Goal: Task Accomplishment & Management: Complete application form

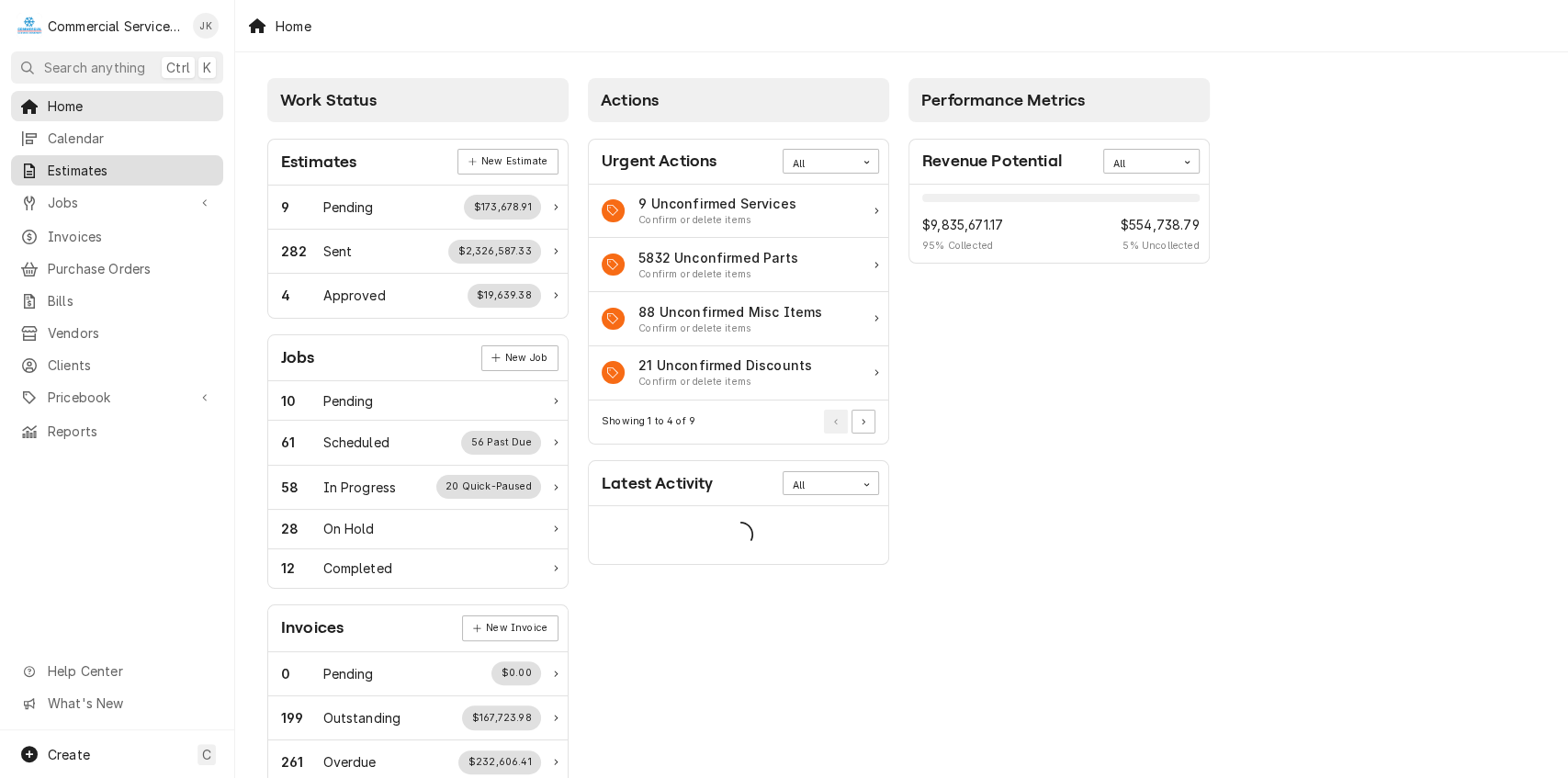
click at [103, 174] on span "Estimates" at bounding box center [131, 170] width 166 height 20
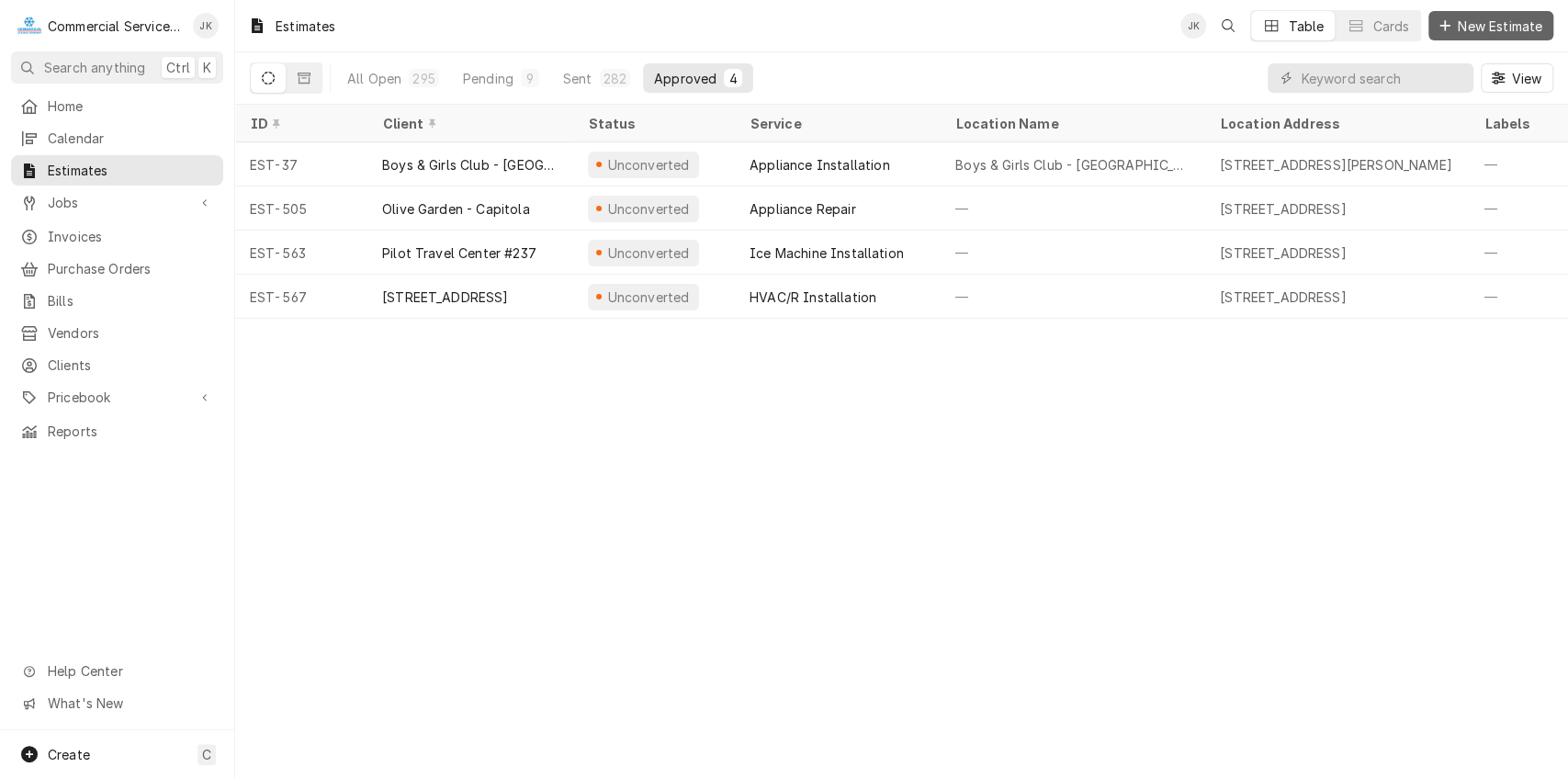
click at [1477, 21] on span "New Estimate" at bounding box center [1500, 26] width 92 height 20
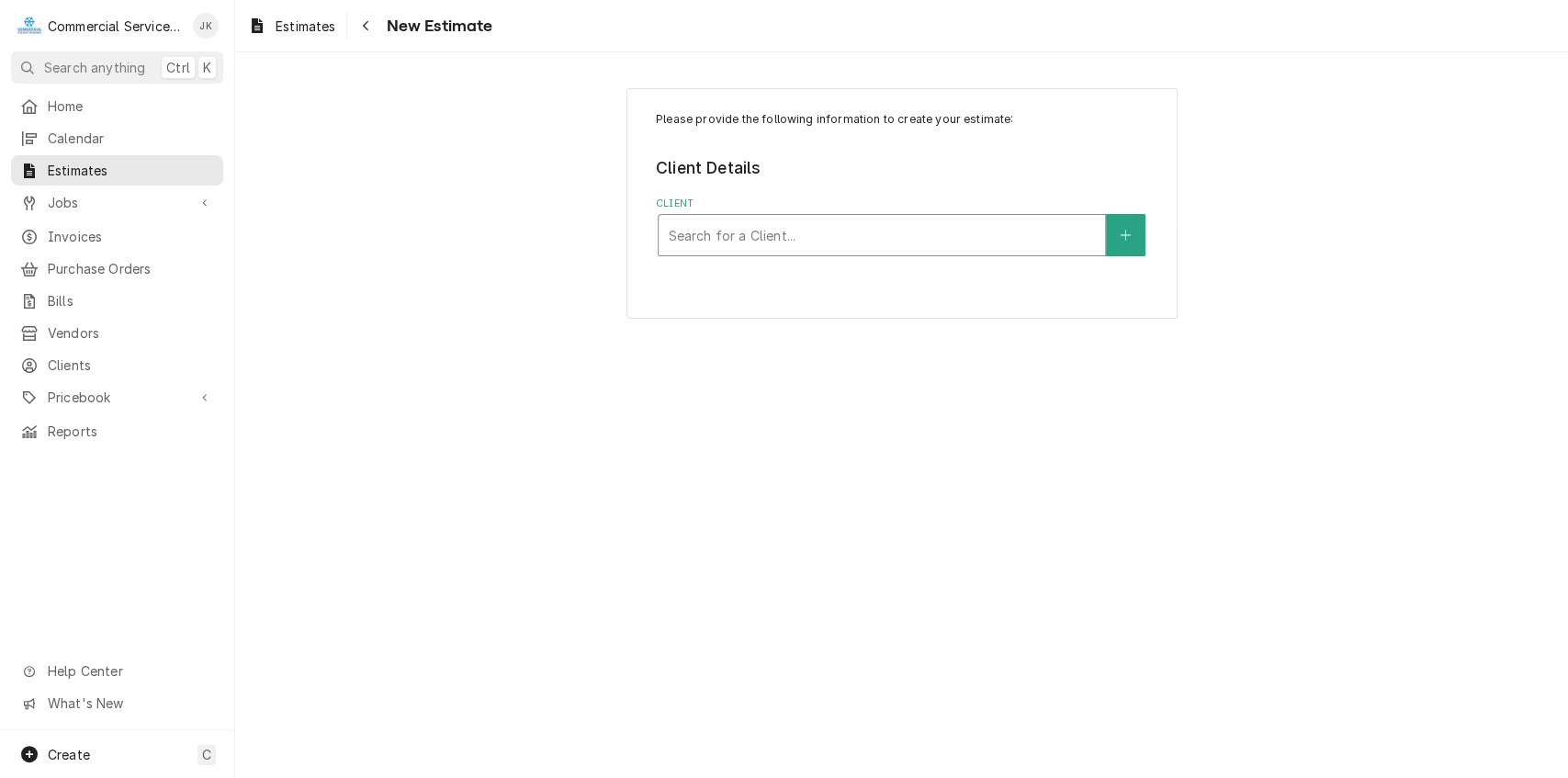
click at [755, 238] on div "Client" at bounding box center [882, 235] width 428 height 33
type input "Chart House"
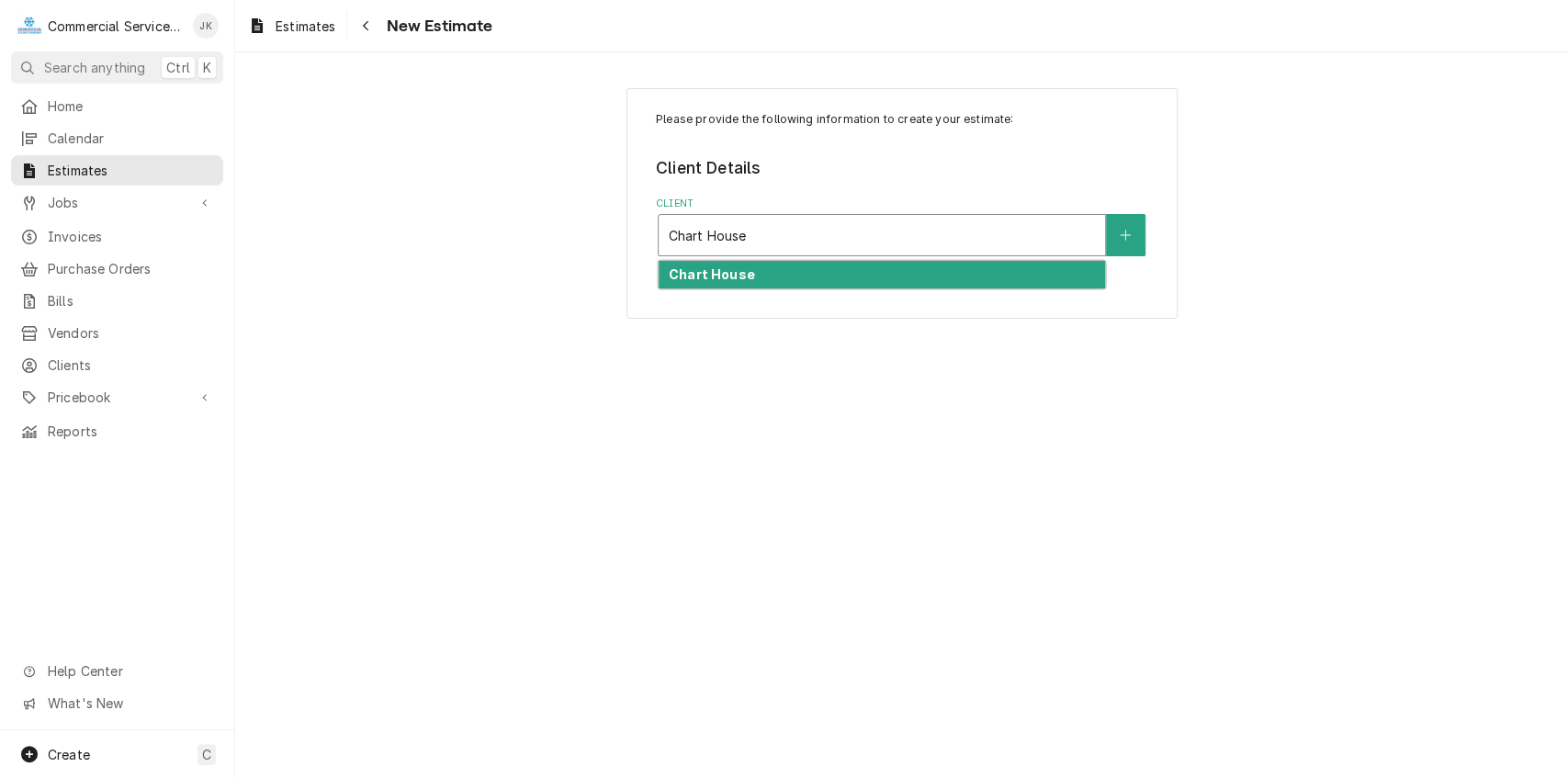
click at [717, 275] on strong "Chart House" at bounding box center [712, 274] width 86 height 16
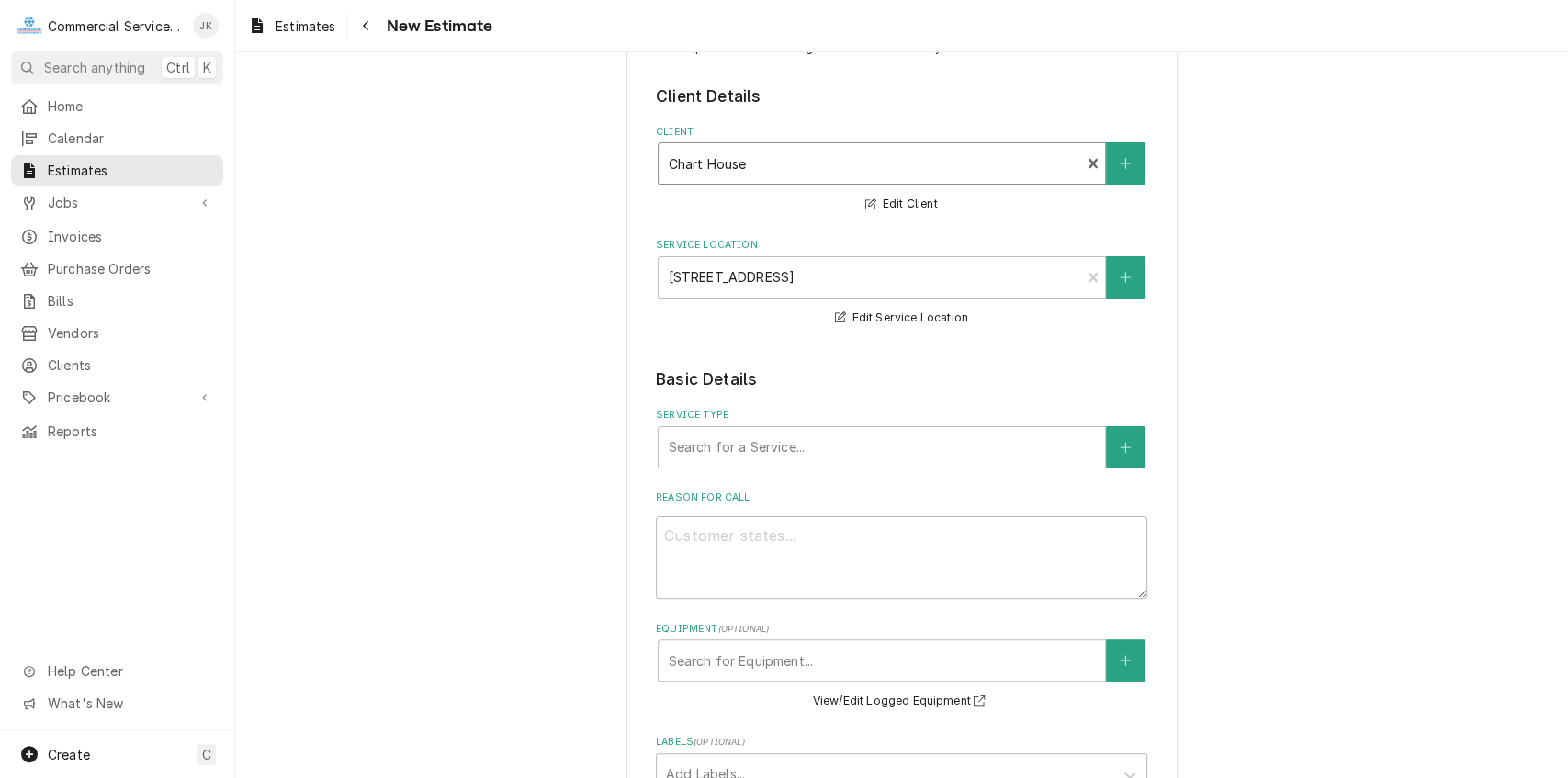
scroll to position [116, 0]
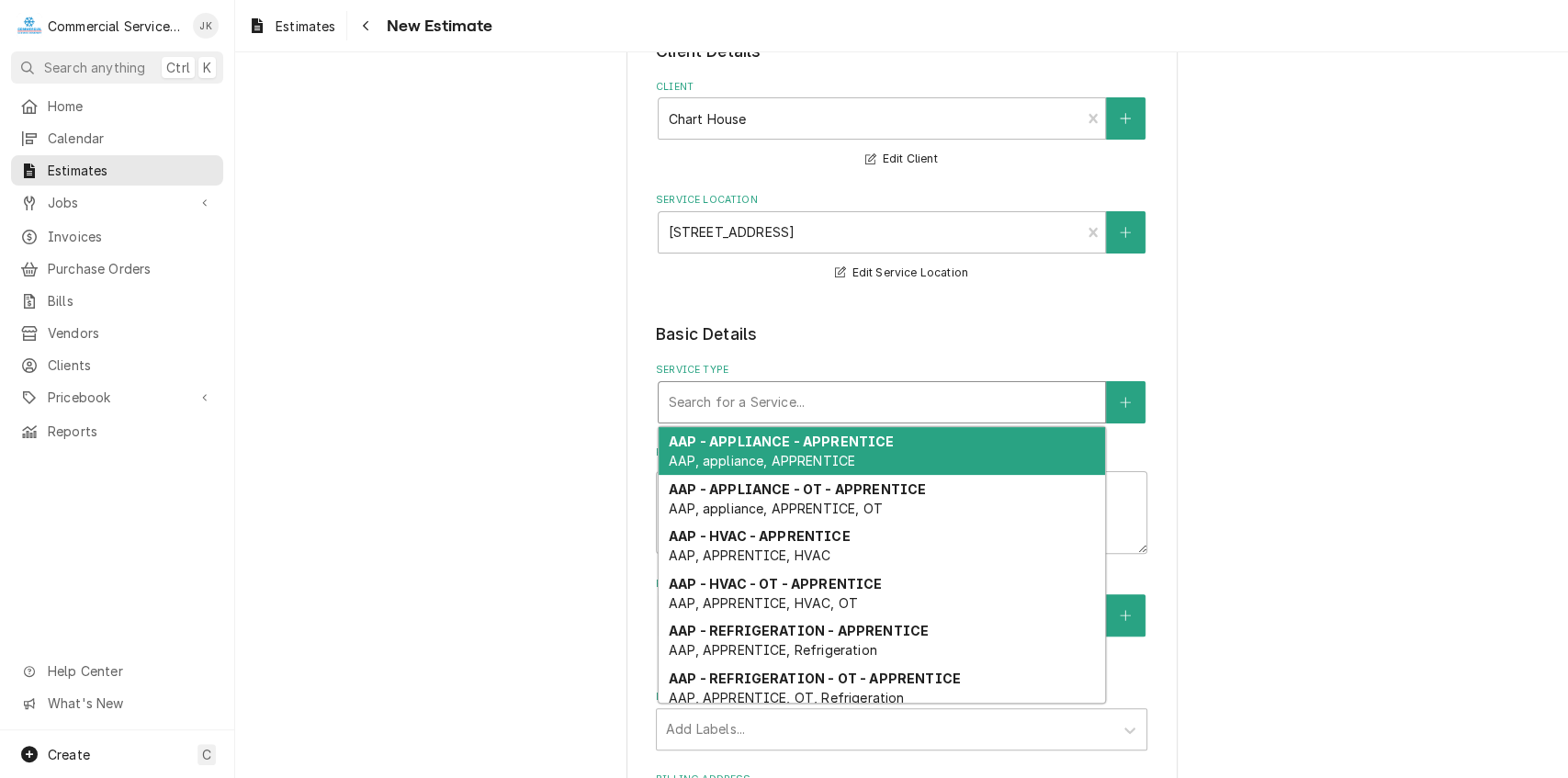
click at [745, 397] on div "Service Type" at bounding box center [882, 402] width 428 height 33
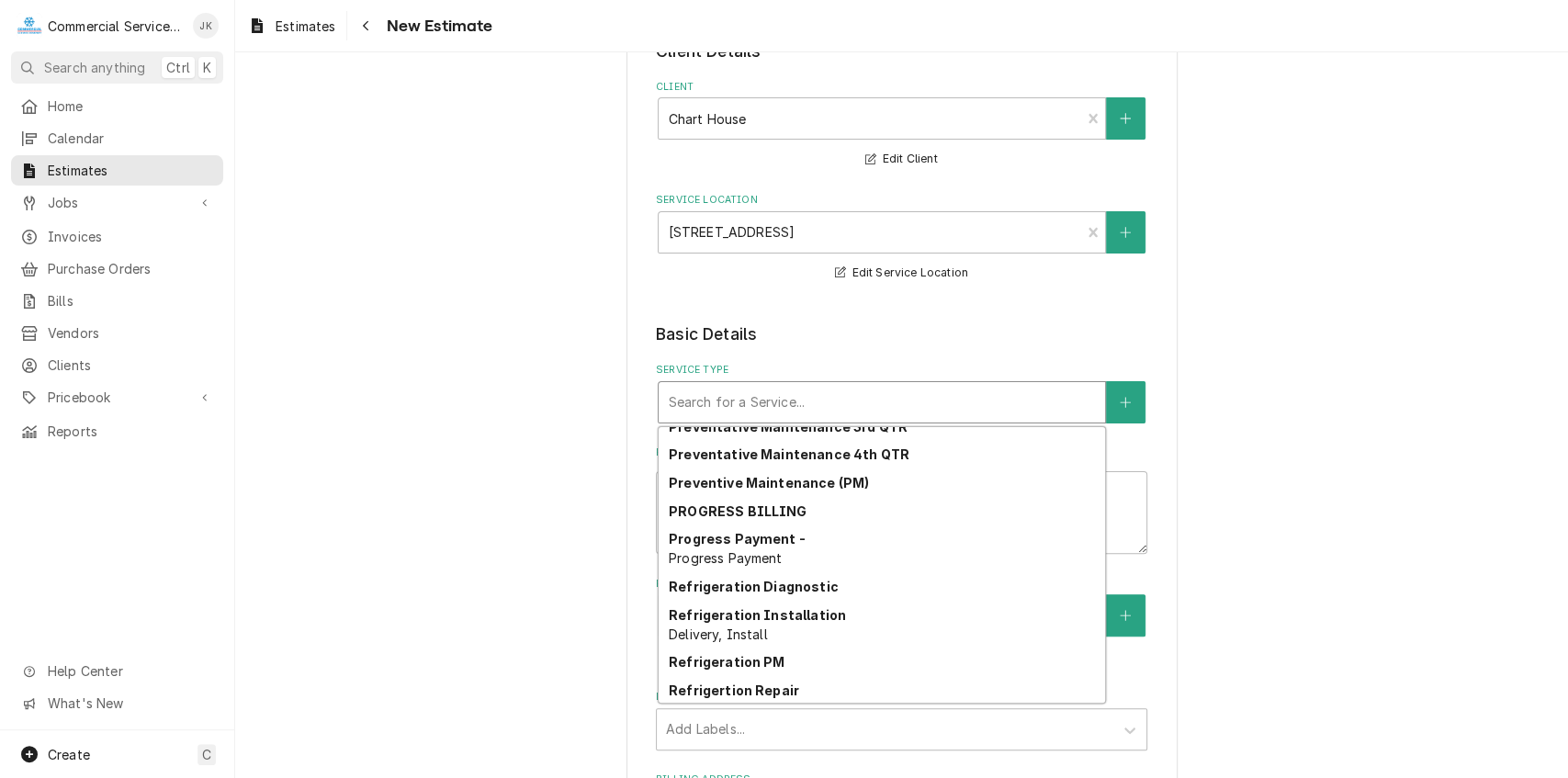
scroll to position [3217, 0]
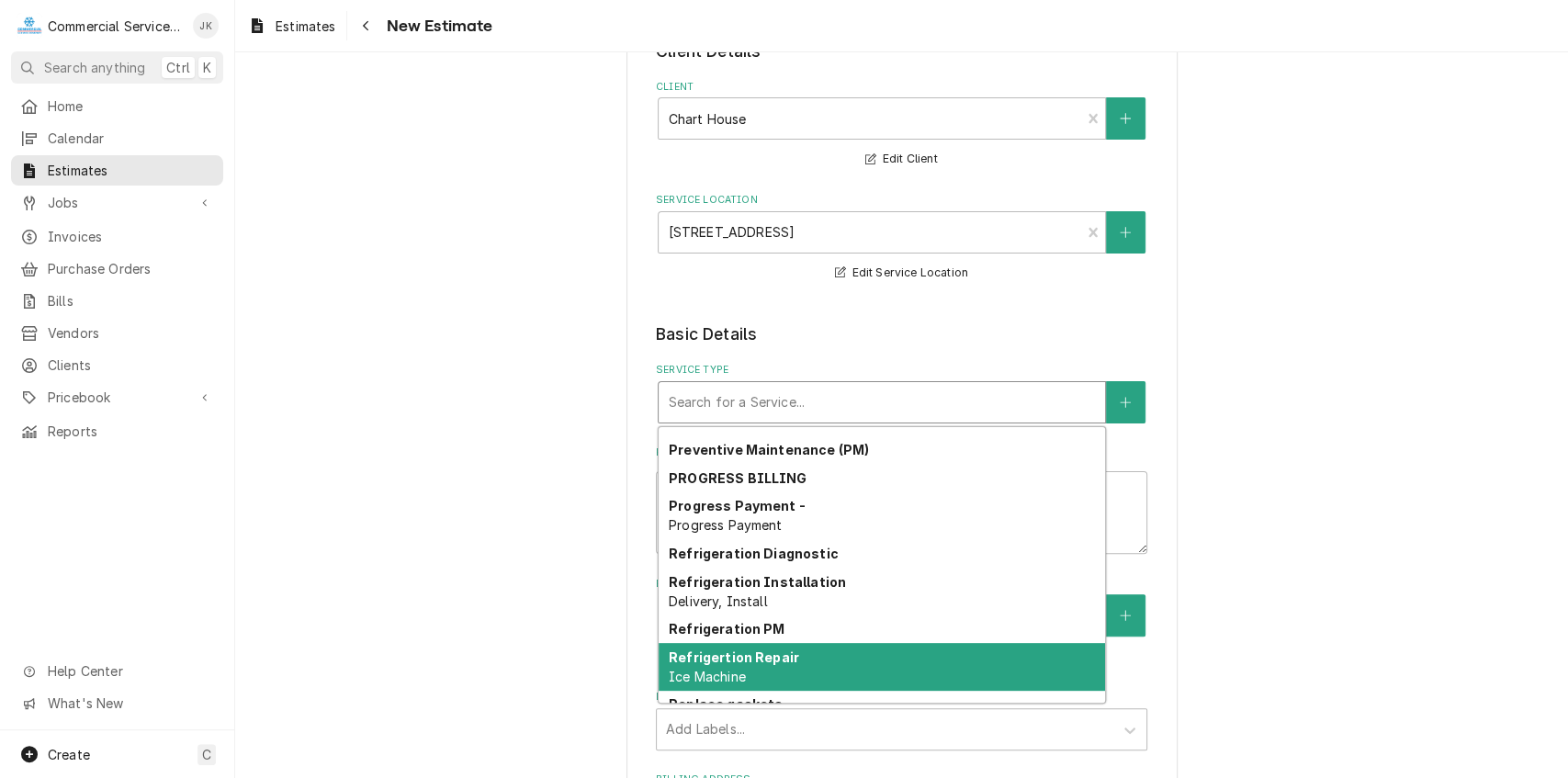
click at [732, 650] on strong "Refrigertion Repair" at bounding box center [733, 657] width 131 height 16
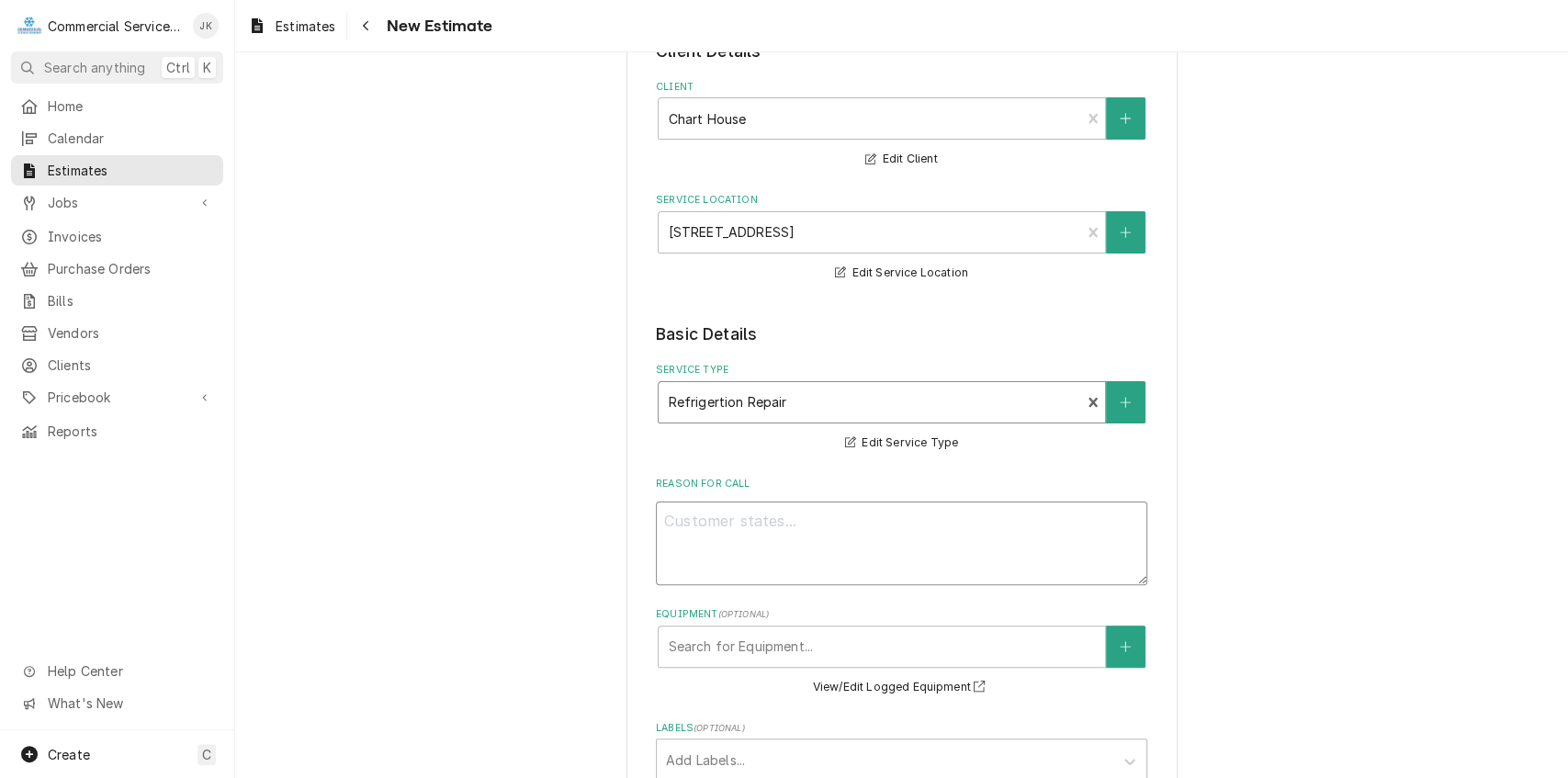
click at [684, 517] on textarea "Reason For Call" at bounding box center [901, 542] width 491 height 84
type textarea "x"
type textarea "E"
type textarea "x"
type textarea "Es"
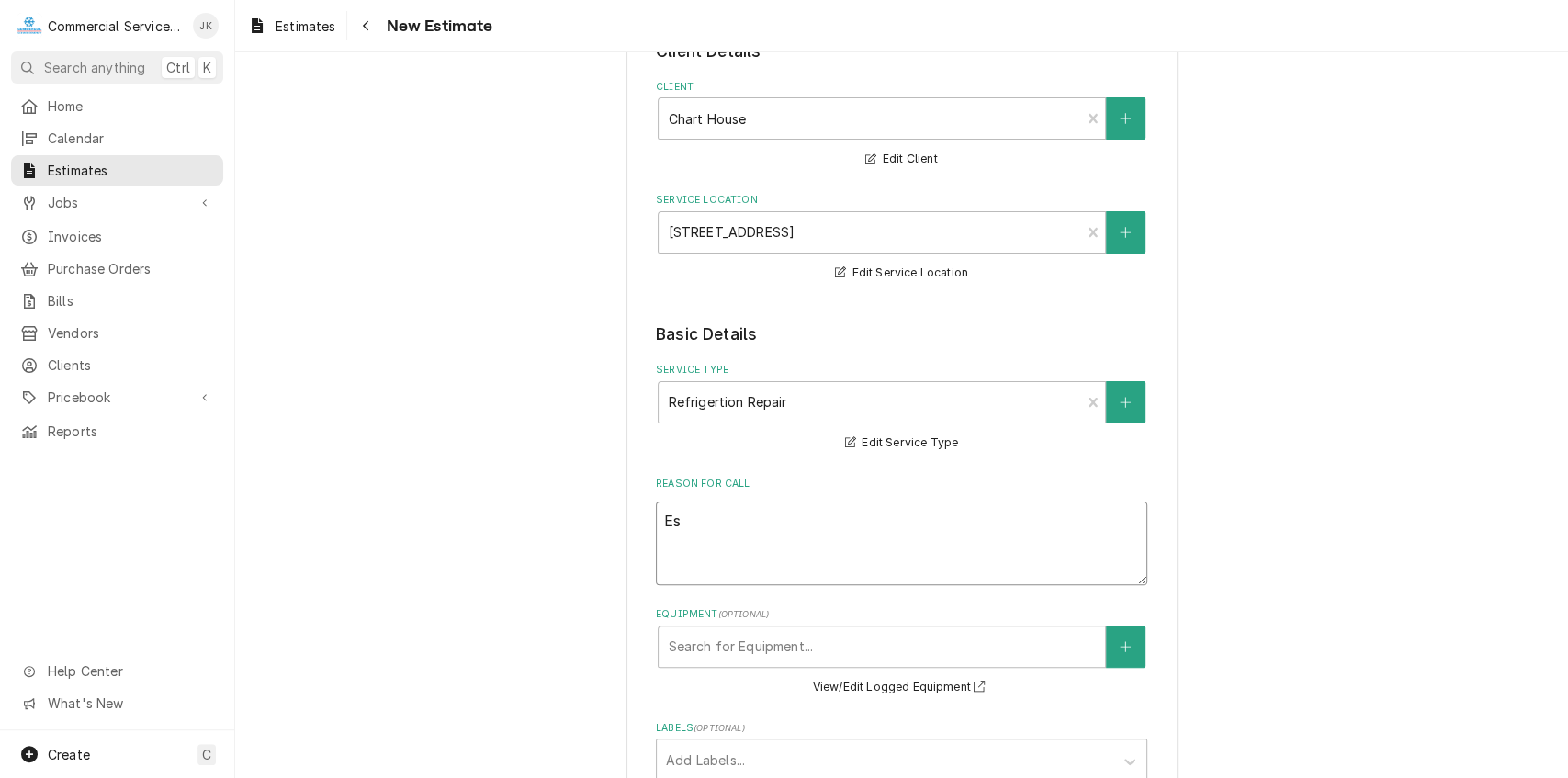
type textarea "x"
type textarea "Est"
type textarea "x"
type textarea "Esti"
type textarea "x"
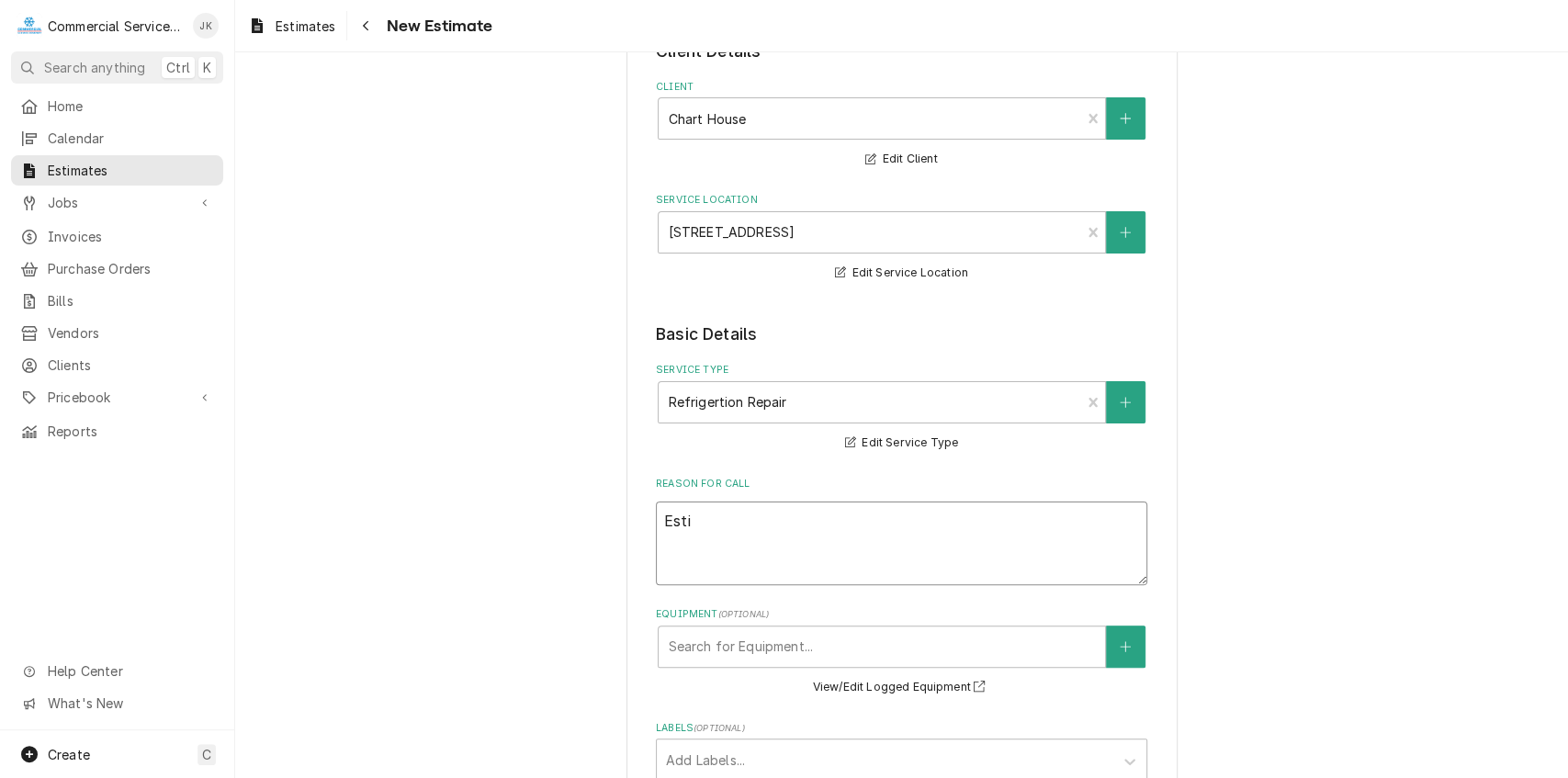
type textarea "Estim"
type textarea "x"
type textarea "Estima"
type textarea "x"
type textarea "Estimat"
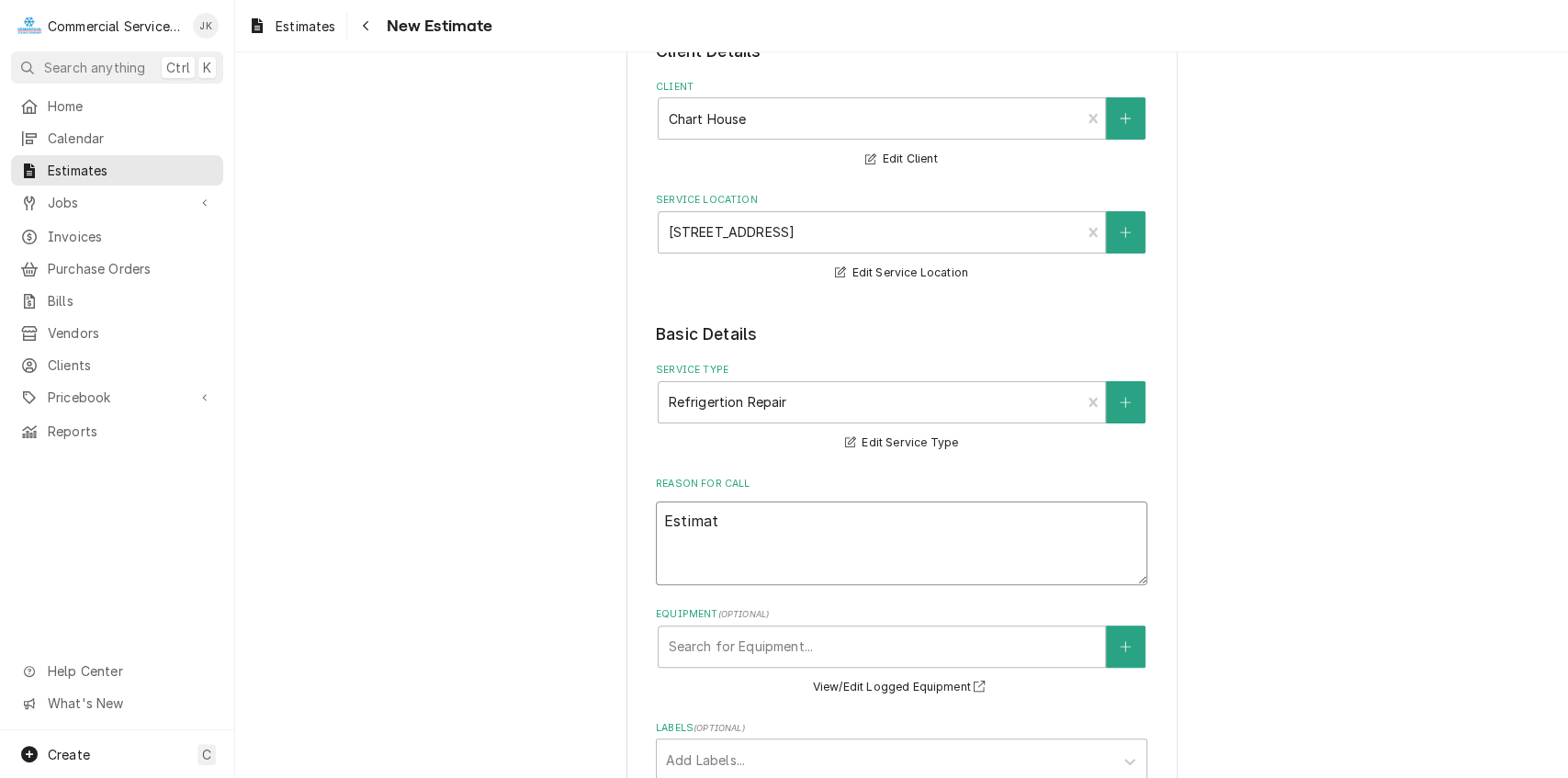
type textarea "x"
type textarea "Estimate"
type textarea "x"
type textarea "Estimate"
type textarea "x"
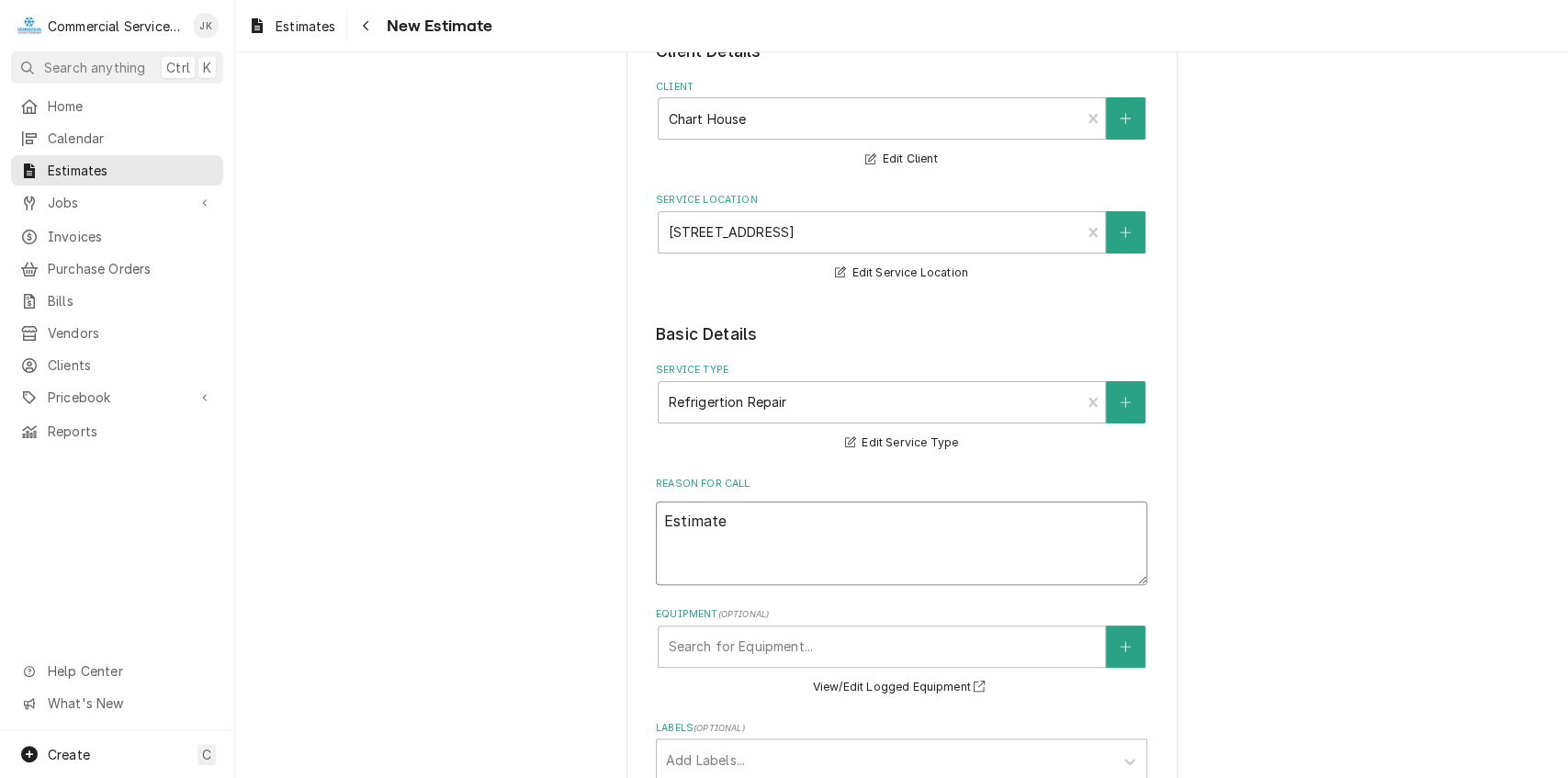
type textarea "Estimate r"
type textarea "x"
type textarea "Estimate"
type textarea "x"
type textarea "Estimate t"
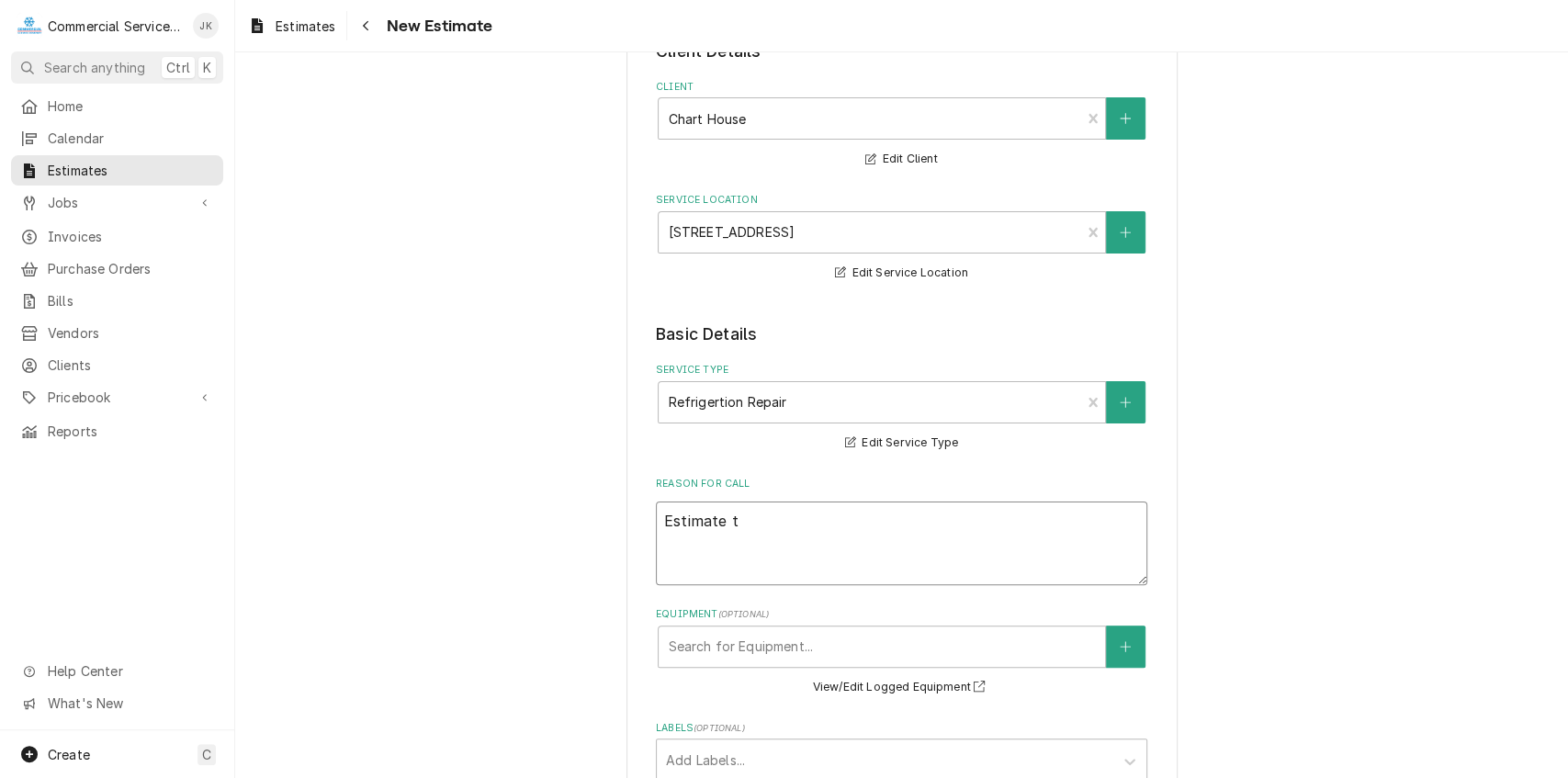
type textarea "x"
type textarea "Estimate to"
type textarea "x"
type textarea "Estimate to"
type textarea "x"
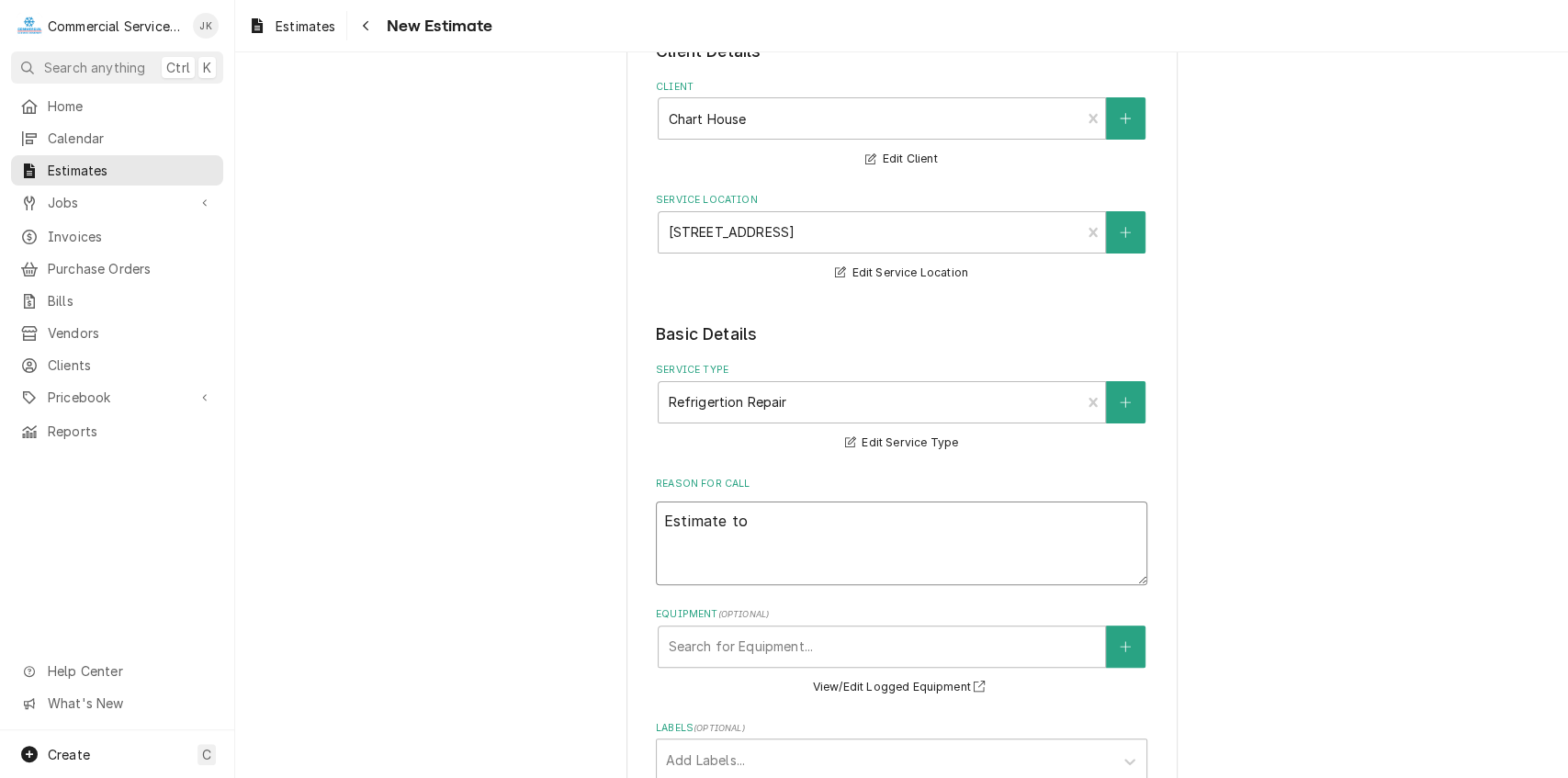
type textarea "Estimate to r"
type textarea "x"
type textarea "Estimate to re"
type textarea "x"
type textarea "Estimate to rep"
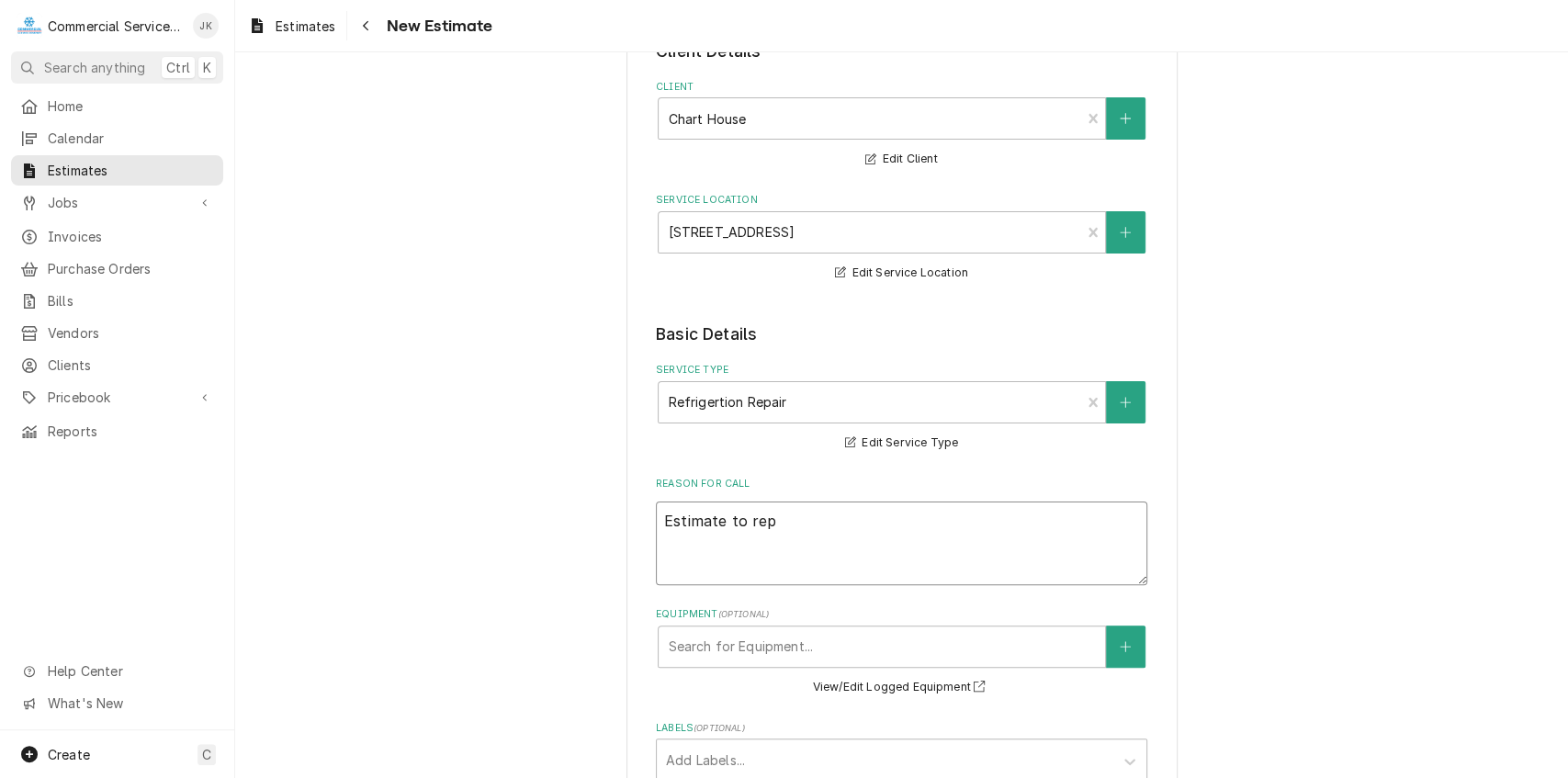
type textarea "x"
type textarea "Estimate to repl"
type textarea "x"
type textarea "Estimate to repla"
type textarea "x"
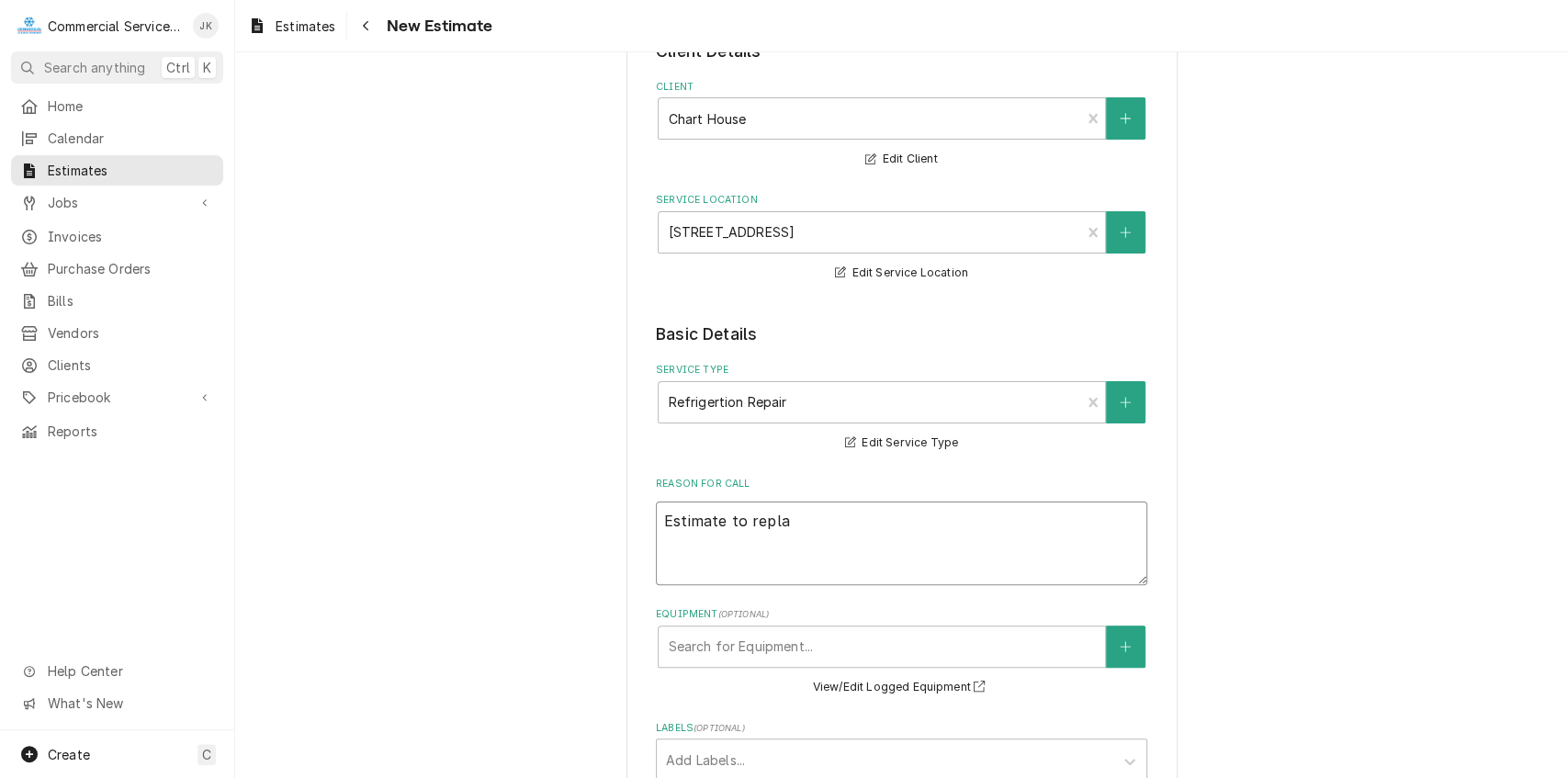
type textarea "Estimate to replac"
type textarea "x"
type textarea "Estimate to replace"
type textarea "x"
type textarea "Estimate to replace"
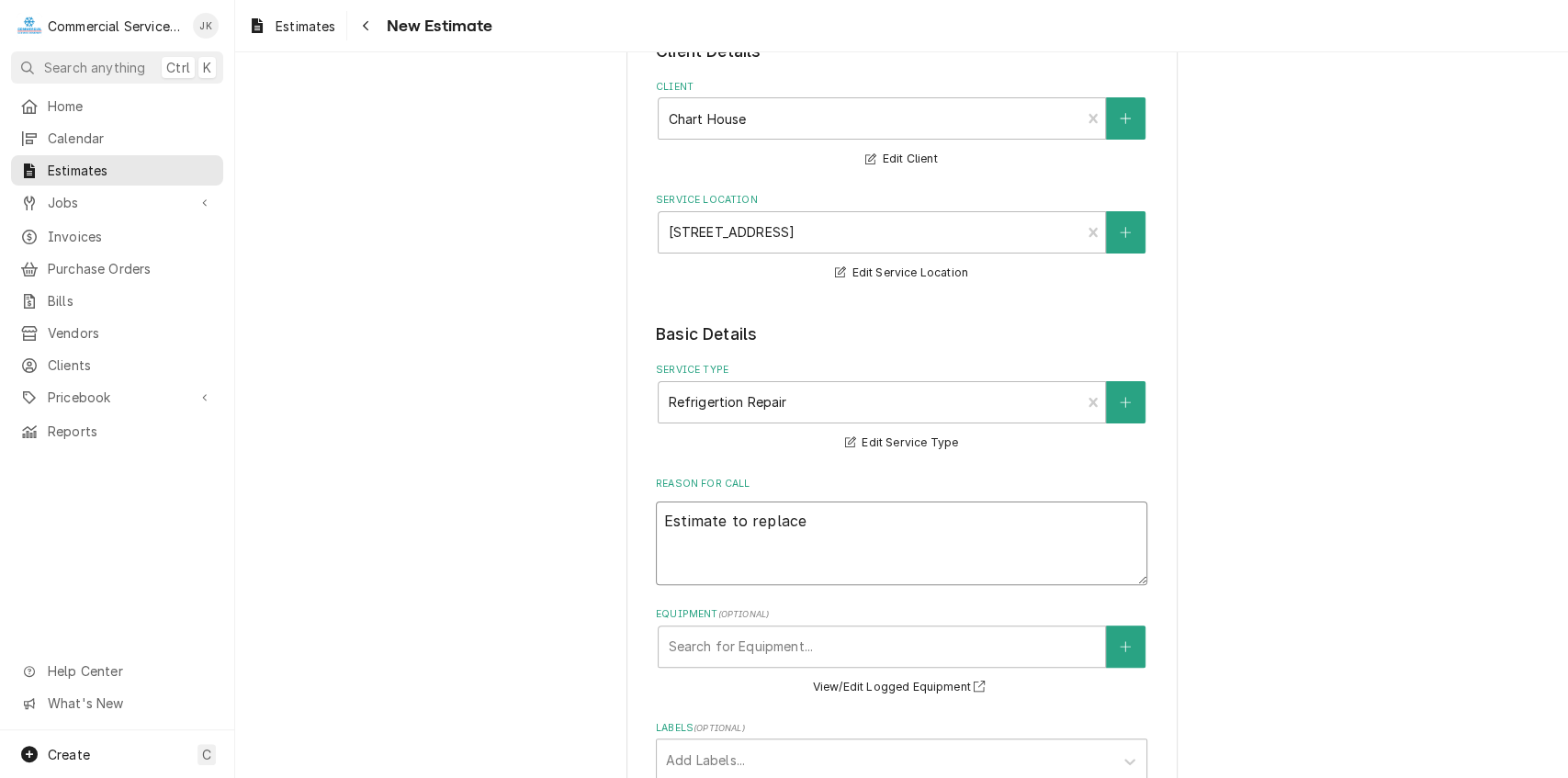
type textarea "x"
type textarea "Estimate to replace B"
type textarea "x"
type textarea "Estimate to replace Be"
type textarea "x"
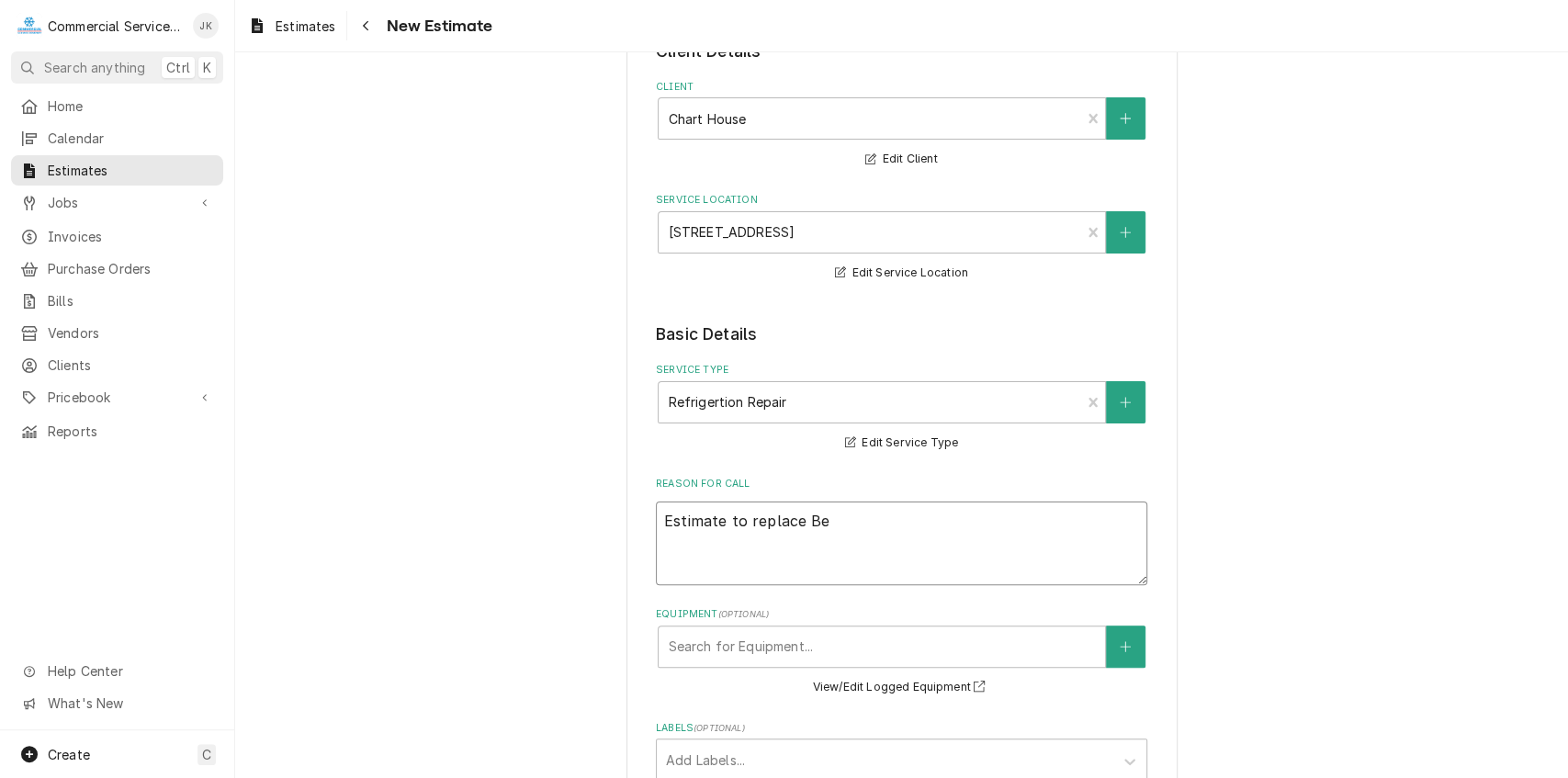
type textarea "Estimate to replace Bee"
type textarea "x"
type textarea "Estimate to replace Beer"
type textarea "x"
type textarea "Estimate to replace Beer"
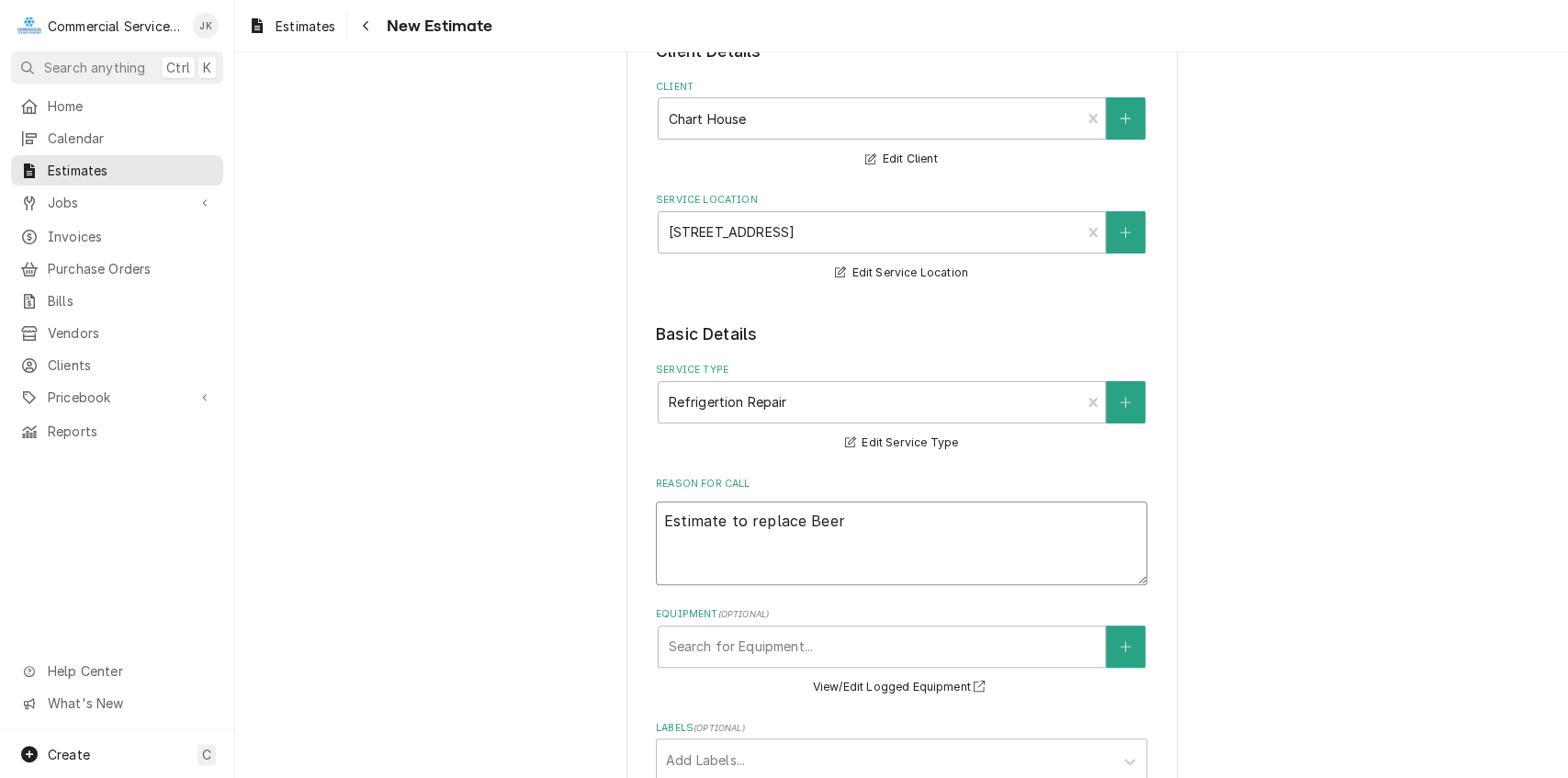
type textarea "x"
type textarea "Estimate to replace Beer B"
type textarea "x"
type textarea "Estimate to replace Beer Ba"
type textarea "x"
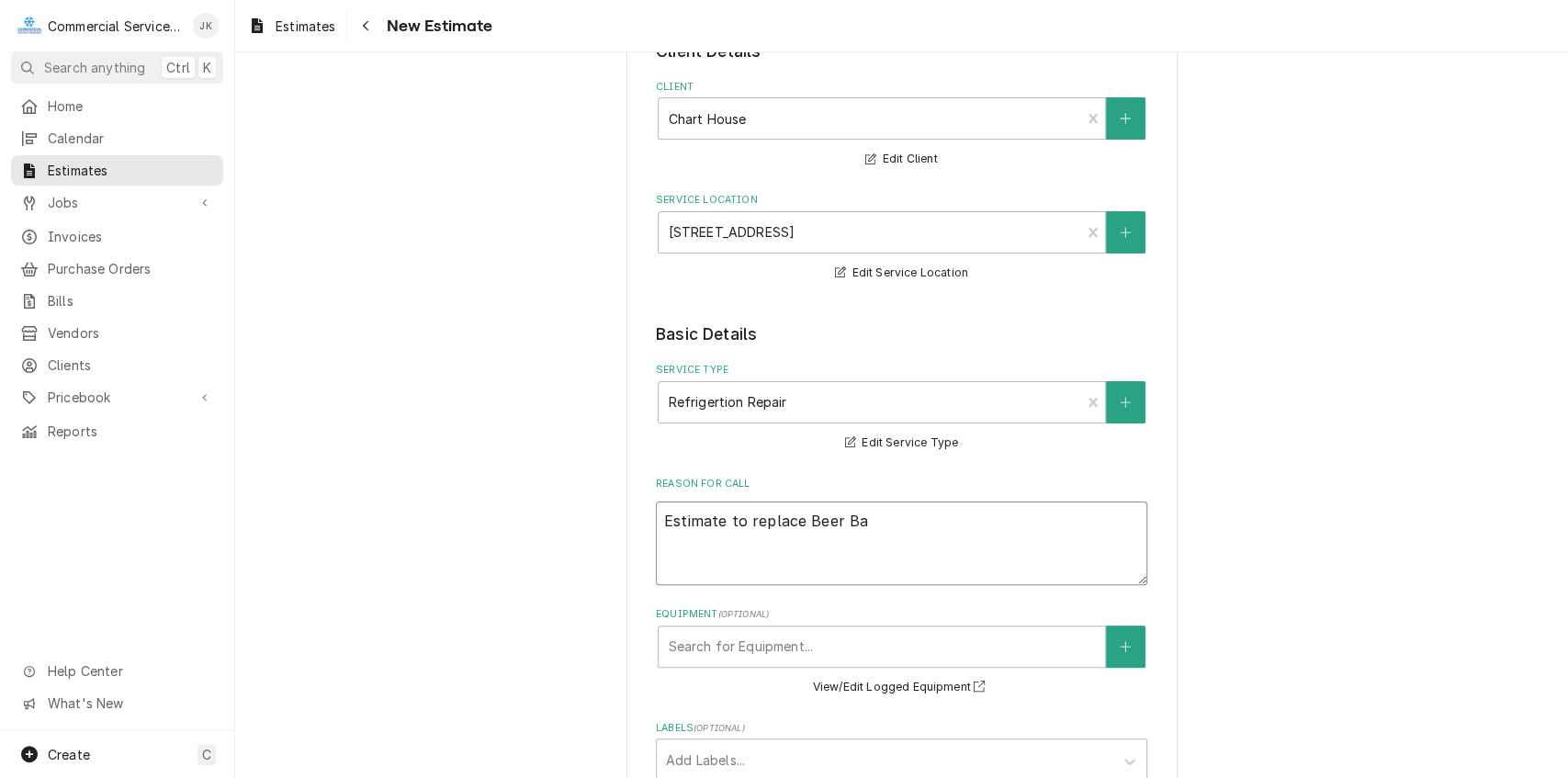
type textarea "Estimate to replace Beer BaR"
type textarea "x"
type textarea "Estimate to replace Beer Ba"
type textarea "x"
type textarea "Estimate to replace Beer B"
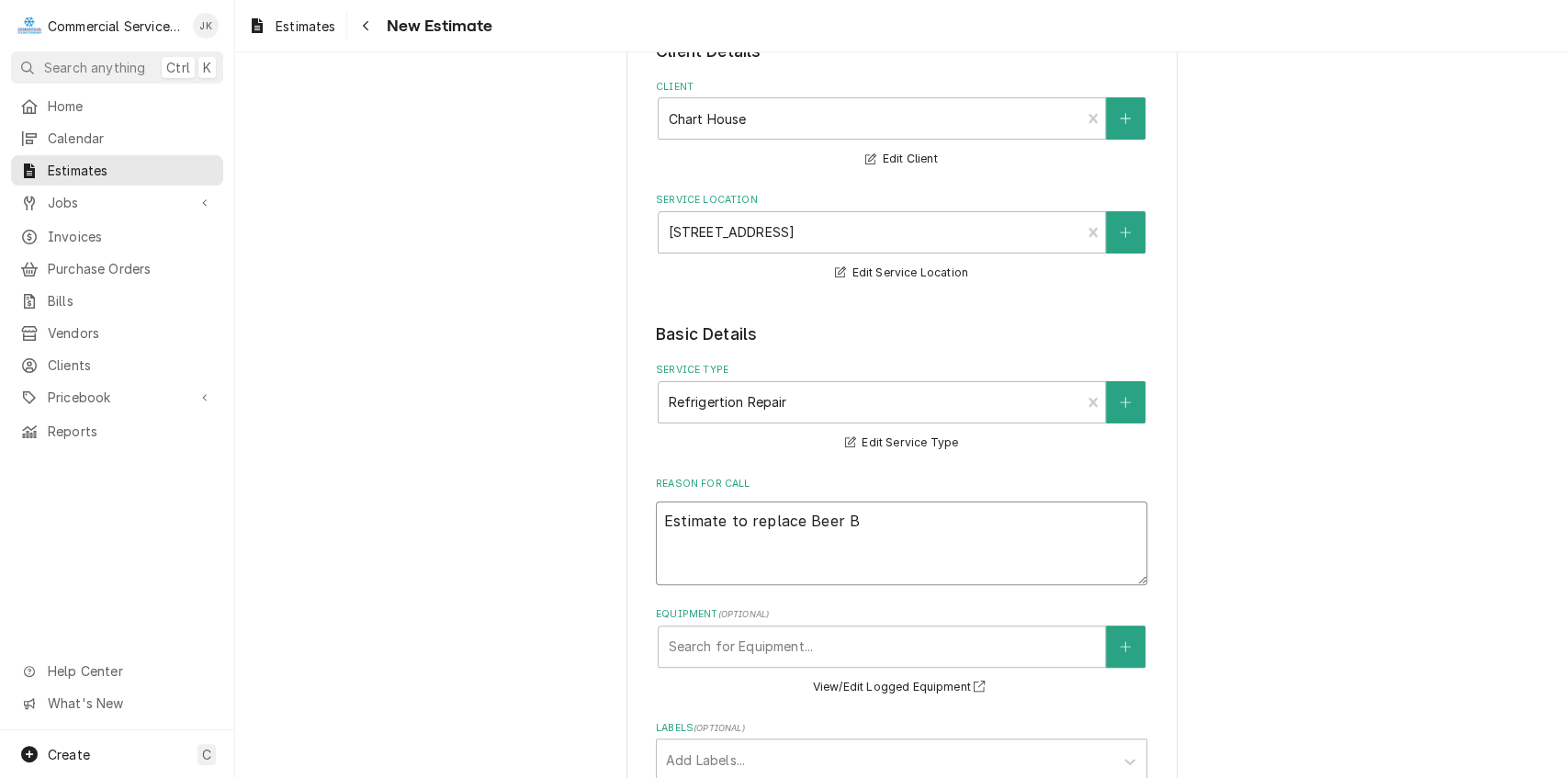
type textarea "x"
type textarea "Estimate to replace Beer"
type textarea "x"
type textarea "Estimate to replace Beer"
type textarea "x"
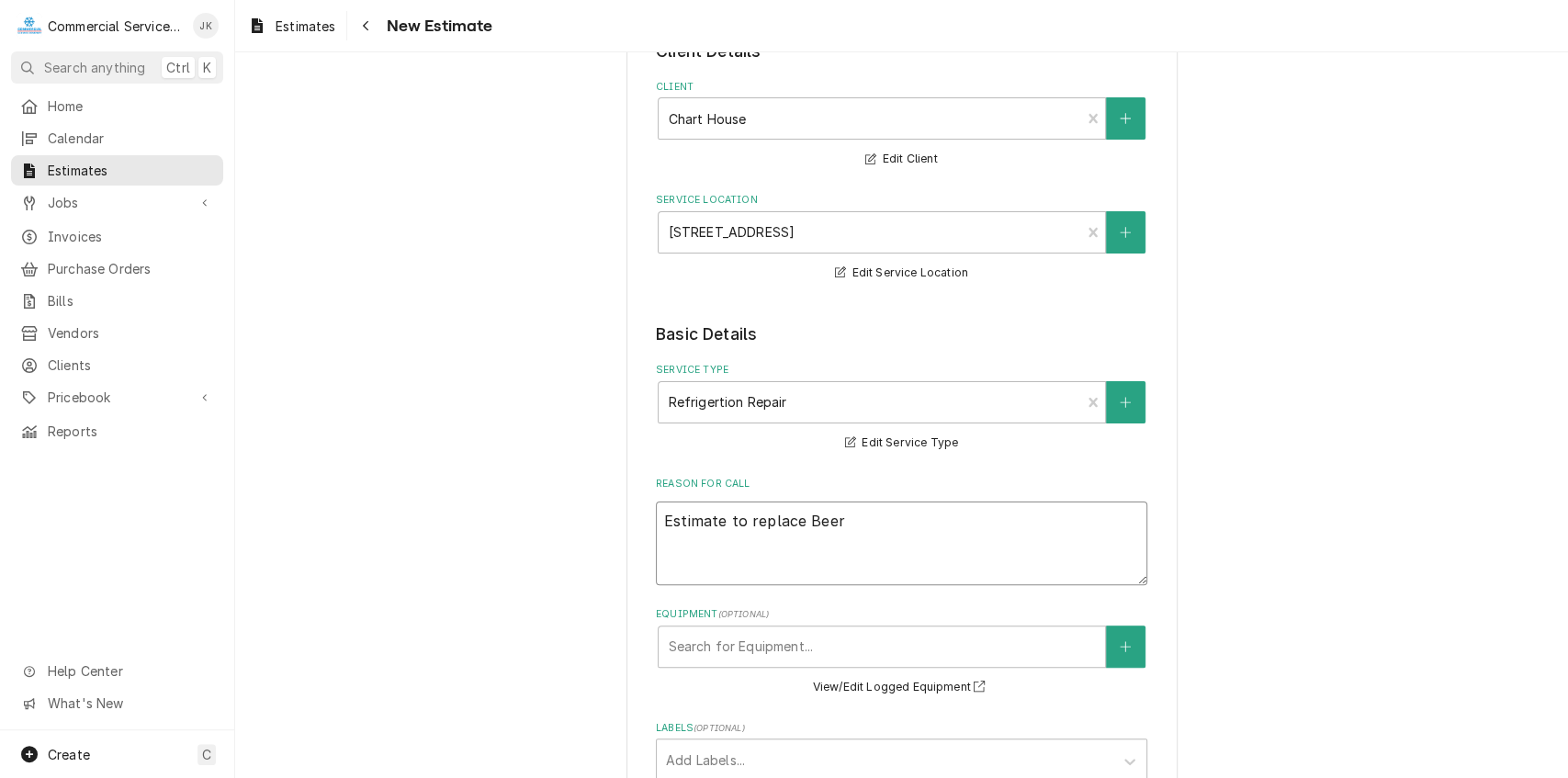
type textarea "Estimate to replace Bee"
type textarea "x"
type textarea "Estimate to replace Be"
type textarea "x"
type textarea "Estimate to replace B"
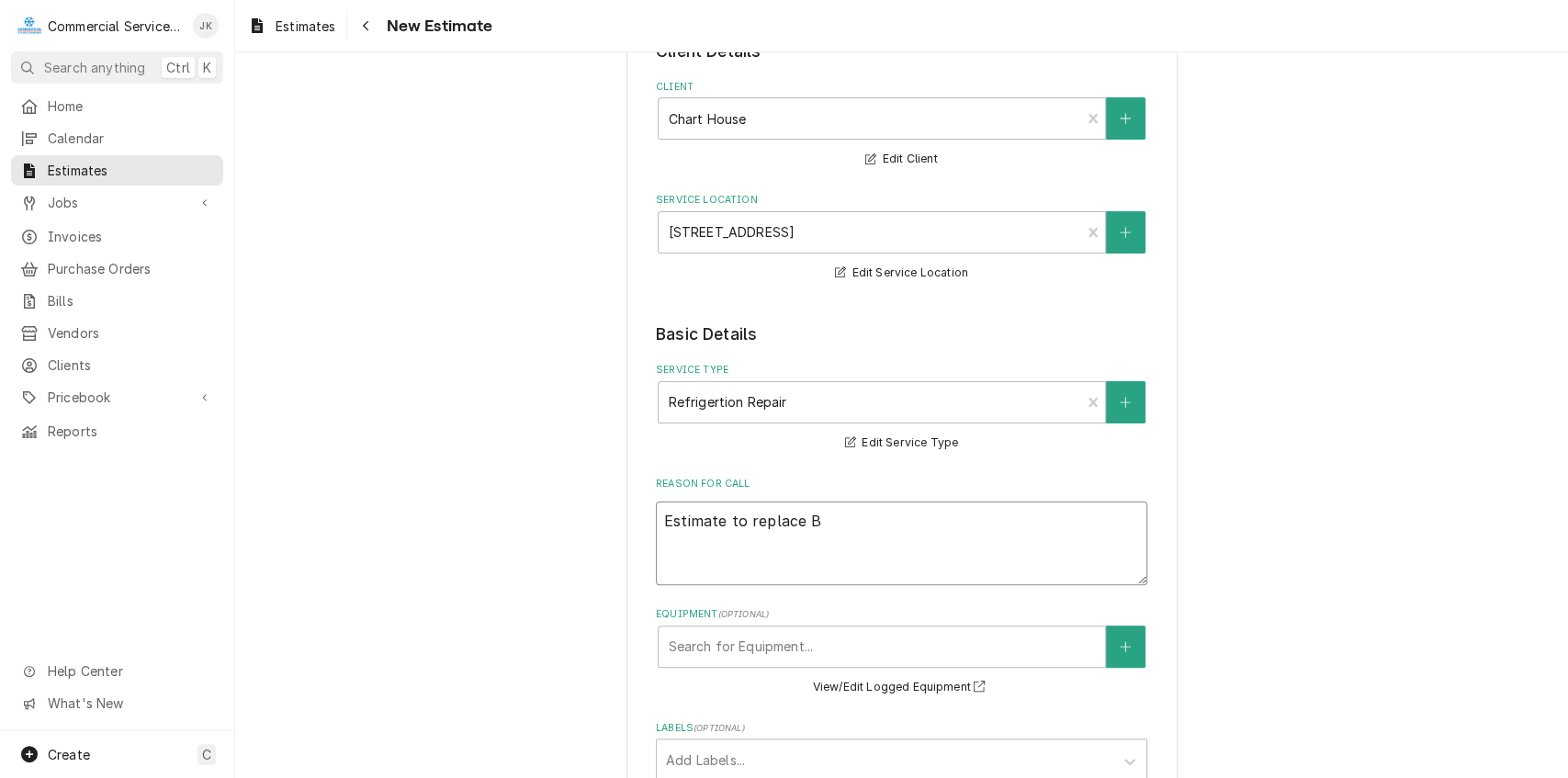
type textarea "x"
type textarea "Estimate to replace Ba"
type textarea "x"
type textarea "Estimate to replace Bac"
type textarea "x"
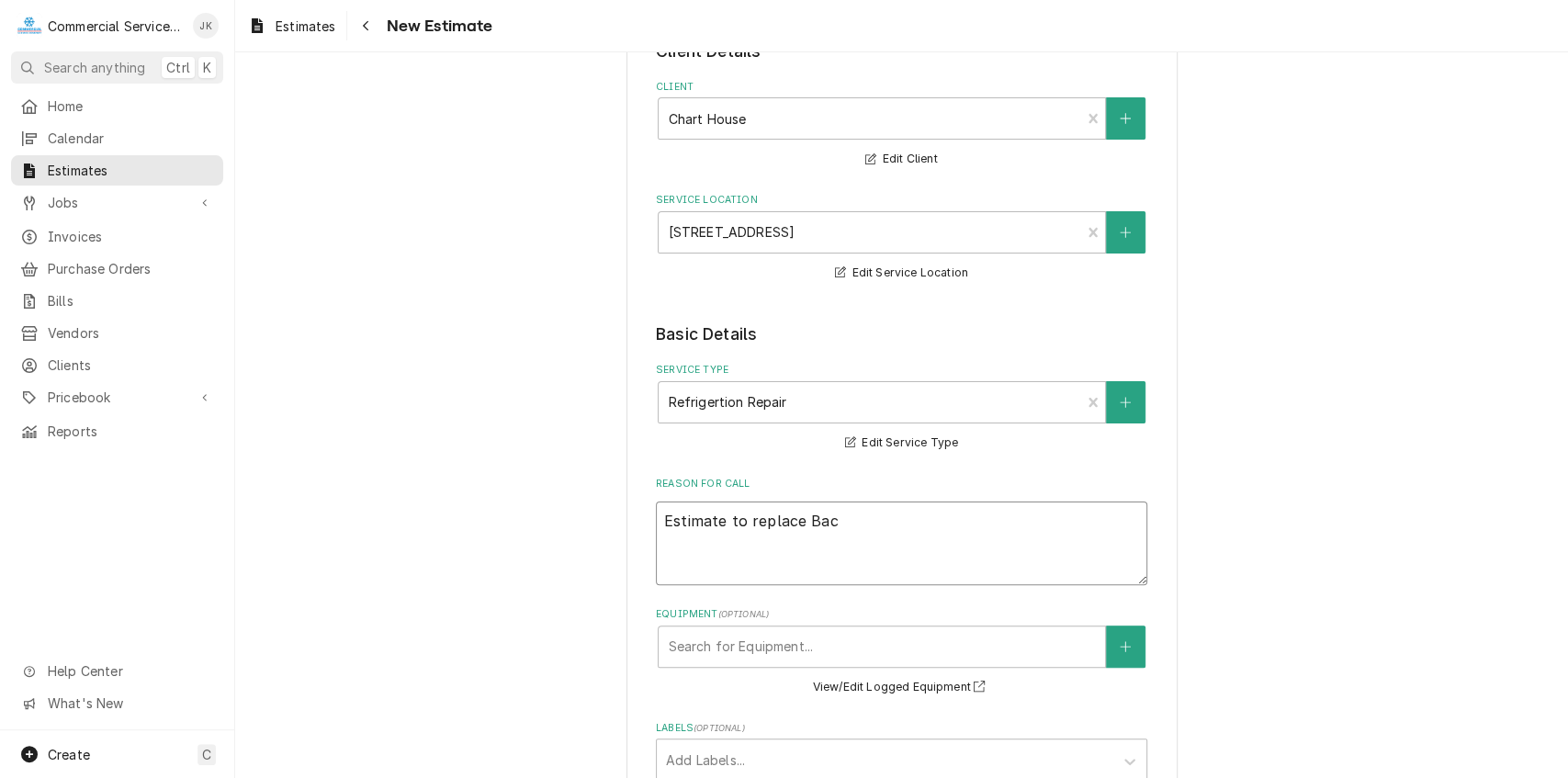
type textarea "Estimate to replace Back"
type textarea "x"
type textarea "Estimate to replace Back"
type textarea "x"
type textarea "Estimate to replace Back B"
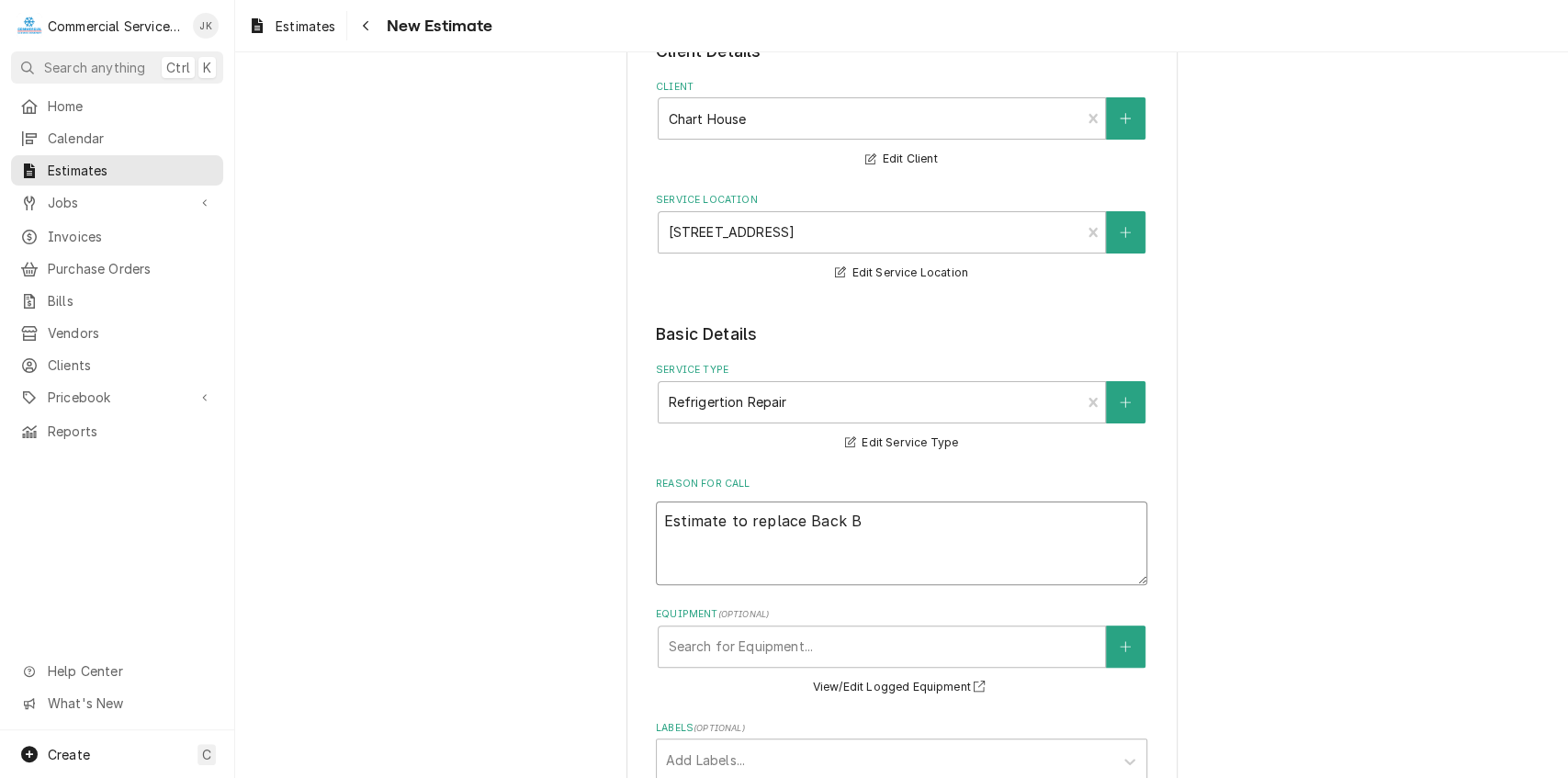
type textarea "x"
type textarea "Estimate to replace Back Ba"
type textarea "x"
type textarea "Estimate to replace Back Bar"
type textarea "x"
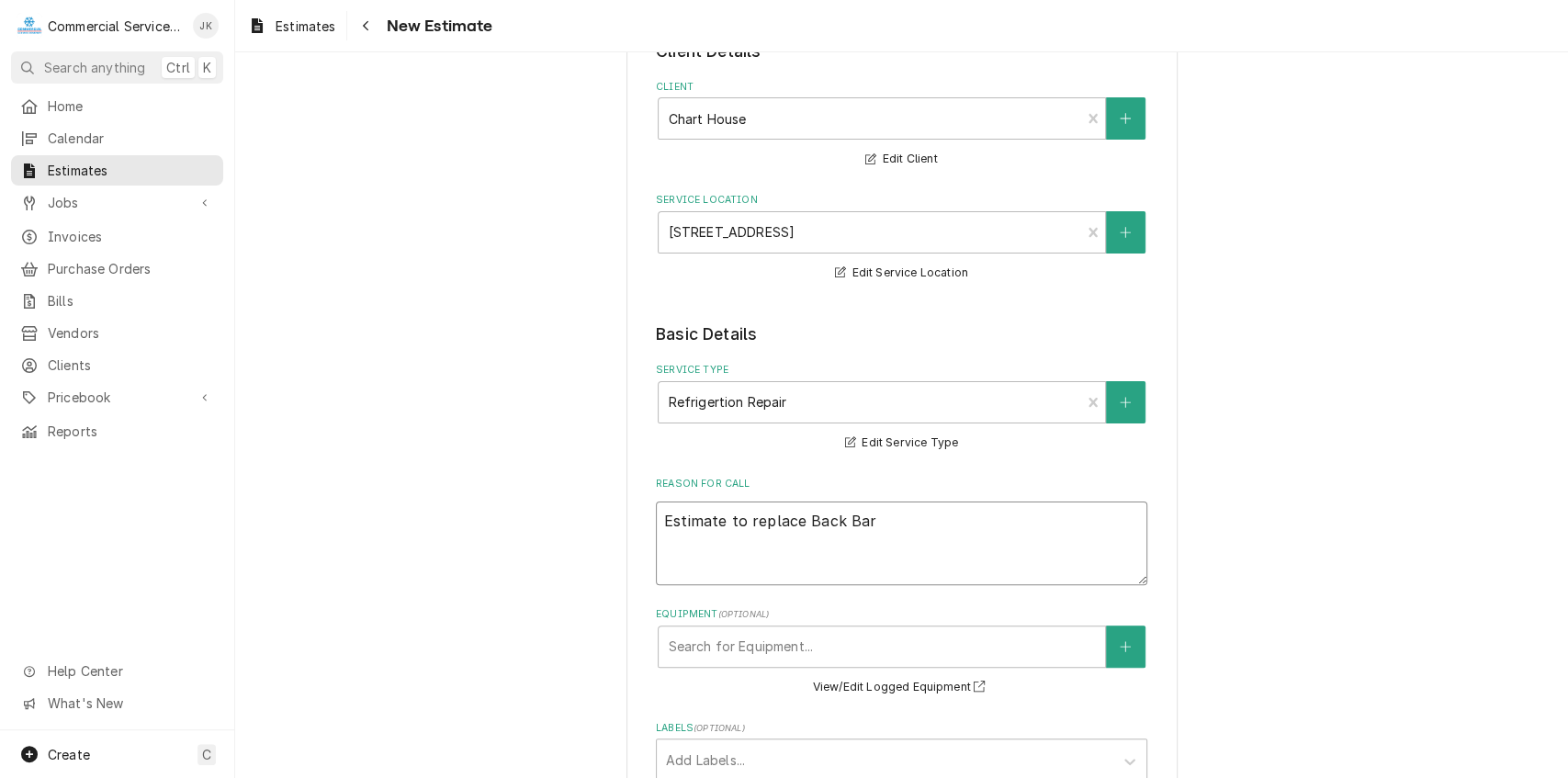
type textarea "Estimate to replace Back Bar"
type textarea "x"
type textarea "Estimate to replace Back Bar B"
type textarea "x"
type textarea "Estimate to replace Back Bar Be"
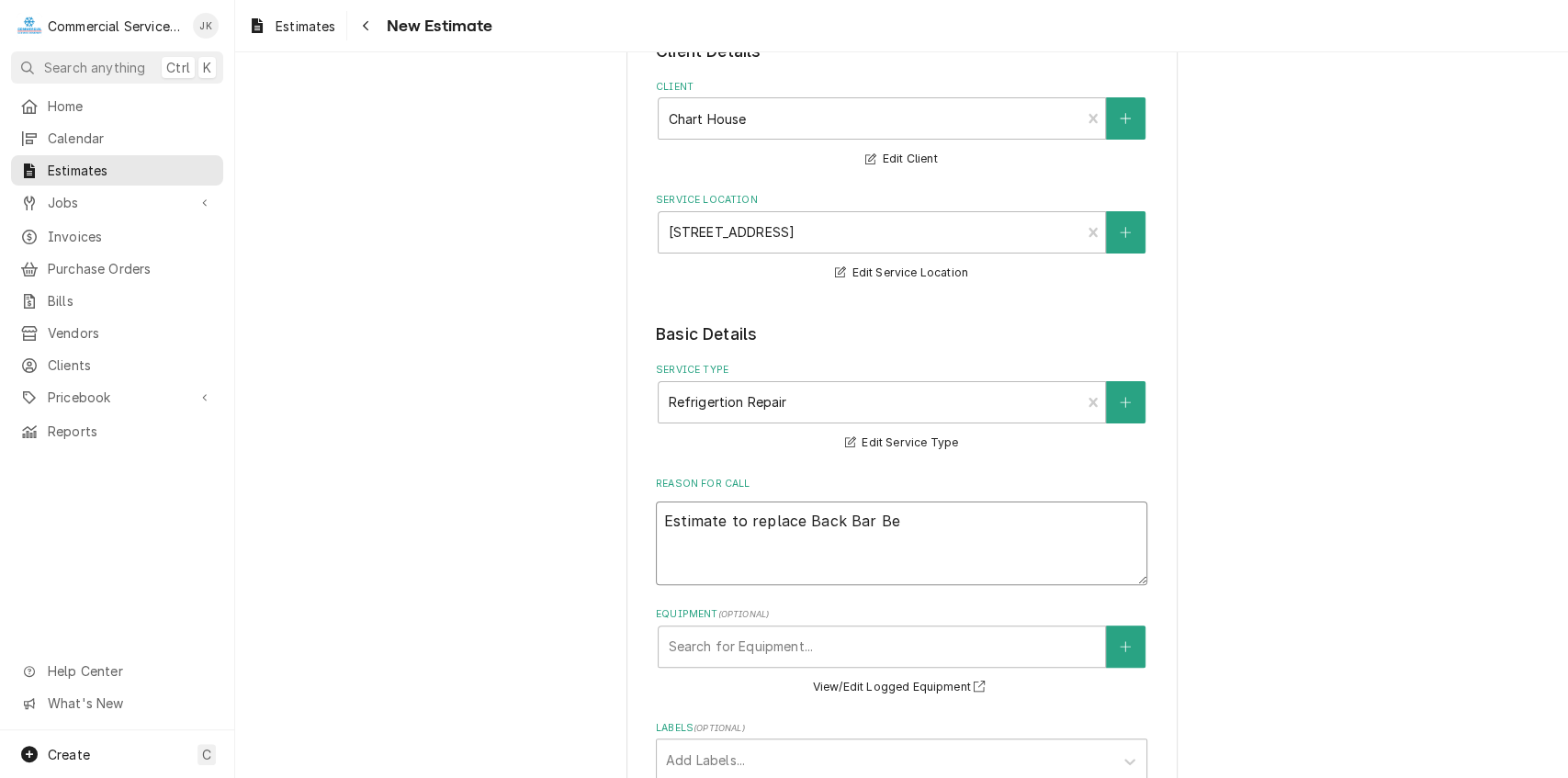
type textarea "x"
type textarea "Estimate to replace Back Bar Bee"
type textarea "x"
type textarea "Estimate to replace Back Bar Beer"
type textarea "x"
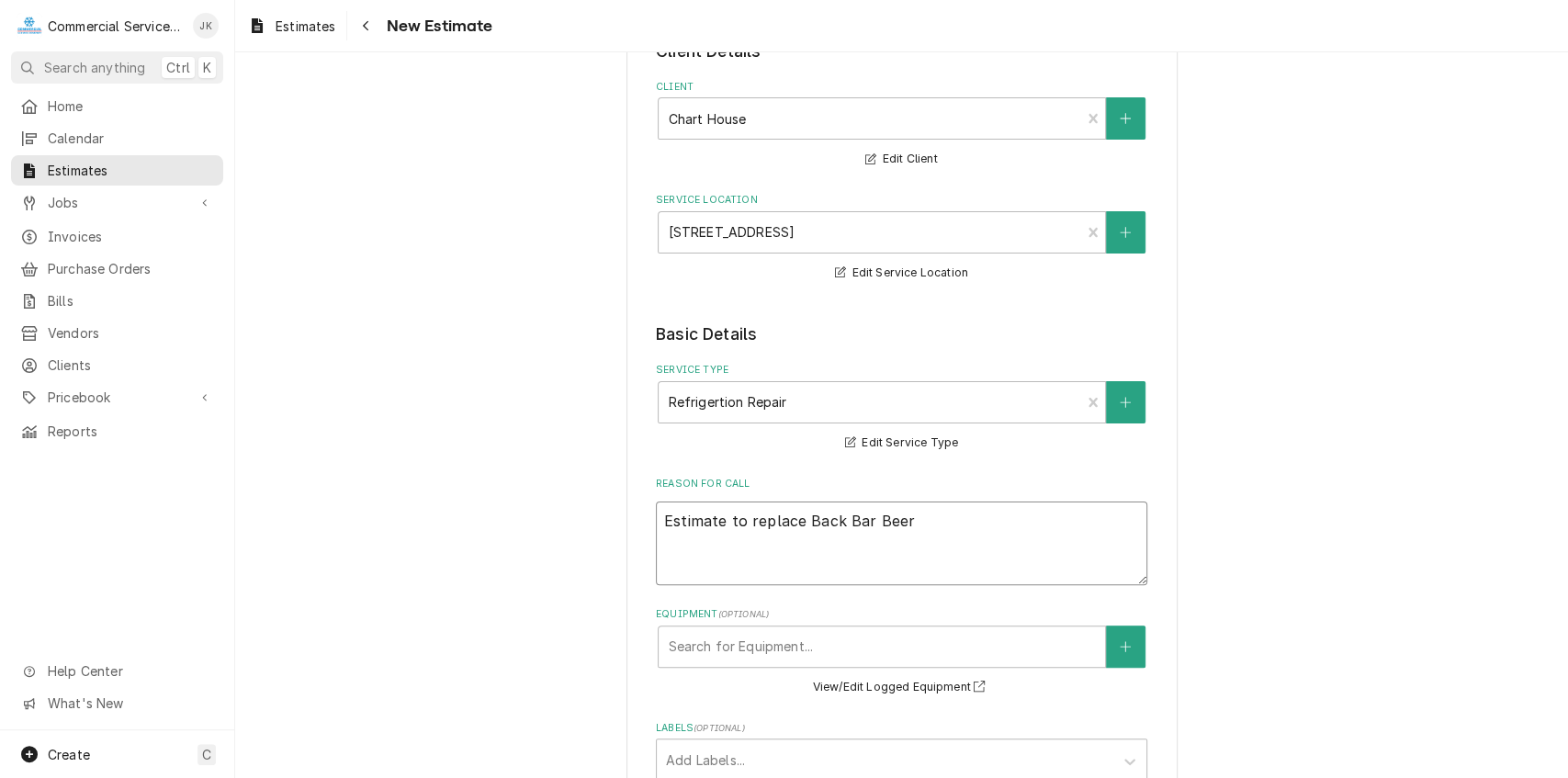
type textarea "Estimate to replace Back Bar Beer"
type textarea "x"
type textarea "Estimate to replace Back Bar Beer C"
type textarea "x"
type textarea "Estimate to replace Back Bar Beer Co"
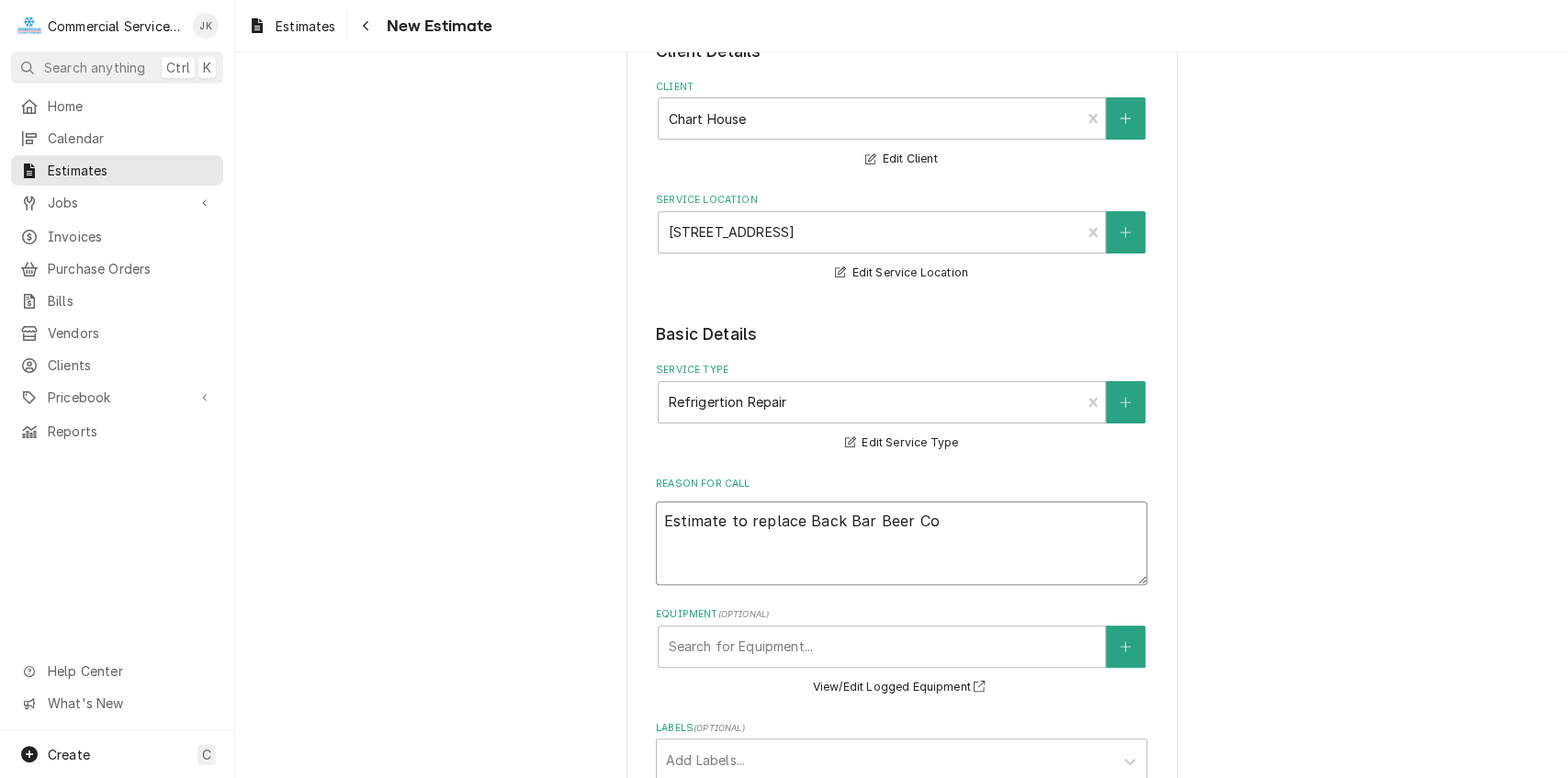
type textarea "x"
type textarea "Estimate to replace Back Bar Beer Coo"
type textarea "x"
type textarea "Estimate to replace Back Bar Beer Cool"
type textarea "x"
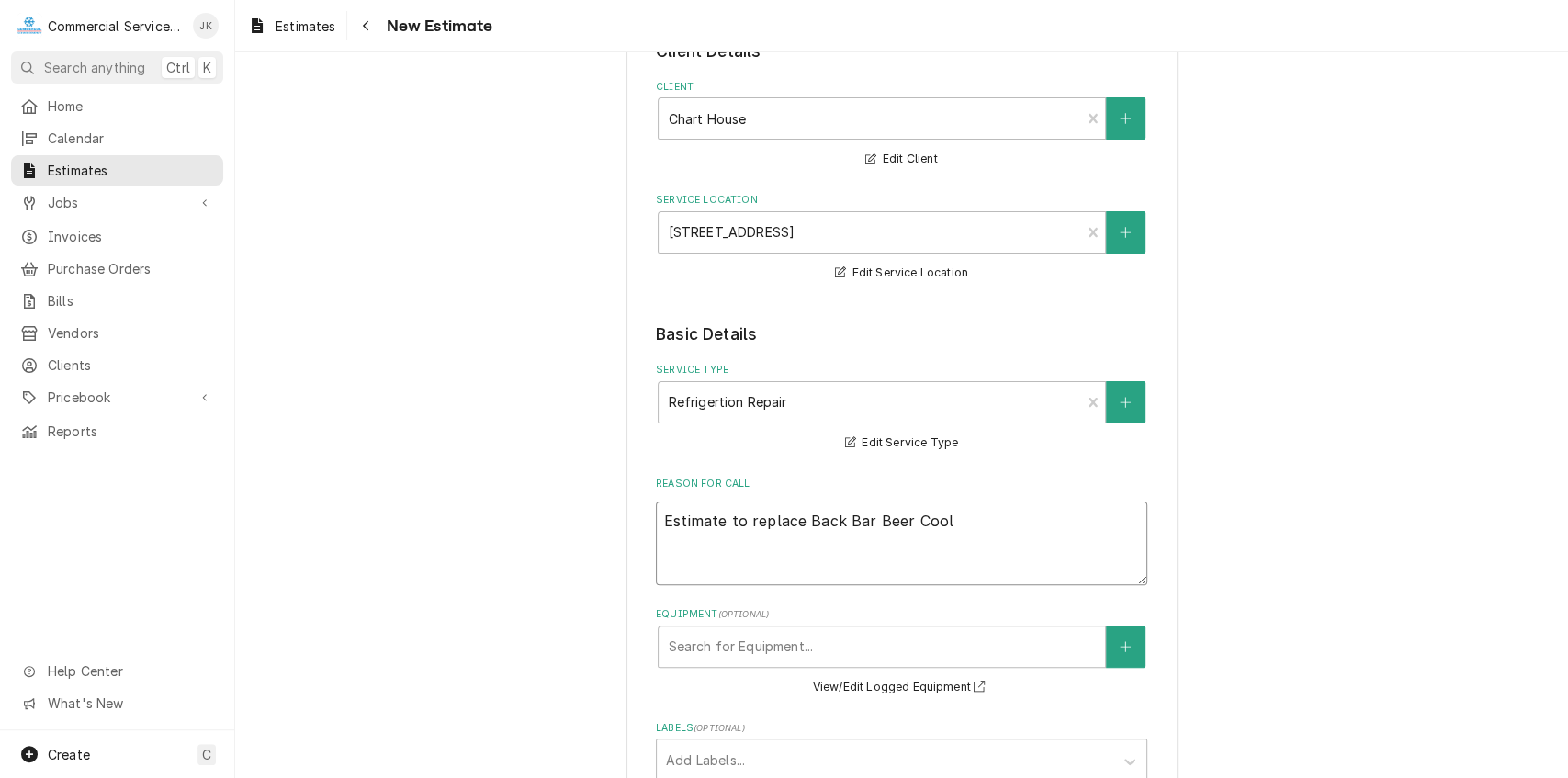
type textarea "Estimate to replace Back Bar Beer Coole"
type textarea "x"
type textarea "Estimate to replace Back Bar Beer Cooler"
type textarea "x"
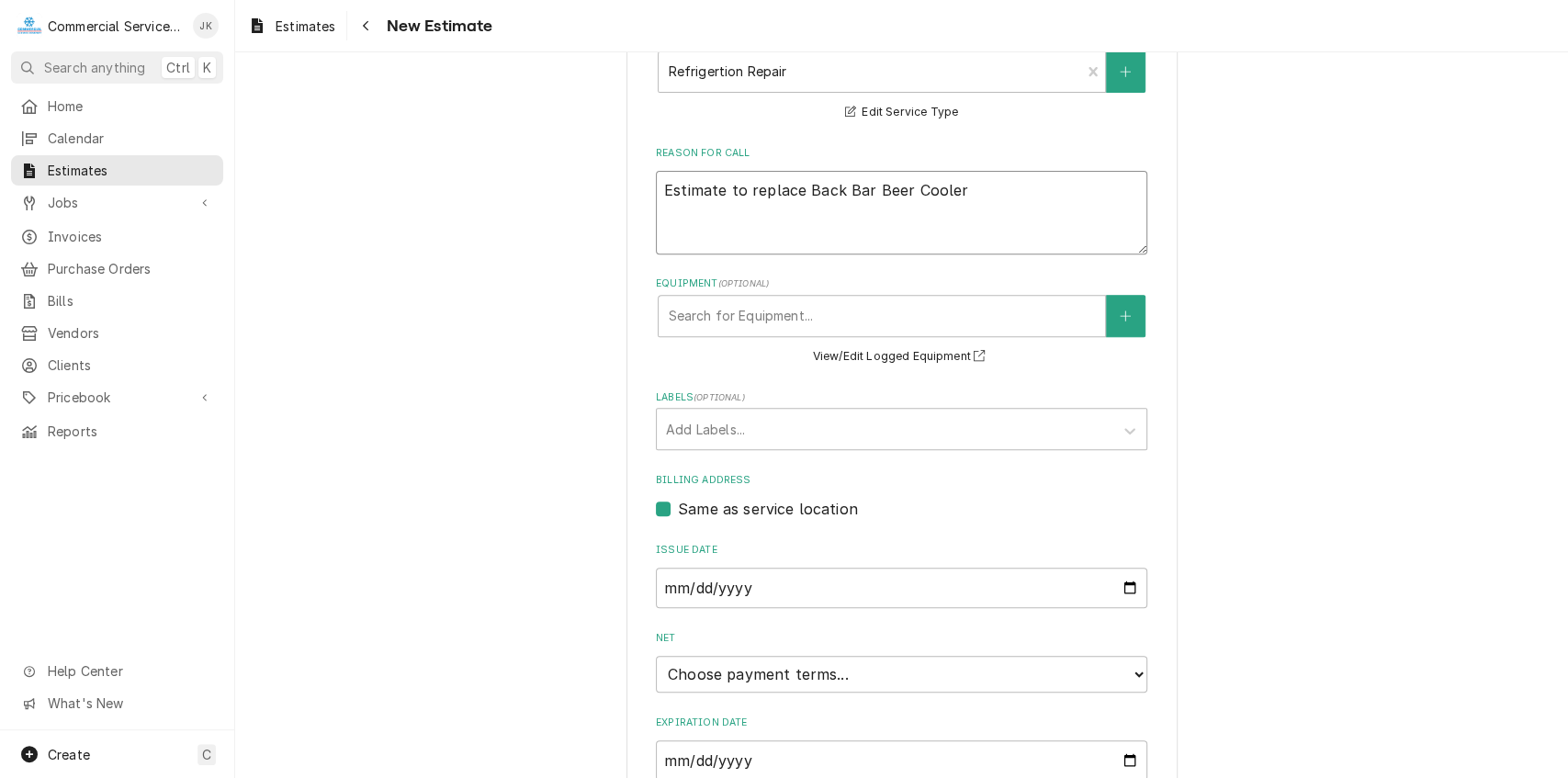
scroll to position [599, 0]
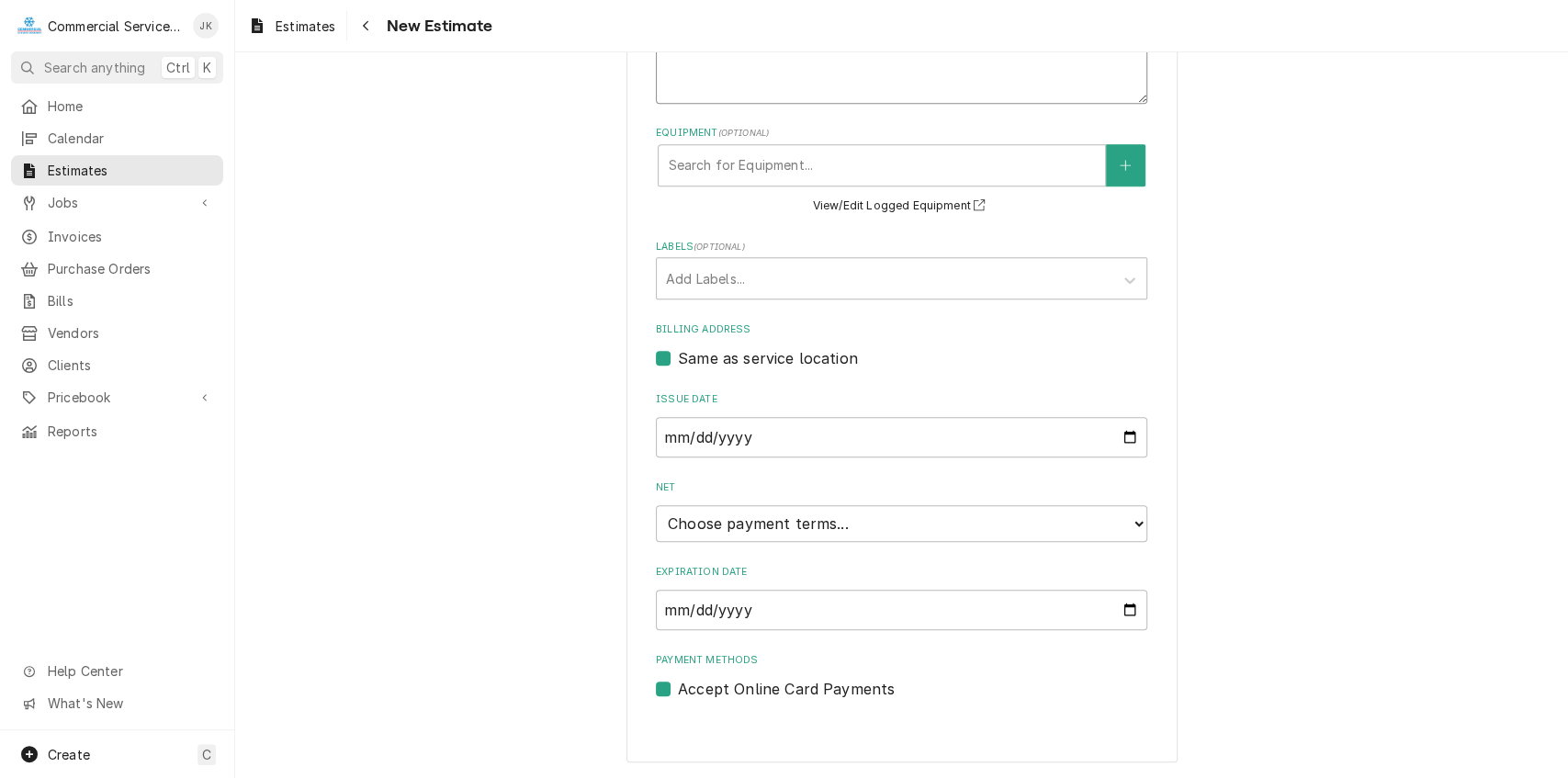
type textarea "Estimate to replace Back Bar Beer Cooler"
click at [1124, 608] on input "Expiration Date" at bounding box center [901, 609] width 491 height 40
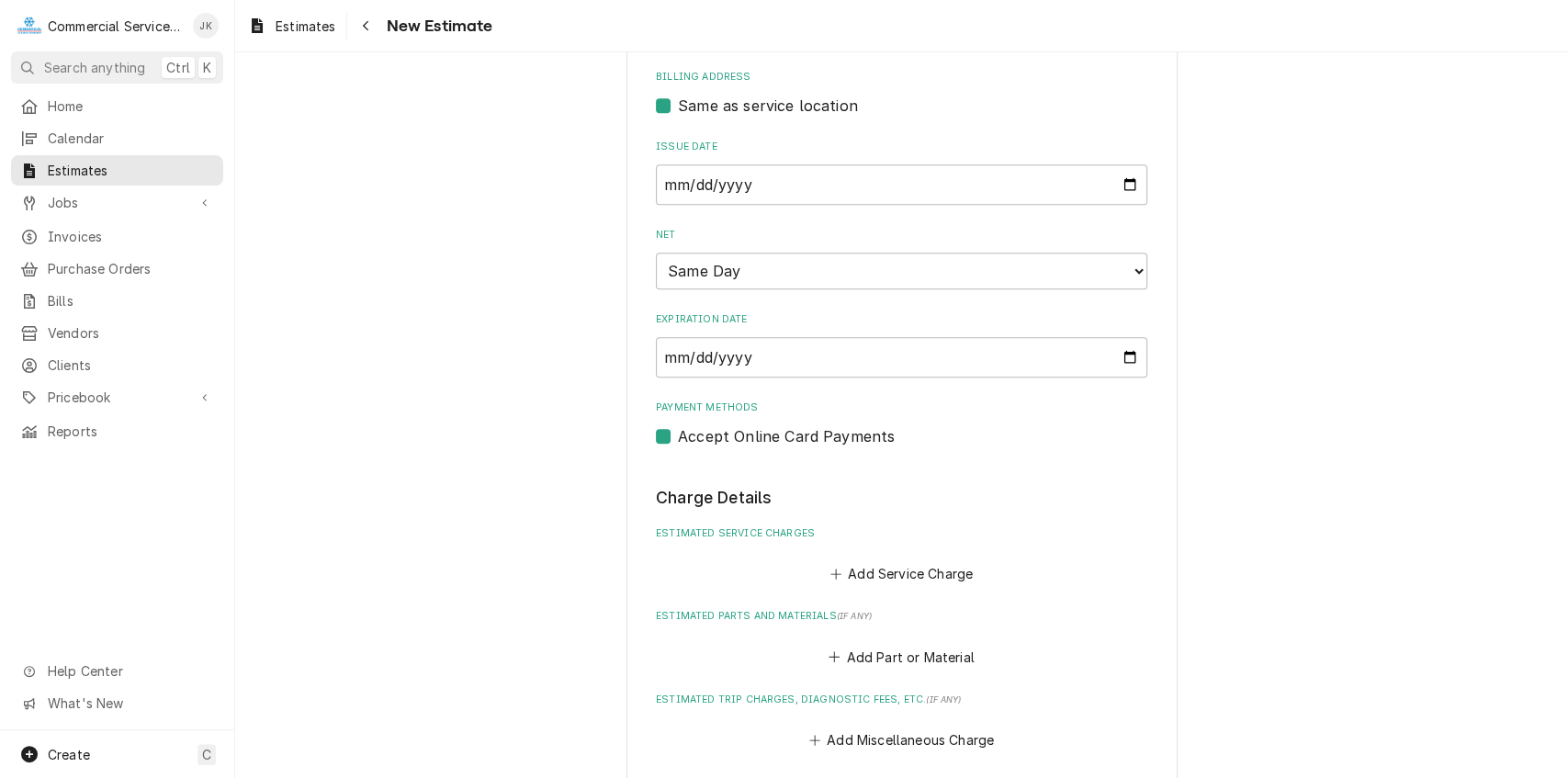
scroll to position [900, 0]
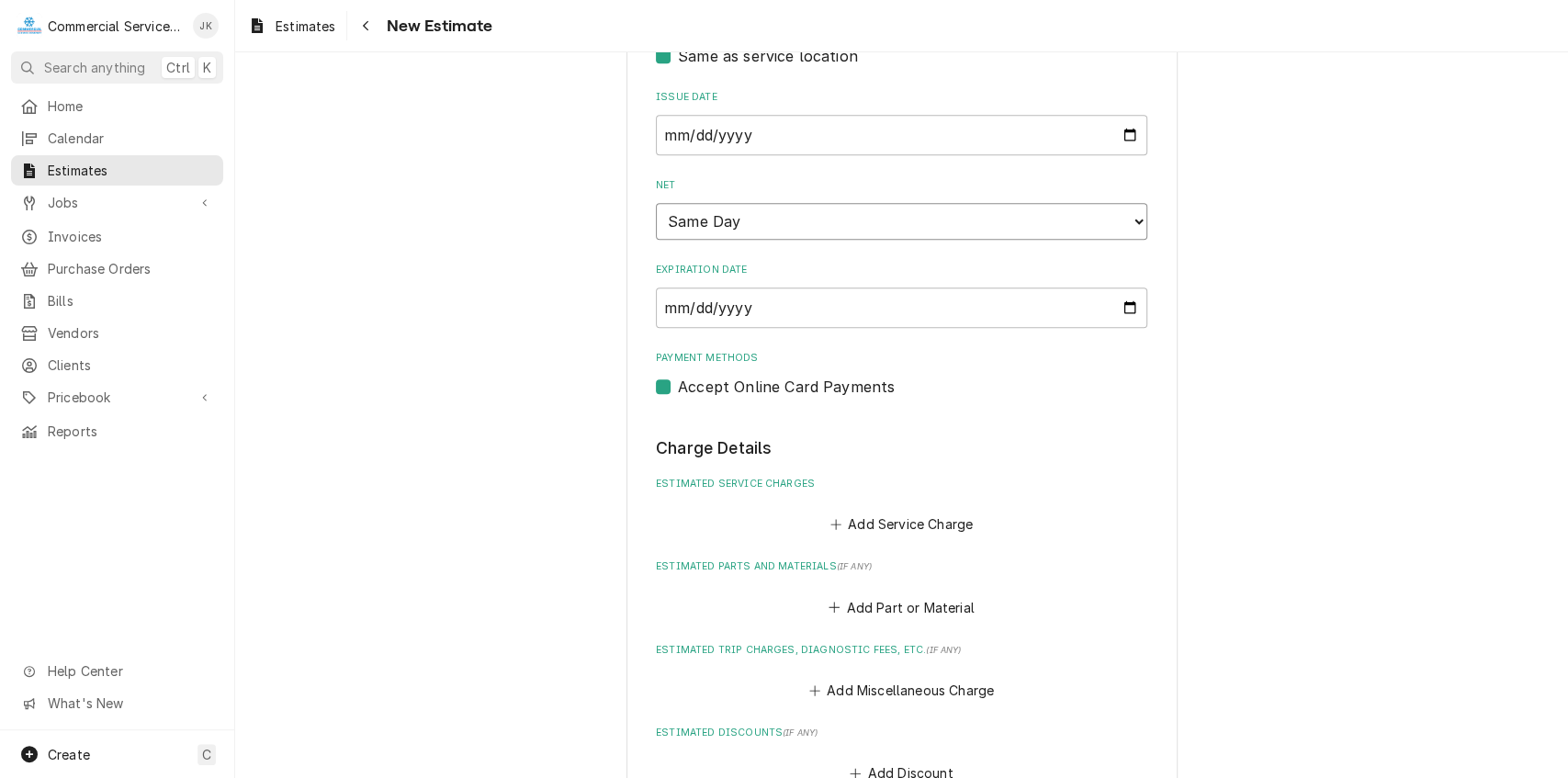
click at [1136, 222] on select "Choose payment terms... Same Day Net 7 Net 14 Net 21 Net 30 Net 45 Net 60 Net 90" at bounding box center [901, 221] width 491 height 37
type textarea "x"
click at [885, 522] on button "Add Service Charge" at bounding box center [901, 524] width 149 height 25
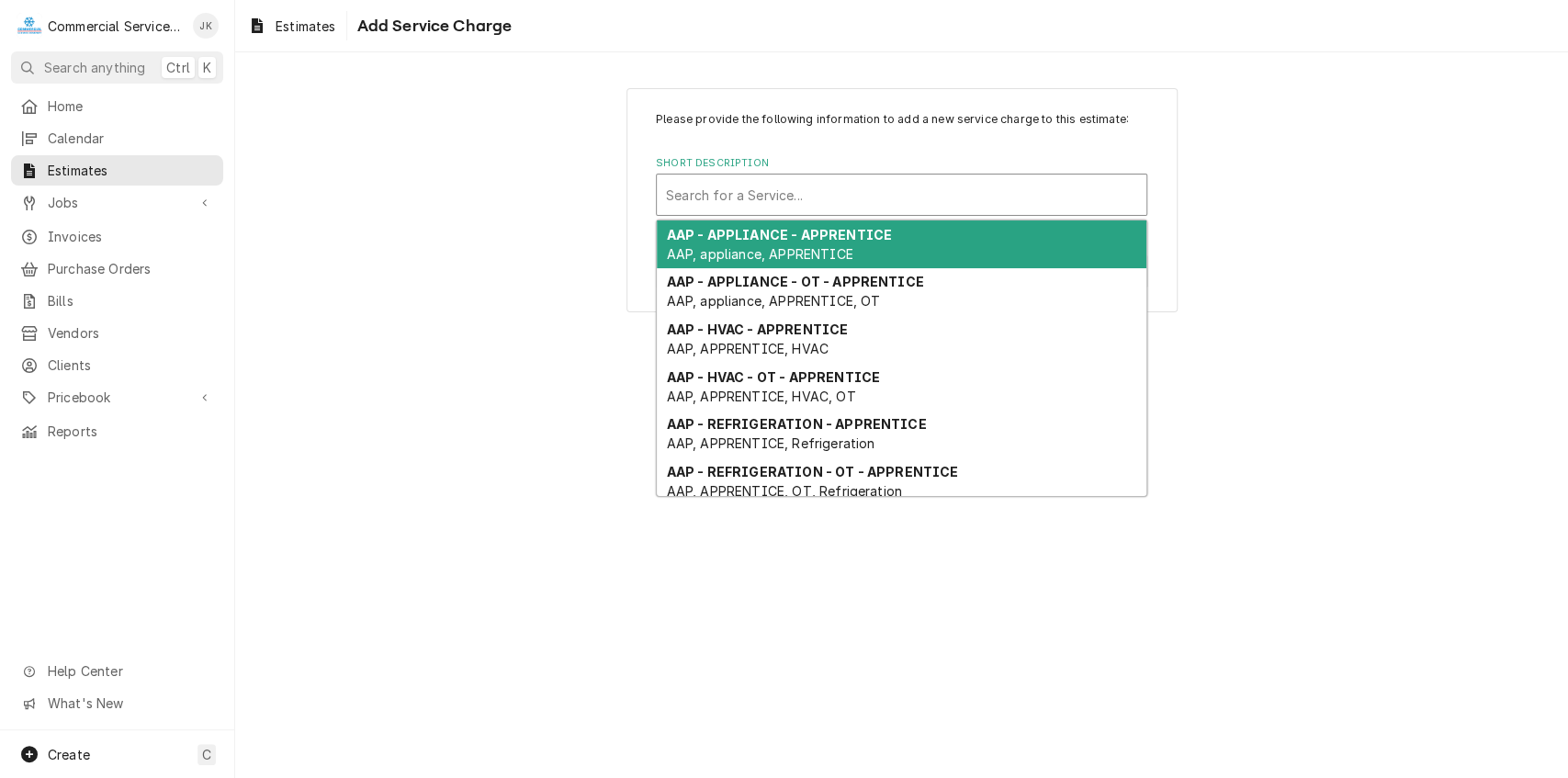
click at [724, 190] on div "Short Description" at bounding box center [901, 194] width 471 height 33
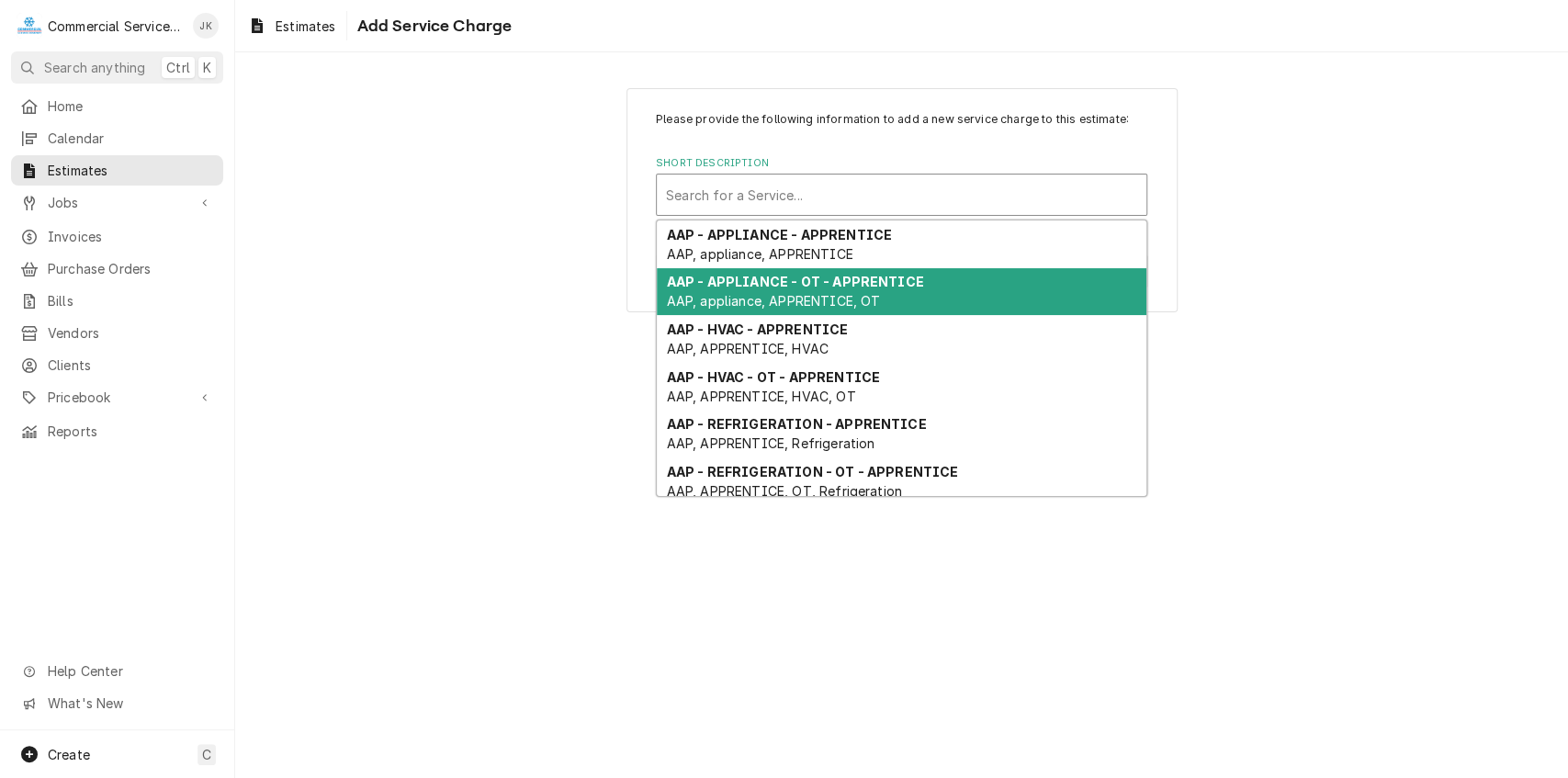
type input "9"
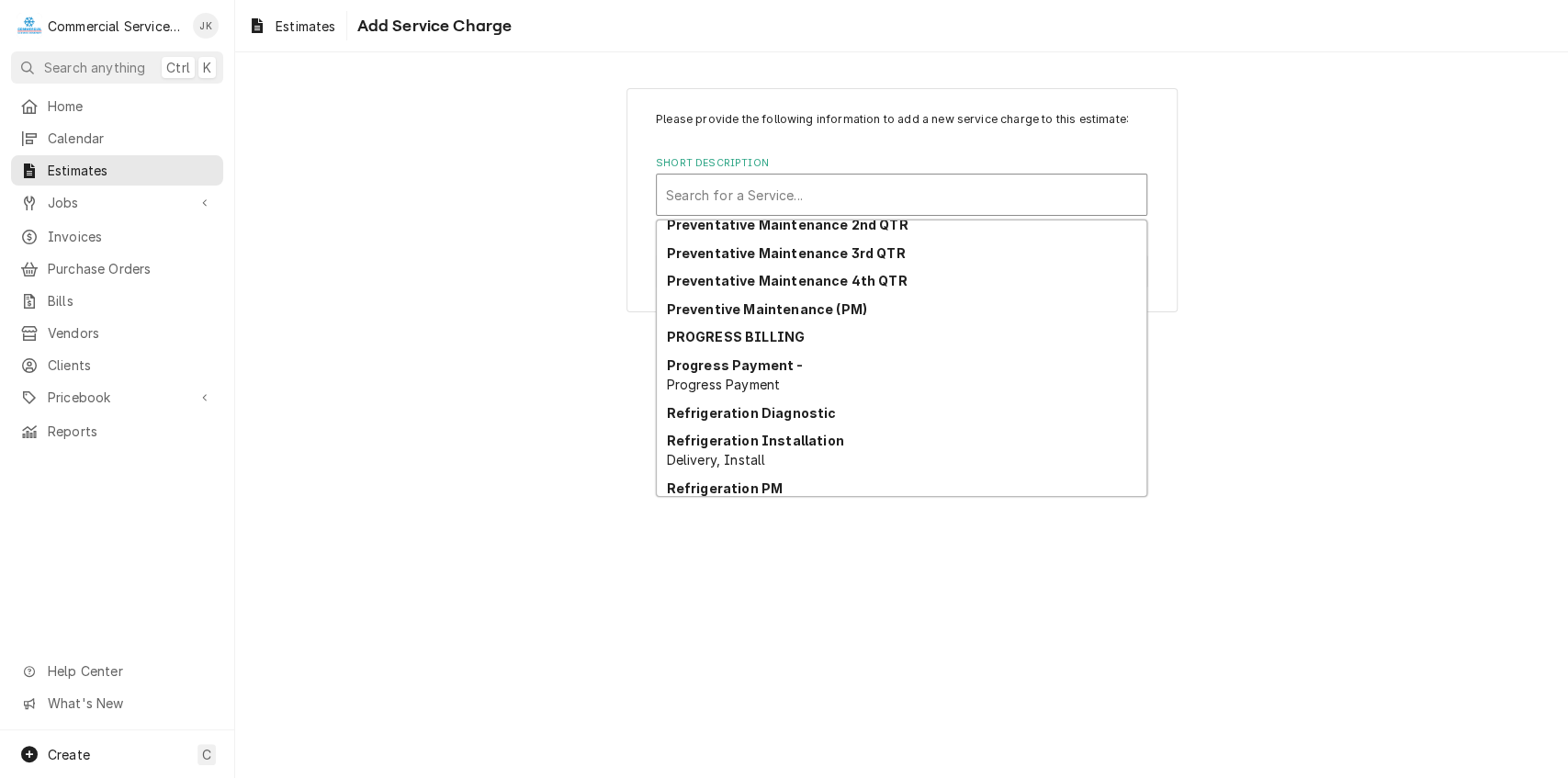
scroll to position [3210, 0]
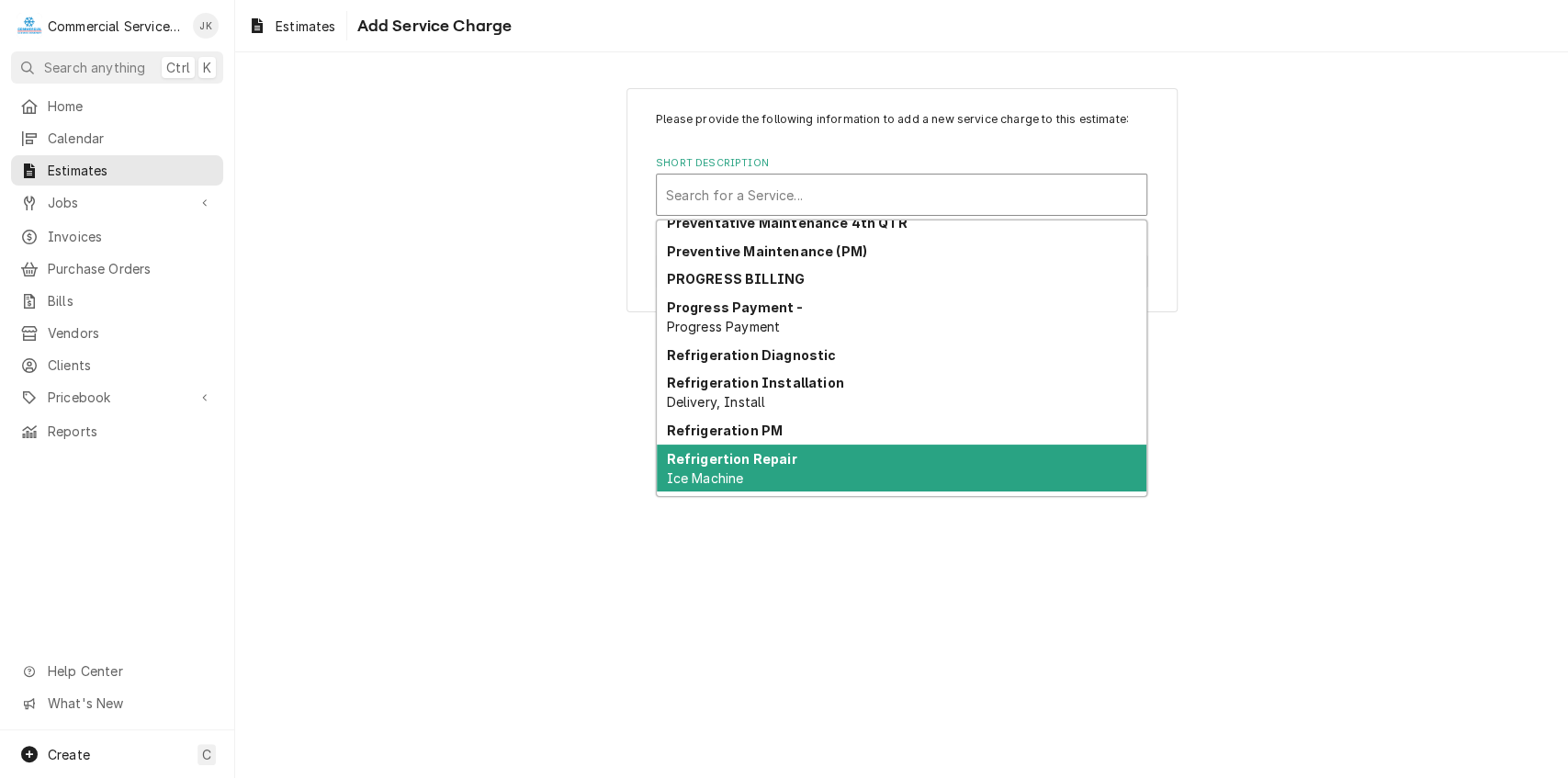
click at [730, 453] on strong "Refrigertion Repair" at bounding box center [731, 458] width 131 height 16
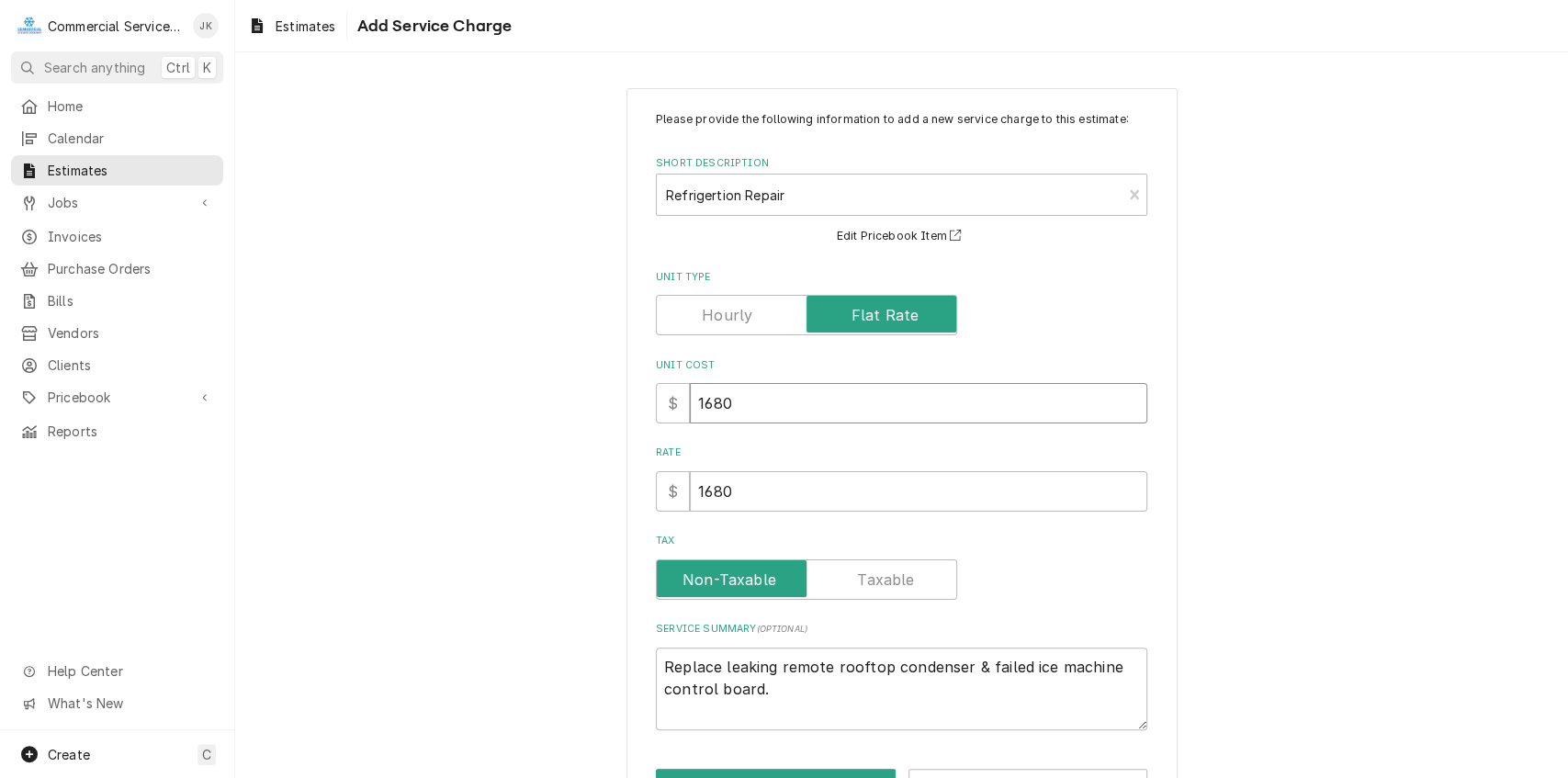
click at [741, 402] on input "1680" at bounding box center [918, 403] width 457 height 40
type textarea "x"
type input "168"
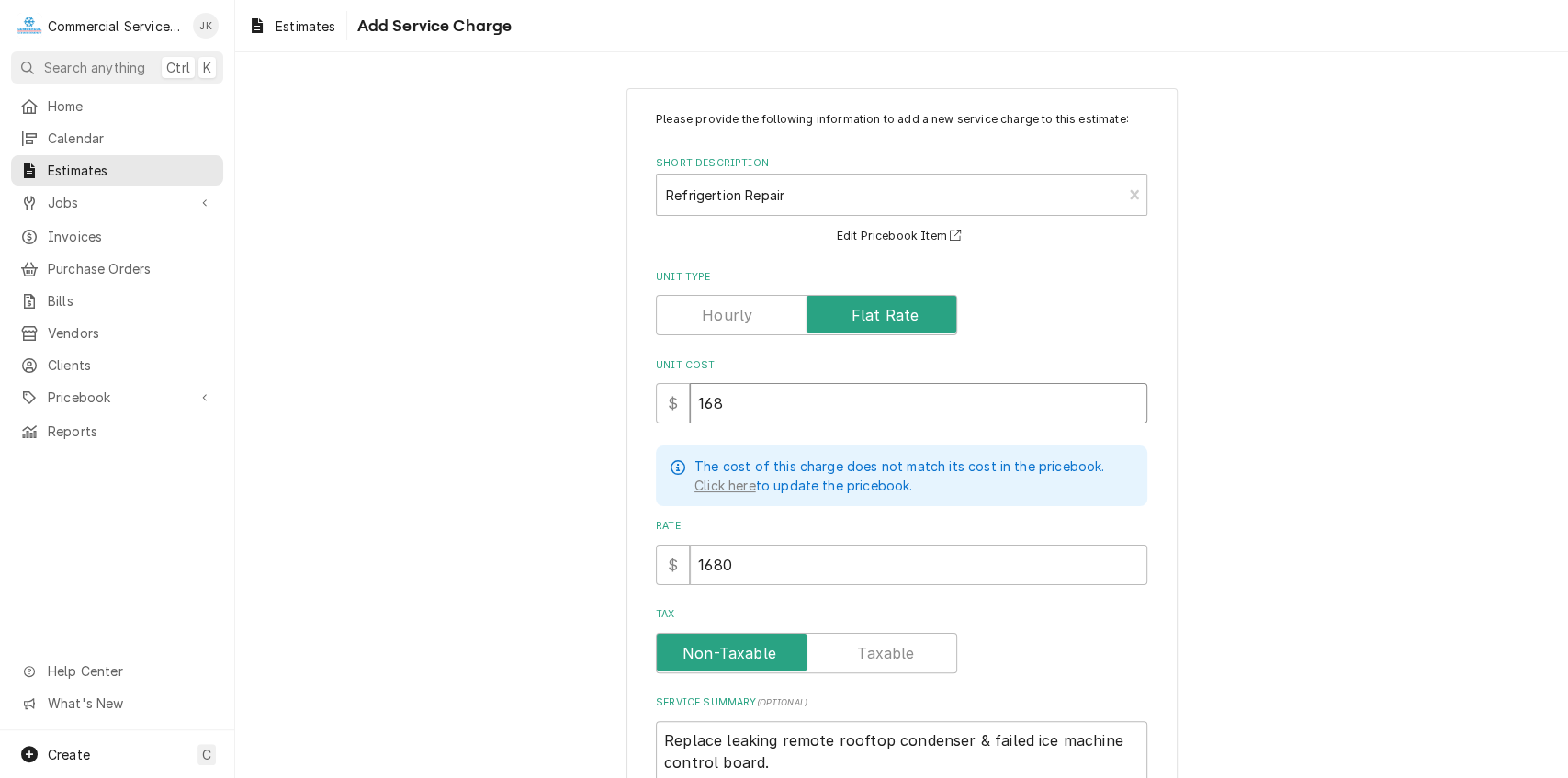
type textarea "x"
type input "16"
type textarea "x"
type input "1"
type textarea "x"
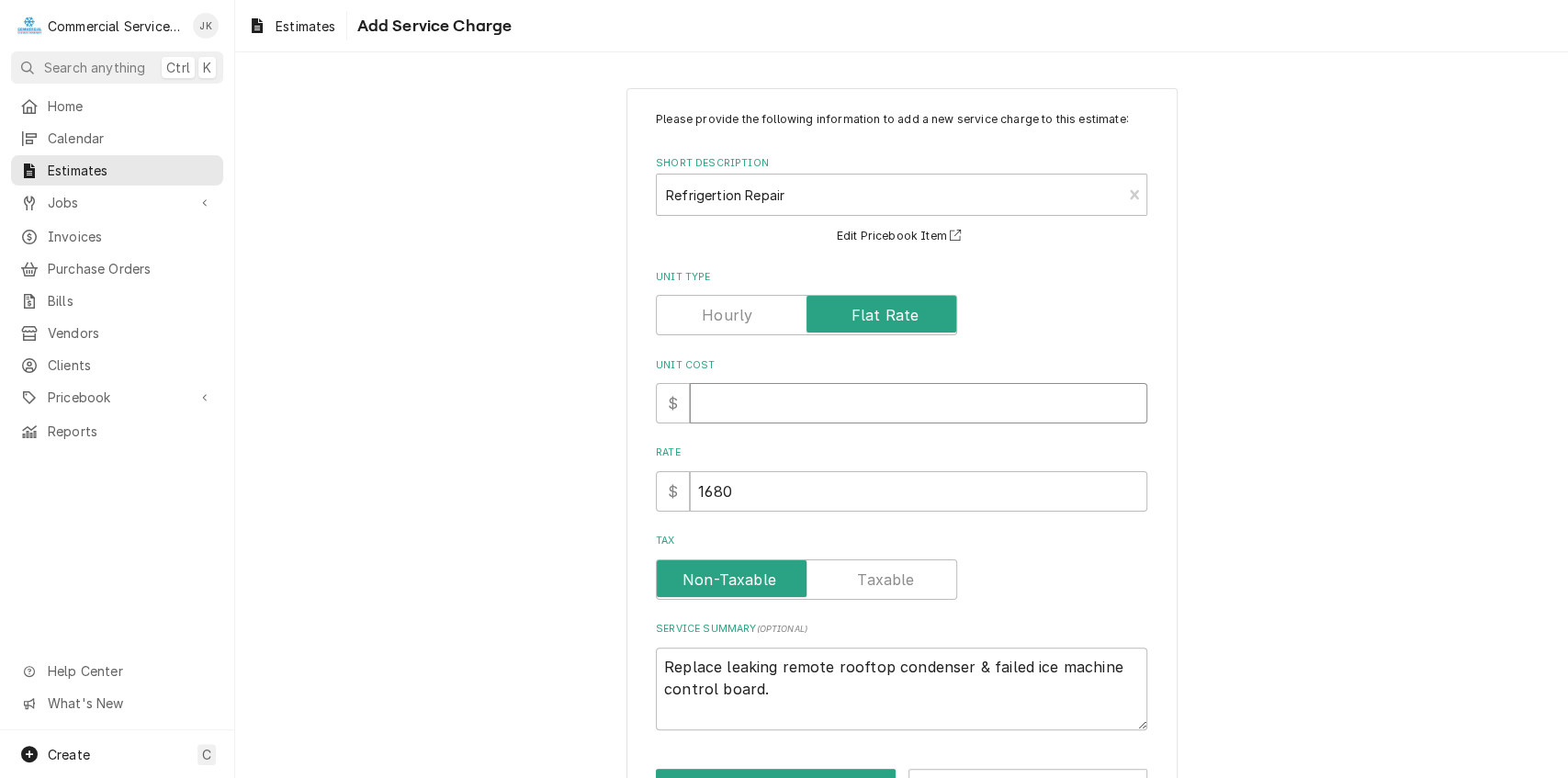
type textarea "x"
type input "9"
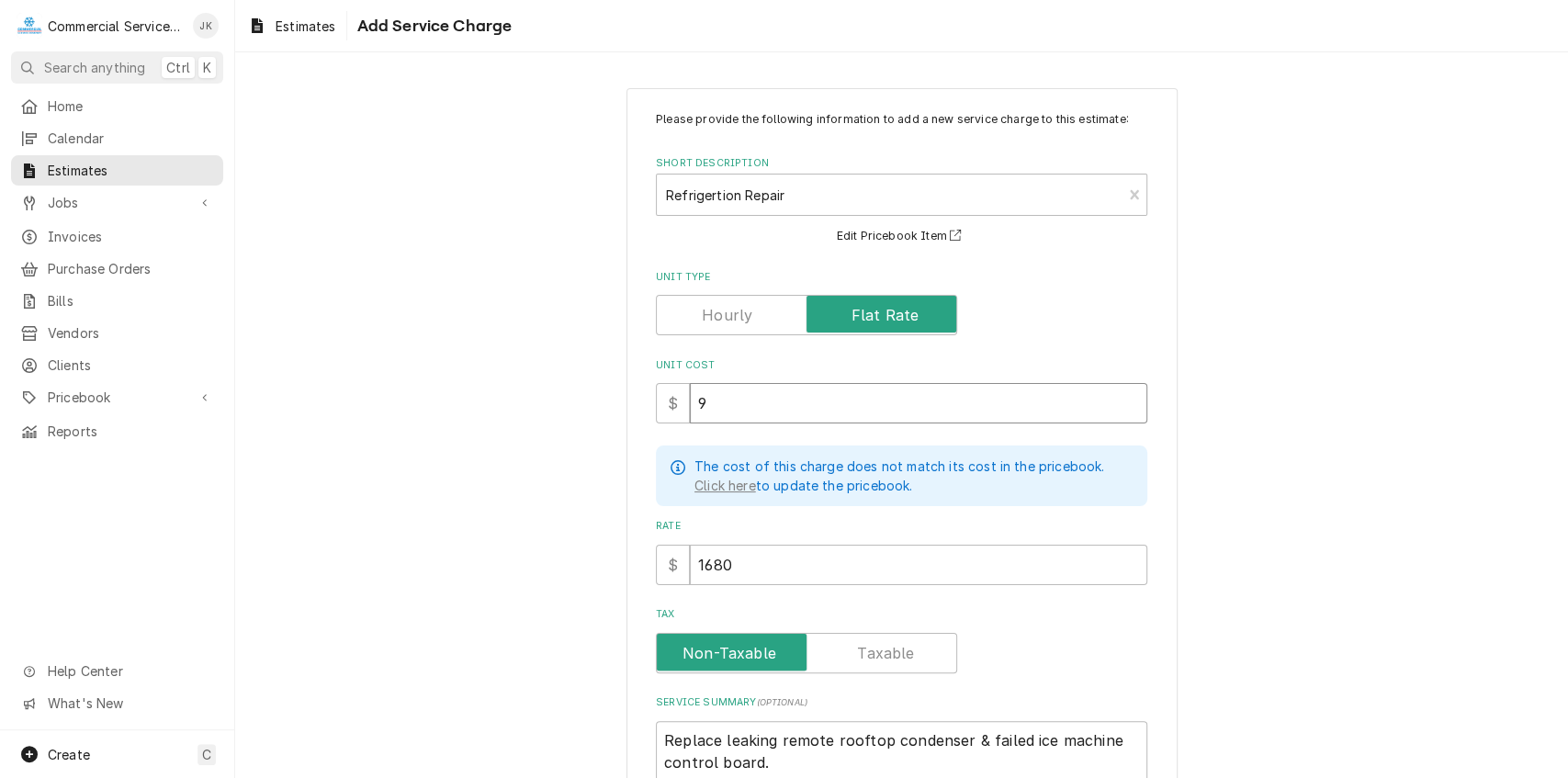
type textarea "x"
type input "96"
type textarea "x"
type input "960"
type textarea "x"
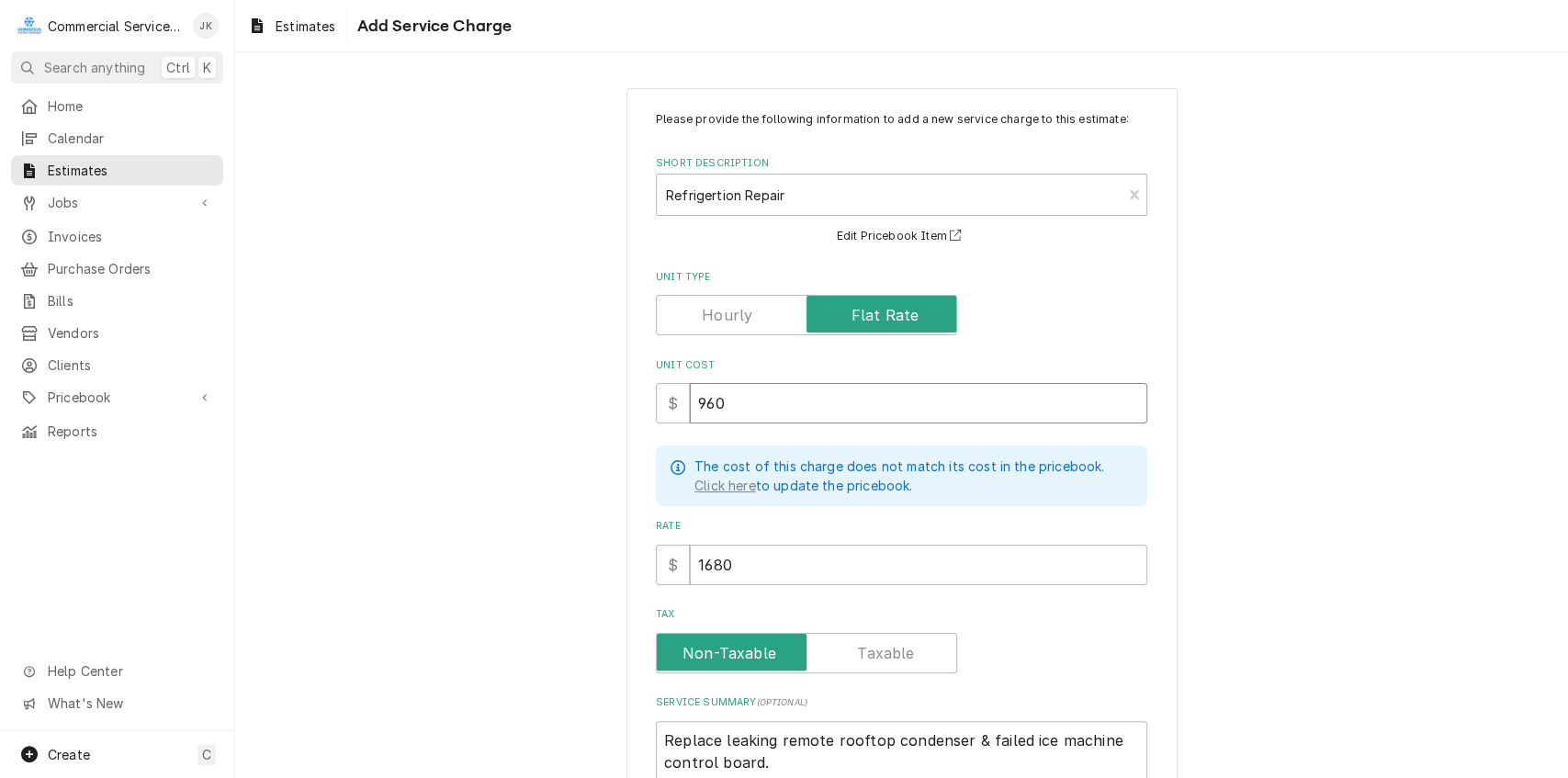
type input "960"
click at [732, 562] on input "1680" at bounding box center [918, 564] width 457 height 40
type textarea "x"
type input "168"
type textarea "x"
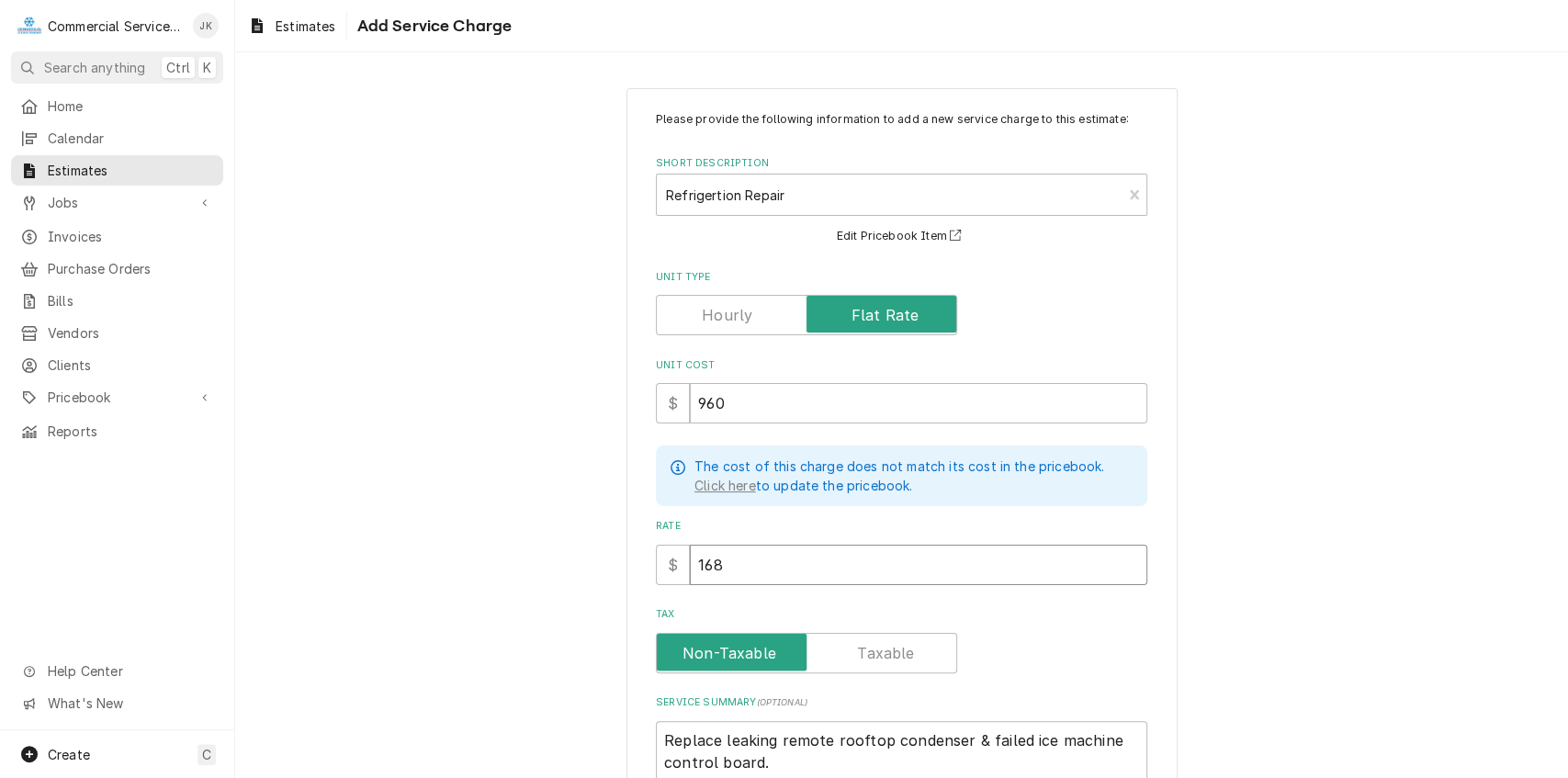
type input "16"
type textarea "x"
type input "1"
type textarea "x"
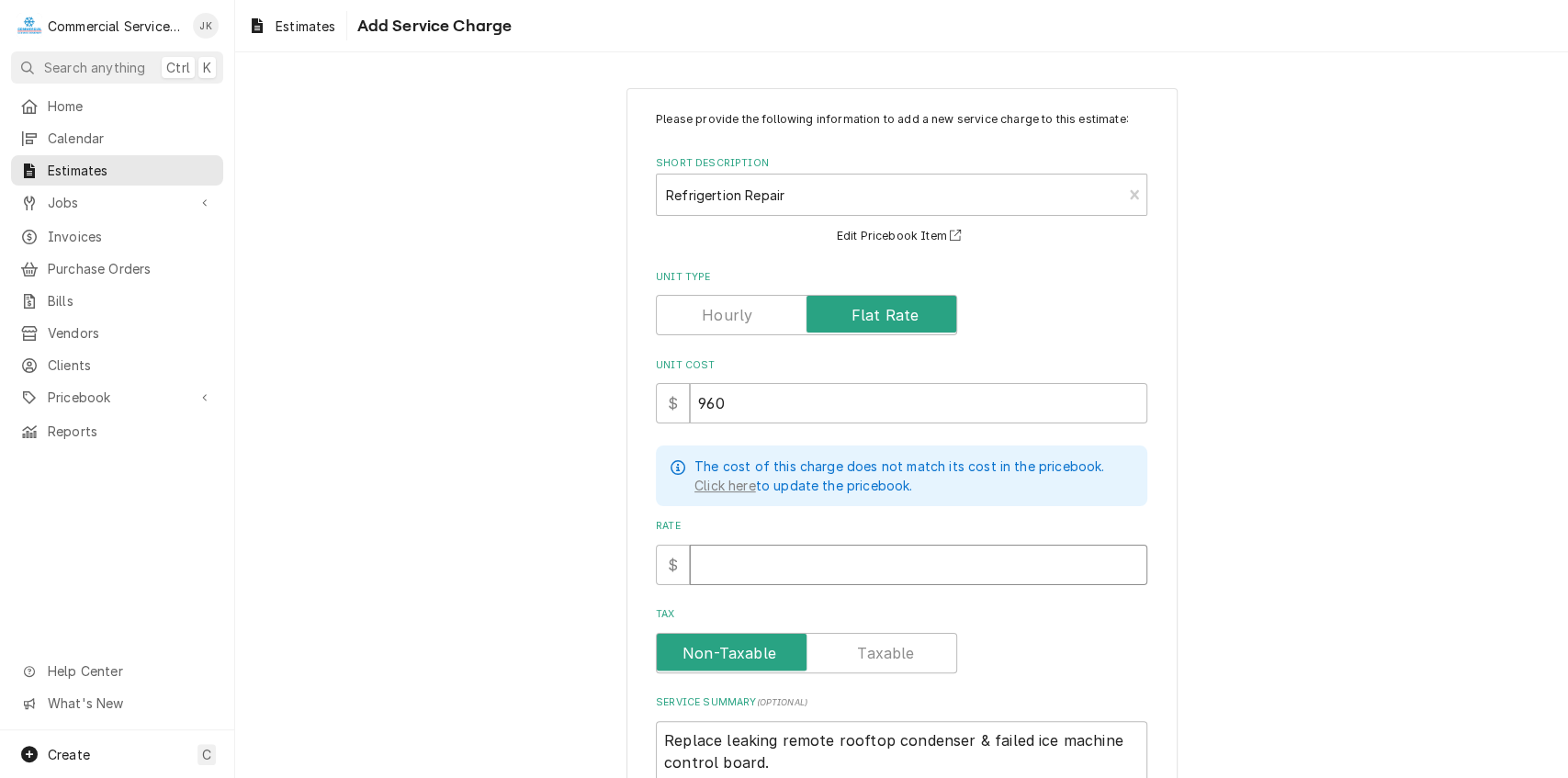
type input "9"
type textarea "x"
type input "96"
type textarea "x"
type input "960"
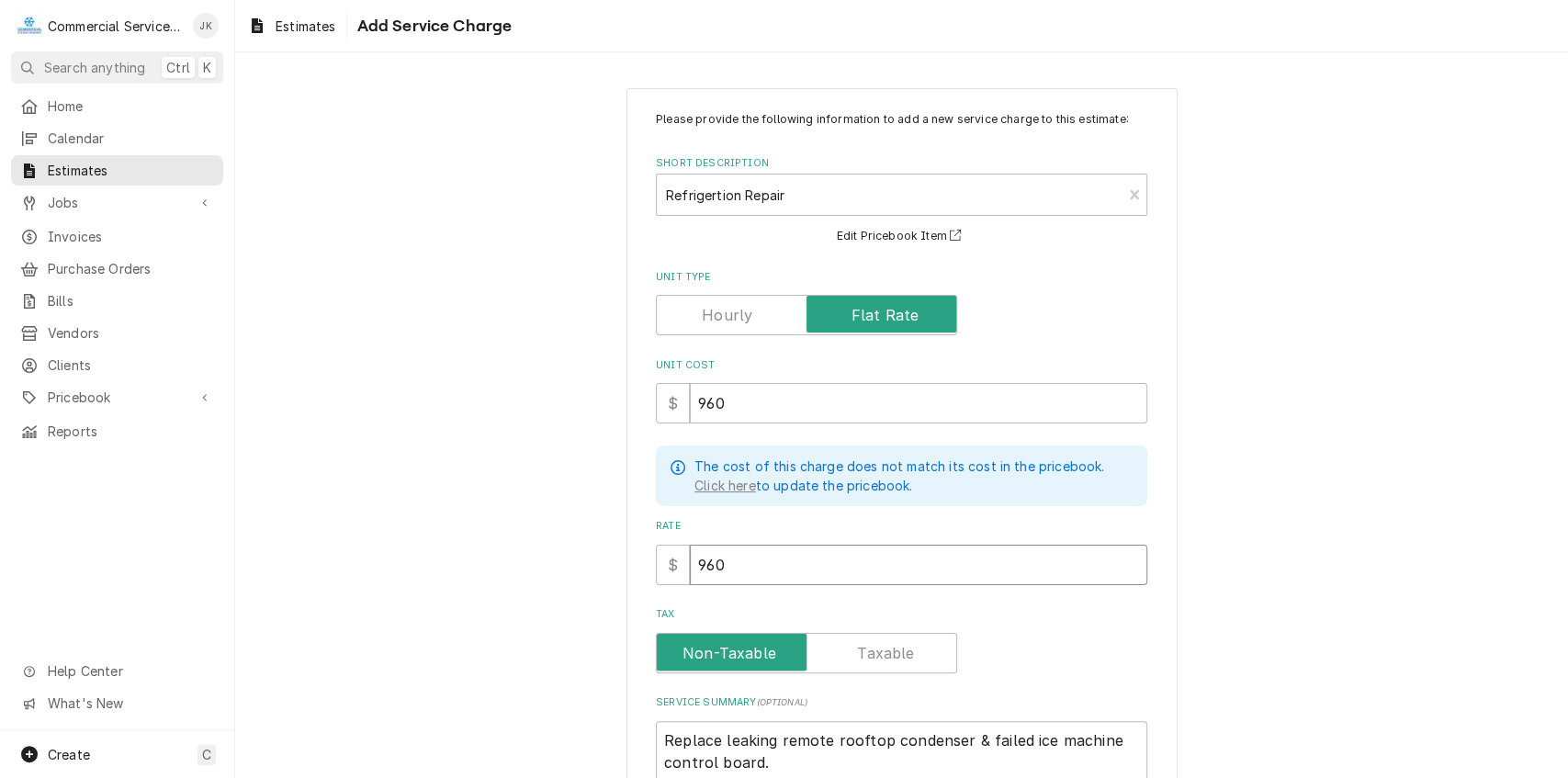
type textarea "x"
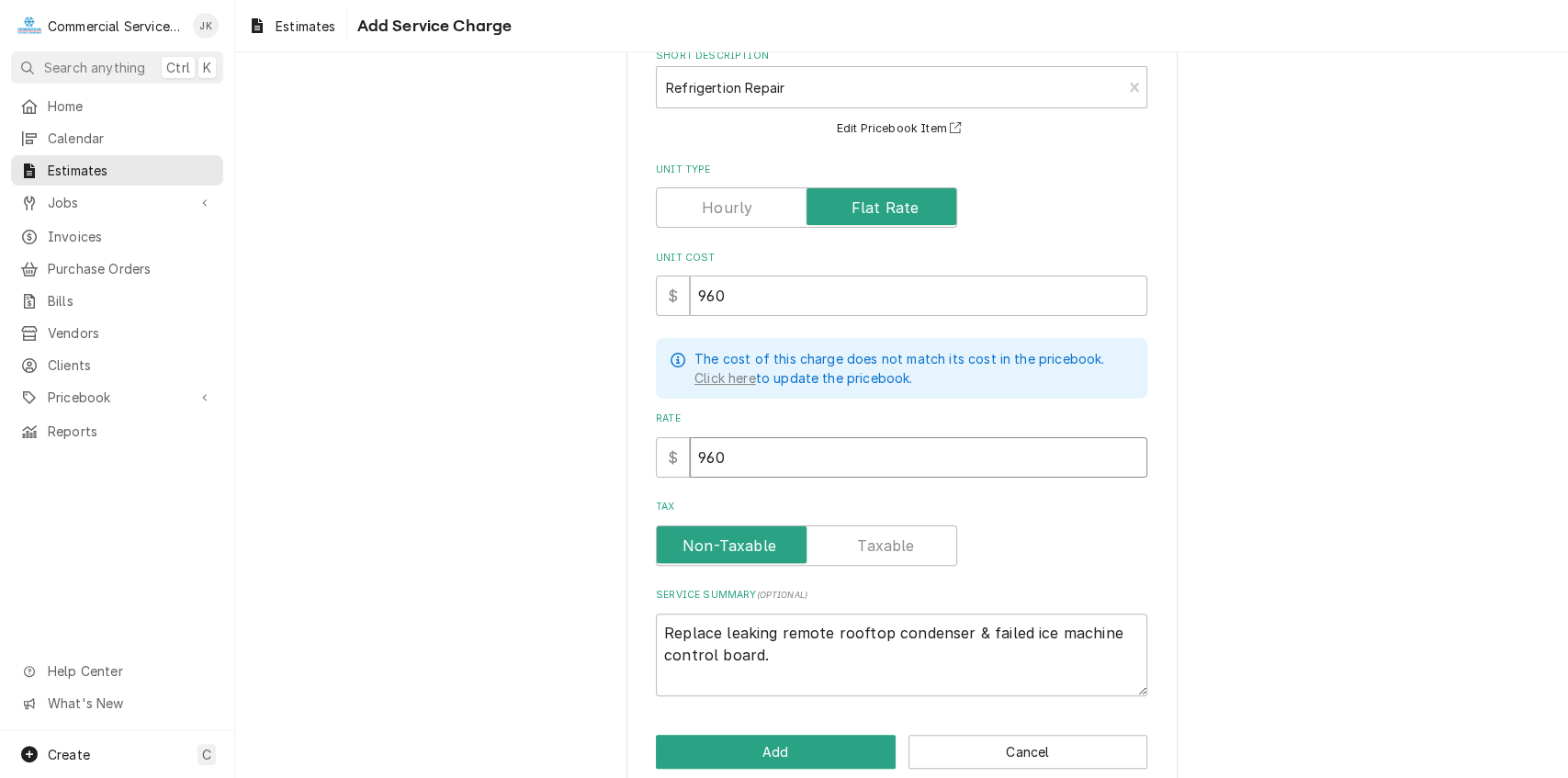
scroll to position [136, 0]
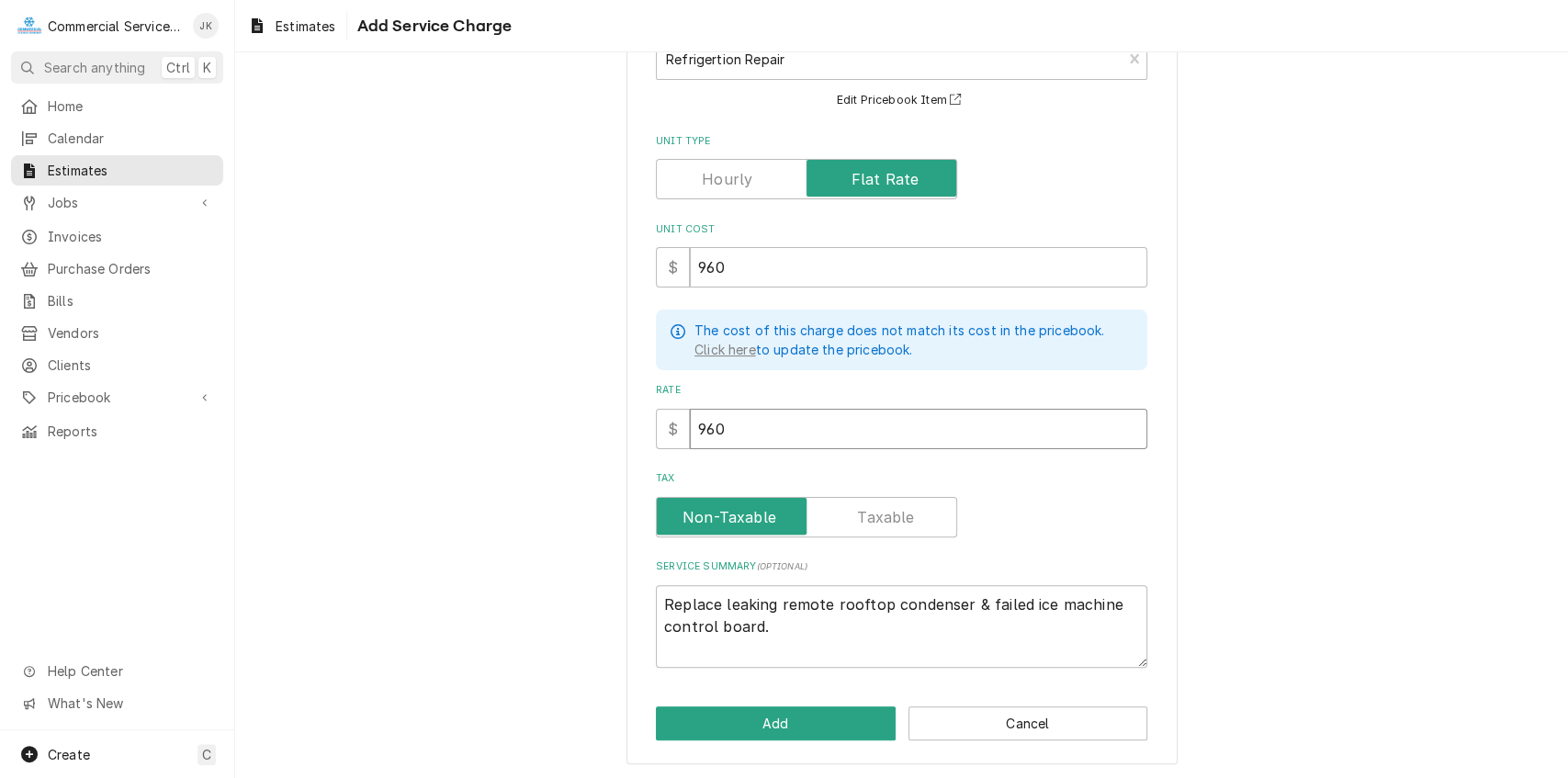
type input "960"
click at [764, 626] on textarea "Replace leaking remote rooftop condenser & failed ice machine control board." at bounding box center [901, 626] width 491 height 84
type textarea "x"
type textarea "Replace leaking remote rooftop condenser & failed ice machine control board"
type textarea "x"
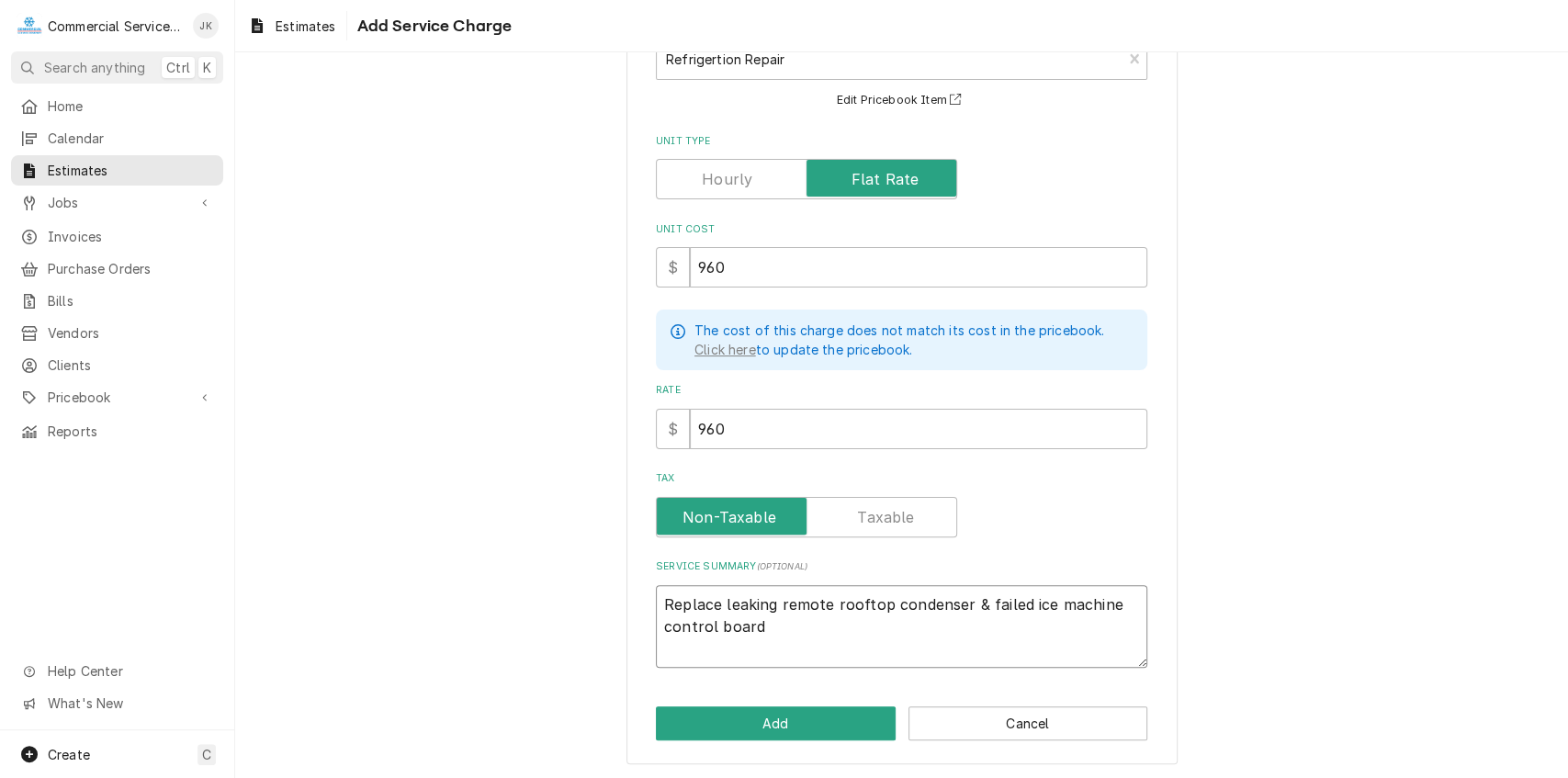
type textarea "Replace leaking remote rooftop condenser & failed ice machine control boar"
type textarea "x"
type textarea "Replace leaking remote rooftop condenser & failed ice machine control boa"
type textarea "x"
type textarea "Replace leaking remote rooftop condenser & failed ice machine control bo"
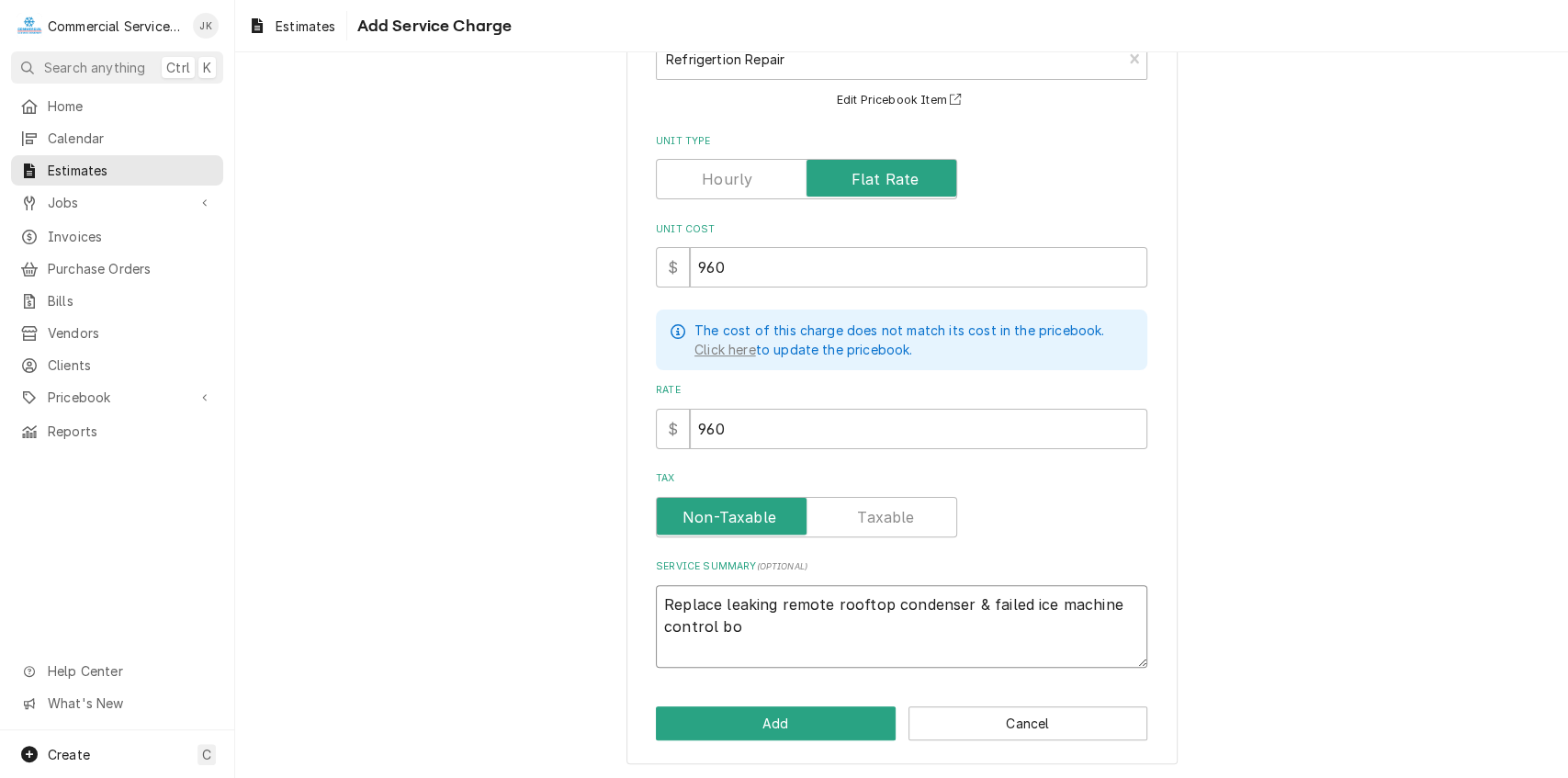
type textarea "x"
type textarea "Replace leaking remote rooftop condenser & failed ice machine control b"
type textarea "x"
type textarea "Replace leaking remote rooftop condenser & failed ice machine control"
type textarea "x"
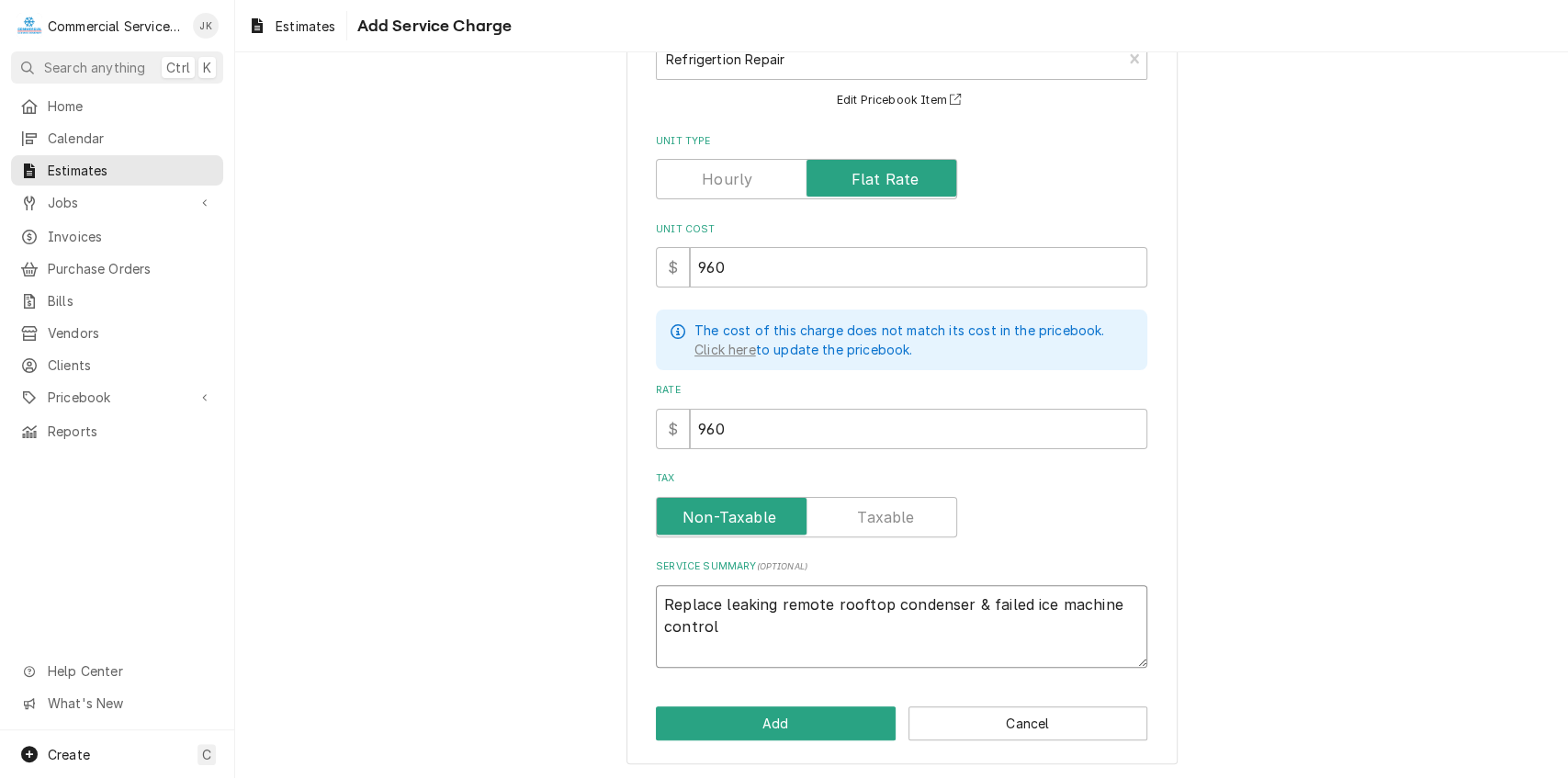
type textarea "Replace leaking remote rooftop condenser & failed ice machine control"
type textarea "x"
type textarea "Replace leaking remote rooftop condenser & failed ice machine contro"
type textarea "x"
type textarea "Replace leaking remote rooftop condenser & failed ice machine contr"
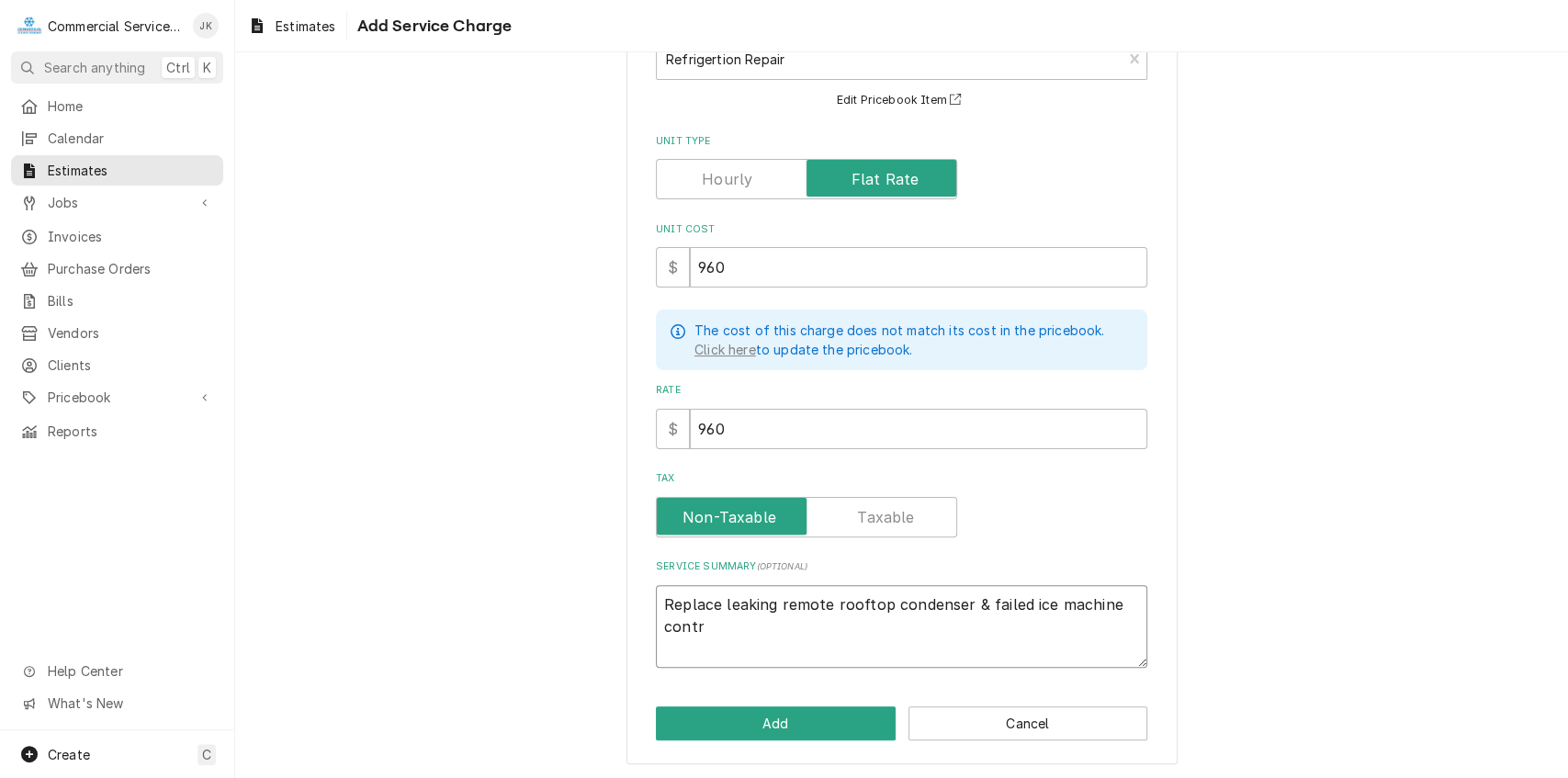
type textarea "x"
type textarea "Replace leaking remote rooftop condenser & failed ice machine cont"
type textarea "x"
type textarea "Replace leaking remote rooftop condenser & failed ice machine con"
type textarea "x"
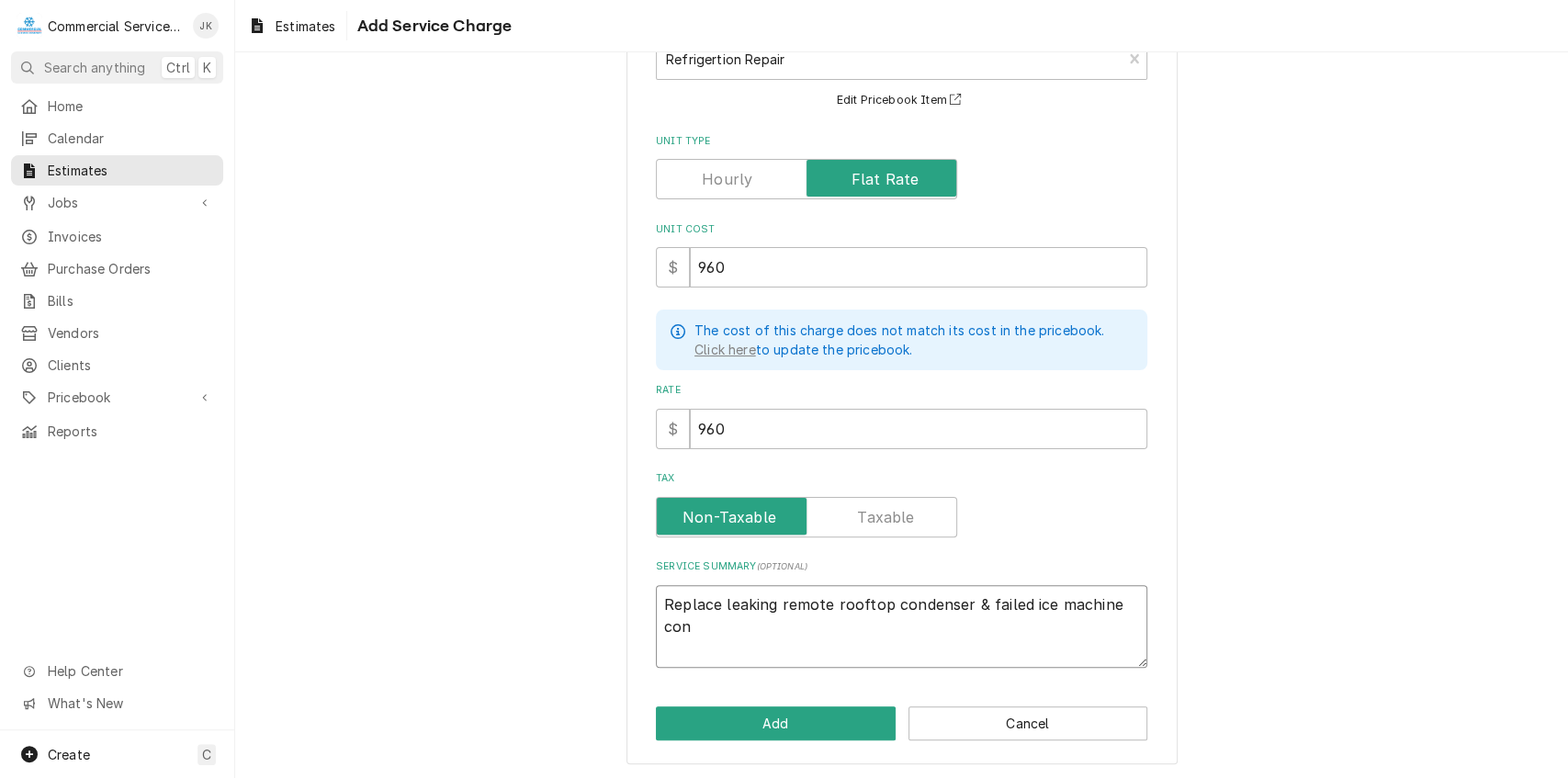
type textarea "Replace leaking remote rooftop condenser & failed ice machine co"
type textarea "x"
type textarea "Replace leaking remote rooftop condenser & failed ice machine c"
type textarea "x"
type textarea "Replace leaking remote rooftop condenser & failed ice machine"
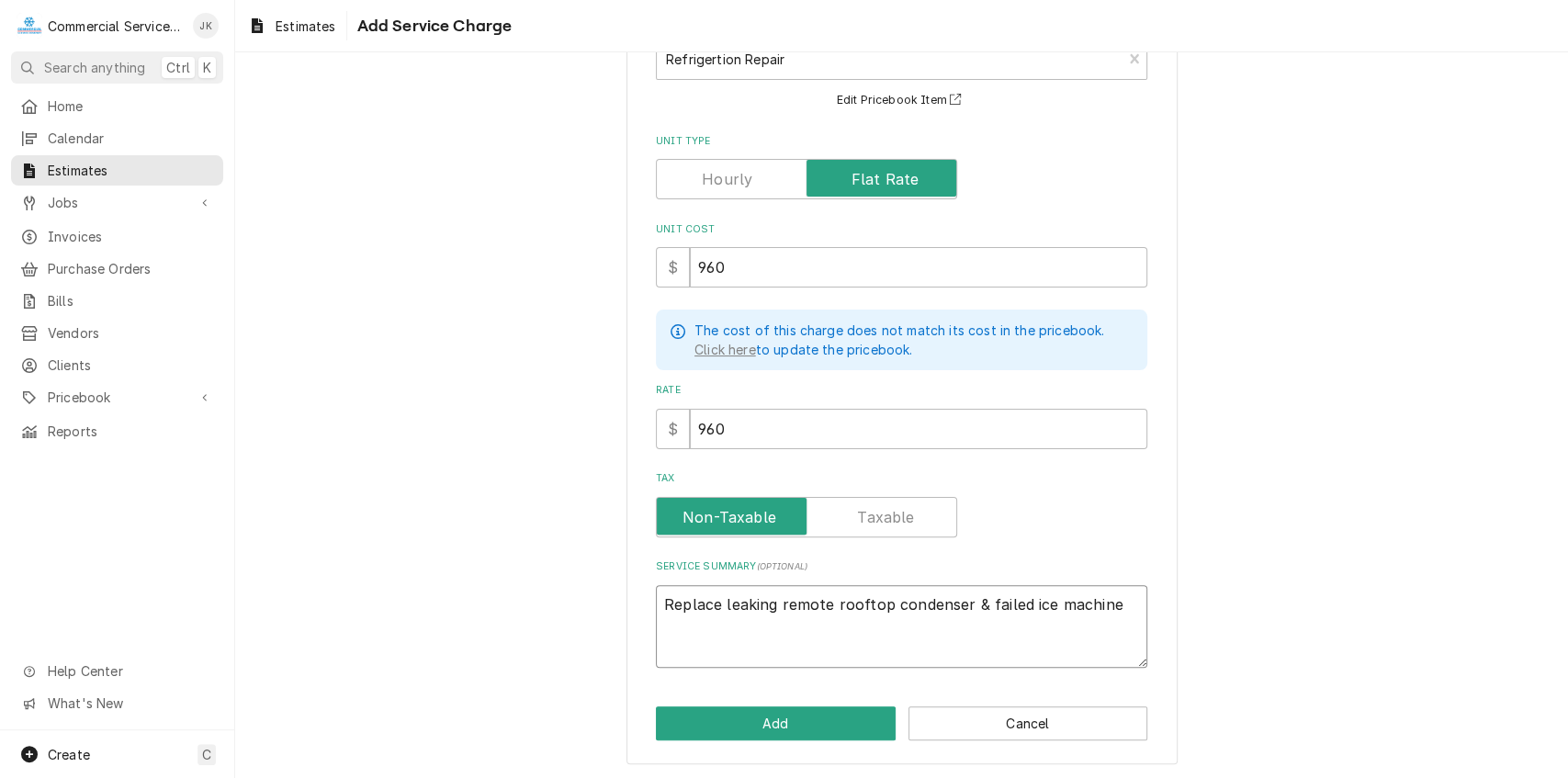
type textarea "x"
type textarea "Replace leaking remote rooftop condenser & failed ice machine"
type textarea "x"
type textarea "Replace leaking remote rooftop condenser & failed ice machin"
type textarea "x"
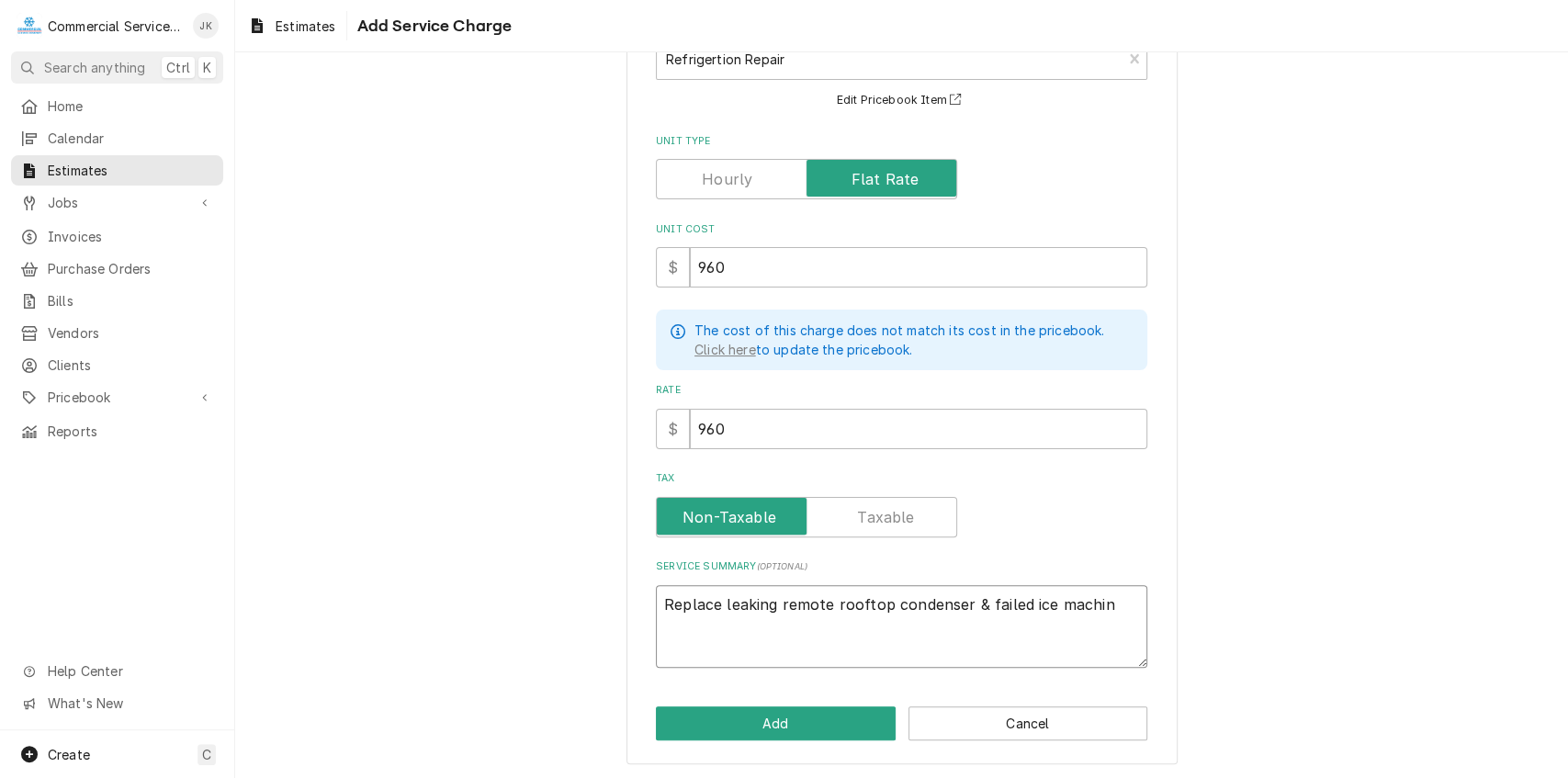
type textarea "Replace leaking remote rooftop condenser & failed ice machi"
type textarea "x"
type textarea "Replace leaking remote rooftop condenser & failed ice mach"
type textarea "x"
type textarea "Replace leaking remote rooftop condenser & failed ice mac"
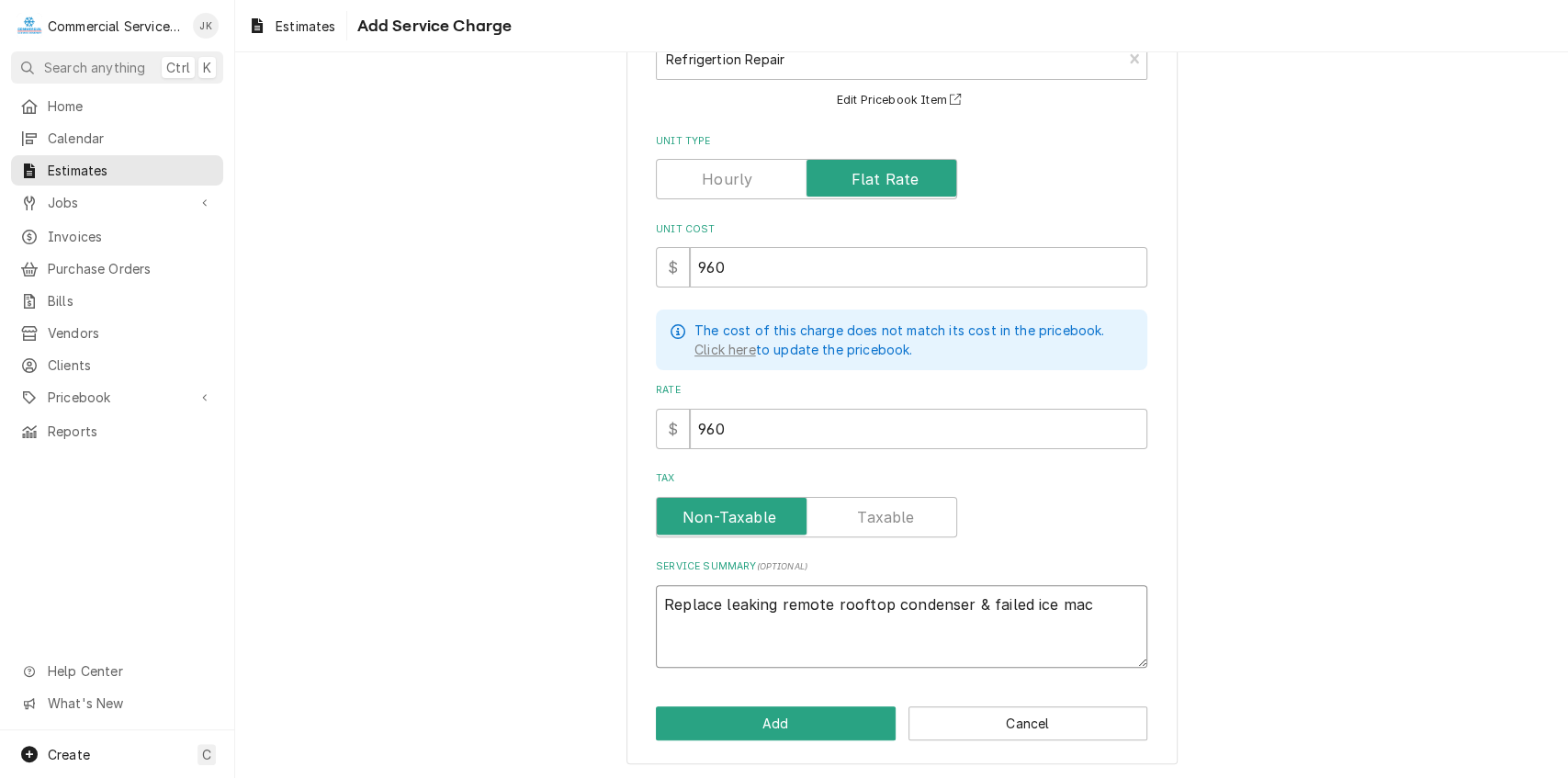
type textarea "x"
type textarea "Replace leaking remote rooftop condenser & failed ice ma"
type textarea "x"
type textarea "Replace leaking remote rooftop condenser & failed ice m"
type textarea "x"
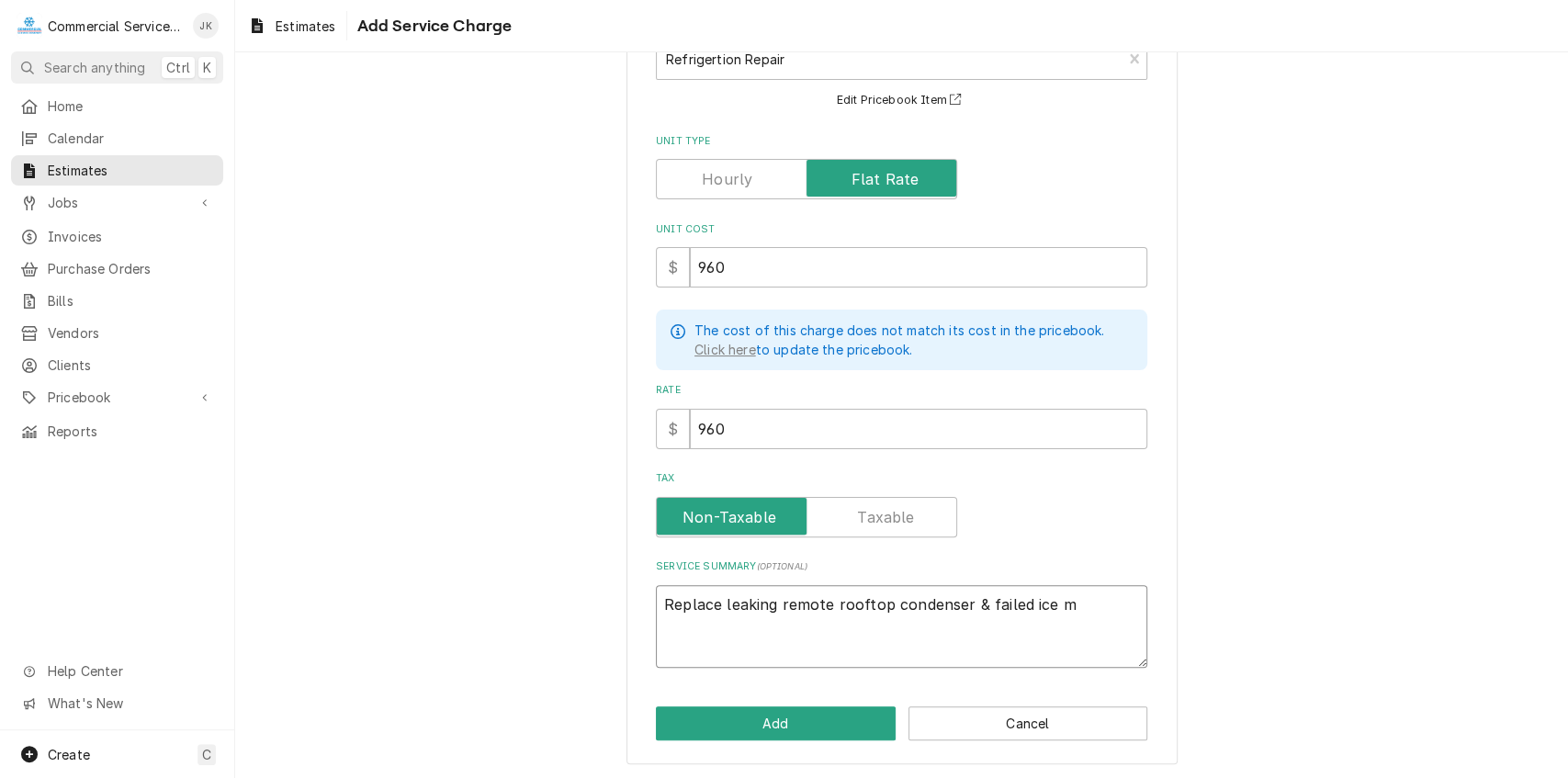
type textarea "Replace leaking remote rooftop condenser & failed ice"
type textarea "x"
type textarea "Replace leaking remote rooftop condenser & failed ice"
type textarea "x"
type textarea "Replace leaking remote rooftop condenser & failed ic"
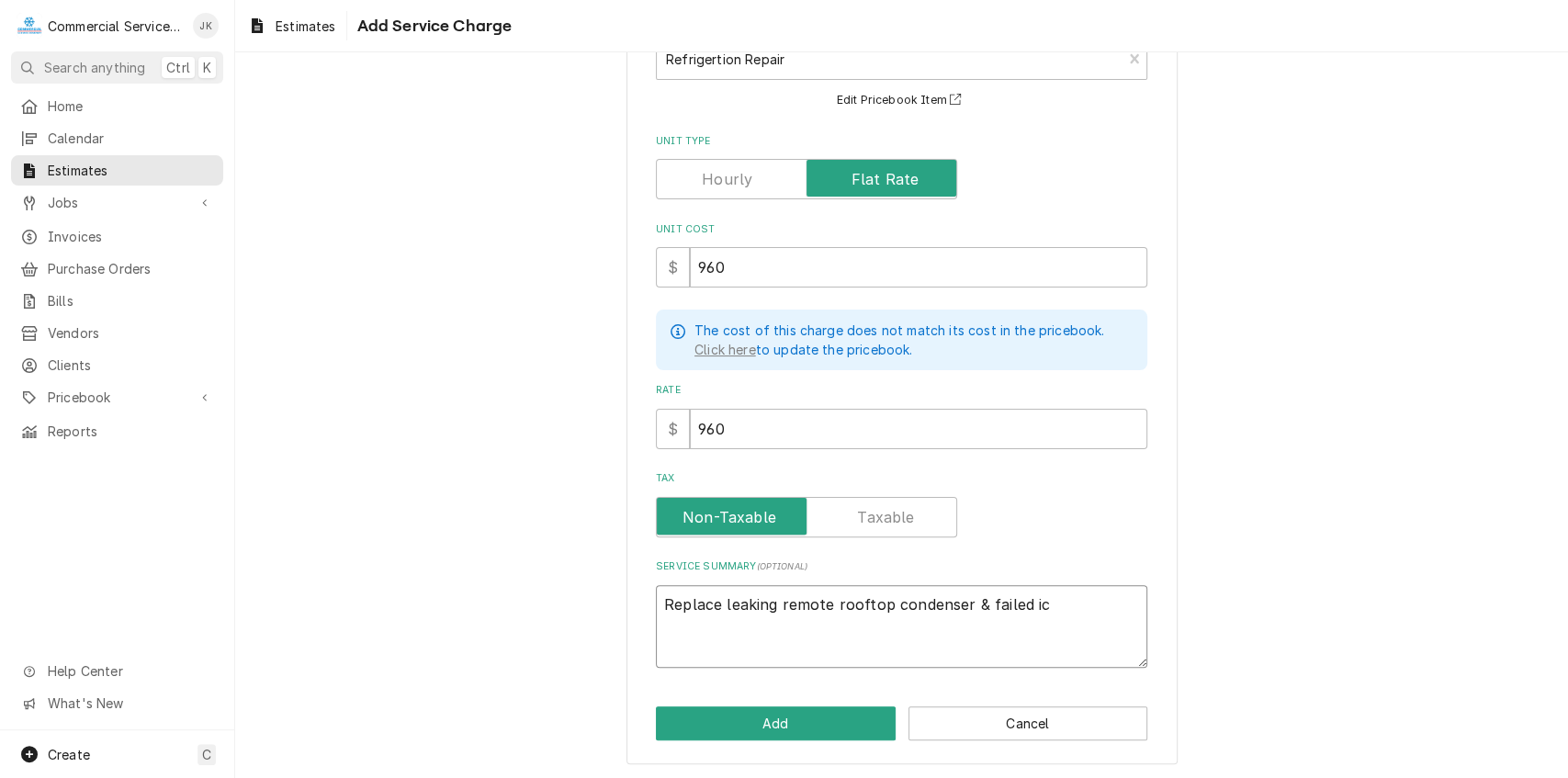
type textarea "x"
click at [1069, 601] on textarea "Remove existing remote condensing unit and install new copeland" at bounding box center [901, 626] width 491 height 84
click at [1130, 598] on textarea "Remove existing remote condensing unit and install new Copeland" at bounding box center [901, 626] width 491 height 84
click at [970, 623] on textarea "Remove existing remote condensing unit and install new Copeland condensing unit…" at bounding box center [901, 626] width 491 height 84
click at [1049, 627] on textarea "Remove existing remote condensing unit and install new Copeland condensing unit…" at bounding box center [901, 626] width 491 height 84
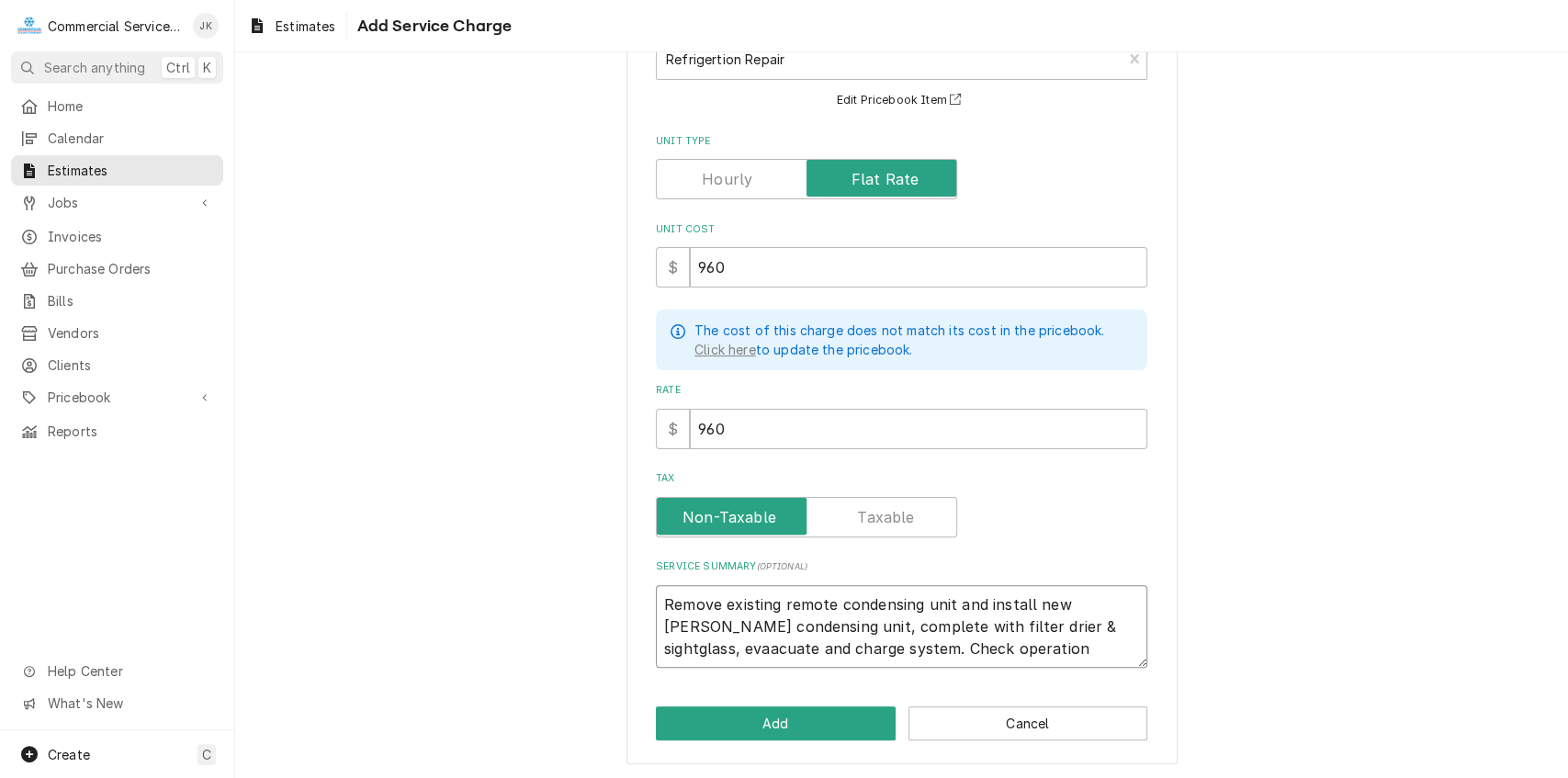
click at [848, 645] on textarea "Remove existing remote condensing unit and install new Copeland condensing unit…" at bounding box center [901, 626] width 491 height 84
click at [979, 645] on textarea "Remove existing remote condensing unit and install new Copeland condensing unit…" at bounding box center [901, 626] width 491 height 84
click at [799, 723] on button "Add" at bounding box center [776, 723] width 239 height 34
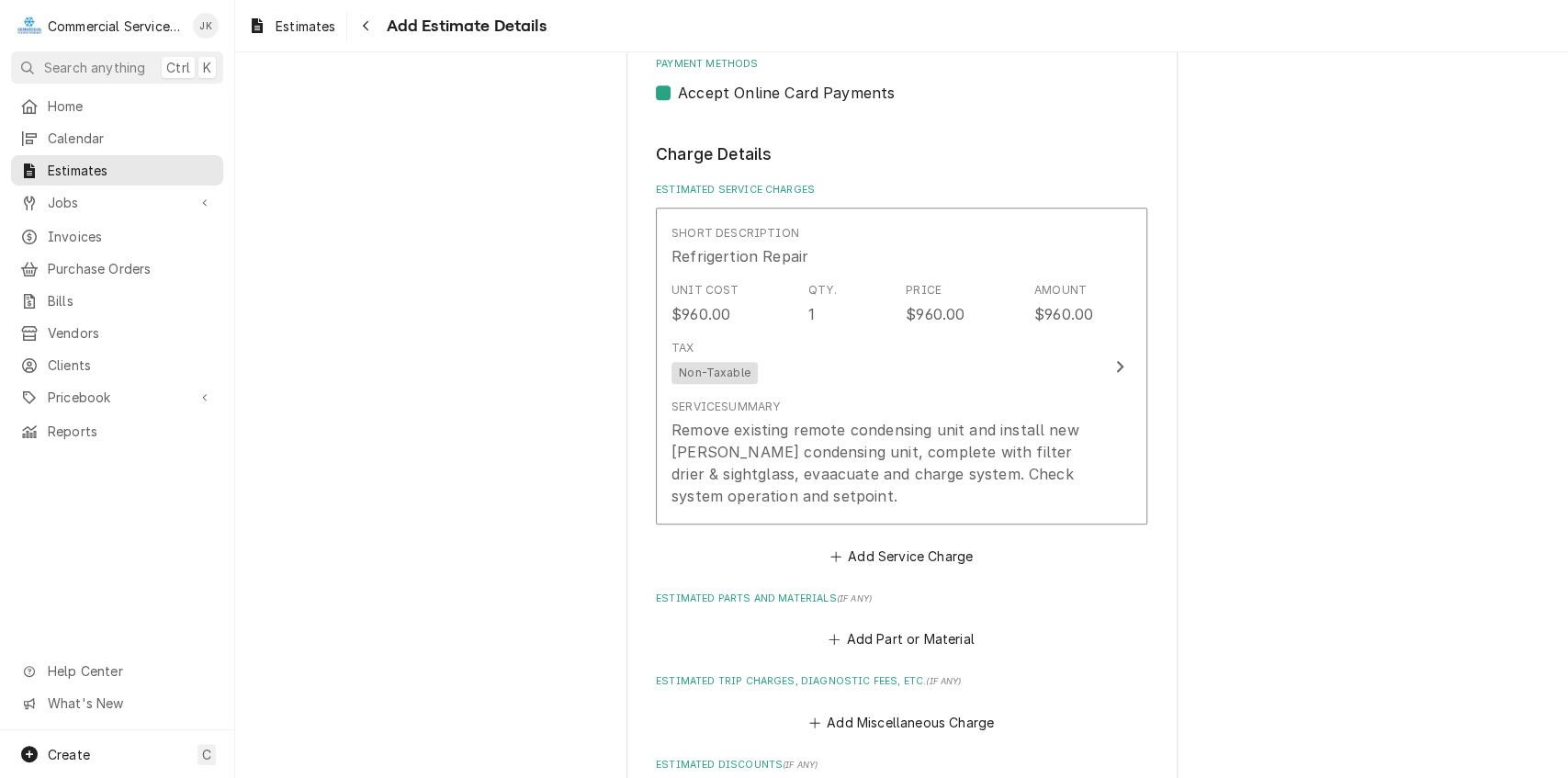
scroll to position [1350, 0]
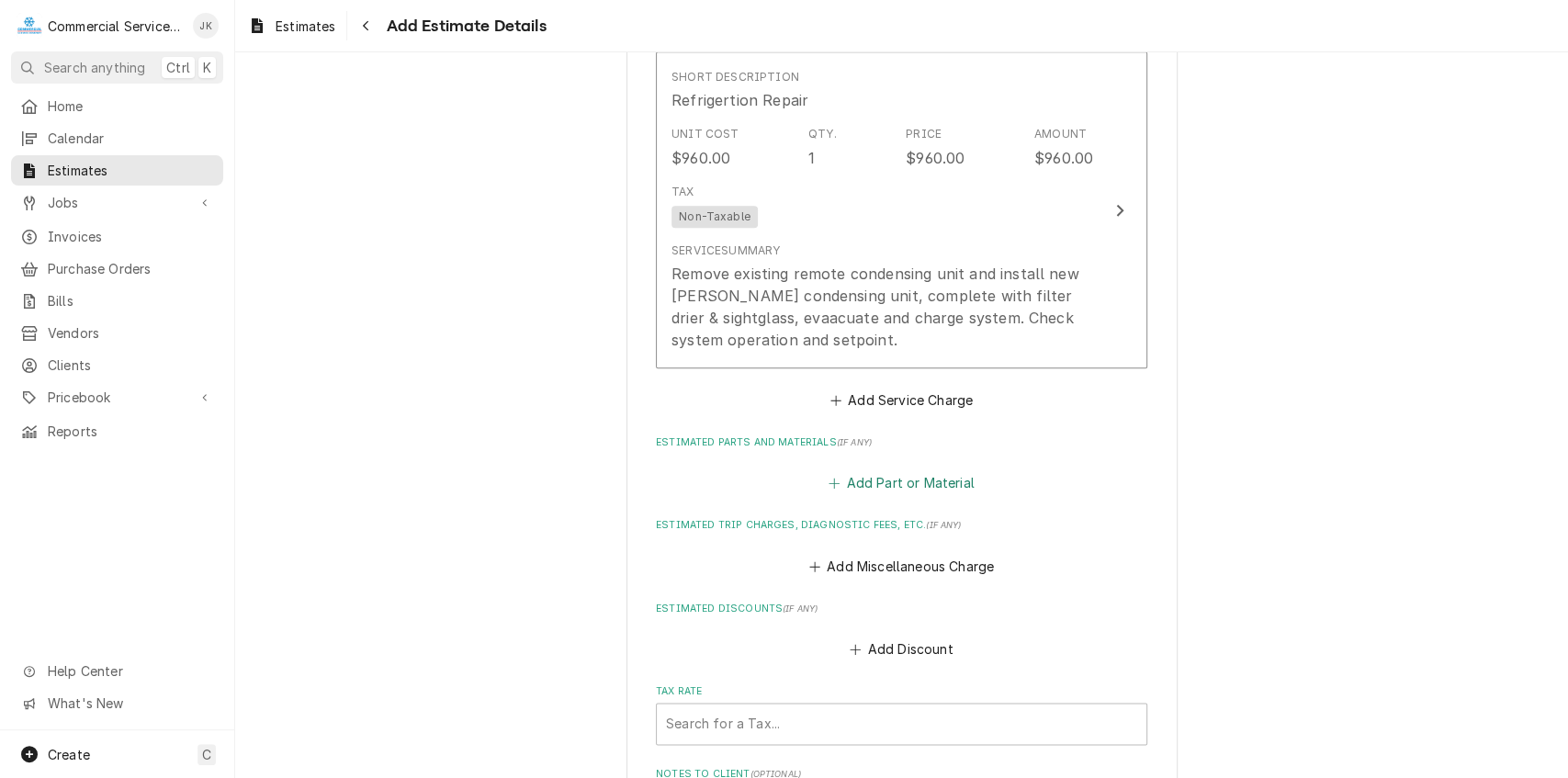
click at [890, 486] on button "Add Part or Material" at bounding box center [901, 482] width 151 height 25
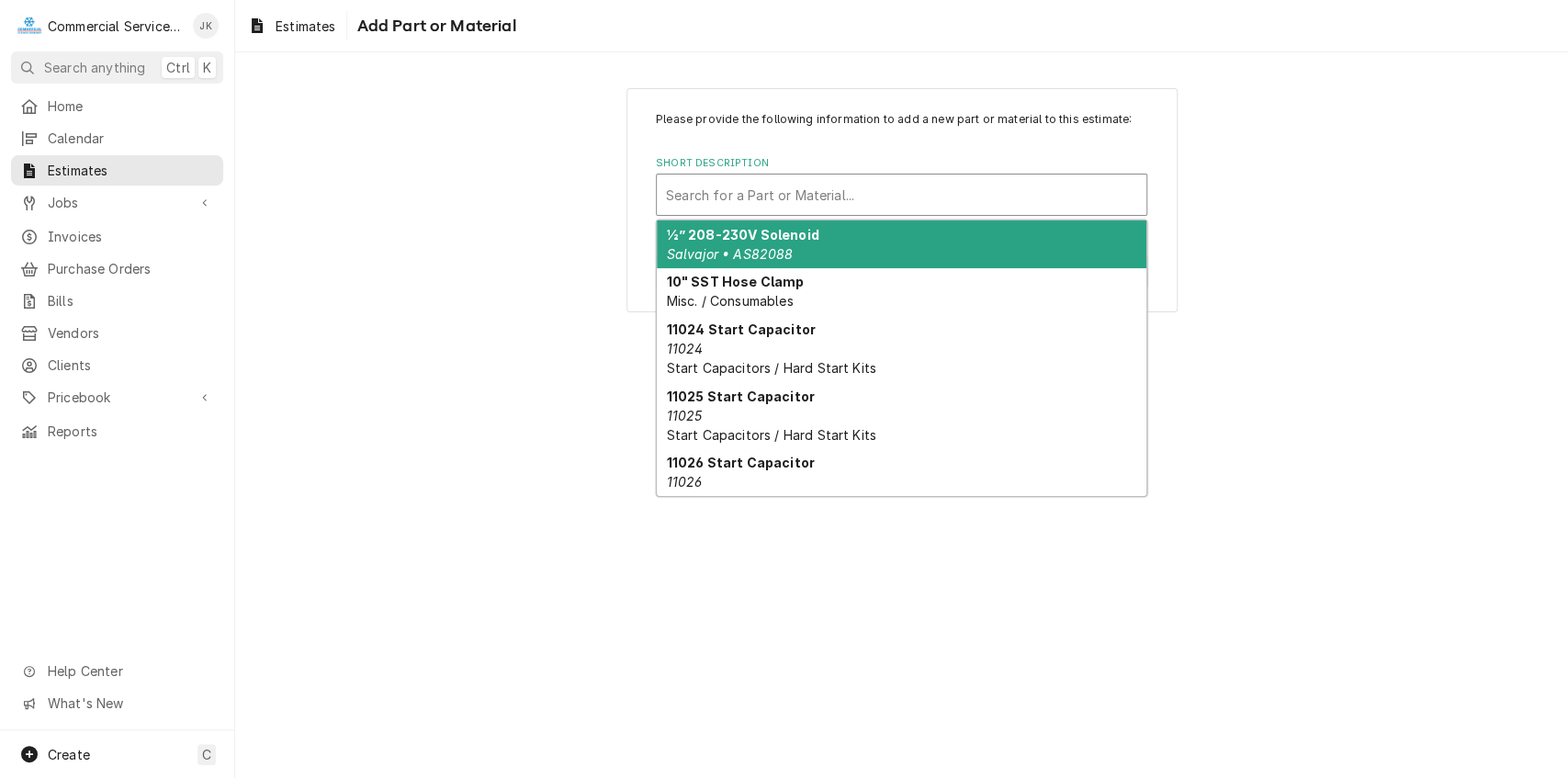
click at [681, 196] on div "Short Description" at bounding box center [901, 194] width 471 height 33
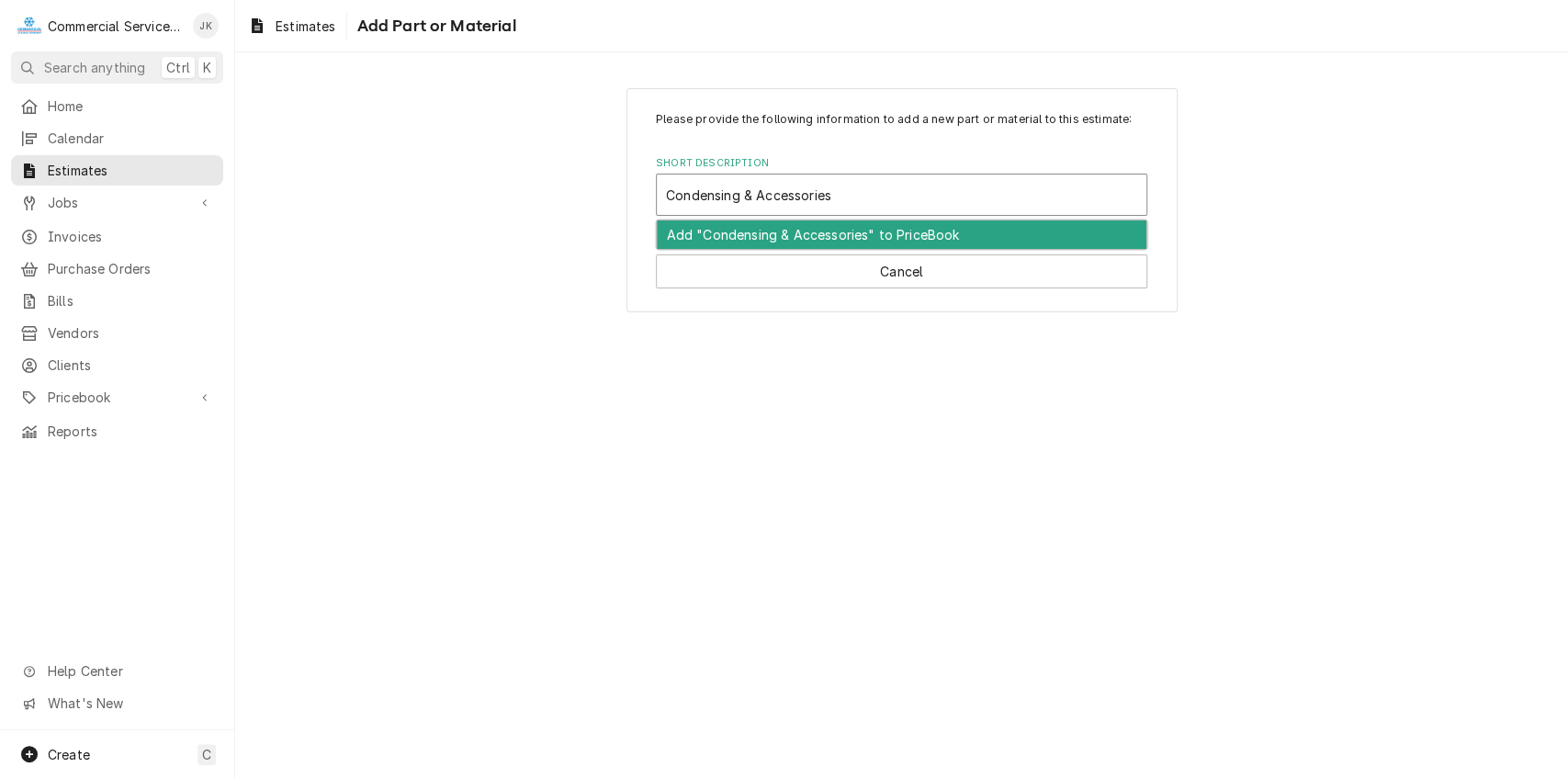
click at [745, 191] on input "Condensing & Accessories" at bounding box center [750, 194] width 169 height 29
click at [904, 235] on div "Add "Condensing Unit & Accessories" to PriceBook" at bounding box center [902, 235] width 490 height 28
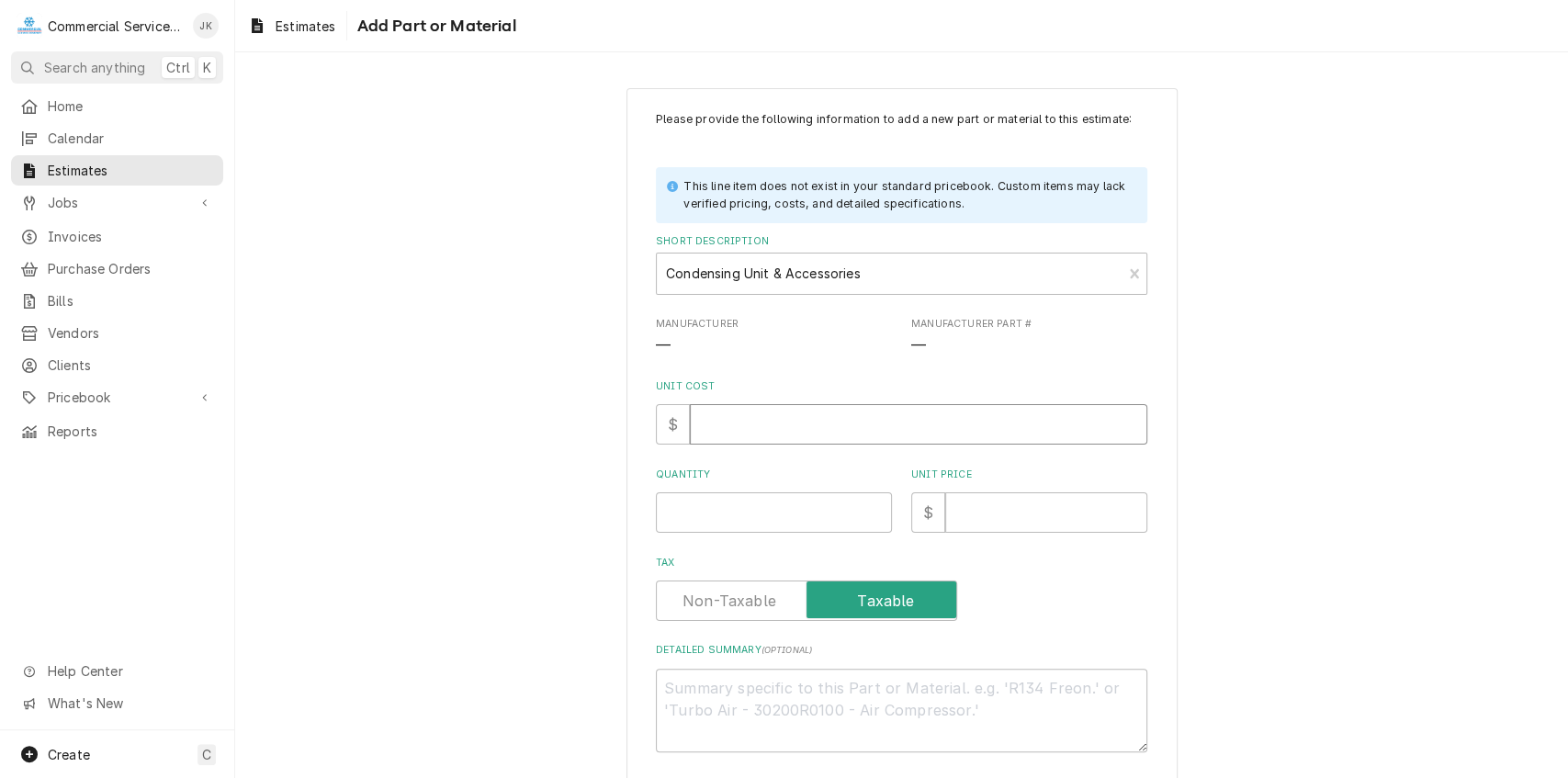
click at [705, 424] on input "Unit Cost" at bounding box center [918, 424] width 457 height 40
click at [697, 514] on input "Quantity" at bounding box center [774, 511] width 236 height 40
click at [951, 507] on input "Unit Price" at bounding box center [1046, 511] width 202 height 40
click at [684, 694] on textarea "Detailed Summary ( optional )" at bounding box center [901, 709] width 491 height 84
click at [658, 681] on textarea "Copeland 1/3 Hp" at bounding box center [901, 709] width 491 height 84
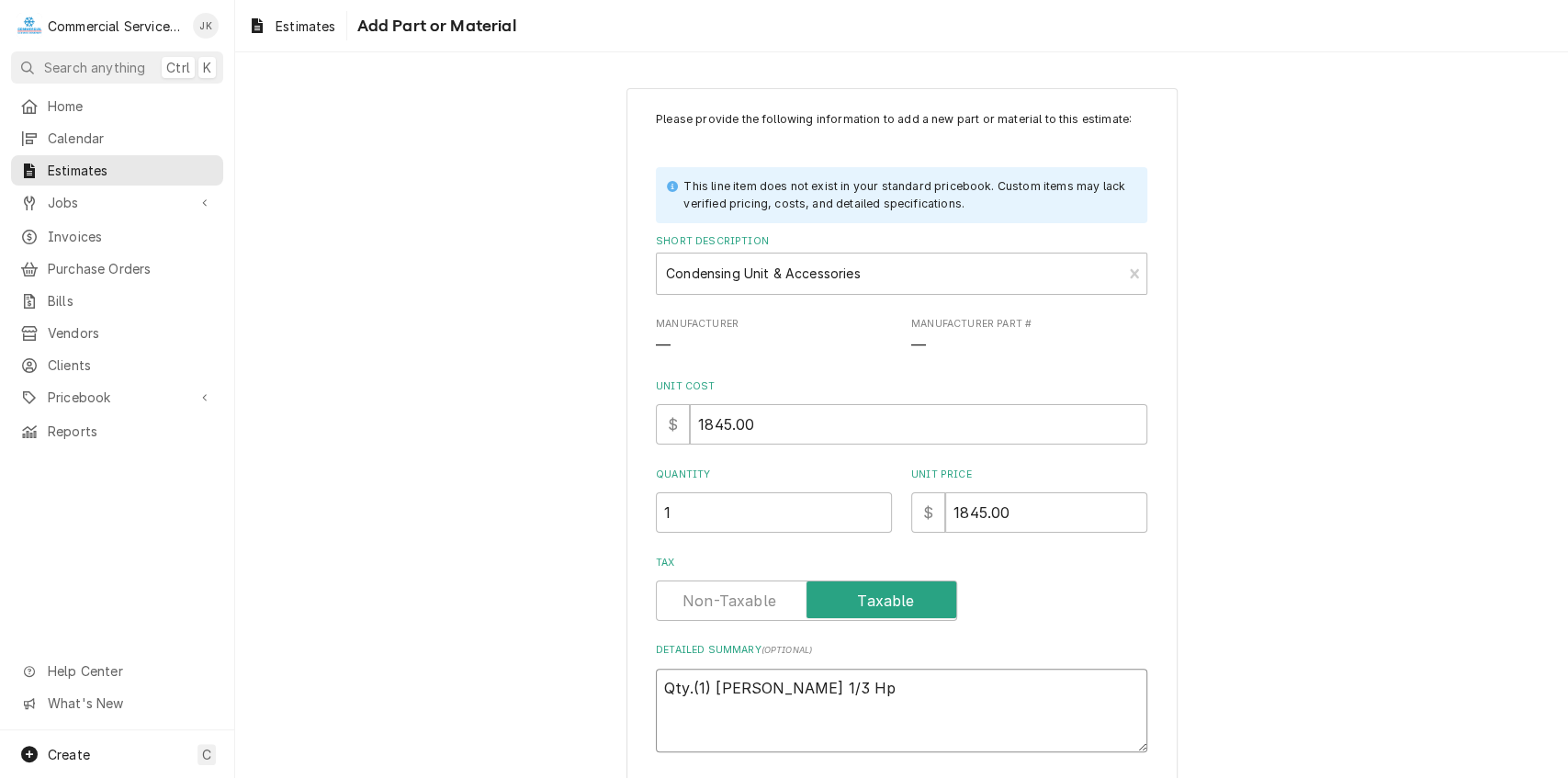
click at [831, 690] on textarea "Qty.(1) Copeland 1/3 Hp" at bounding box center [901, 709] width 491 height 84
click at [832, 689] on textarea "Qty.(1) Copeland 1/3 Hp; R-134A ; 115 volt" at bounding box center [901, 709] width 491 height 84
click at [1087, 685] on textarea "Qty.(1) Copeland 1/3 Hp; condensing unit; R-134A ; 115 volt" at bounding box center [901, 709] width 491 height 84
click at [899, 731] on textarea "Qty.(1) Copeland 1/3 Hp; condensing unit; R-134A ; 115 volt. Accessories includ…" at bounding box center [901, 709] width 491 height 84
click at [995, 737] on textarea "Qty.(1) Copeland 1/3 Hp; condensing unit; R-134A ; 115 volt. Accessories includ…" at bounding box center [901, 709] width 491 height 84
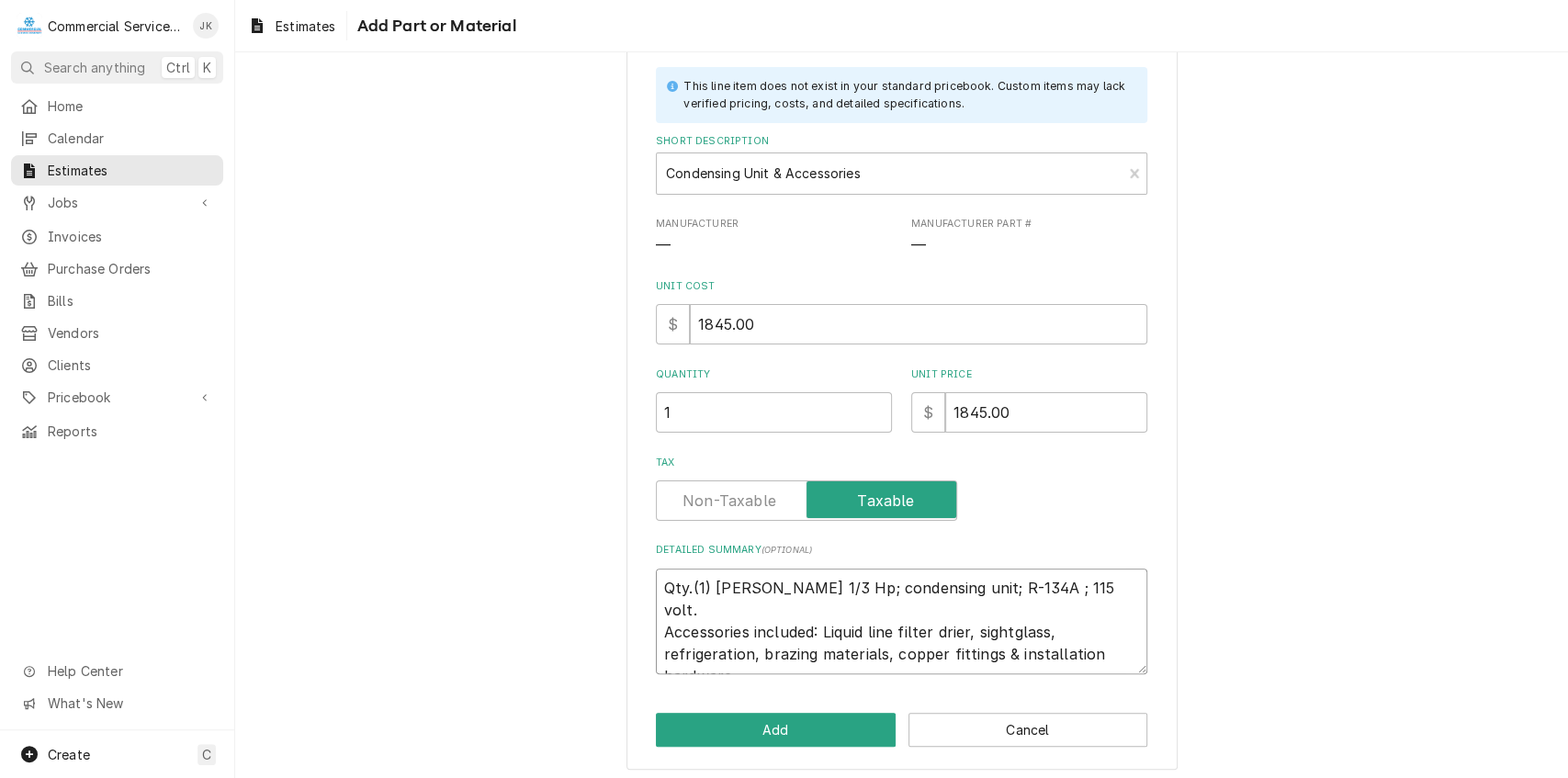
scroll to position [107, 0]
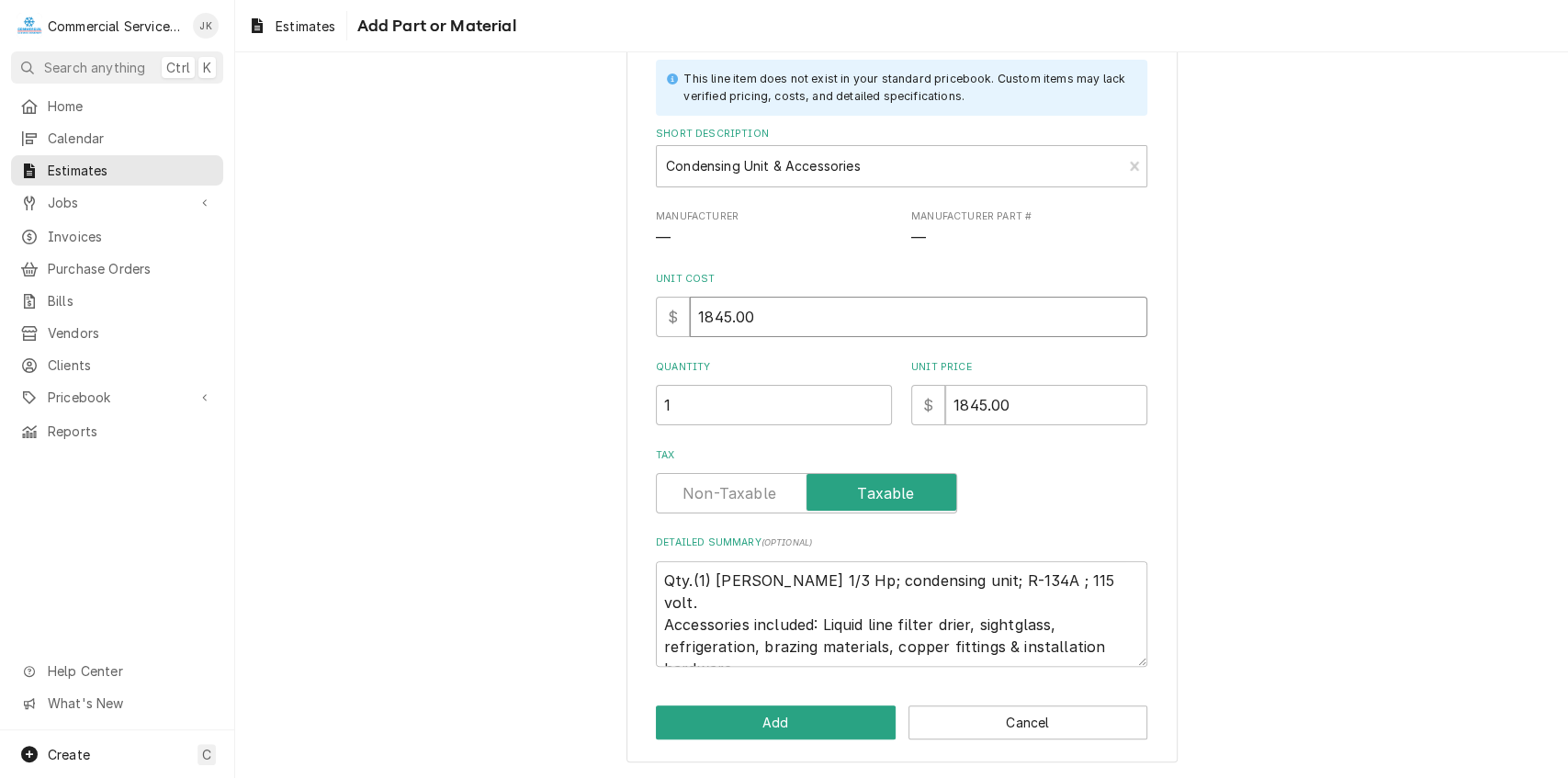
click at [726, 313] on input "1845.00" at bounding box center [918, 316] width 457 height 40
click at [979, 405] on input "1845.00" at bounding box center [1046, 404] width 202 height 40
click at [755, 718] on button "Add" at bounding box center [776, 722] width 239 height 34
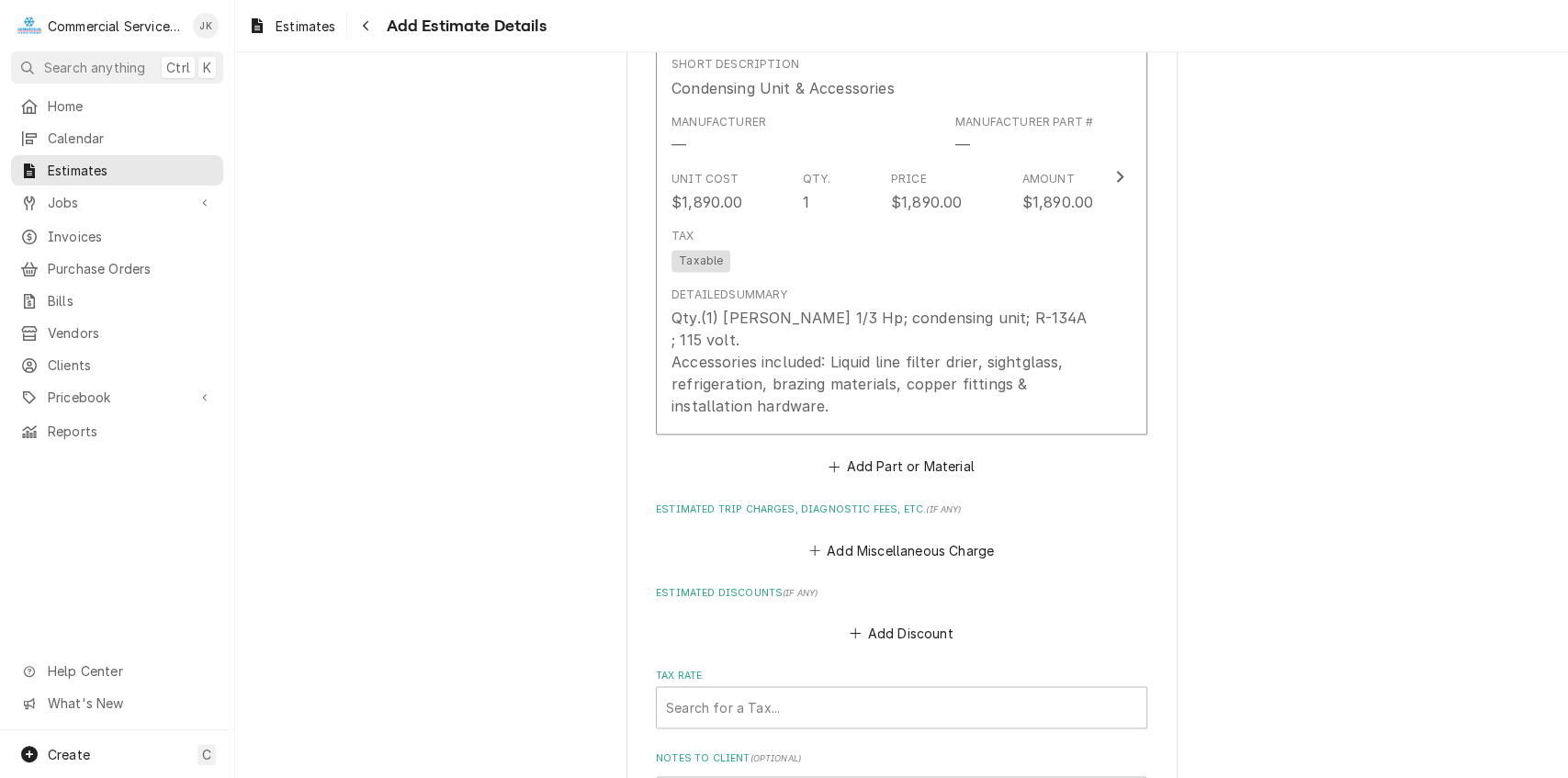
scroll to position [1923, 0]
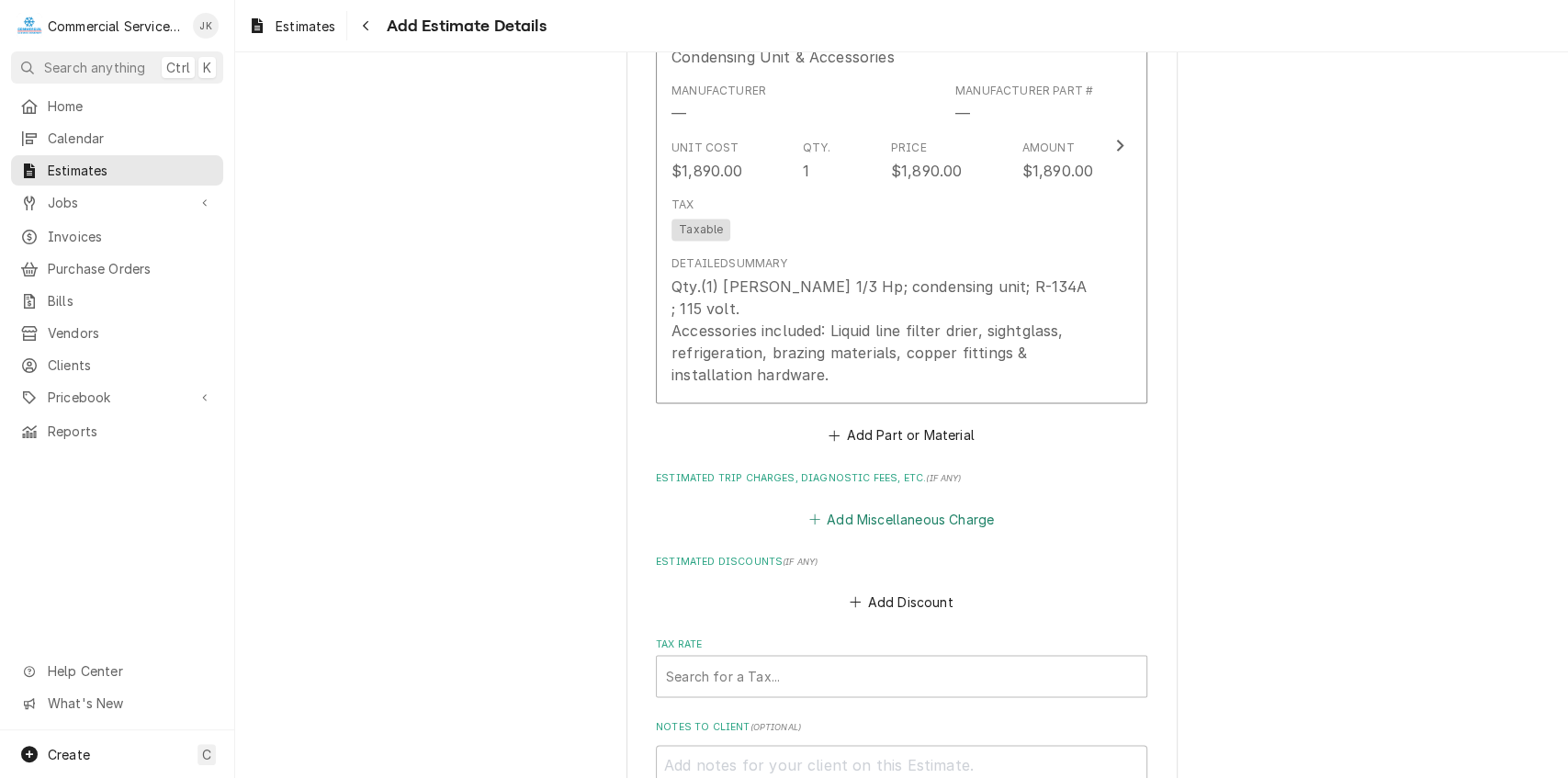
click at [926, 505] on button "Add Miscellaneous Charge" at bounding box center [901, 517] width 192 height 25
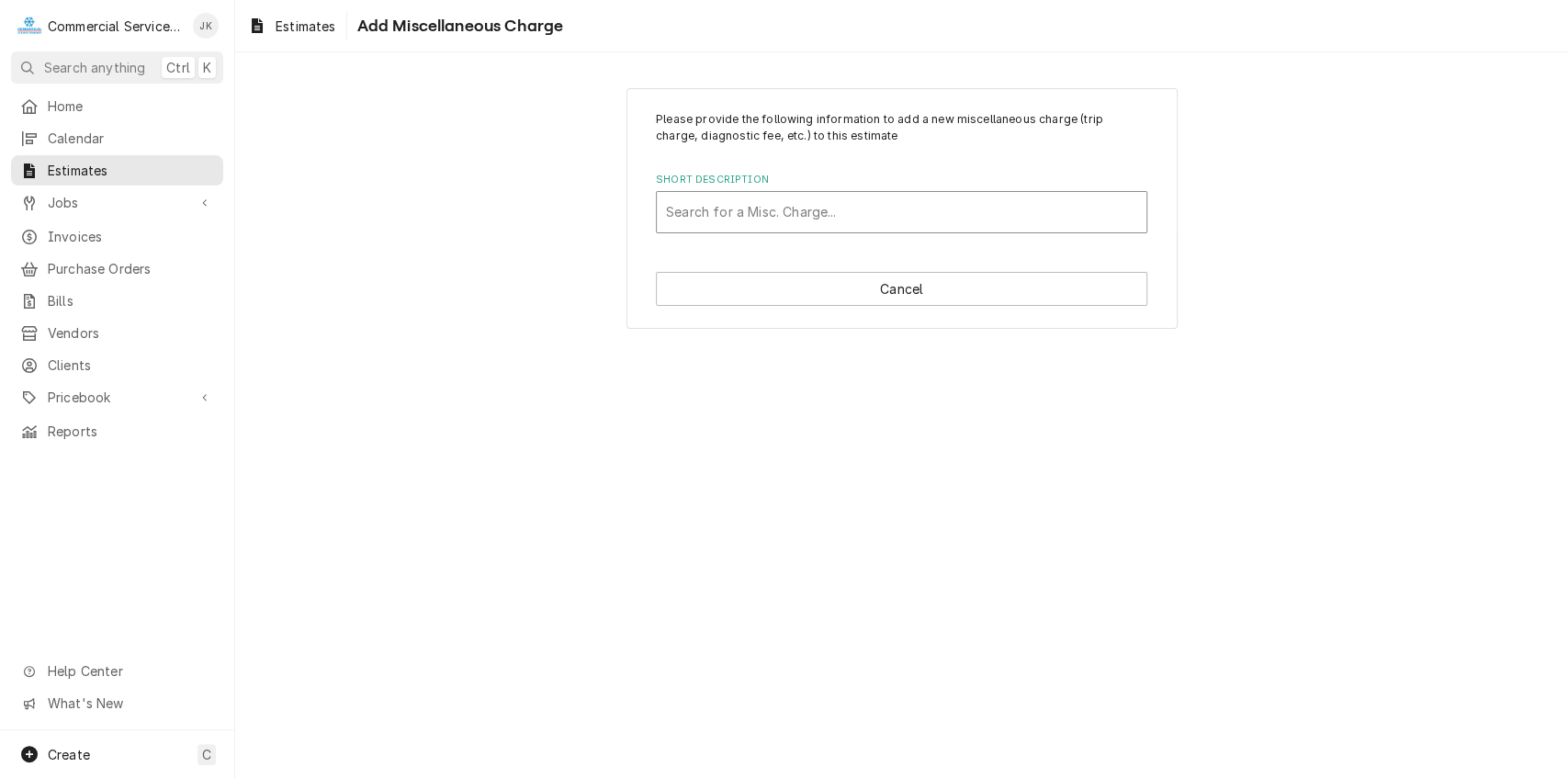
click at [712, 206] on div "Short Description" at bounding box center [901, 211] width 471 height 33
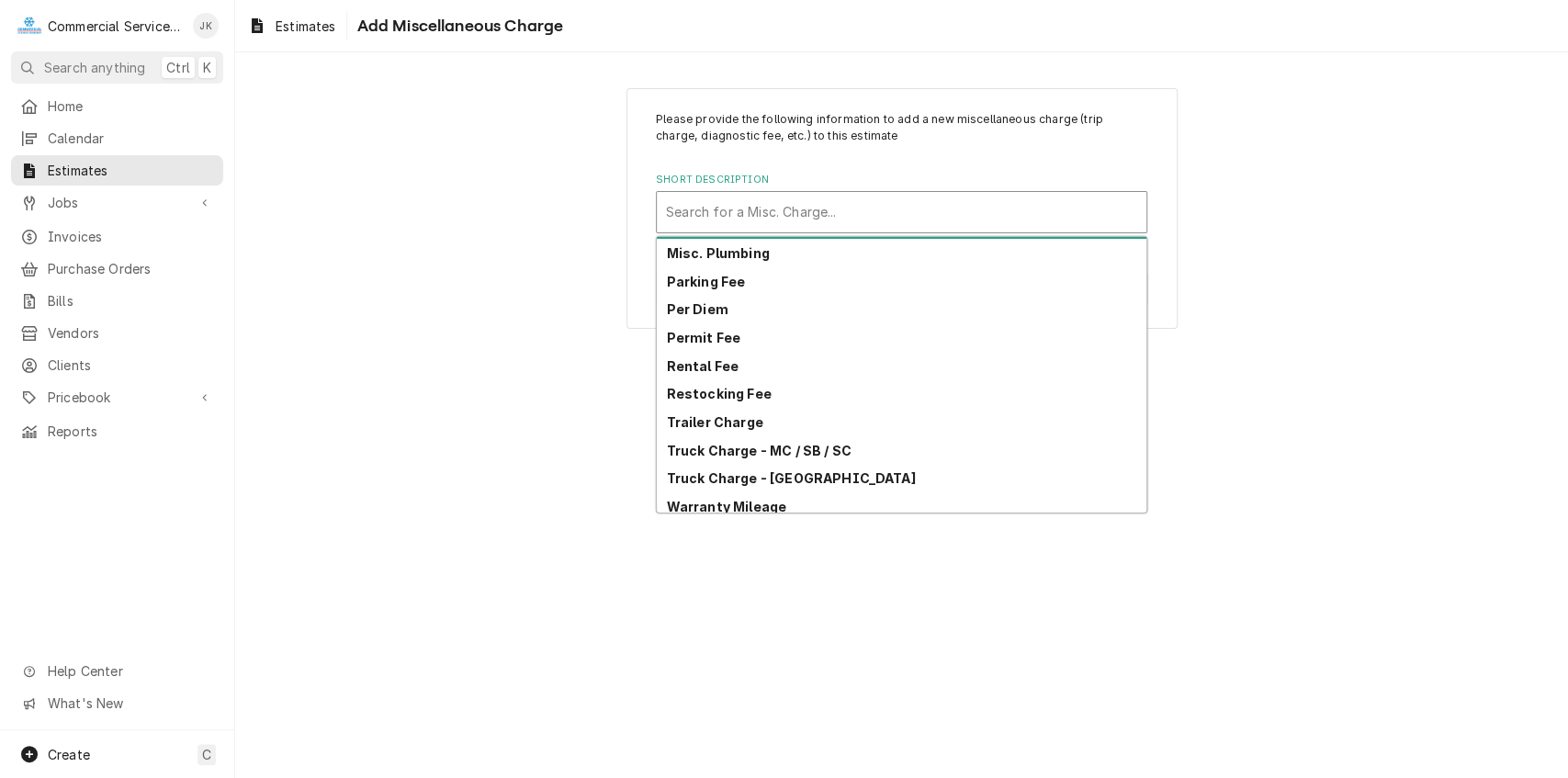
scroll to position [146, 0]
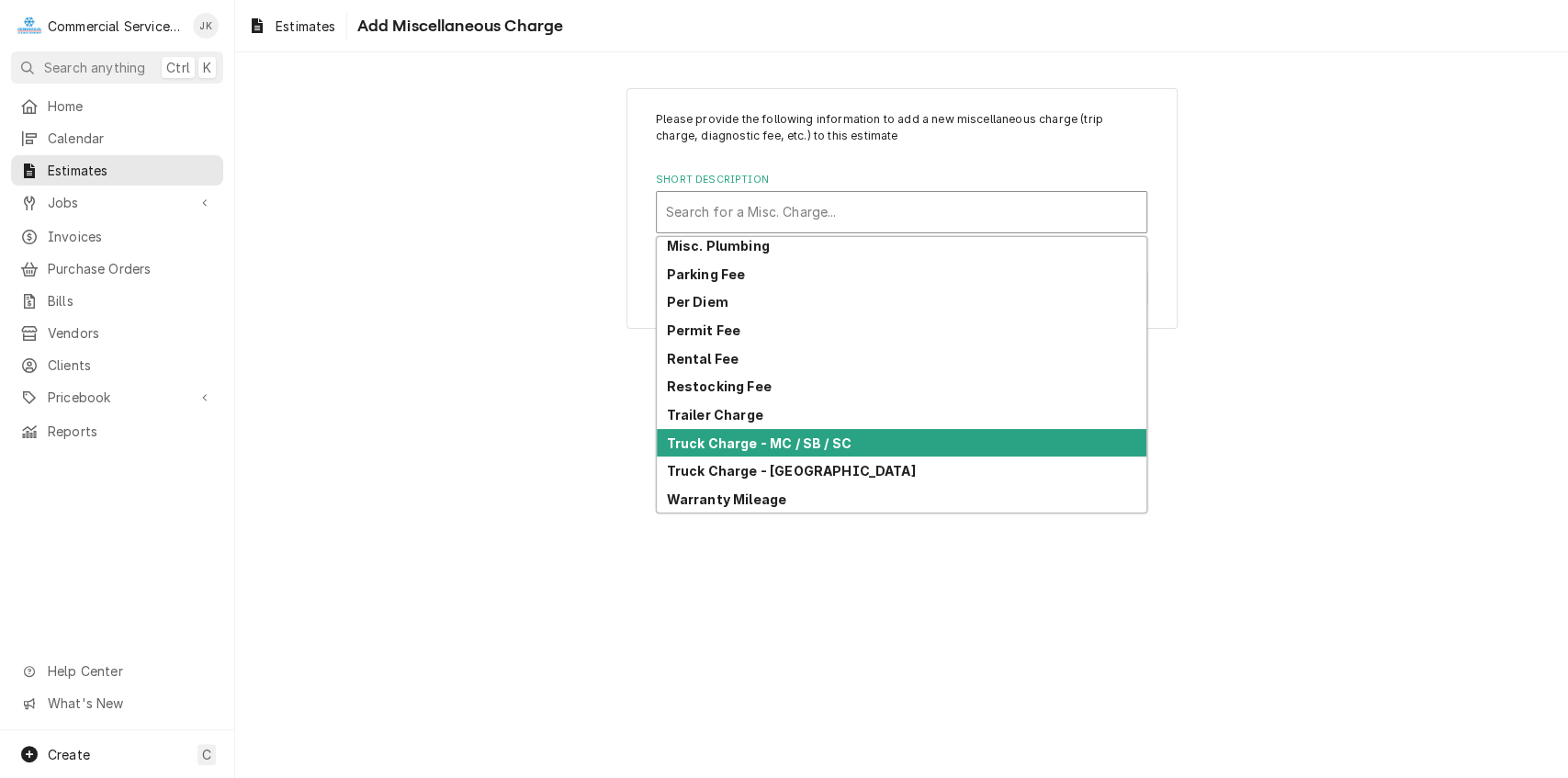
click at [739, 443] on strong "Truck Charge - MC / SB / SC" at bounding box center [759, 443] width 185 height 16
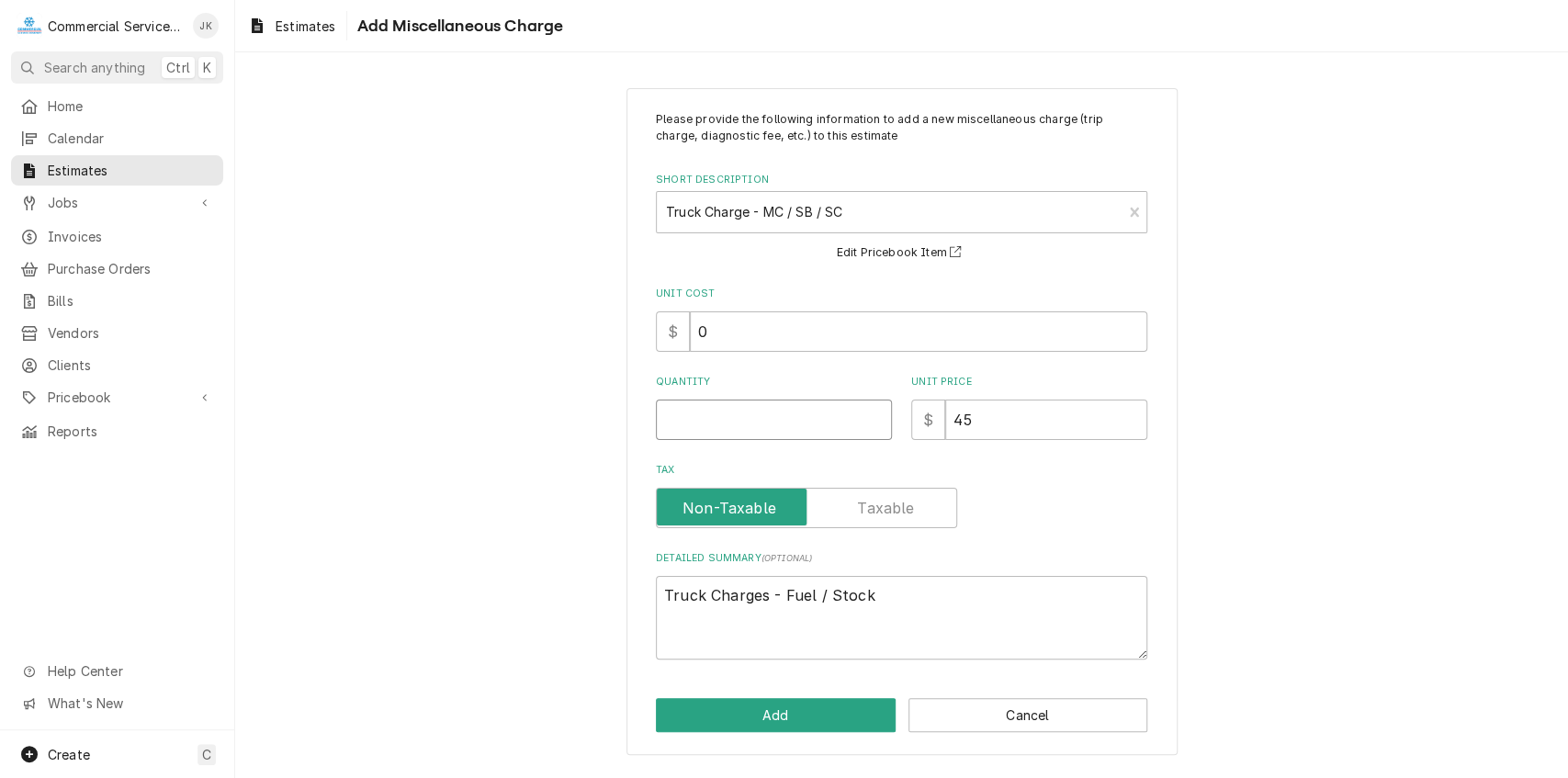
click at [735, 419] on input "Quantity" at bounding box center [774, 420] width 236 height 40
click at [749, 711] on button "Add" at bounding box center [776, 715] width 239 height 34
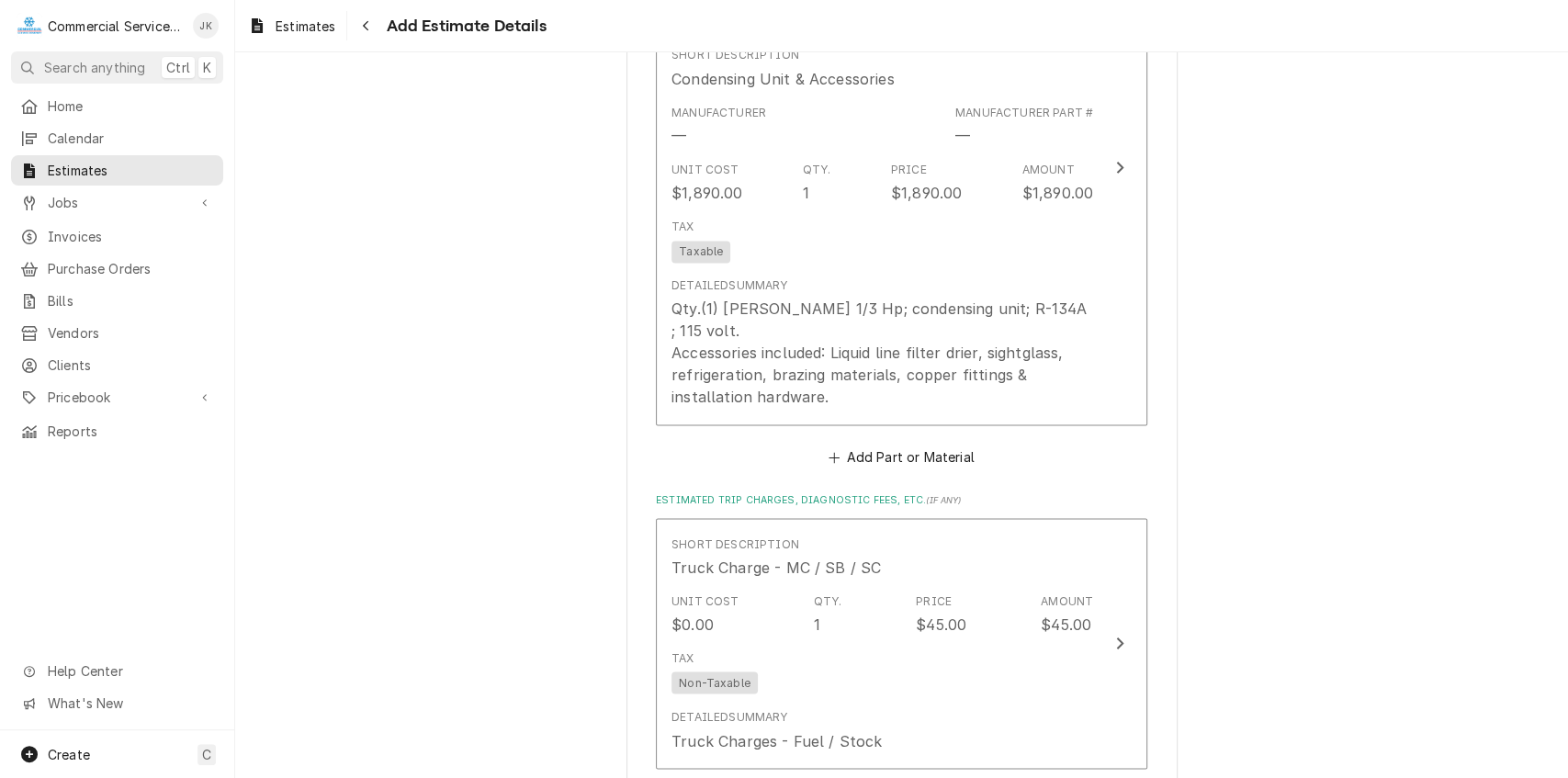
scroll to position [1900, 0]
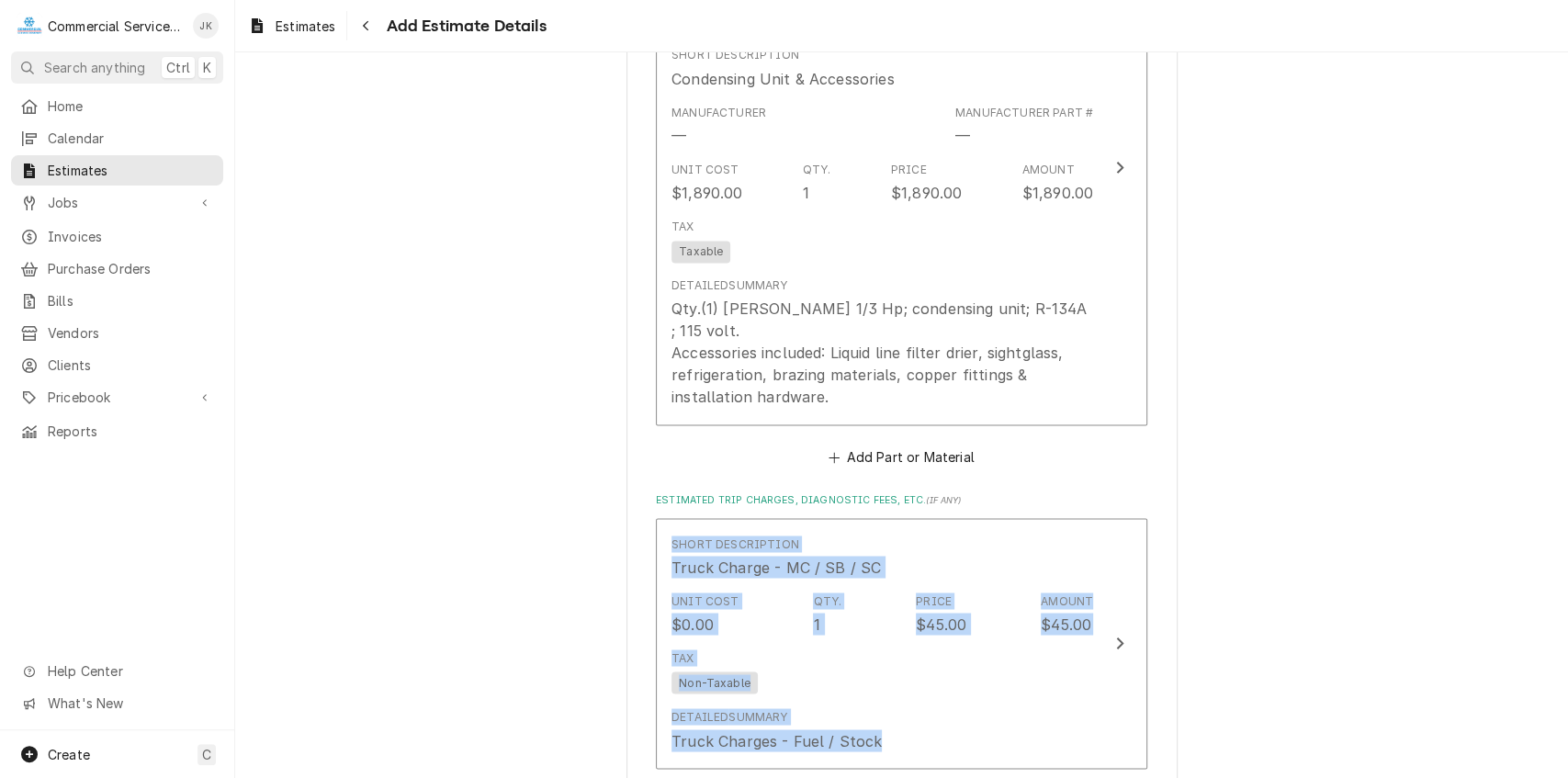
drag, startPoint x: 1558, startPoint y: 466, endPoint x: 1558, endPoint y: 560, distance: 94.0
click at [1558, 560] on div "Please provide the following information to create your estimate: Client Detail…" at bounding box center [901, 415] width 1333 height 725
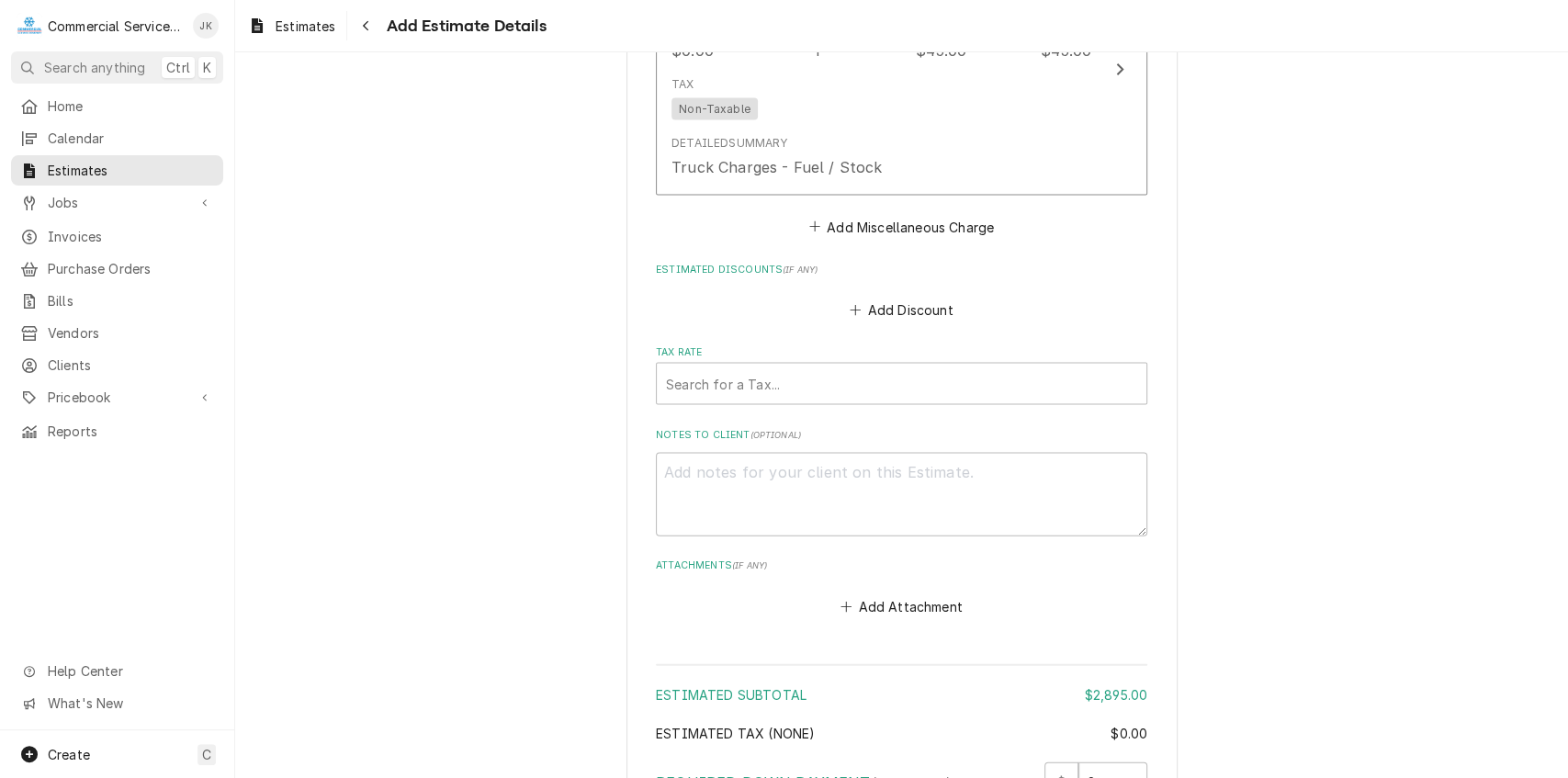
scroll to position [2487, 0]
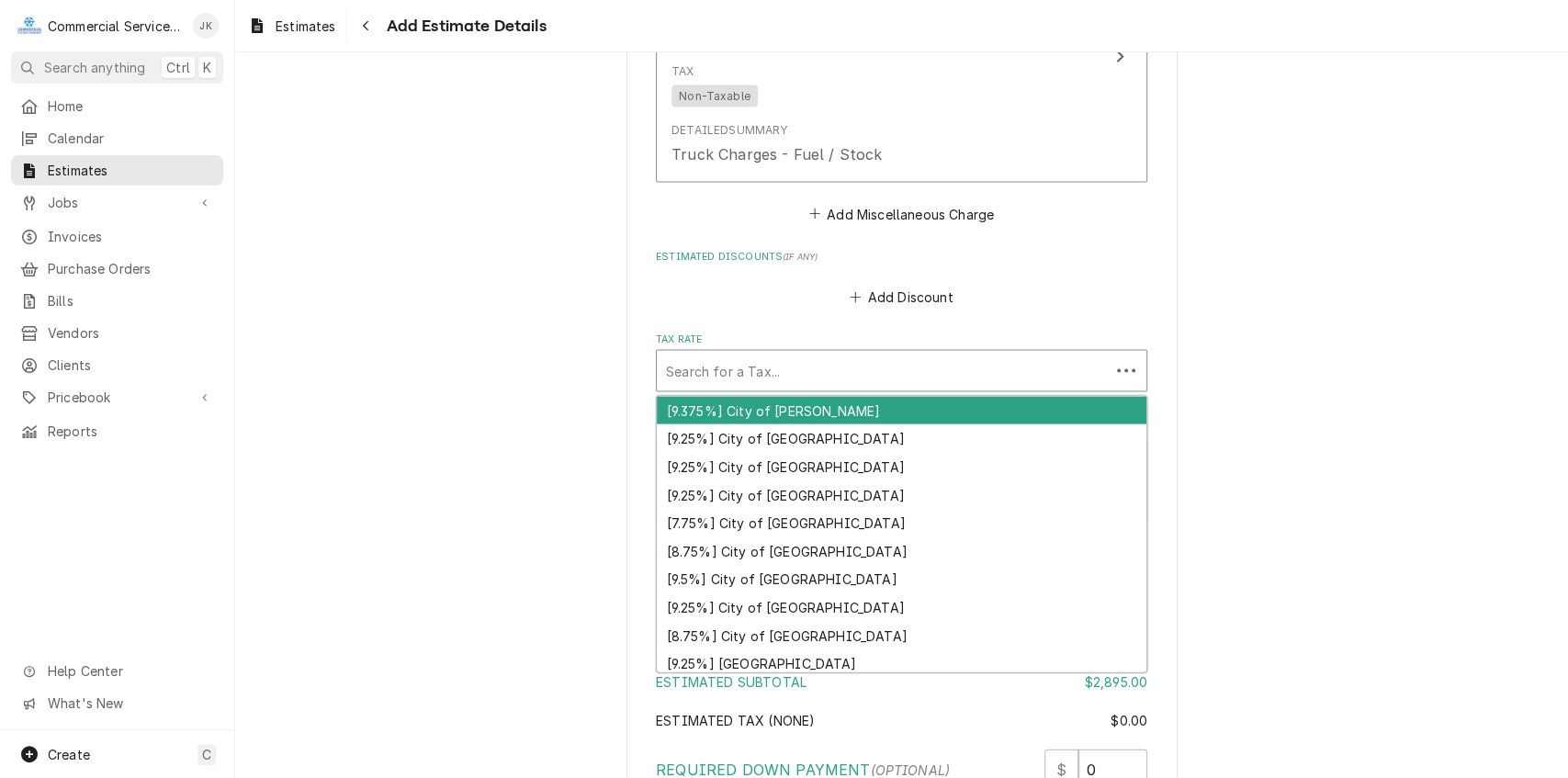
click at [695, 355] on div "Tax Rate" at bounding box center [883, 371] width 435 height 33
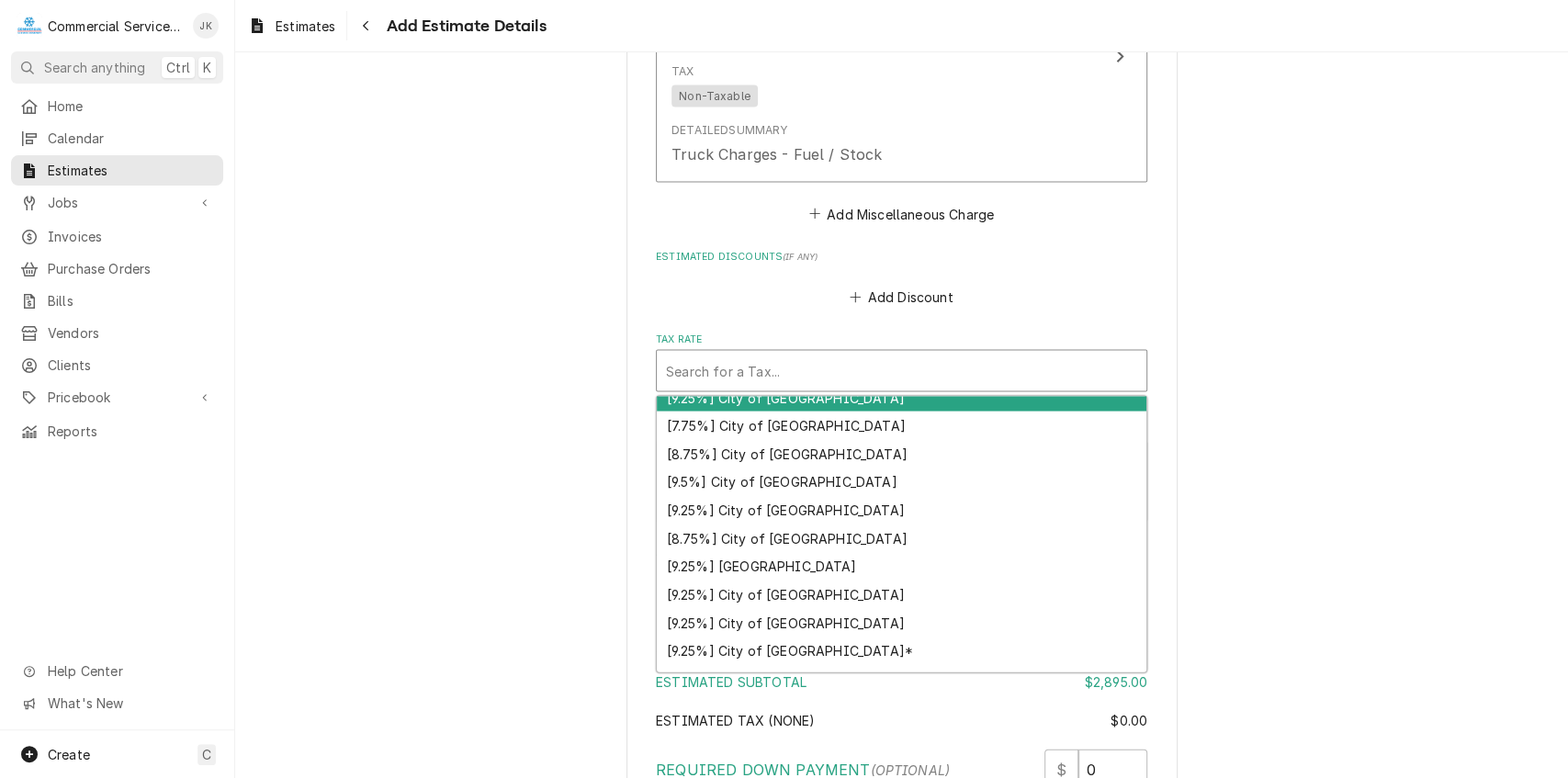
scroll to position [108, 0]
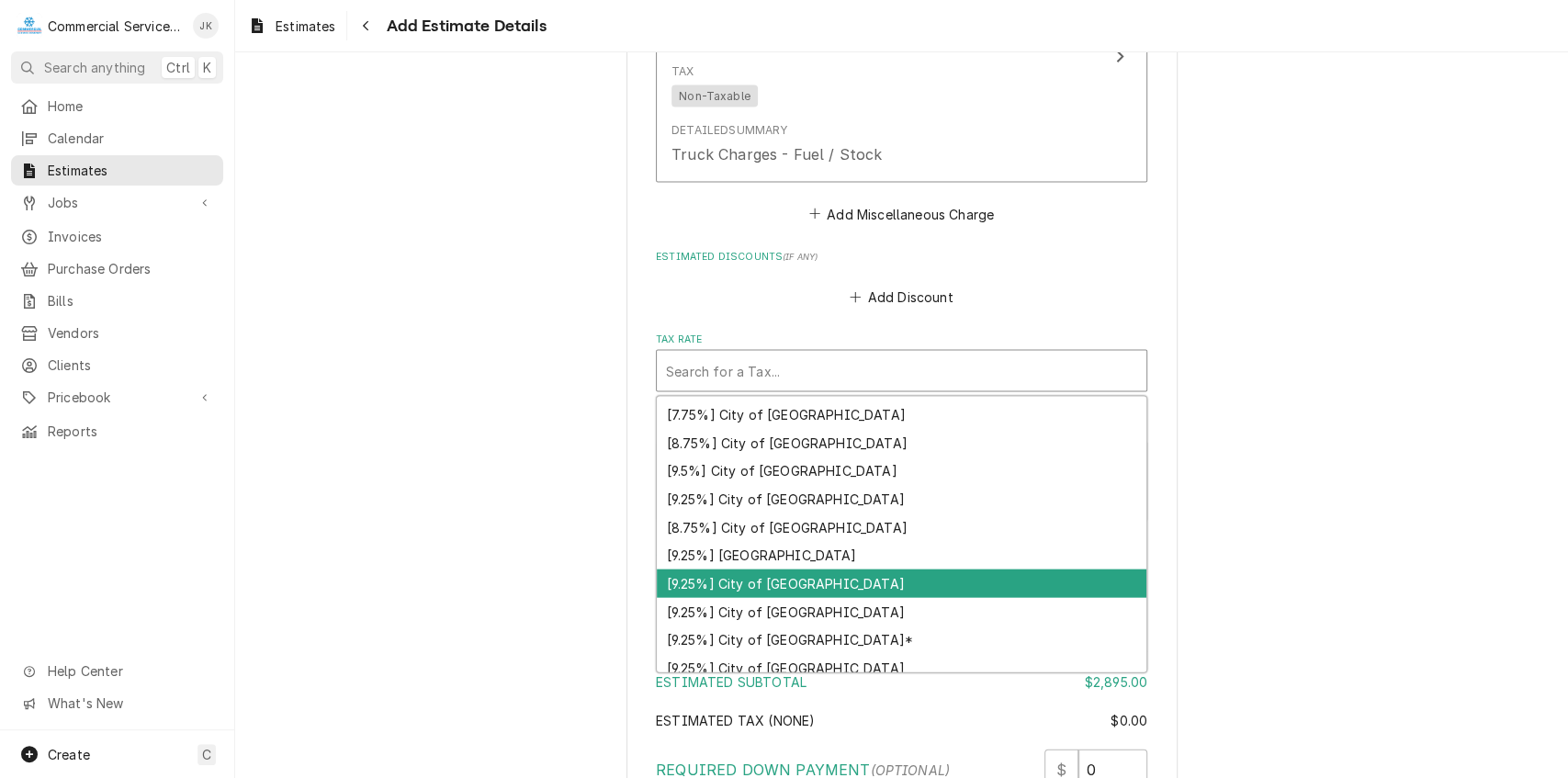
click at [747, 570] on div "[9.25%] City of Monterey" at bounding box center [902, 584] width 490 height 28
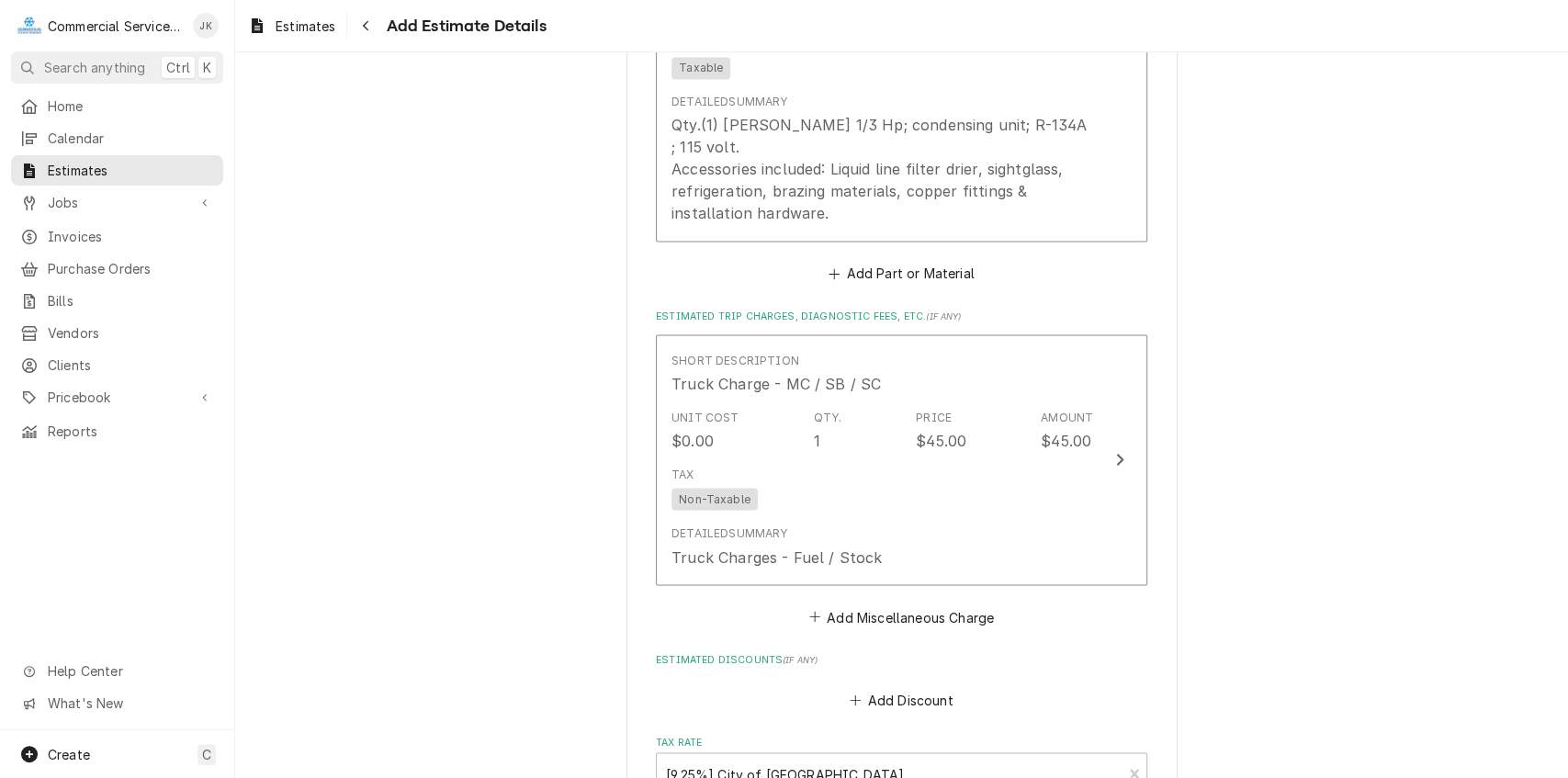
scroll to position [2054, 0]
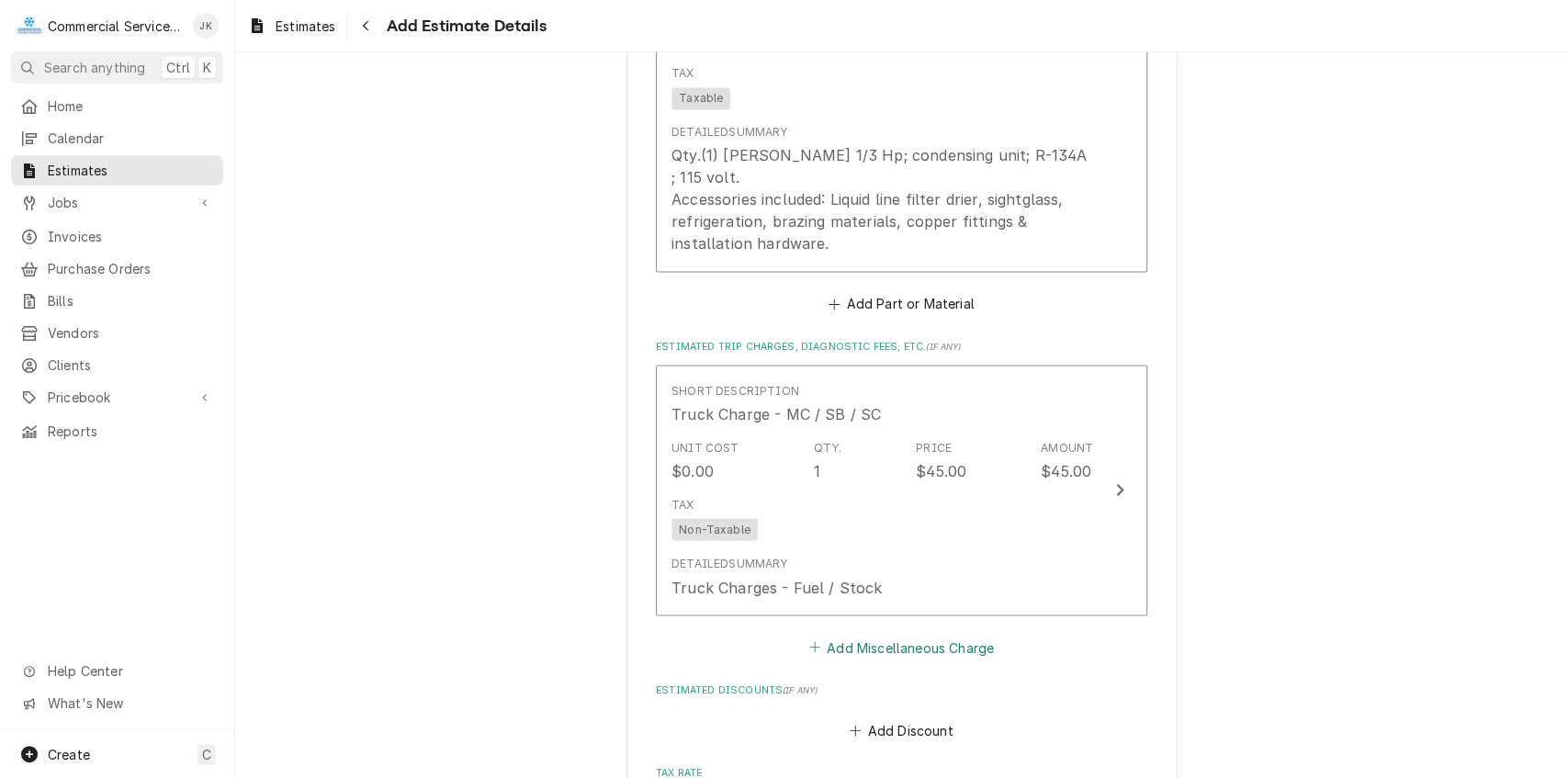
click at [886, 633] on button "Add Miscellaneous Charge" at bounding box center [901, 646] width 192 height 25
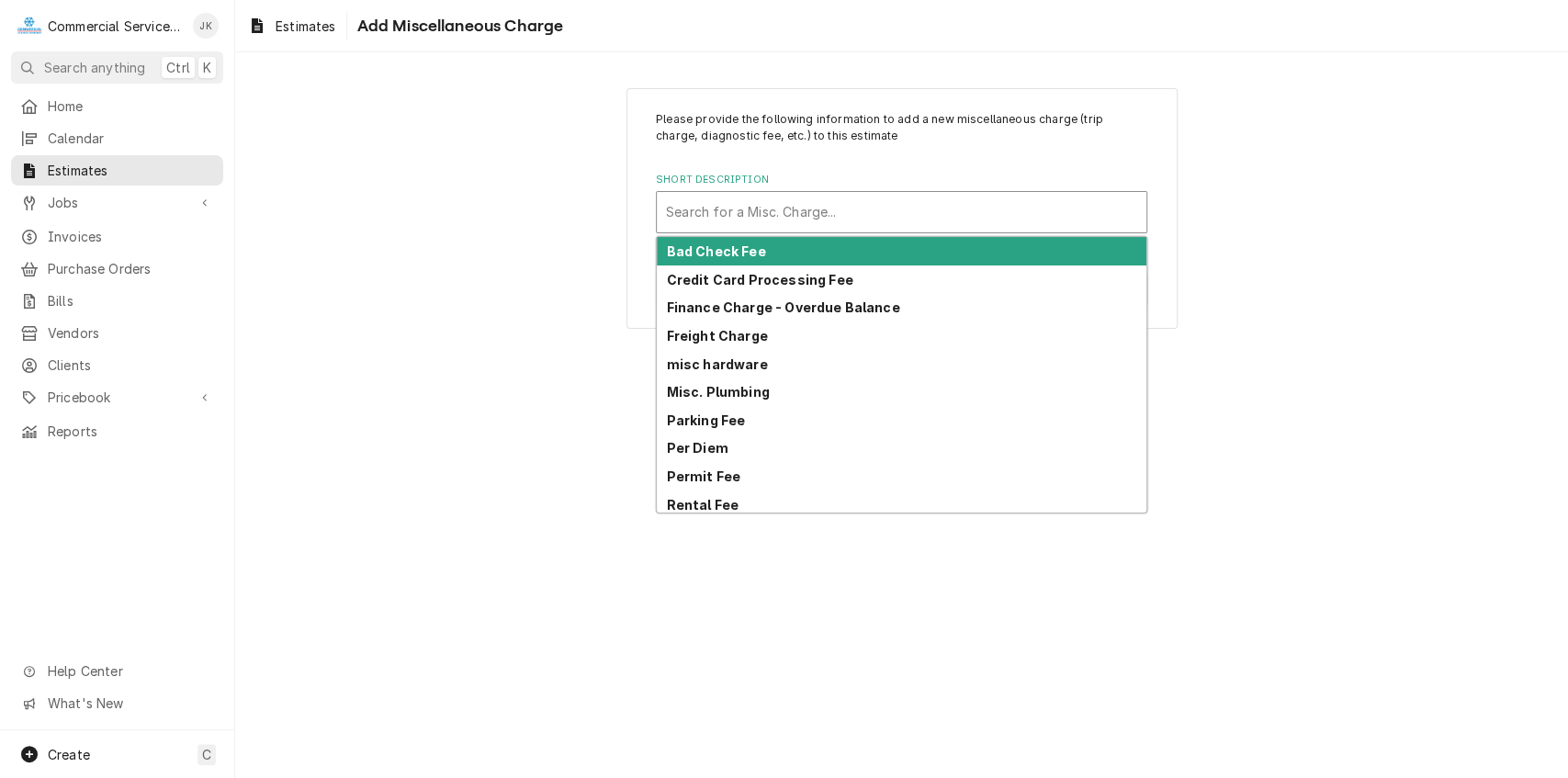
click at [678, 197] on div "Short Description" at bounding box center [901, 211] width 471 height 33
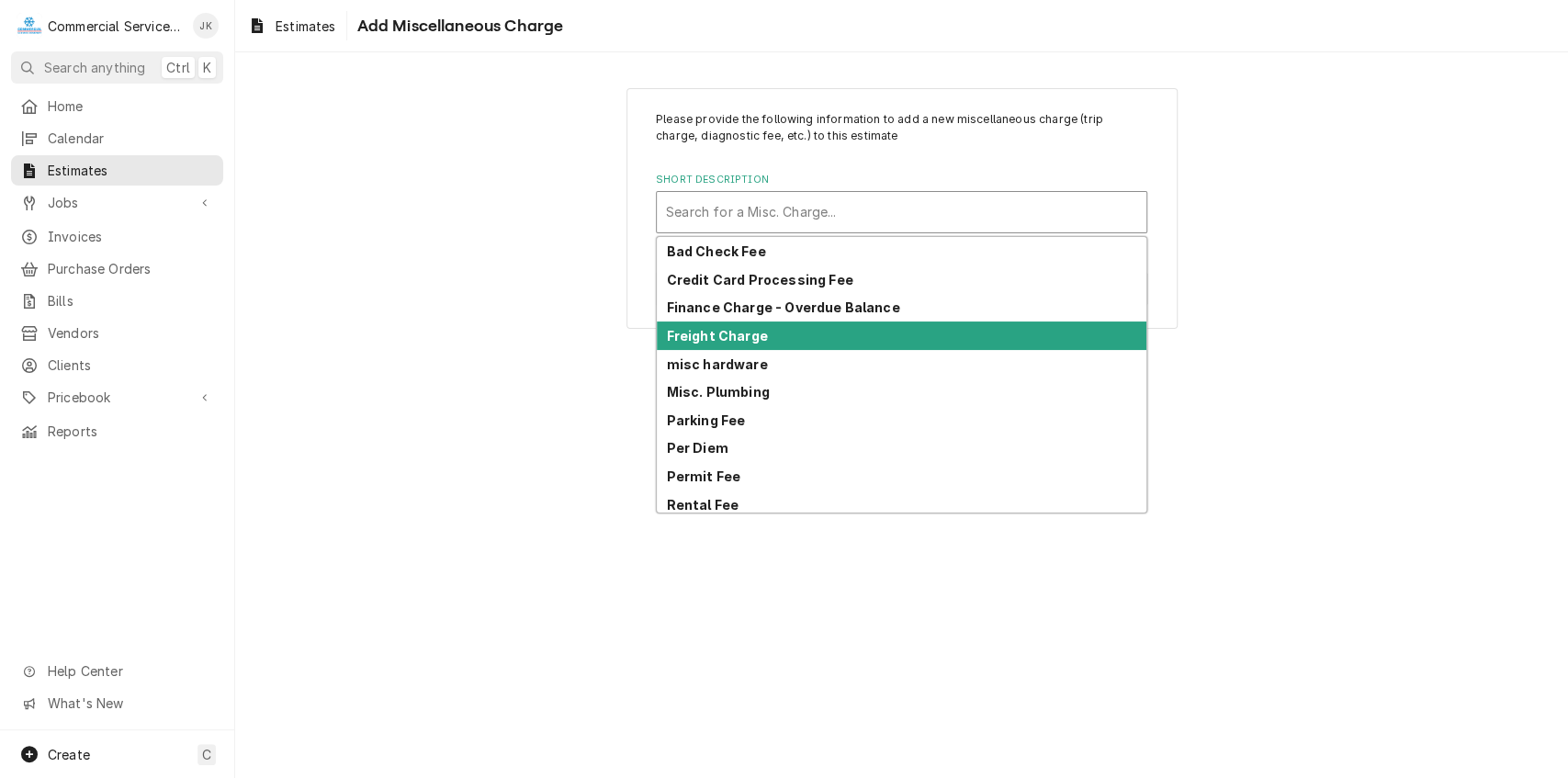
click at [699, 331] on strong "Freight Charge" at bounding box center [717, 335] width 101 height 16
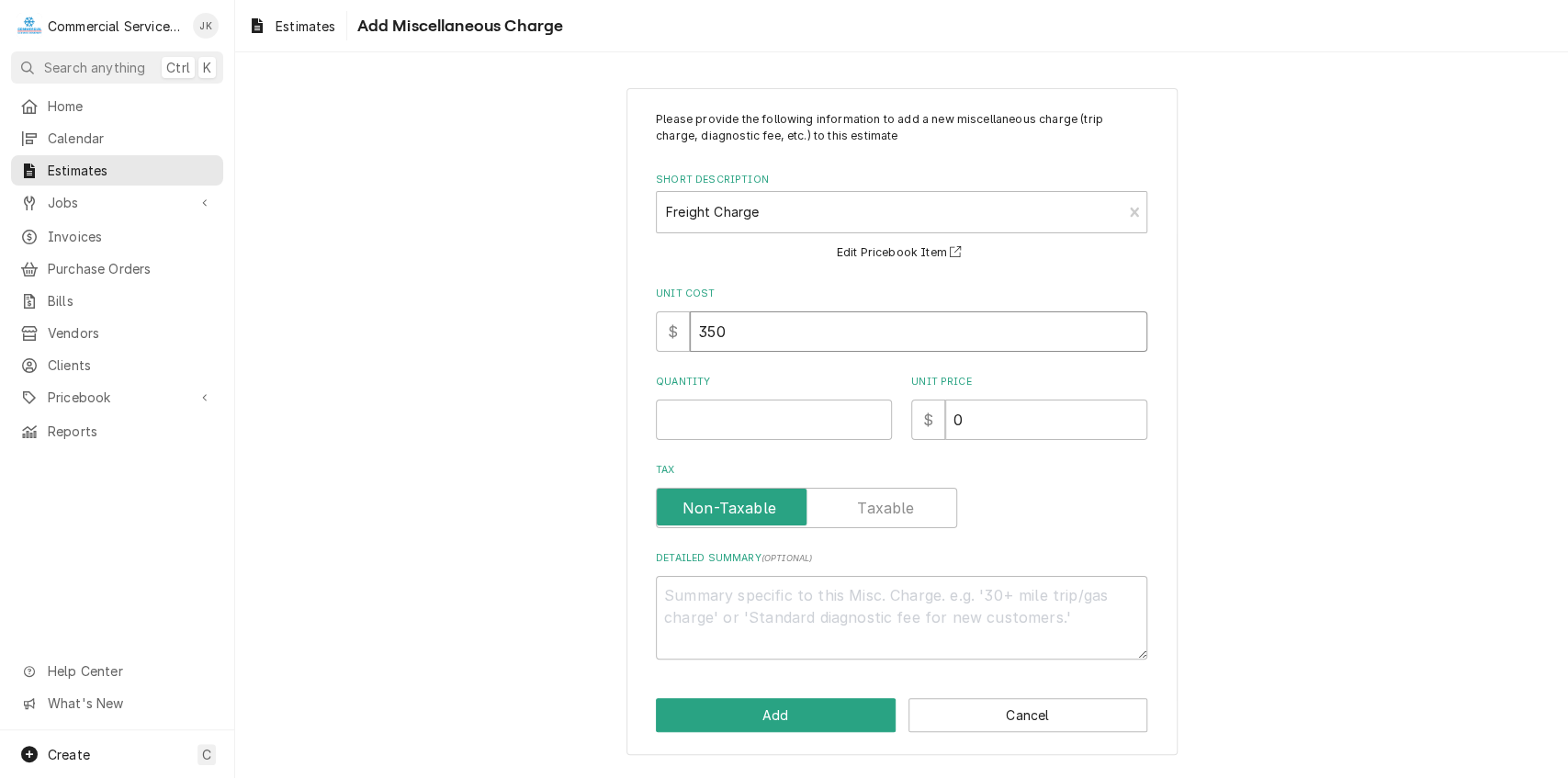
click at [750, 335] on input "350" at bounding box center [918, 331] width 457 height 40
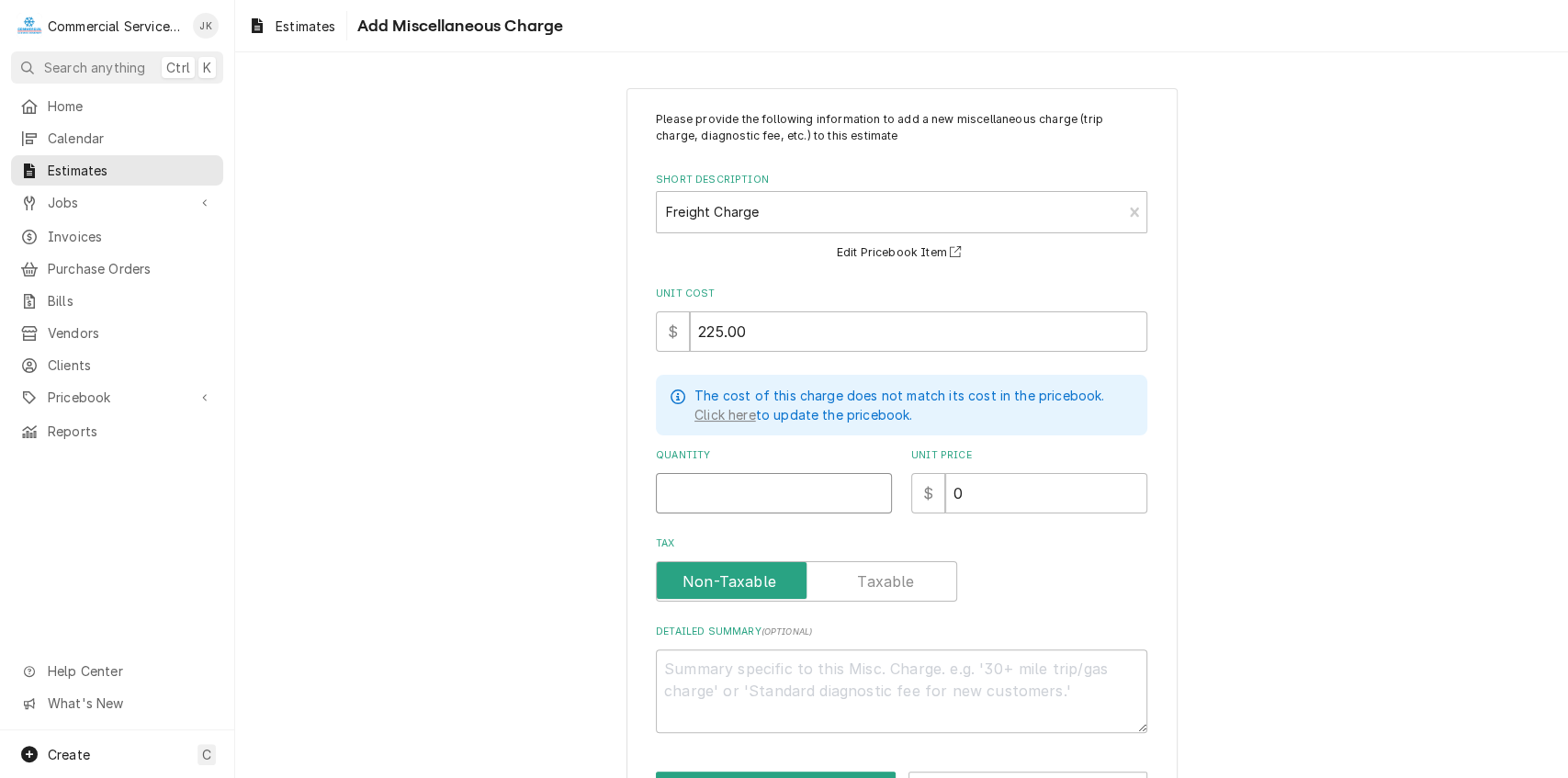
click at [666, 483] on input "Quantity" at bounding box center [774, 493] width 236 height 40
click at [975, 491] on input "0" at bounding box center [1046, 493] width 202 height 40
click at [676, 666] on textarea "Detailed Summary ( optional )" at bounding box center [901, 691] width 491 height 84
click at [667, 664] on textarea "condensing unit inbound freight" at bounding box center [901, 691] width 491 height 84
click at [659, 661] on textarea "condensing unit inbound freight" at bounding box center [901, 691] width 491 height 84
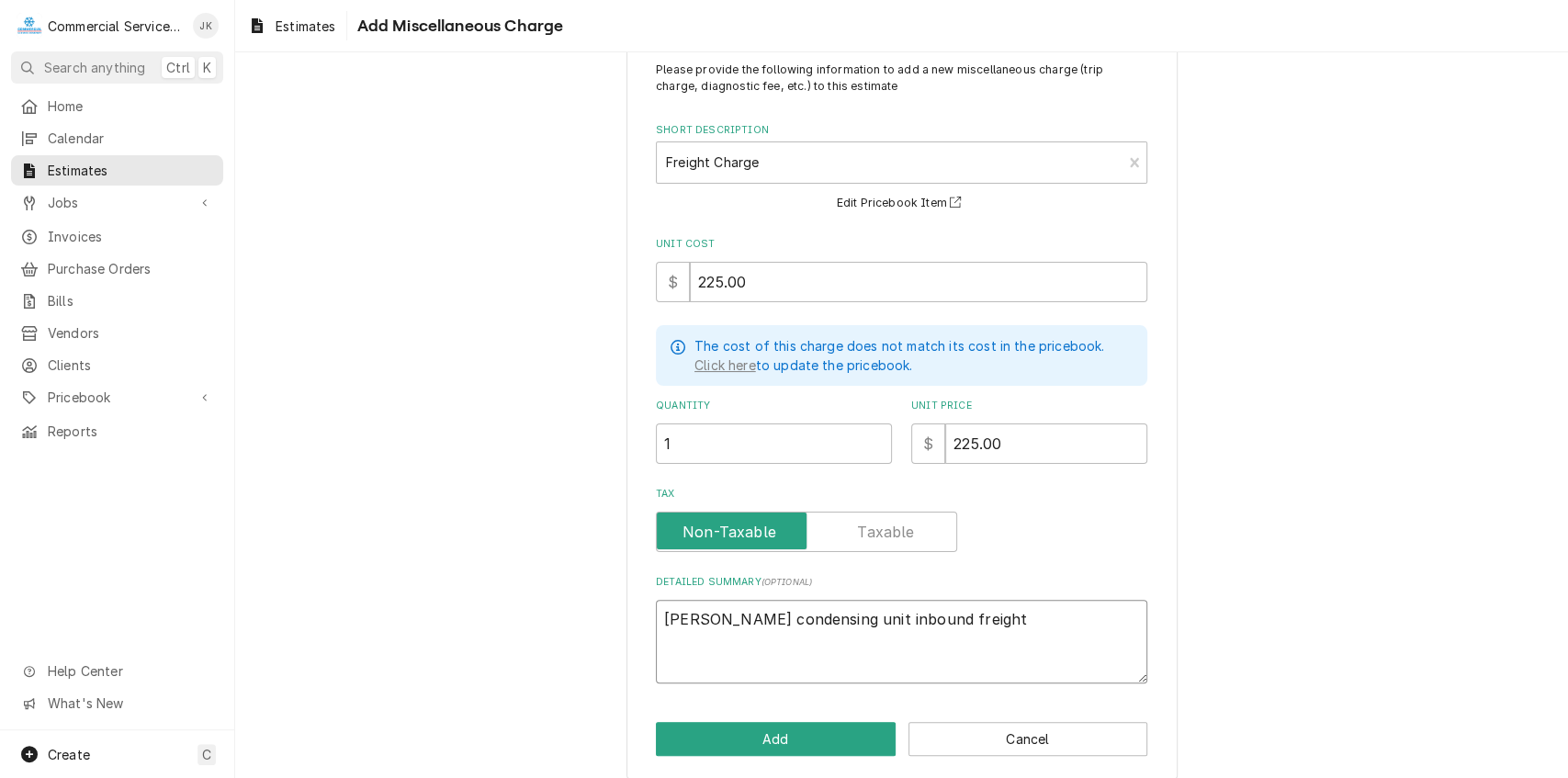
scroll to position [64, 0]
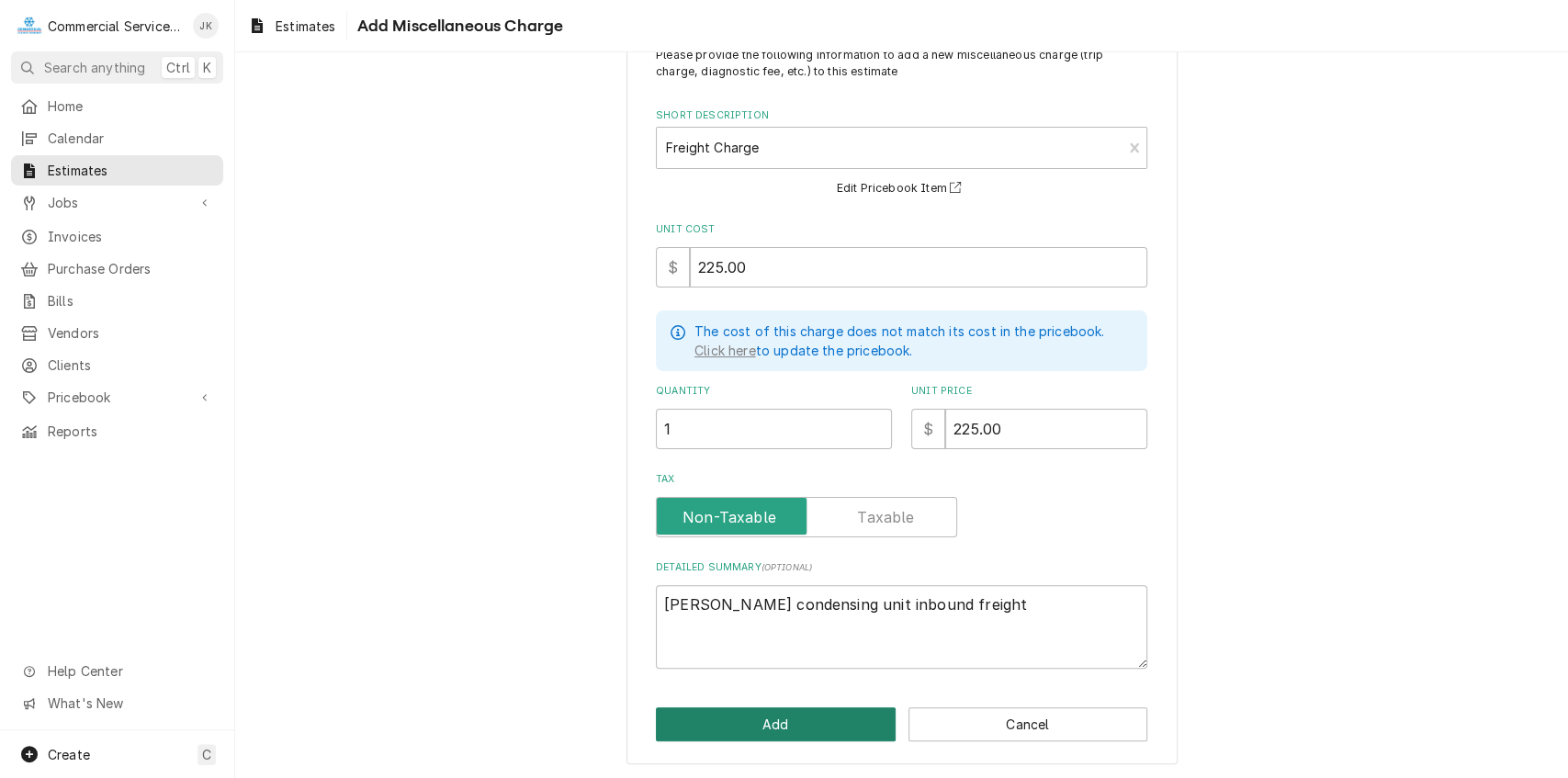
click at [769, 710] on button "Add" at bounding box center [776, 724] width 239 height 34
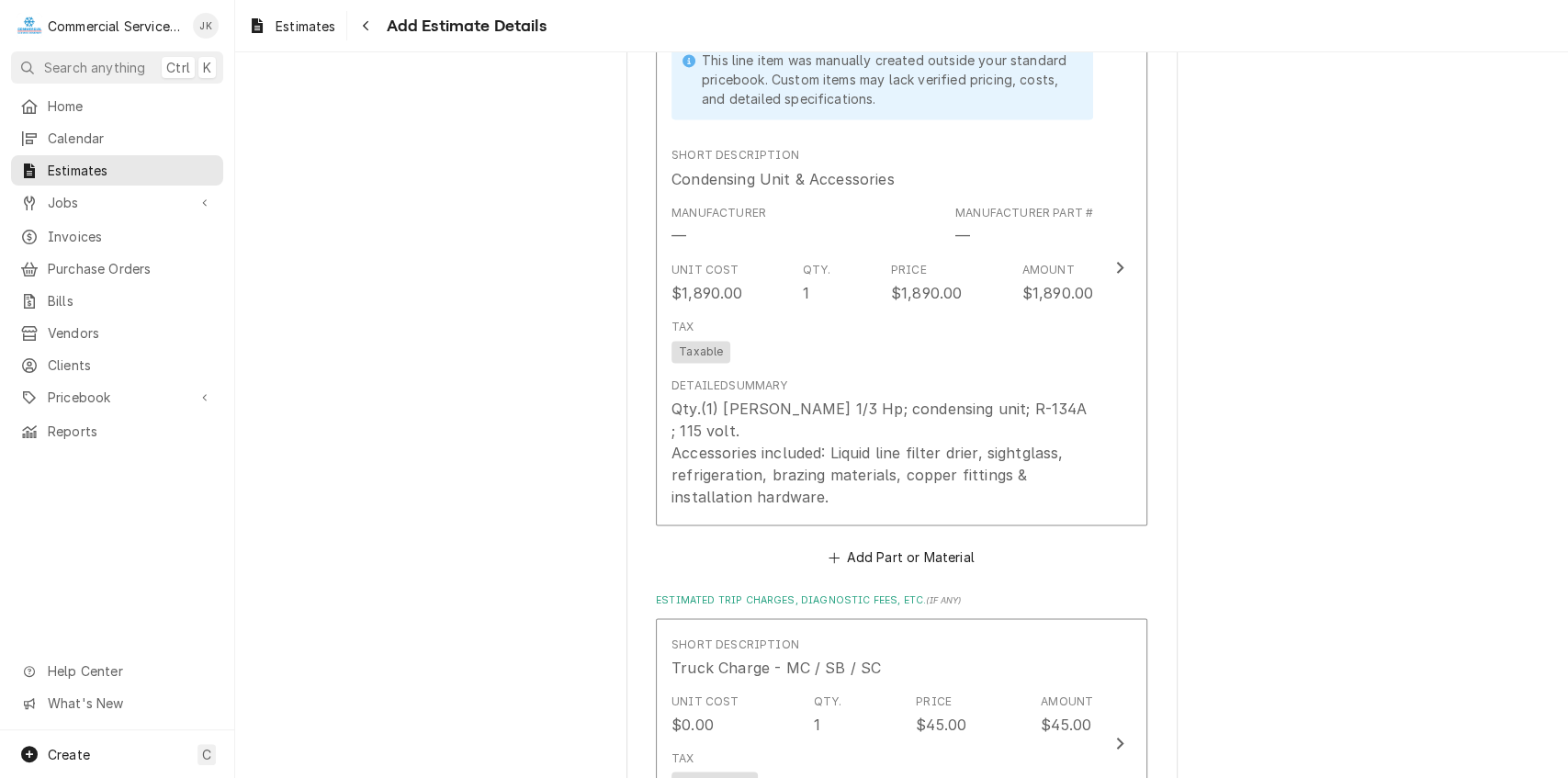
scroll to position [1752, 0]
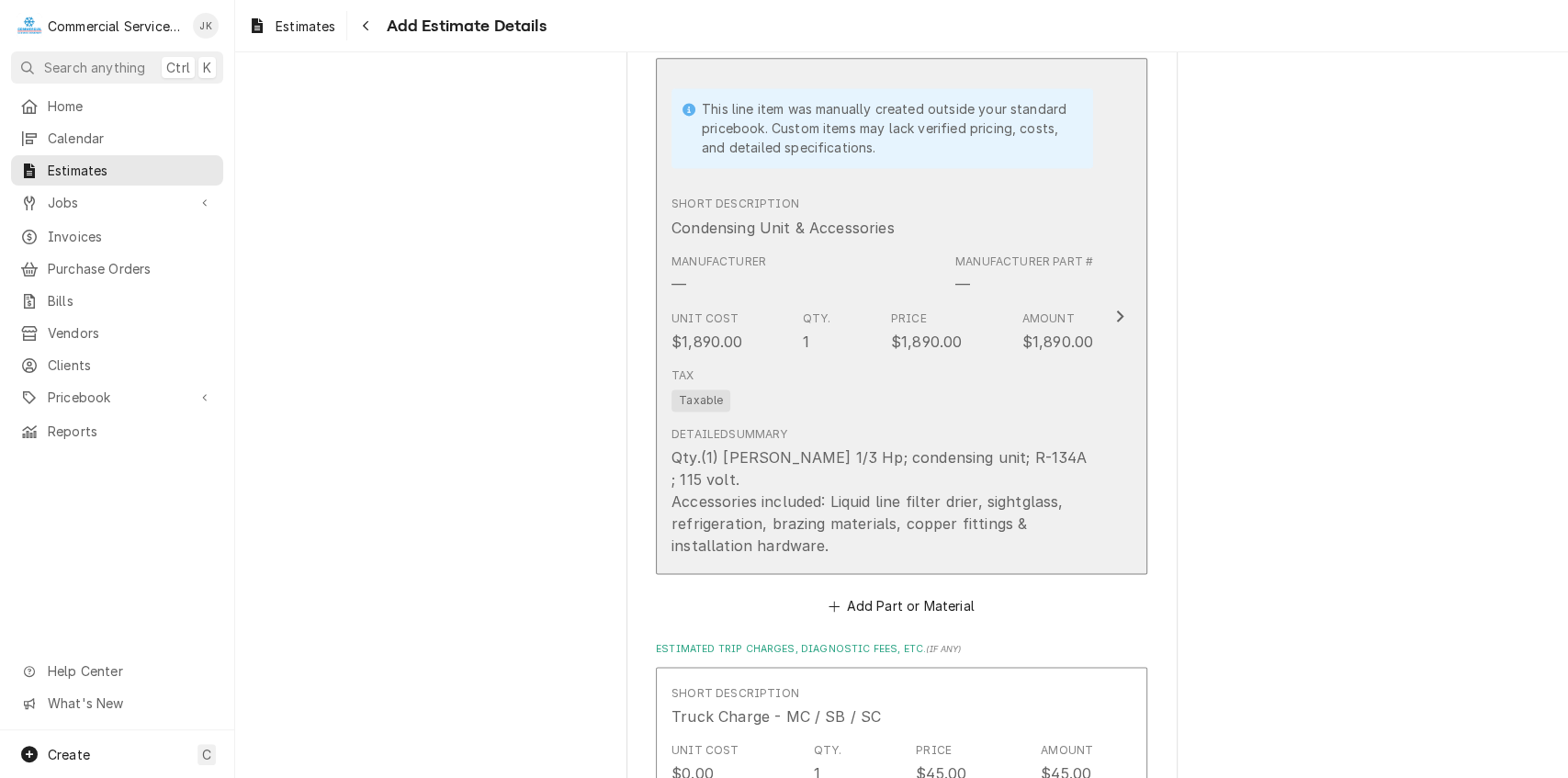
click at [774, 365] on div "Tax Taxable" at bounding box center [882, 389] width 422 height 59
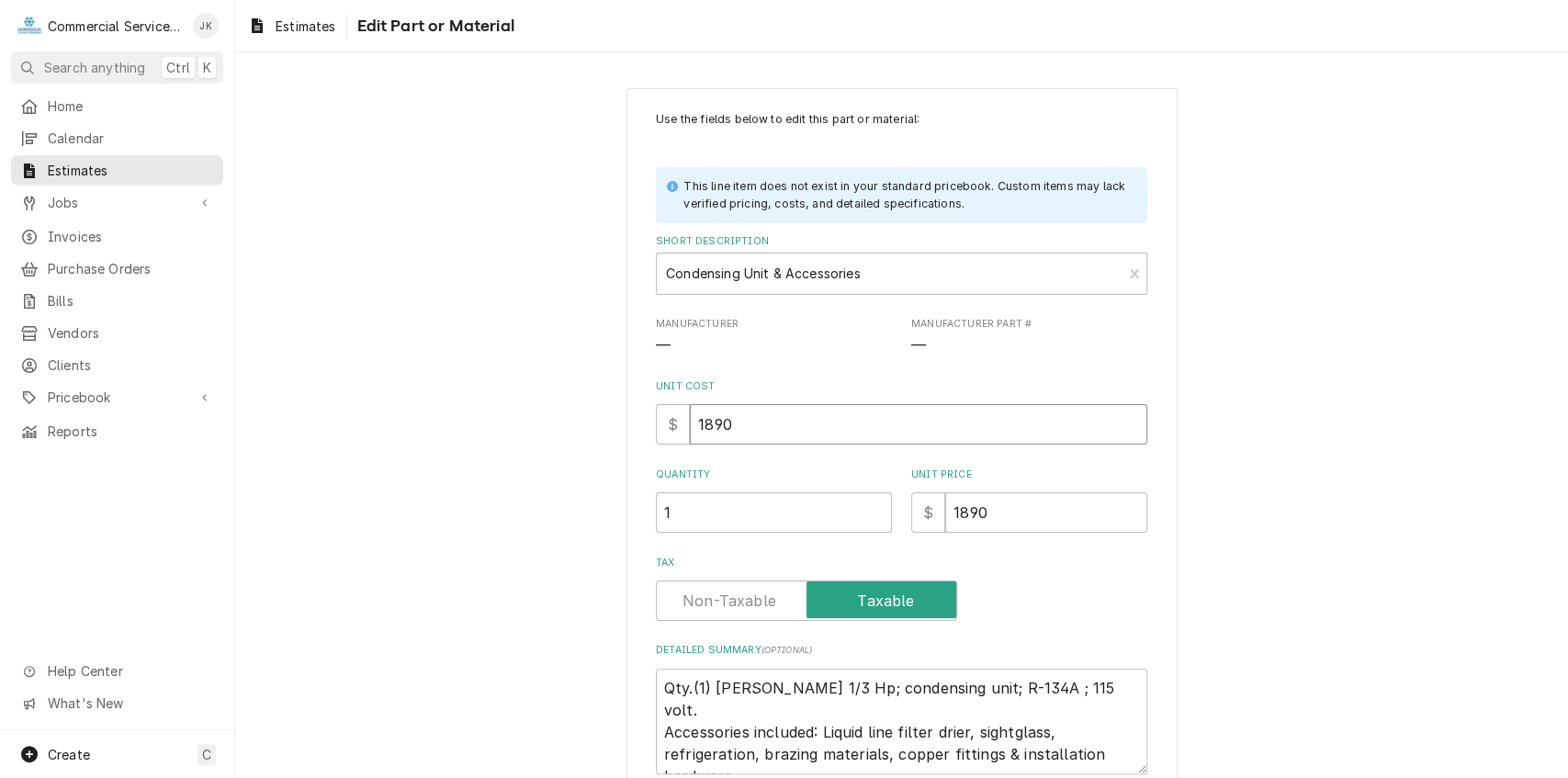
click at [734, 420] on input "1890" at bounding box center [918, 424] width 457 height 40
click at [985, 516] on input "1890" at bounding box center [1046, 511] width 202 height 40
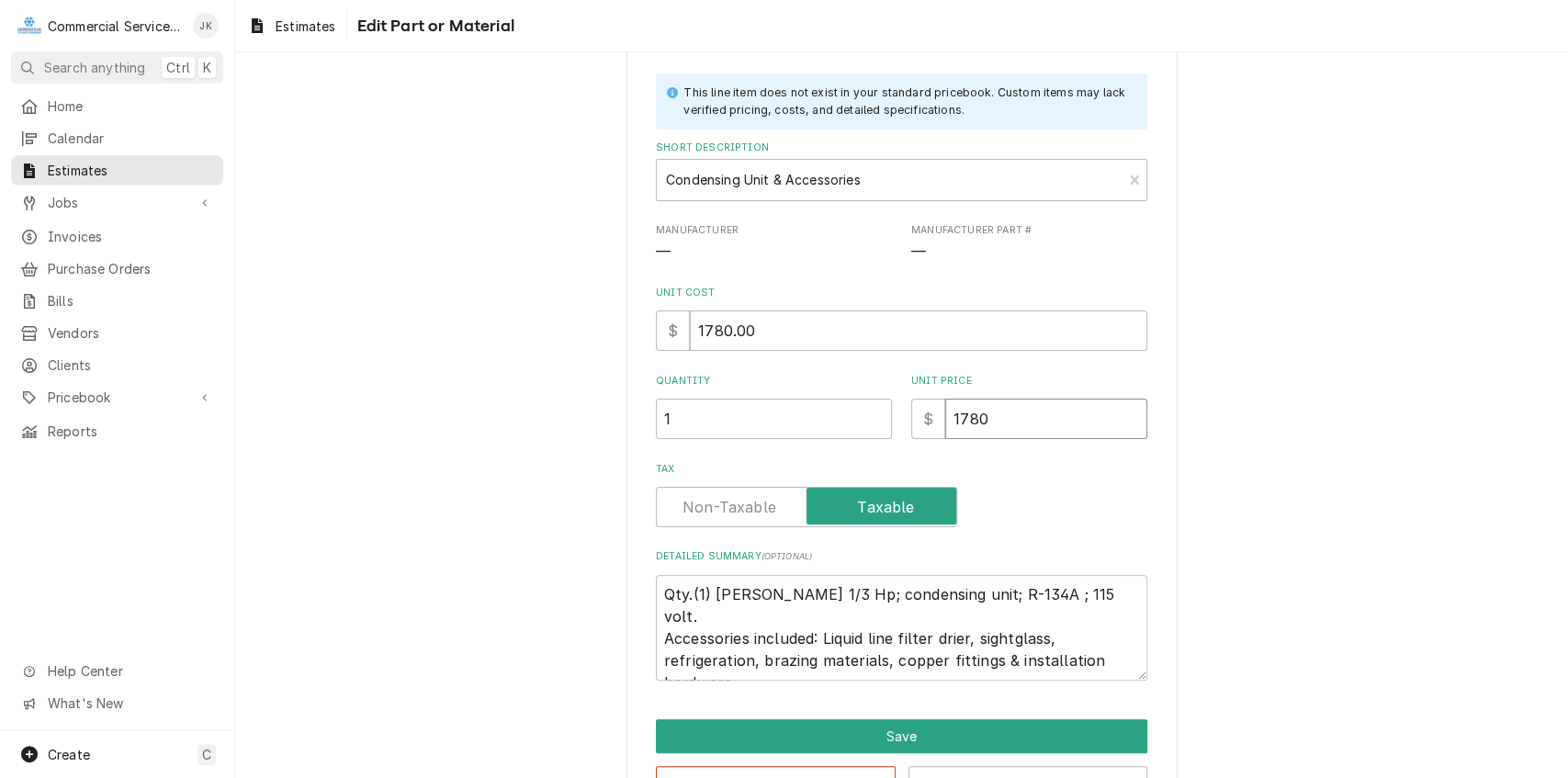
scroll to position [155, 0]
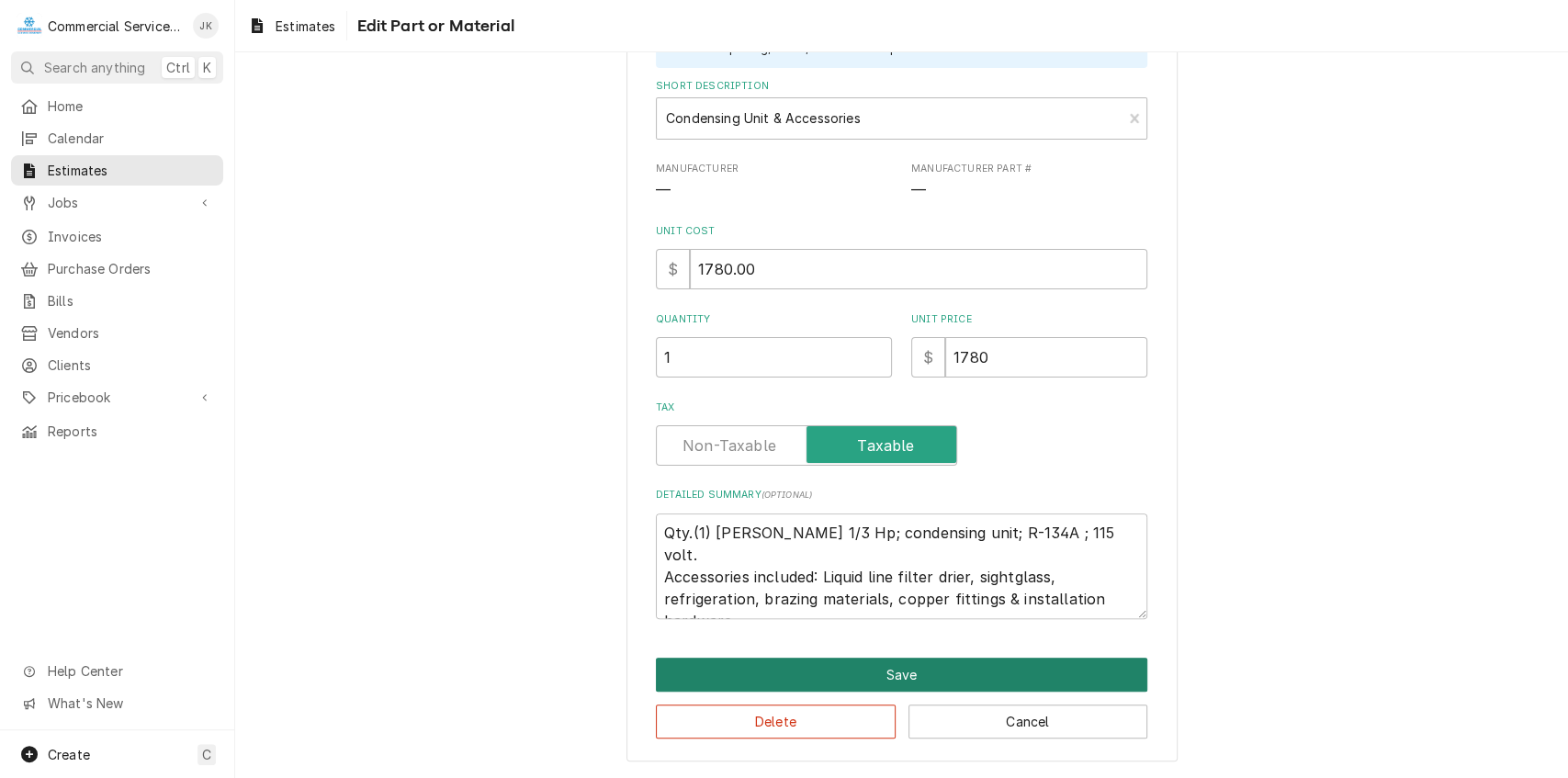
click at [888, 677] on button "Save" at bounding box center [901, 675] width 491 height 34
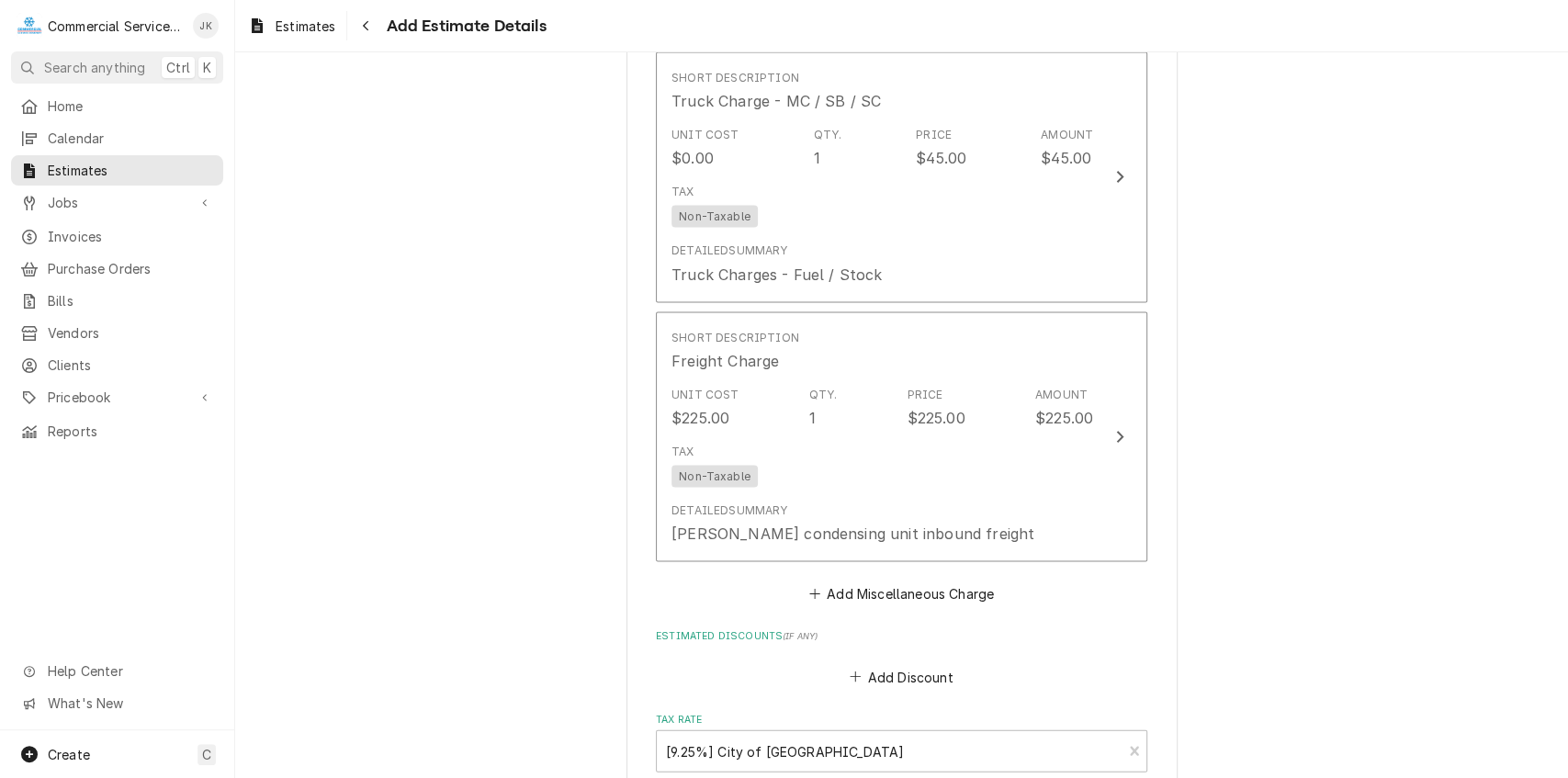
scroll to position [2345, 0]
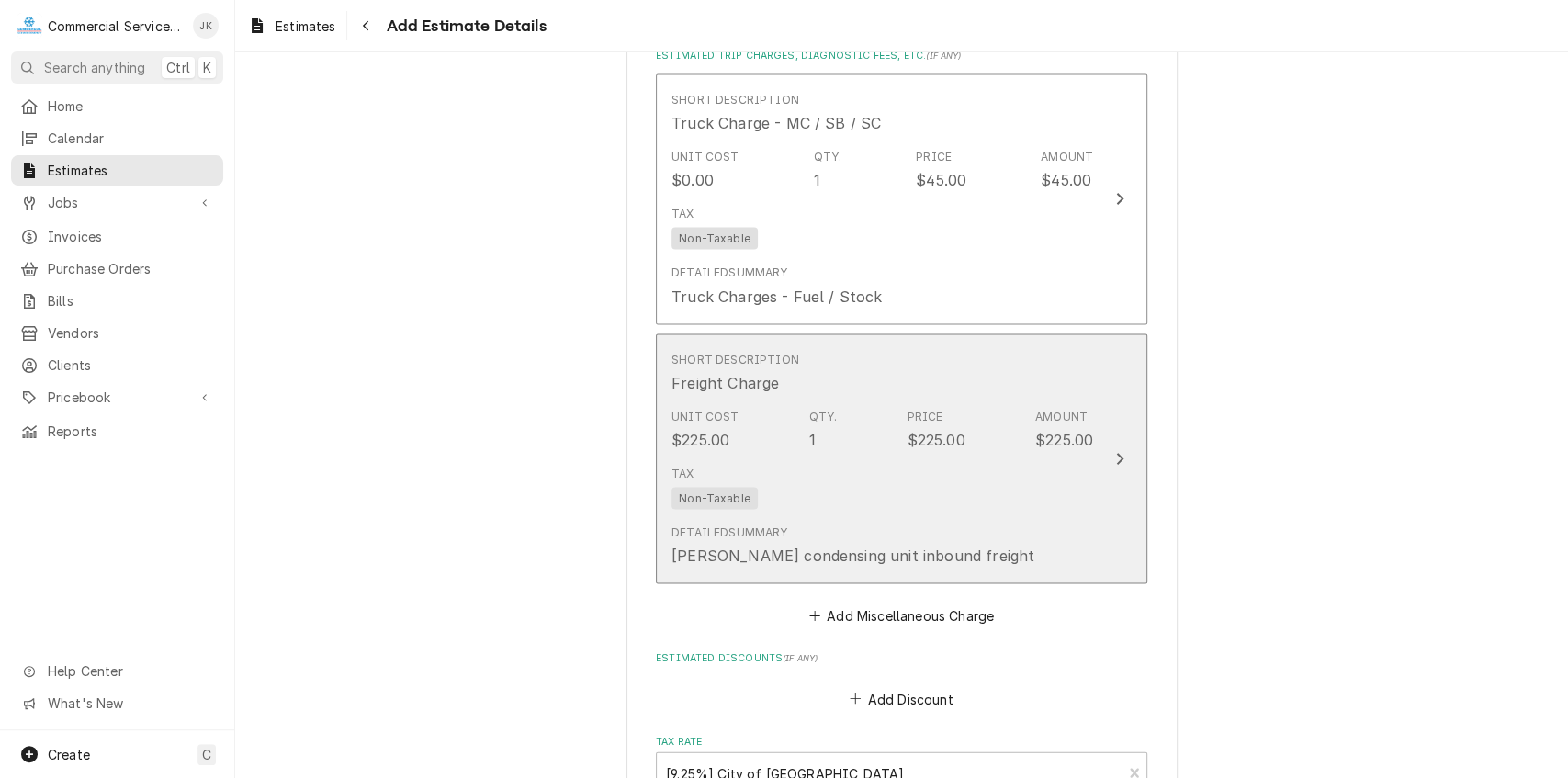
click at [948, 457] on div "Tax Non-Taxable" at bounding box center [882, 486] width 422 height 59
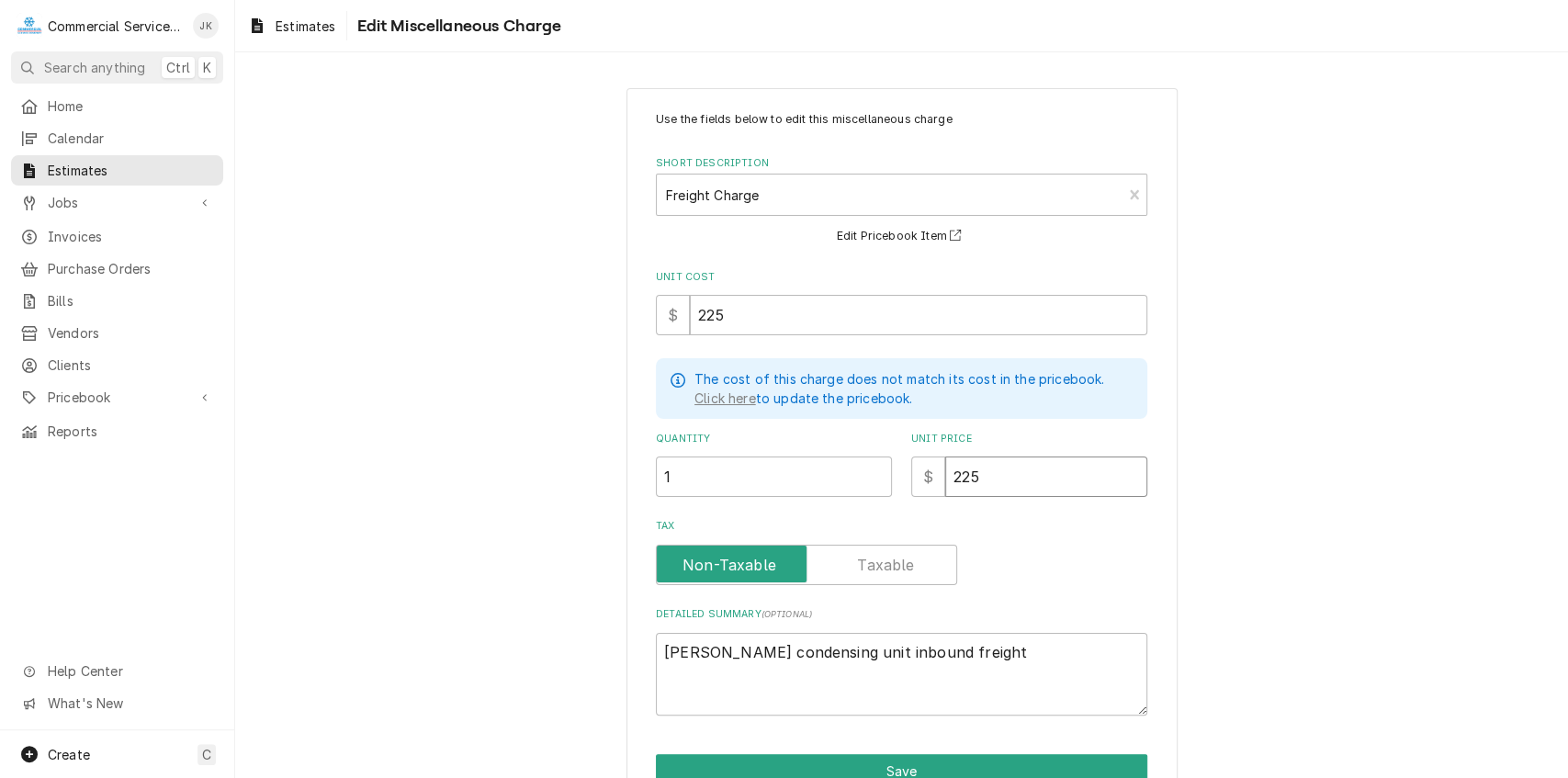
click at [978, 474] on input "225" at bounding box center [1046, 476] width 202 height 40
click at [922, 768] on button "Save" at bounding box center [901, 770] width 491 height 34
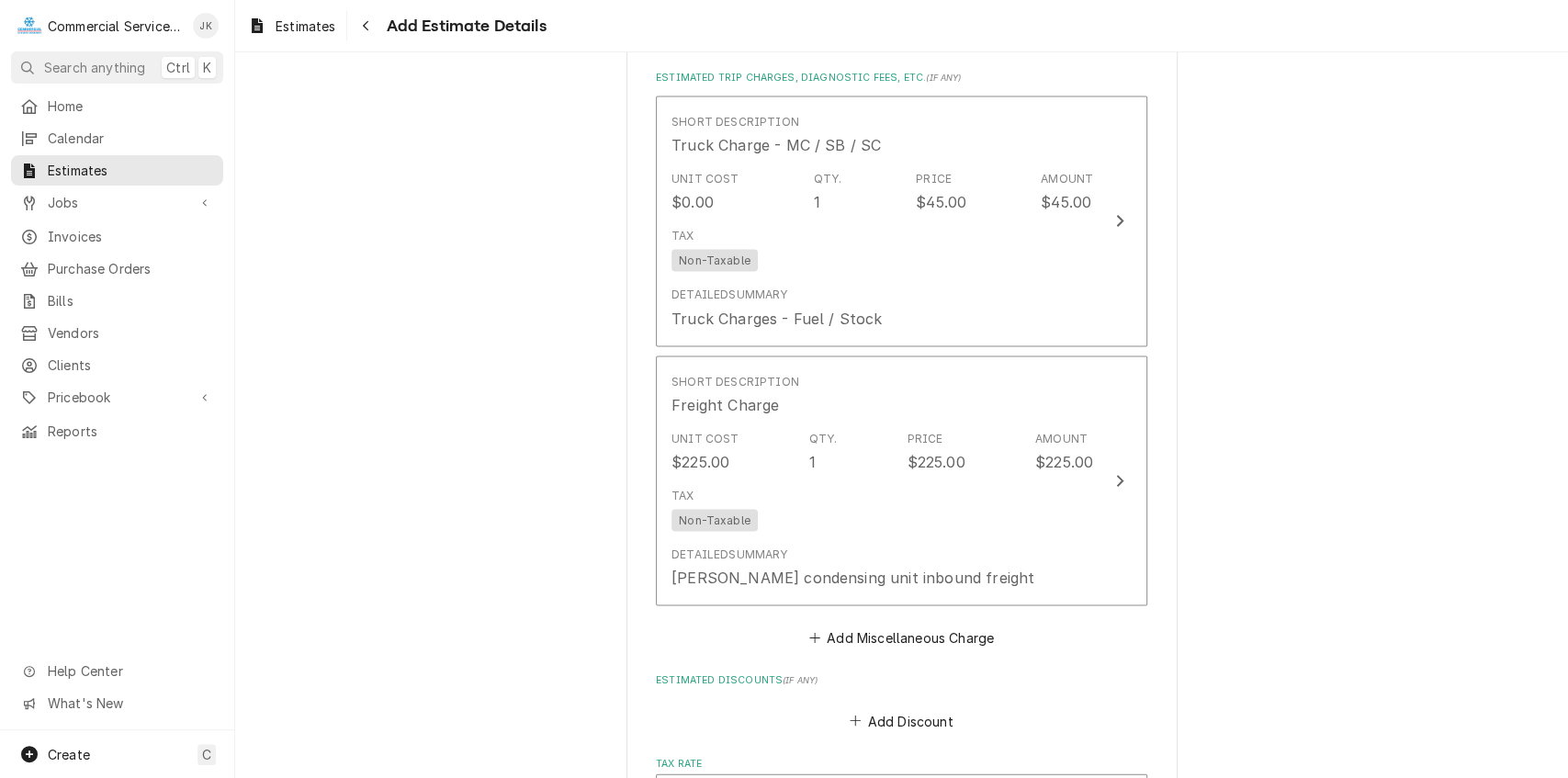
scroll to position [2323, 0]
drag, startPoint x: 1556, startPoint y: 540, endPoint x: 1558, endPoint y: 471, distance: 69.0
click at [1558, 471] on div "Please provide the following information to create your estimate: Client Detail…" at bounding box center [901, 415] width 1333 height 725
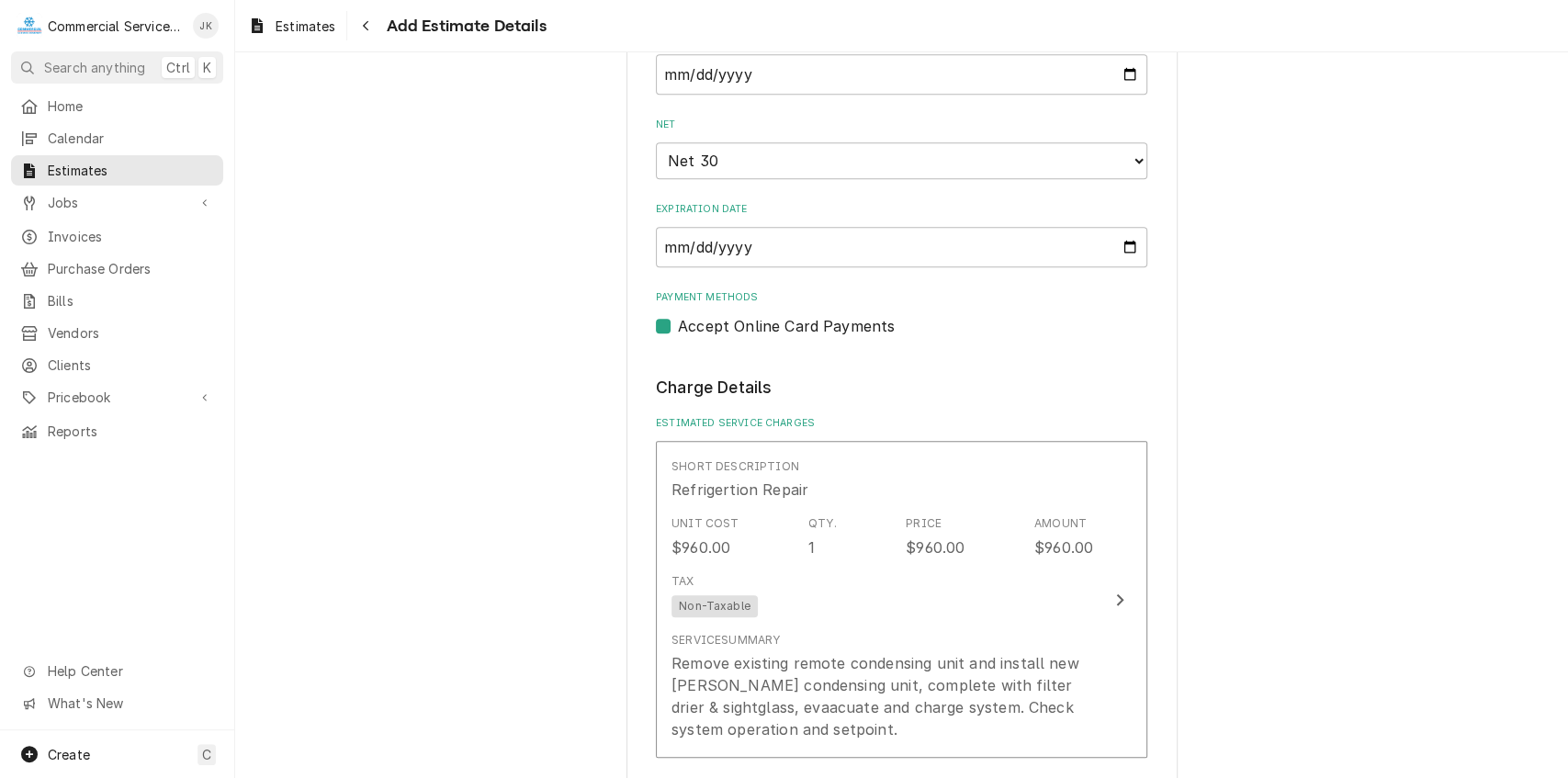
scroll to position [1059, 0]
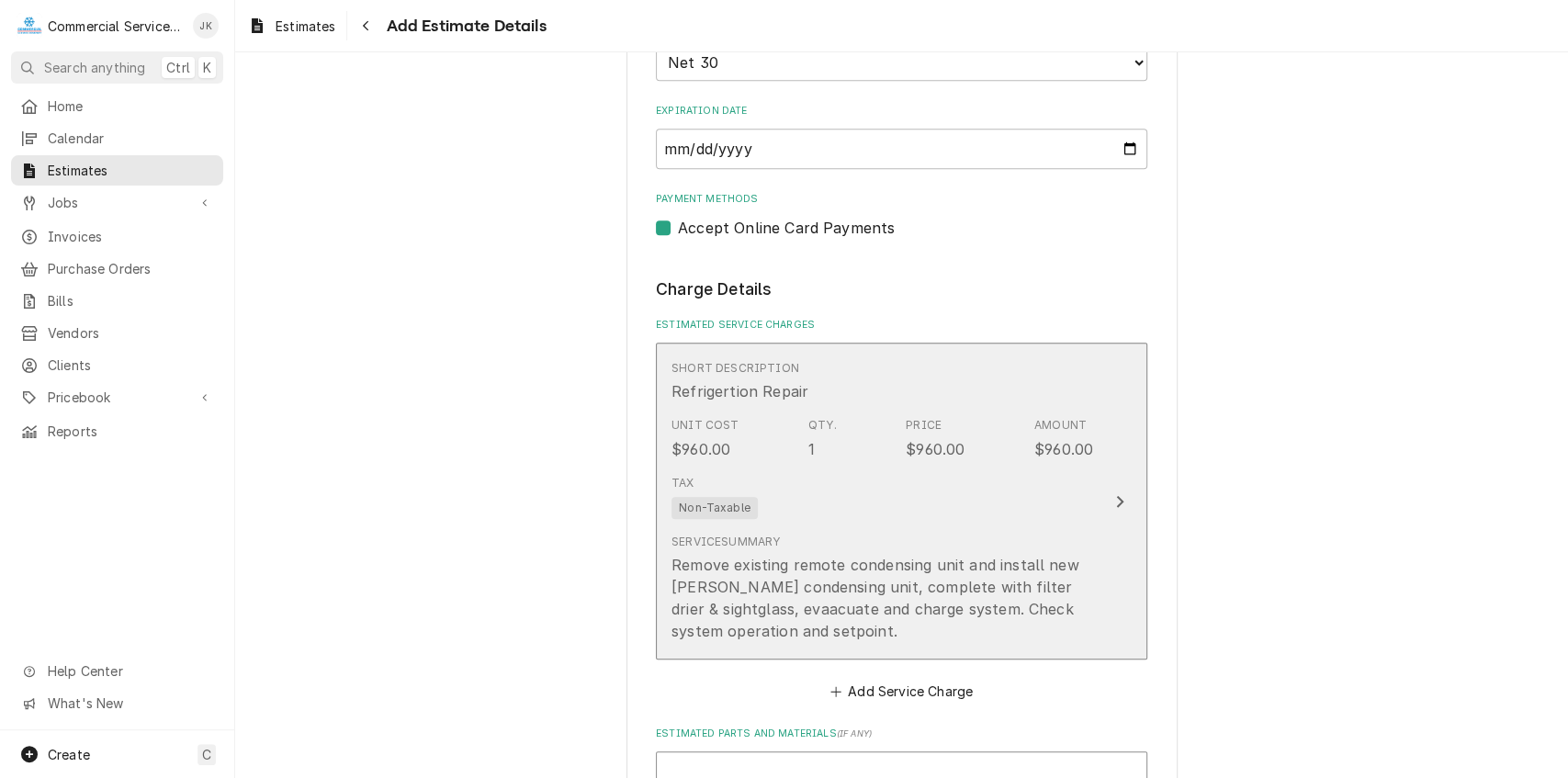
click at [874, 498] on div "Tax Non-Taxable" at bounding box center [882, 496] width 422 height 59
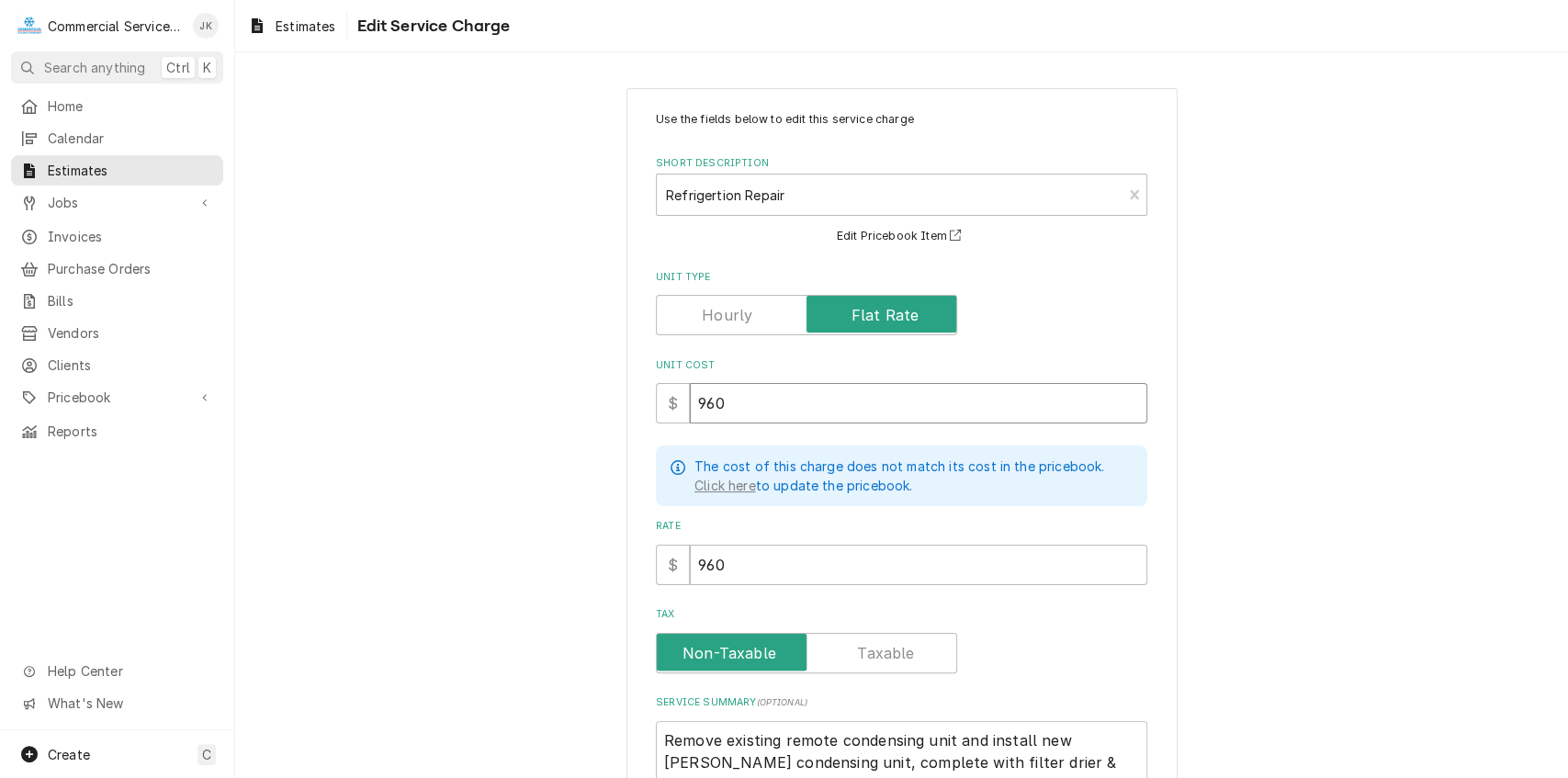
click at [730, 401] on input "960" at bounding box center [918, 403] width 457 height 40
click at [722, 568] on input "960" at bounding box center [918, 564] width 457 height 40
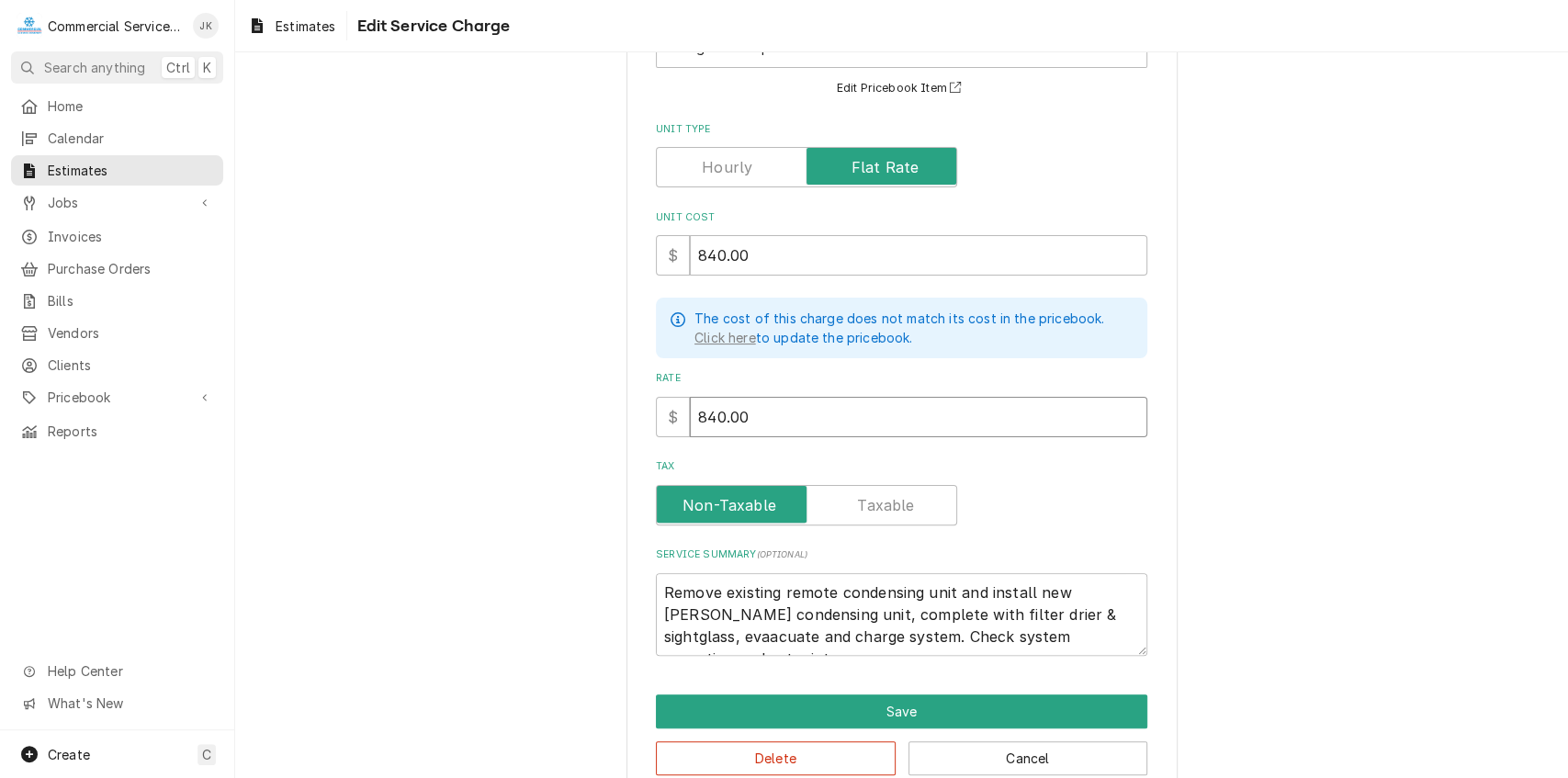
scroll to position [184, 0]
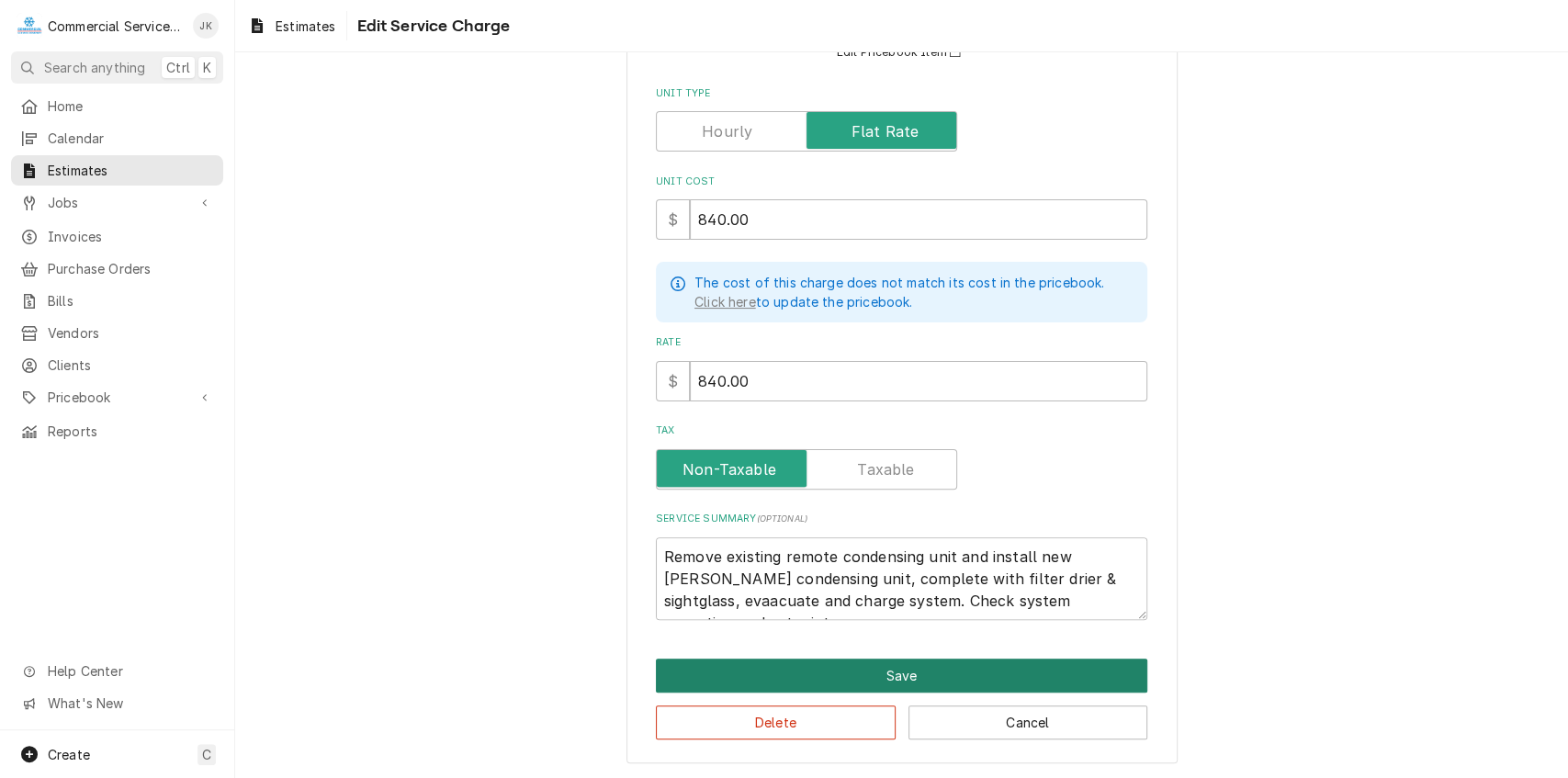
click at [864, 681] on button "Save" at bounding box center [901, 676] width 491 height 34
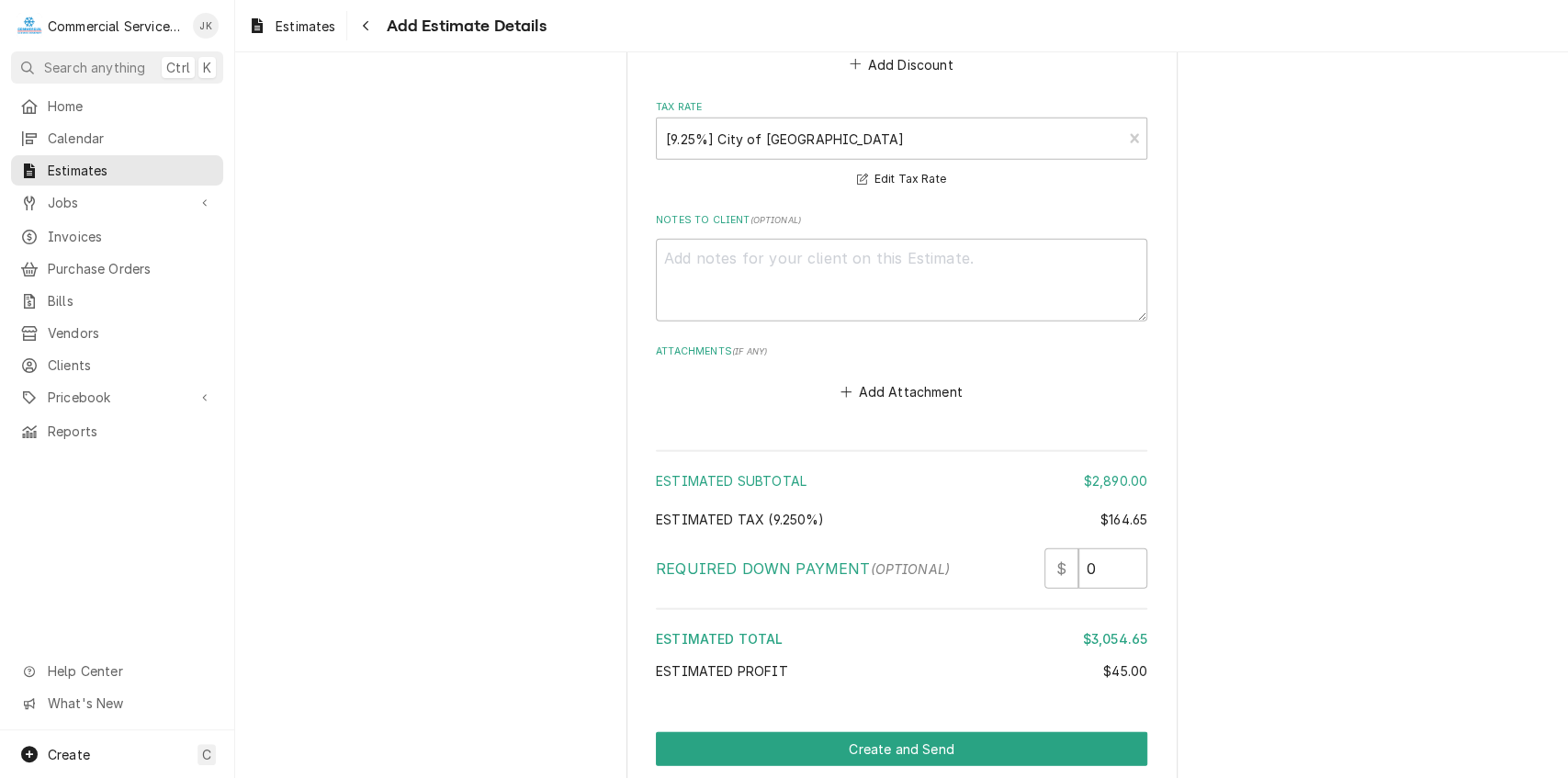
scroll to position [3032, 0]
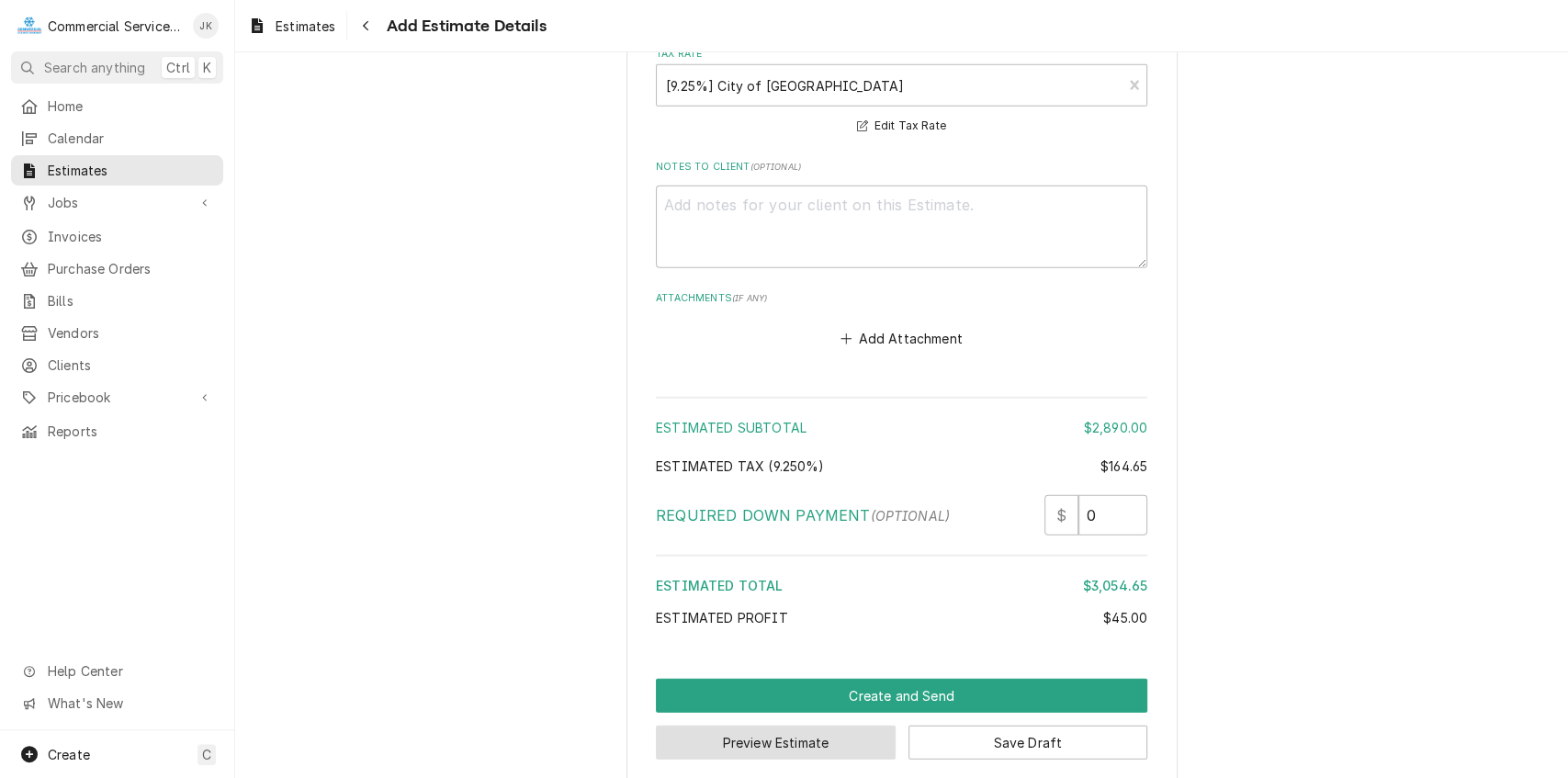
click at [796, 728] on button "Preview Estimate" at bounding box center [776, 742] width 239 height 34
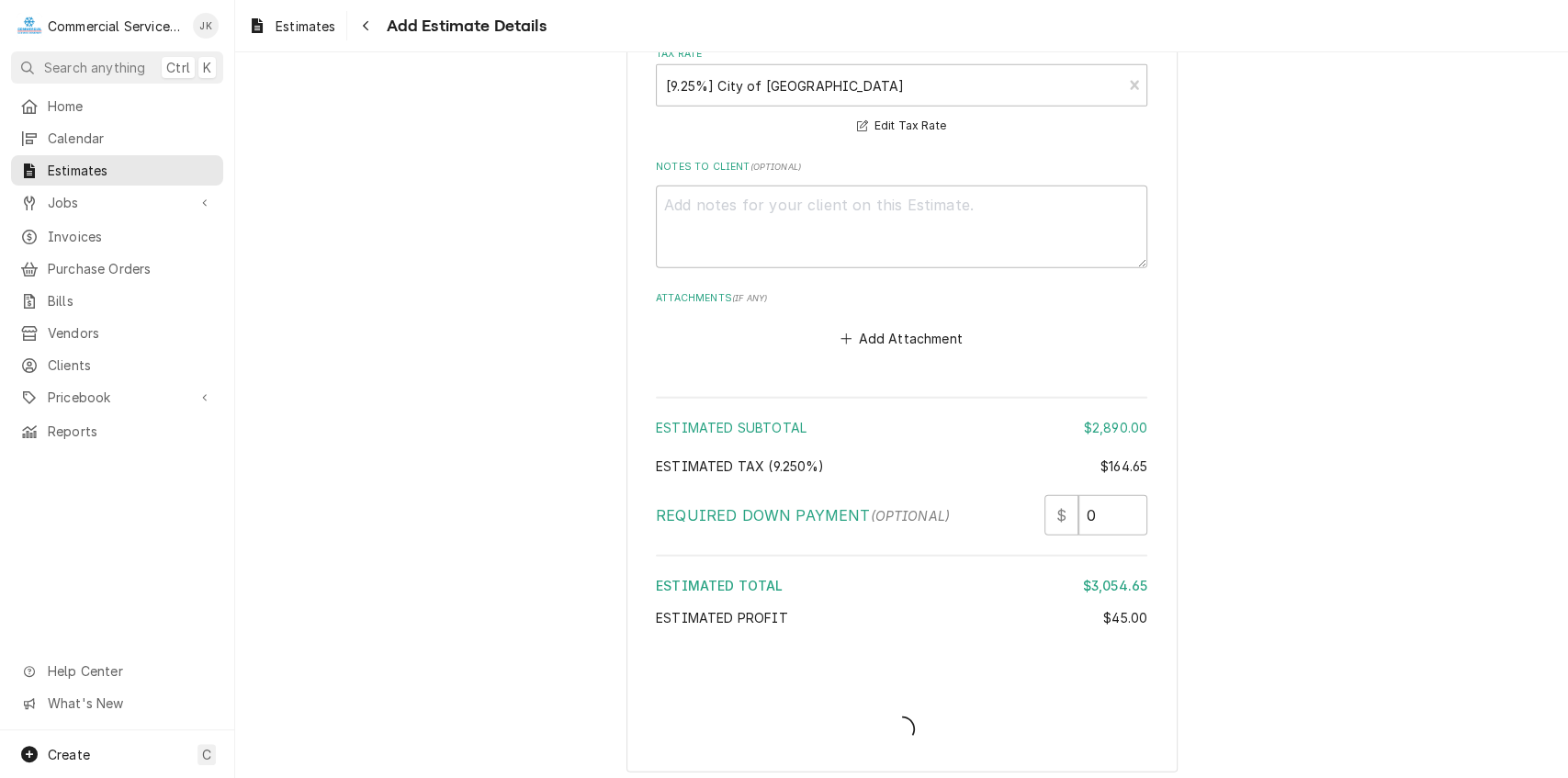
scroll to position [3021, 0]
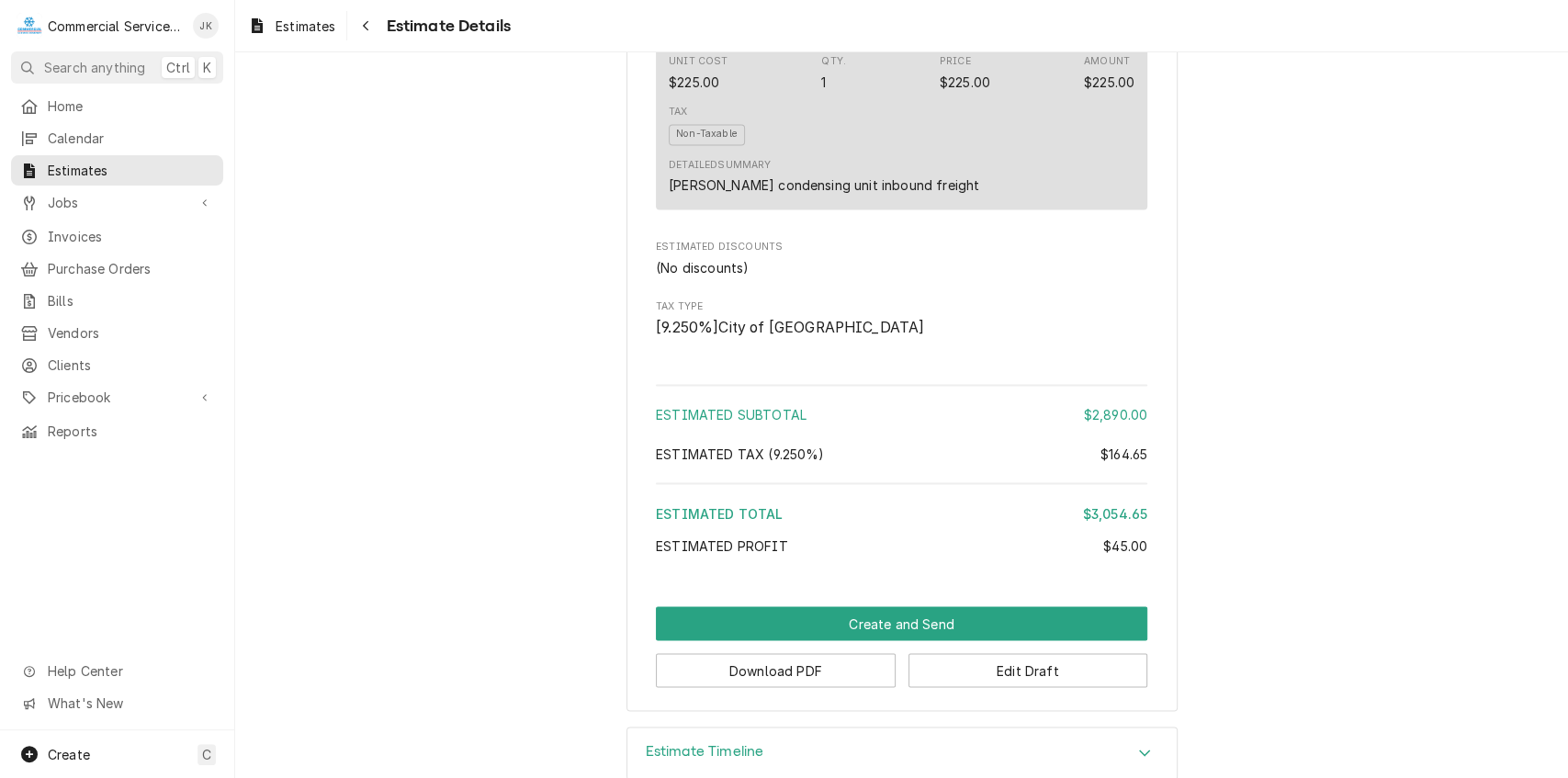
scroll to position [2069, 0]
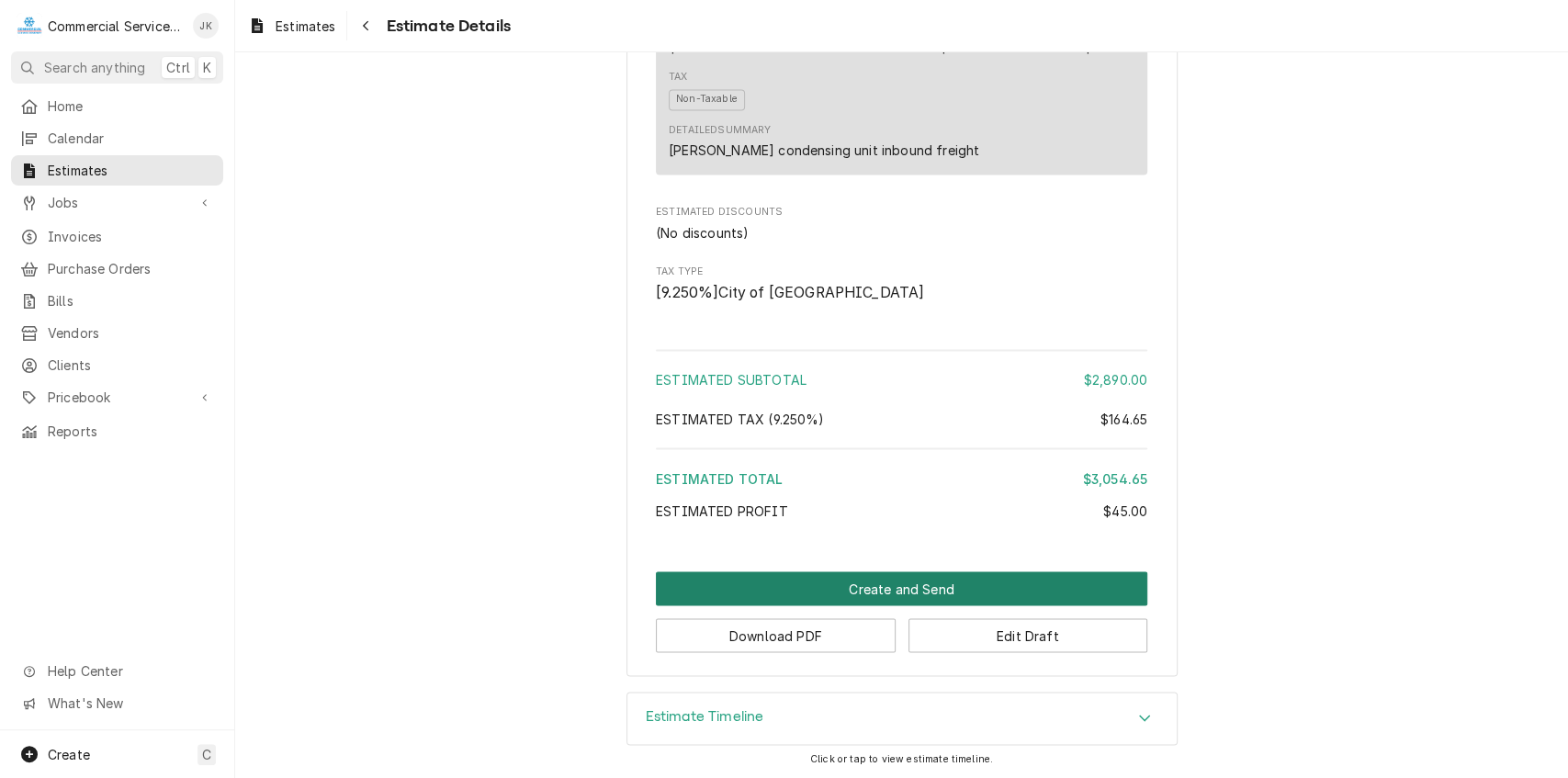
click at [876, 577] on button "Create and Send" at bounding box center [901, 588] width 491 height 34
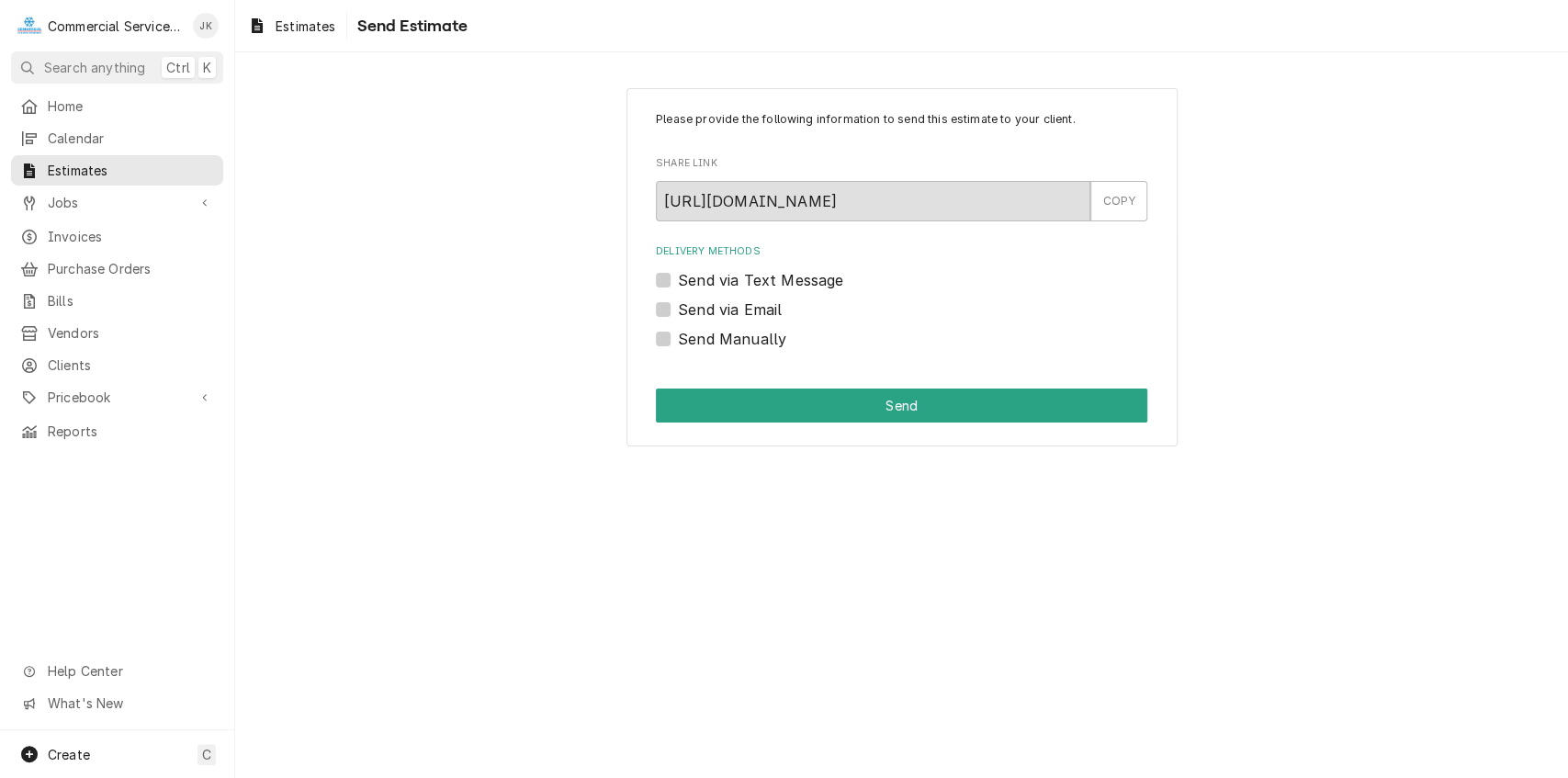
click at [678, 302] on label "Send via Email" at bounding box center [730, 309] width 104 height 22
click at [678, 302] on input "Send via Email" at bounding box center [923, 318] width 491 height 40
checkbox input "true"
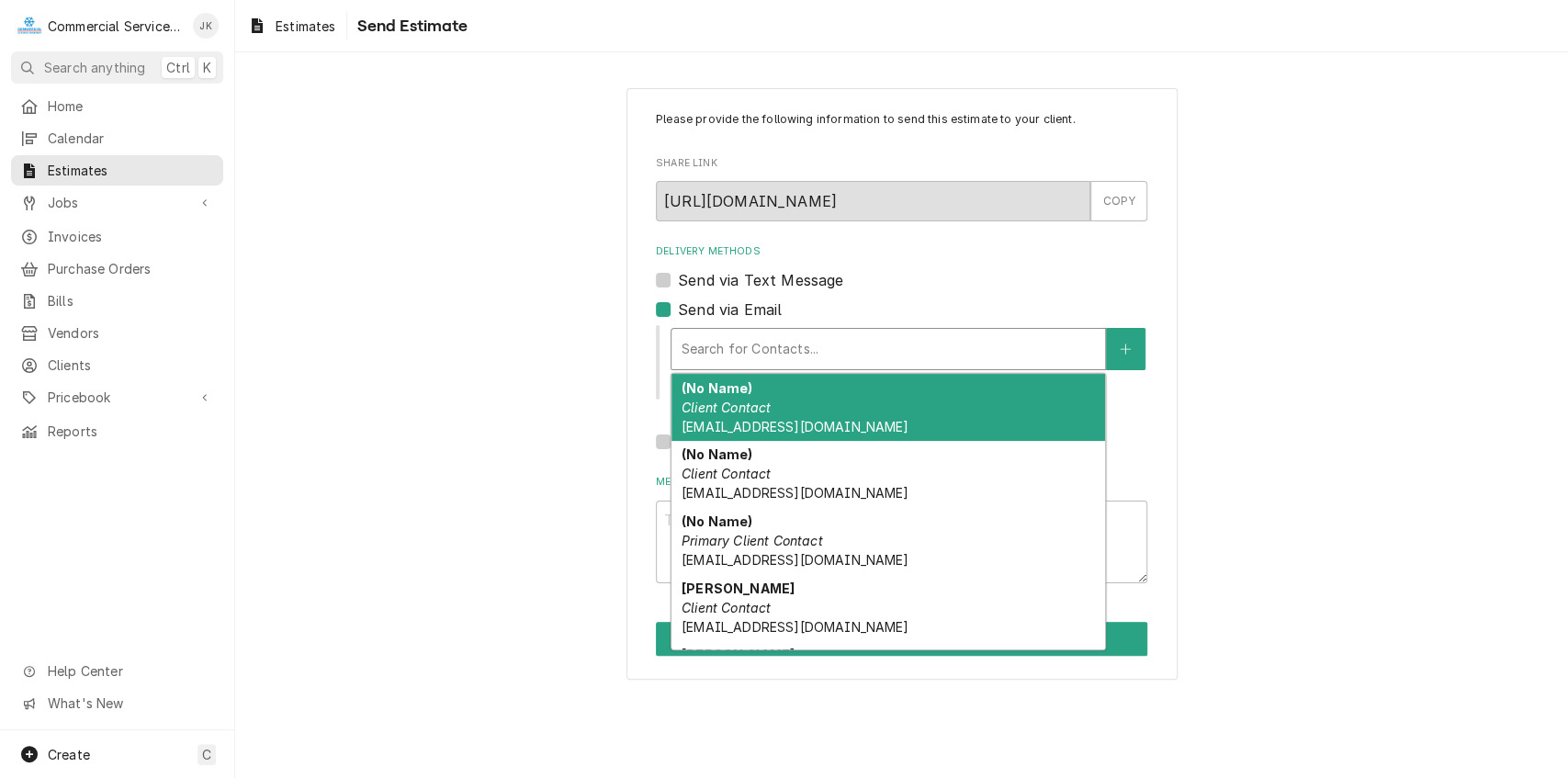
click at [779, 349] on div "Delivery Methods" at bounding box center [888, 348] width 415 height 33
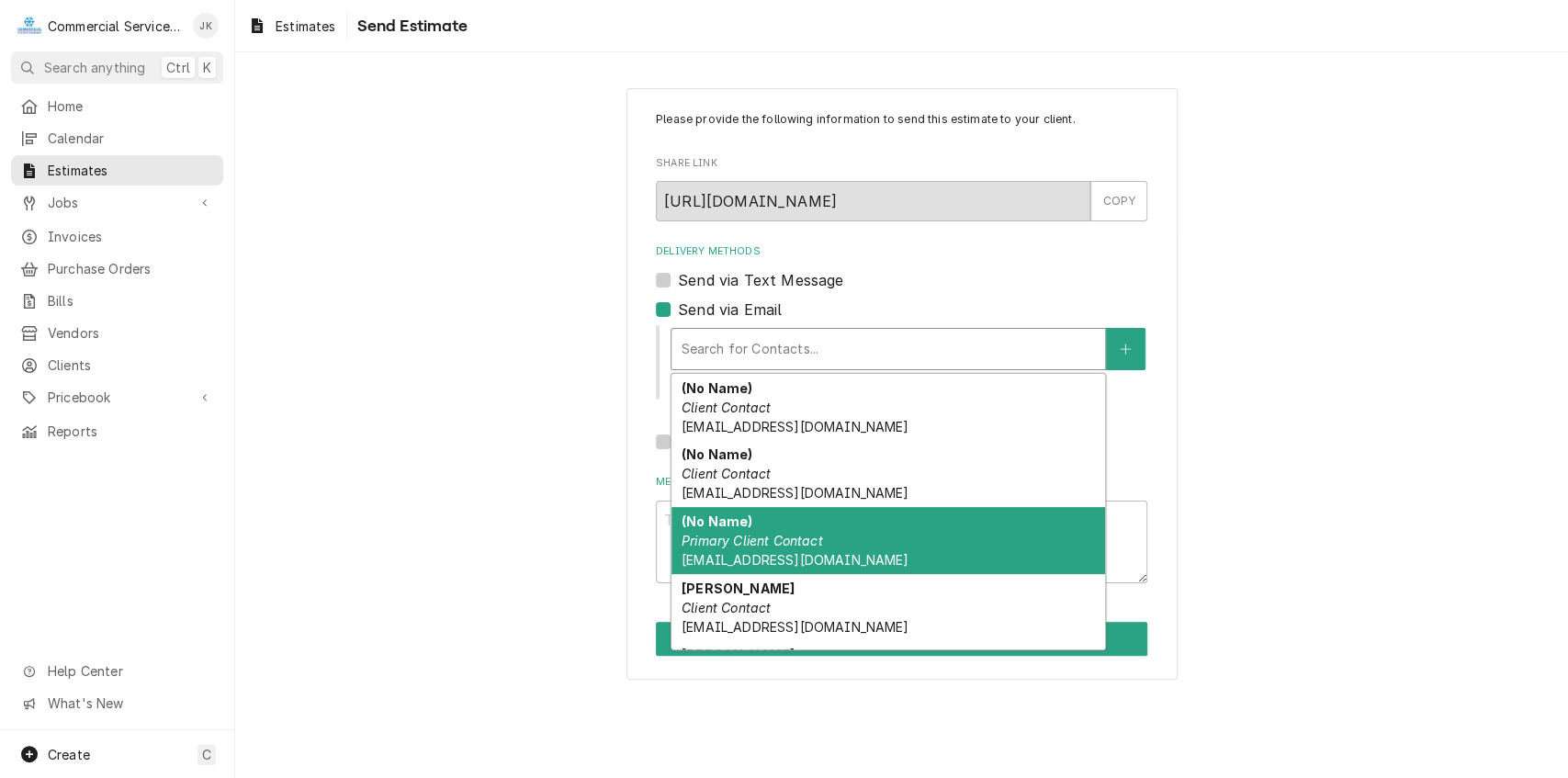
click at [734, 545] on em "Primary Client Contact" at bounding box center [752, 540] width 142 height 16
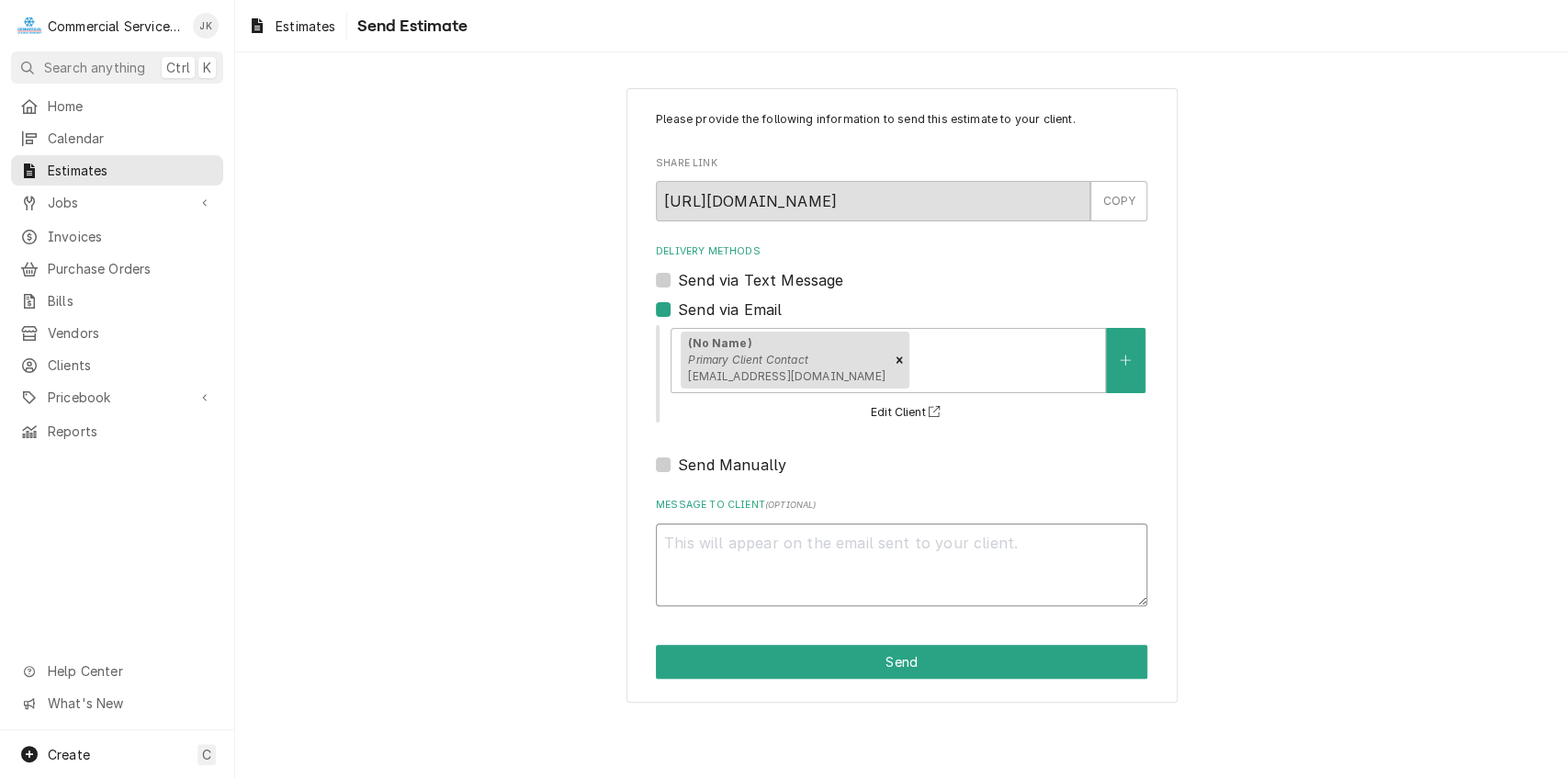
click at [690, 545] on textarea "Message to Client ( optional )" at bounding box center [901, 565] width 491 height 84
type textarea "x"
type textarea "J"
type textarea "x"
type textarea "Ju"
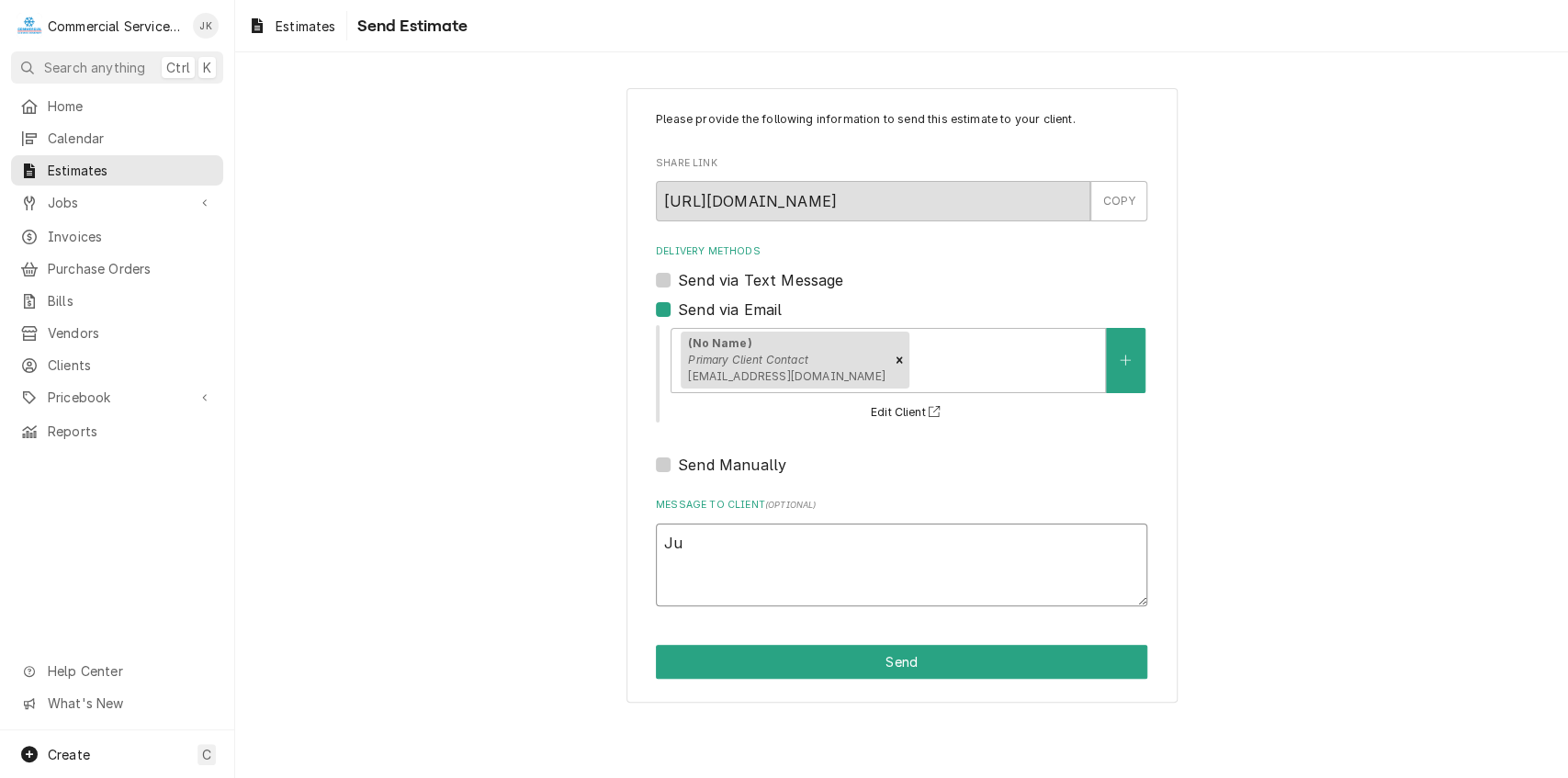
type textarea "x"
type textarea "Jua"
type textarea "x"
type textarea "Juan"
type textarea "x"
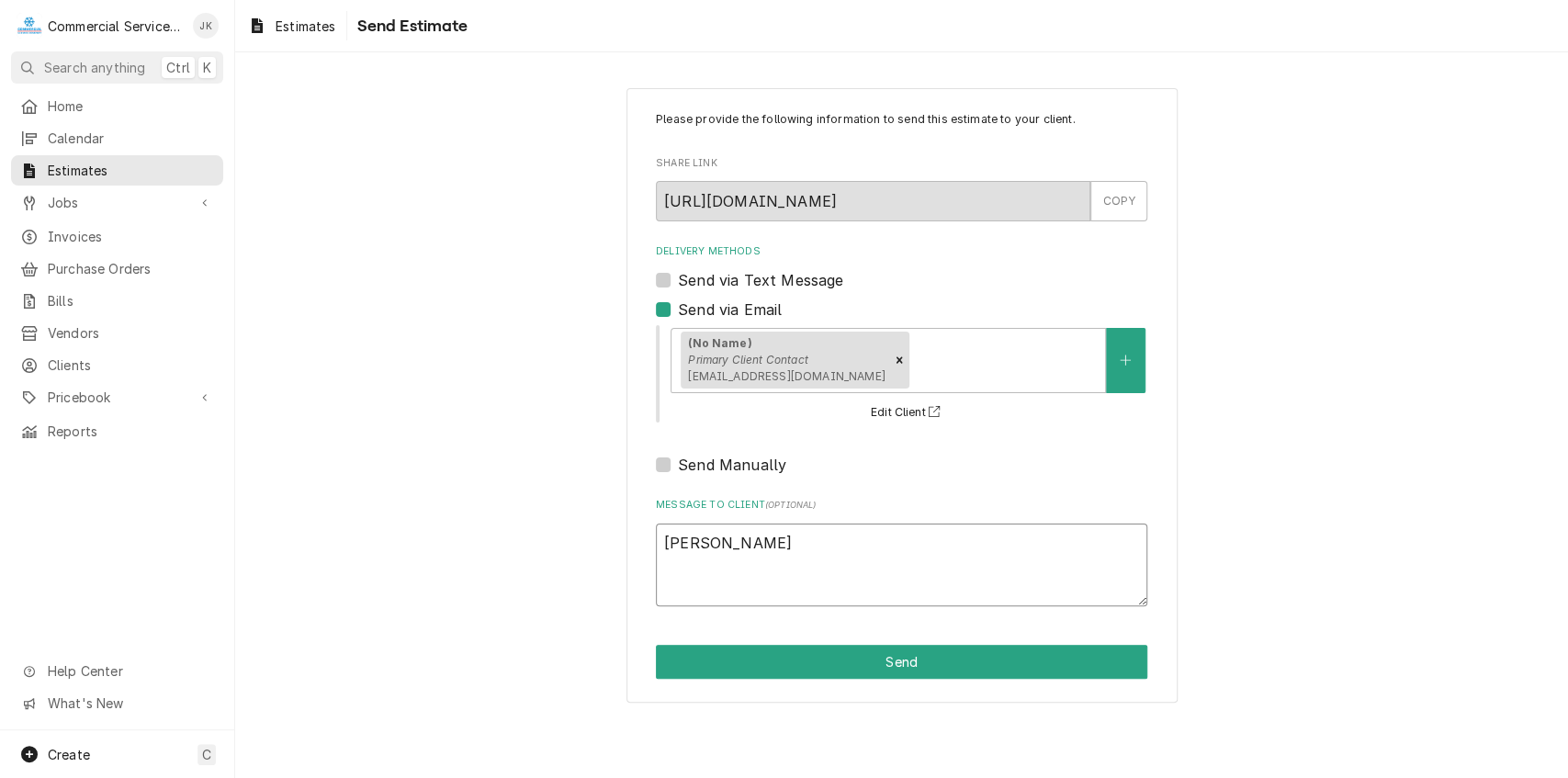
type textarea "Juan,"
type textarea "x"
type textarea "Juan,"
type textarea "x"
type textarea "Juan, P"
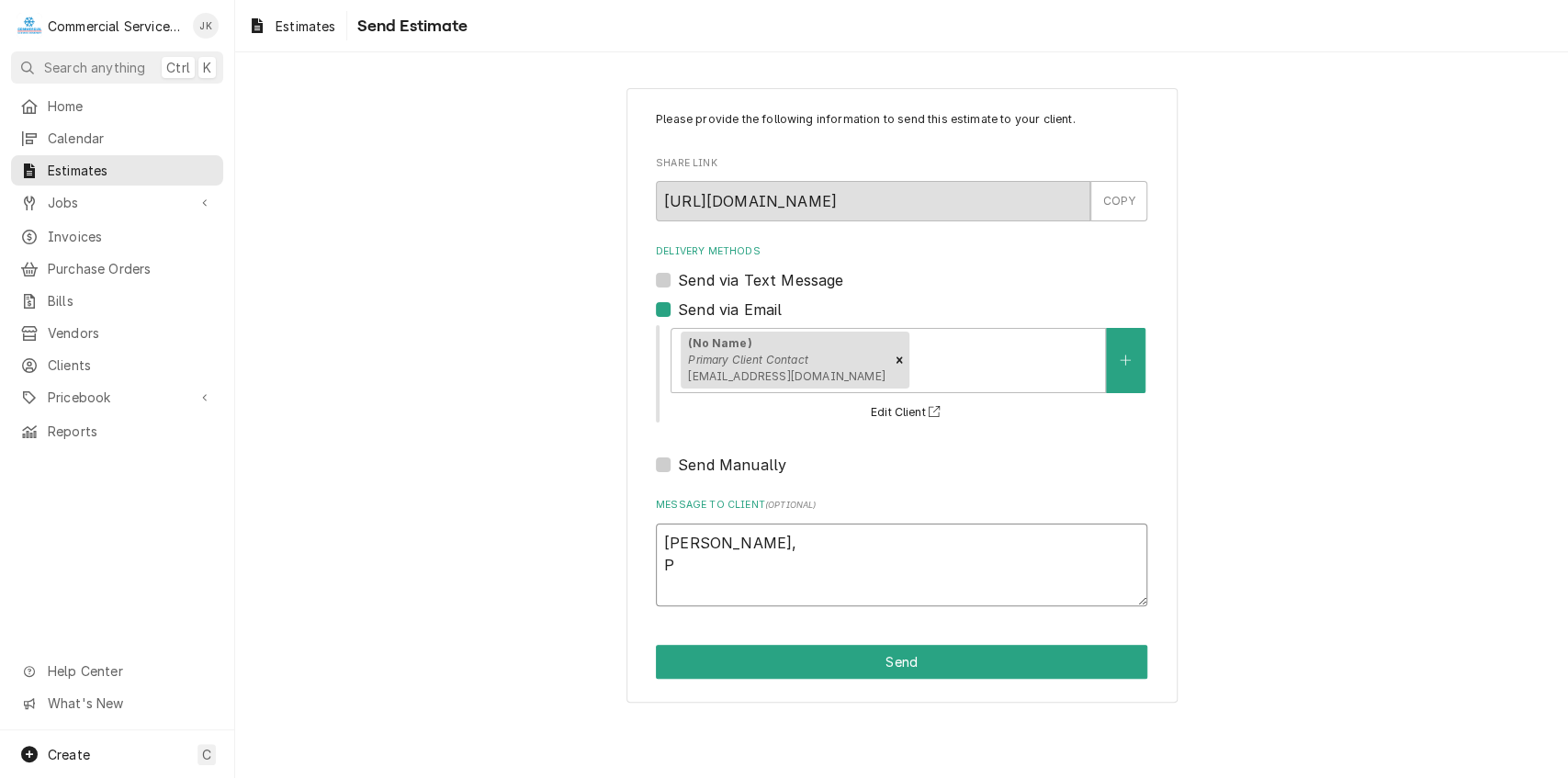
type textarea "x"
type textarea "Juan, Pl"
type textarea "x"
type textarea "Juan, Ple"
type textarea "x"
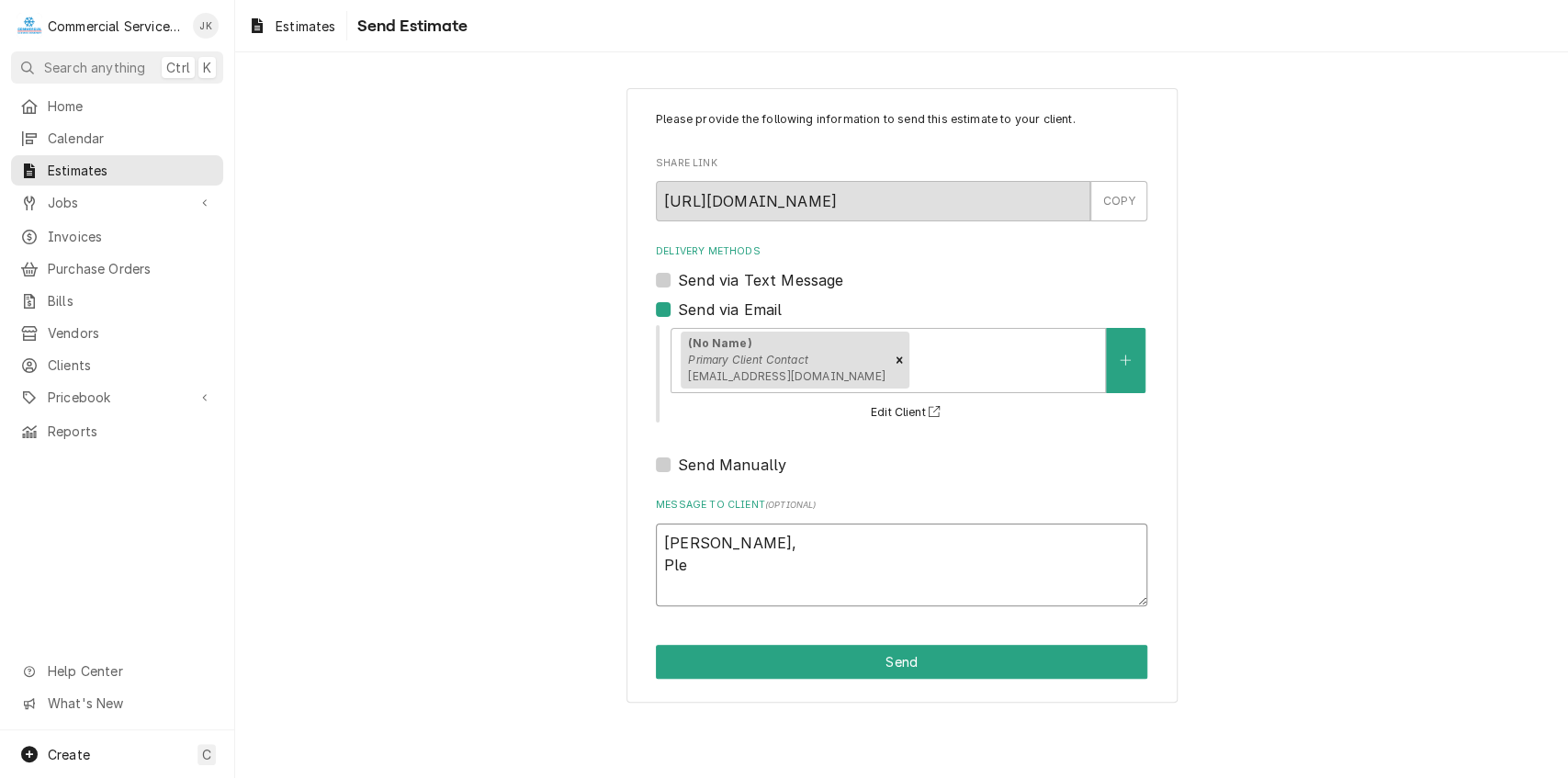
type textarea "Juan, Plea"
type textarea "x"
type textarea "Juan, Pleas"
type textarea "x"
type textarea "Juan, Please"
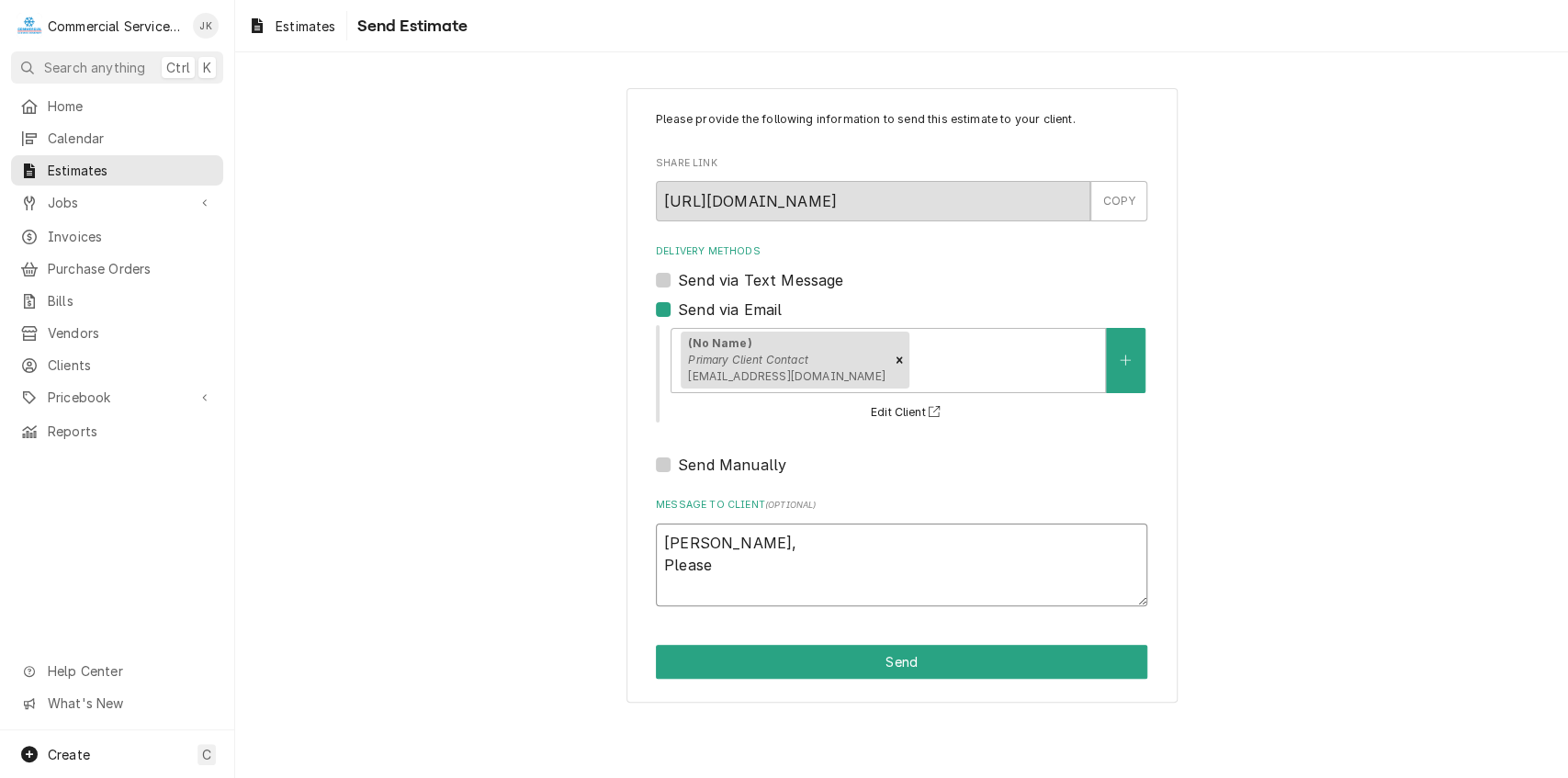
type textarea "x"
type textarea "Juan, Please"
type textarea "x"
type textarea "Juan, Please r"
type textarea "x"
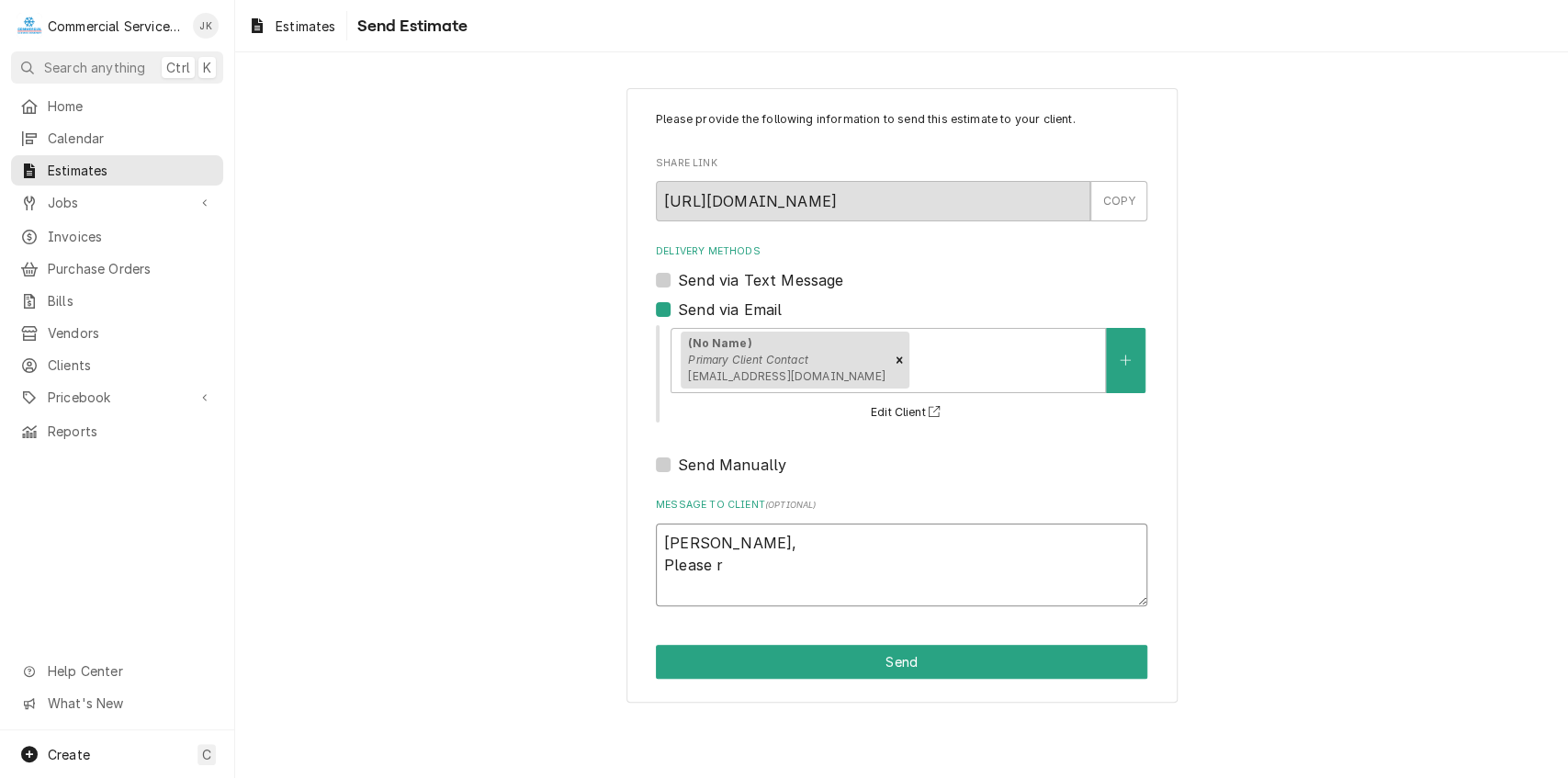
type textarea "Juan, Please re"
type textarea "x"
type textarea "Juan, Please rev"
type textarea "x"
type textarea "Juan, Please revi"
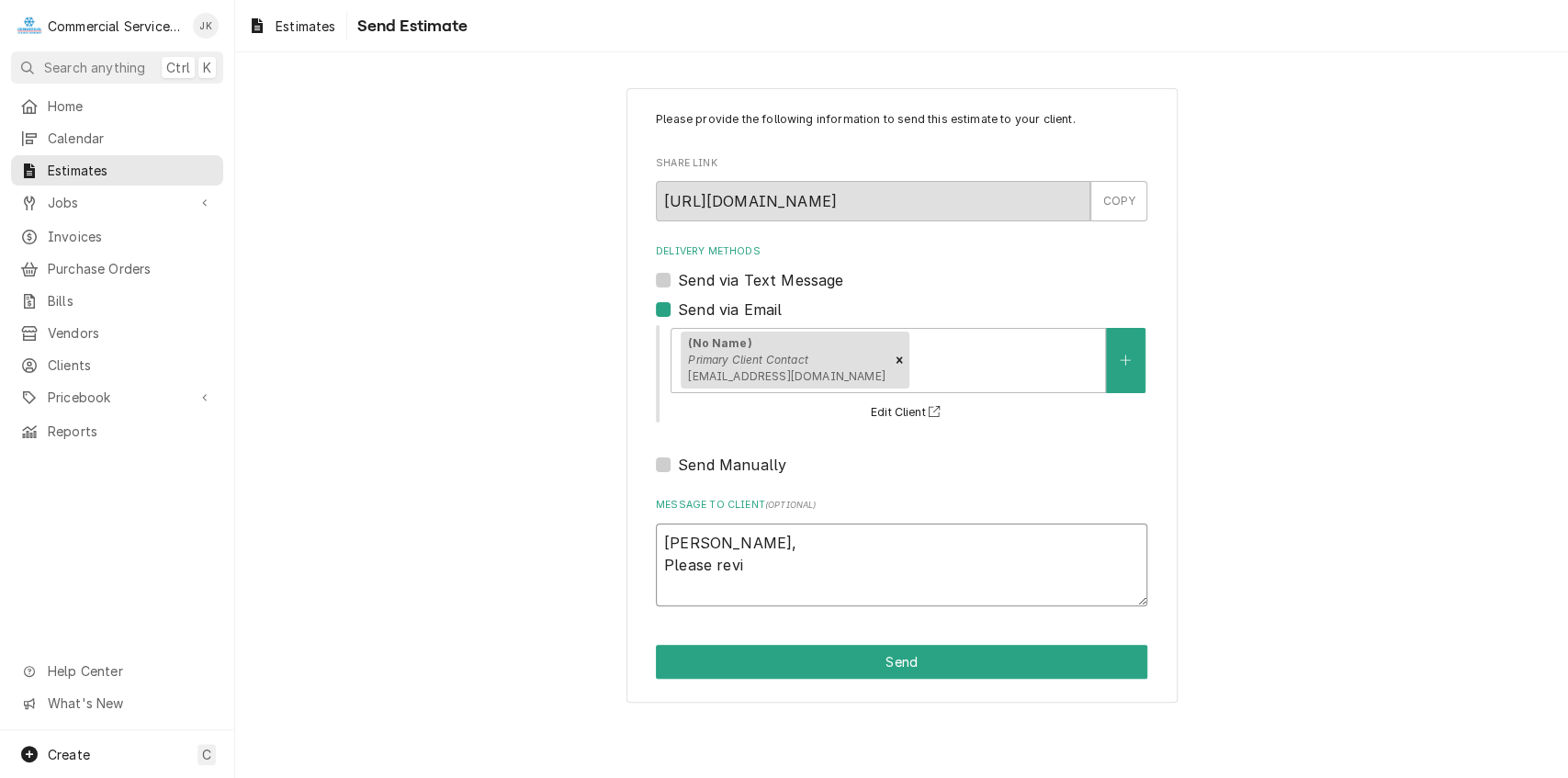
type textarea "x"
type textarea "Juan, Please revie"
type textarea "x"
type textarea "Juan, Please review"
type textarea "x"
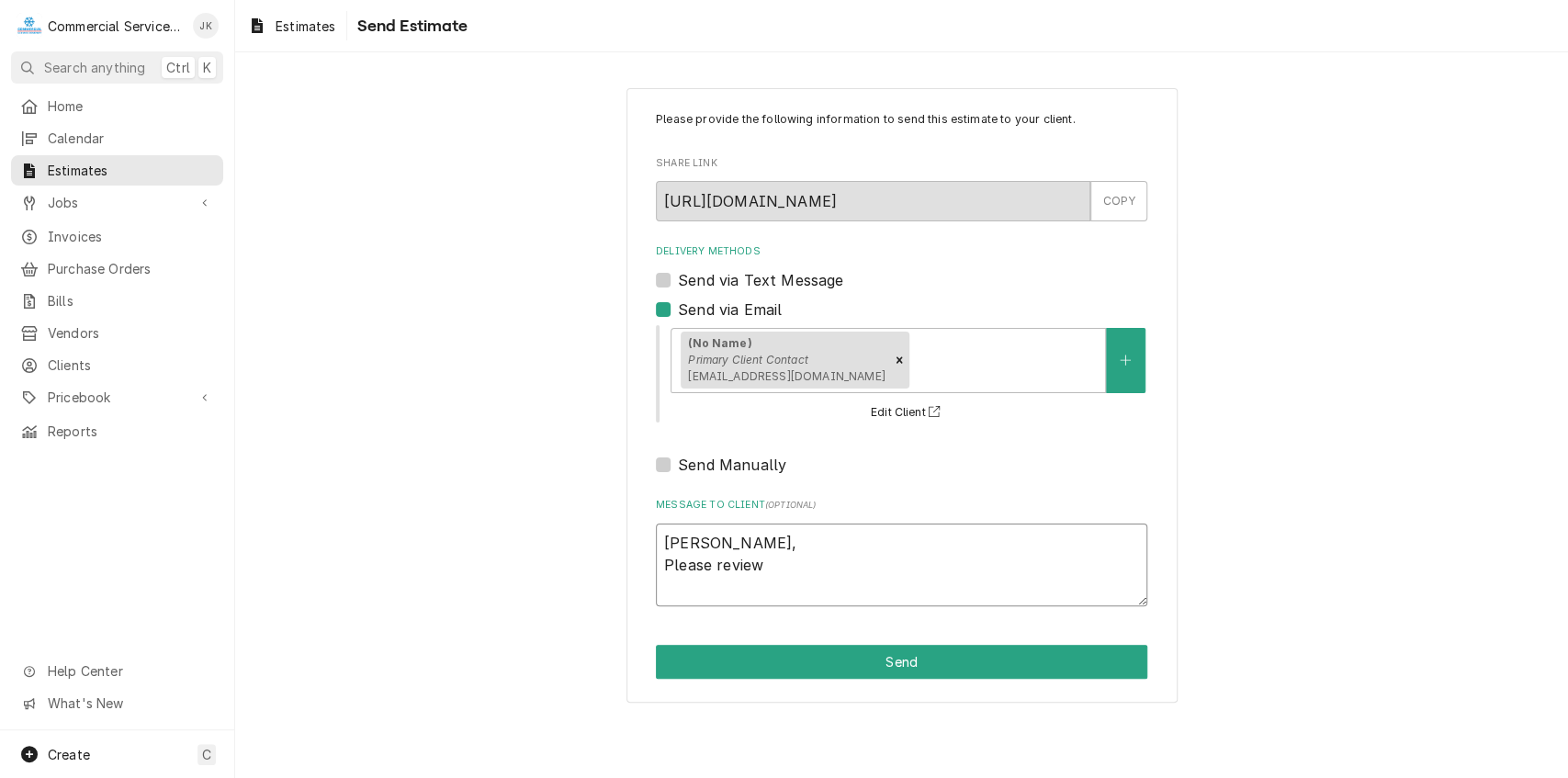
type textarea "Juan, Please review"
type textarea "x"
type textarea "Juan, Please review a"
type textarea "x"
type textarea "Juan, Please review at"
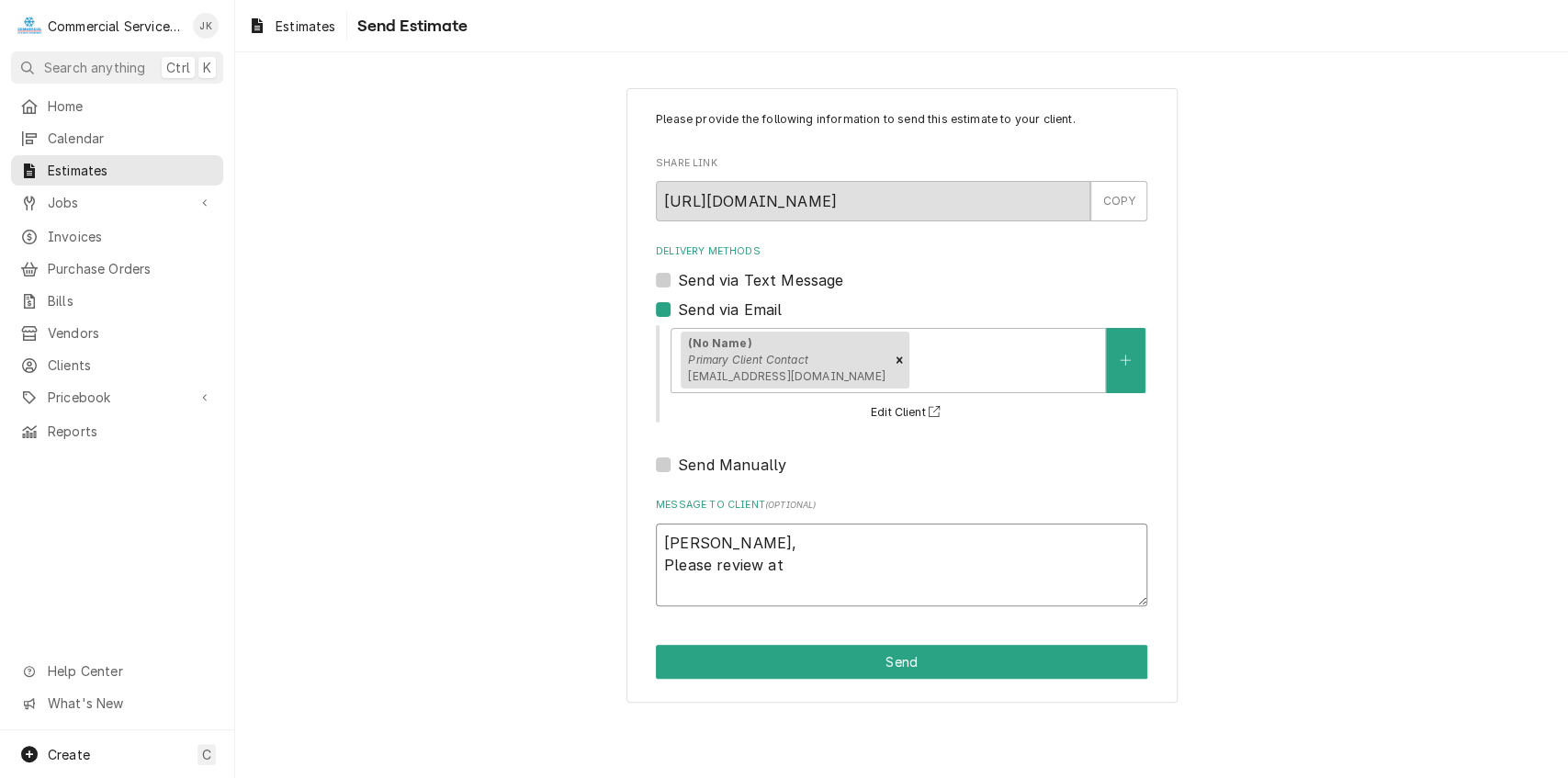
type textarea "x"
type textarea "Juan, Please review att"
type textarea "x"
type textarea "Juan, Please review atta"
type textarea "x"
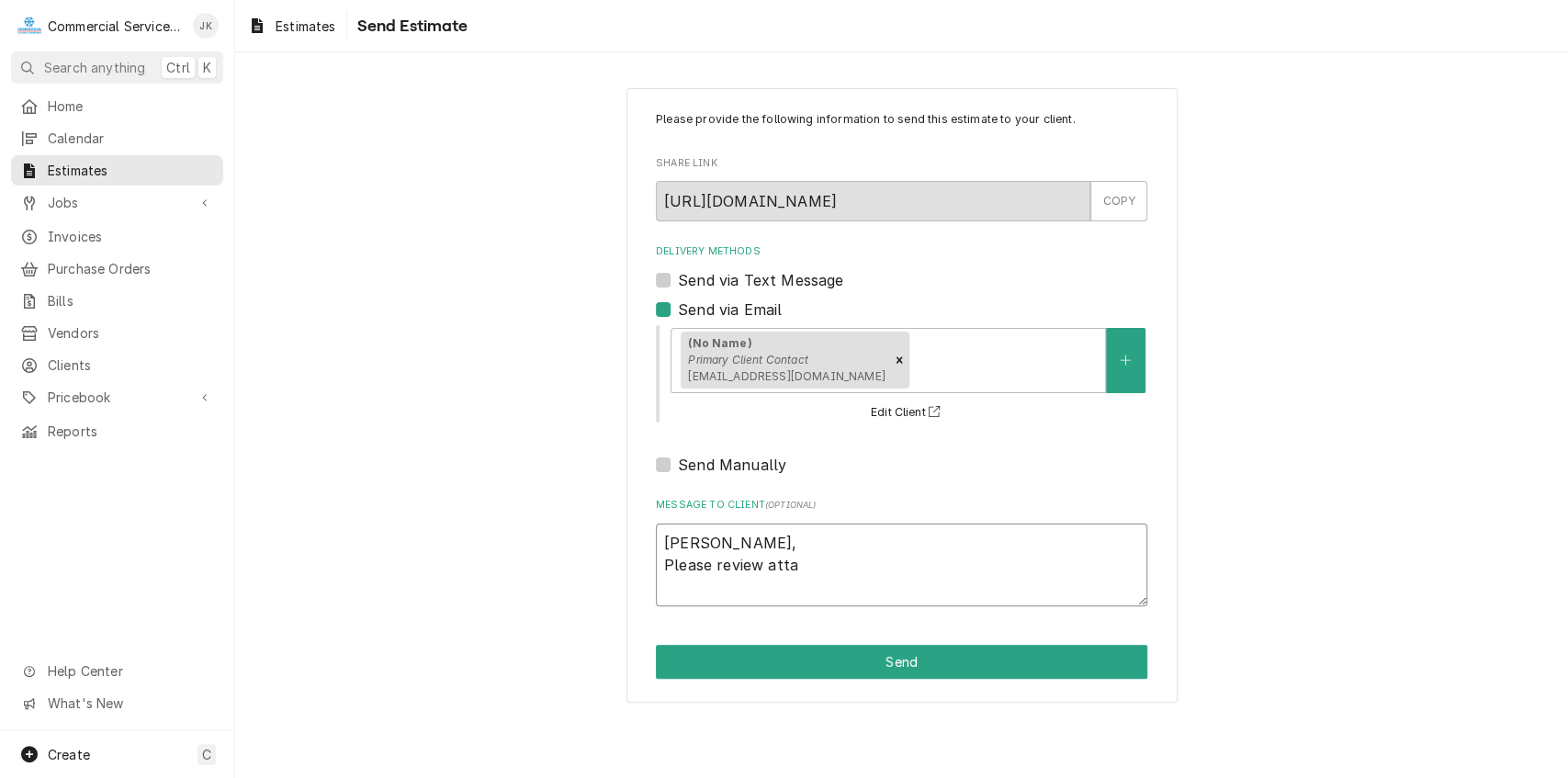
type textarea "Juan, Please review attac"
type textarea "x"
type textarea "Juan, Please review attach"
type textarea "x"
type textarea "Juan, Please review attache"
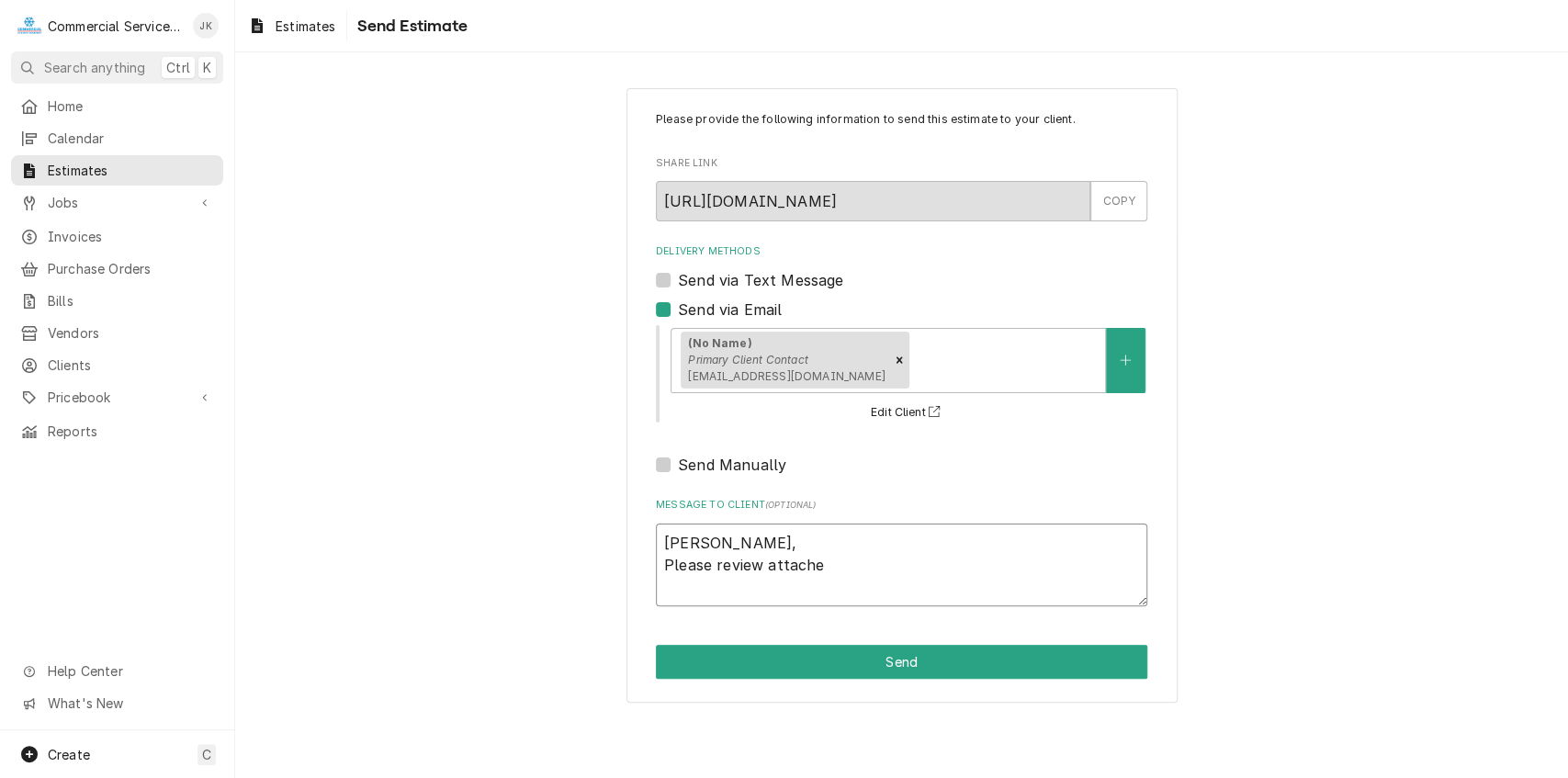
type textarea "x"
type textarea "Juan, Please review attached"
type textarea "x"
type textarea "Juan, Please review attached"
type textarea "x"
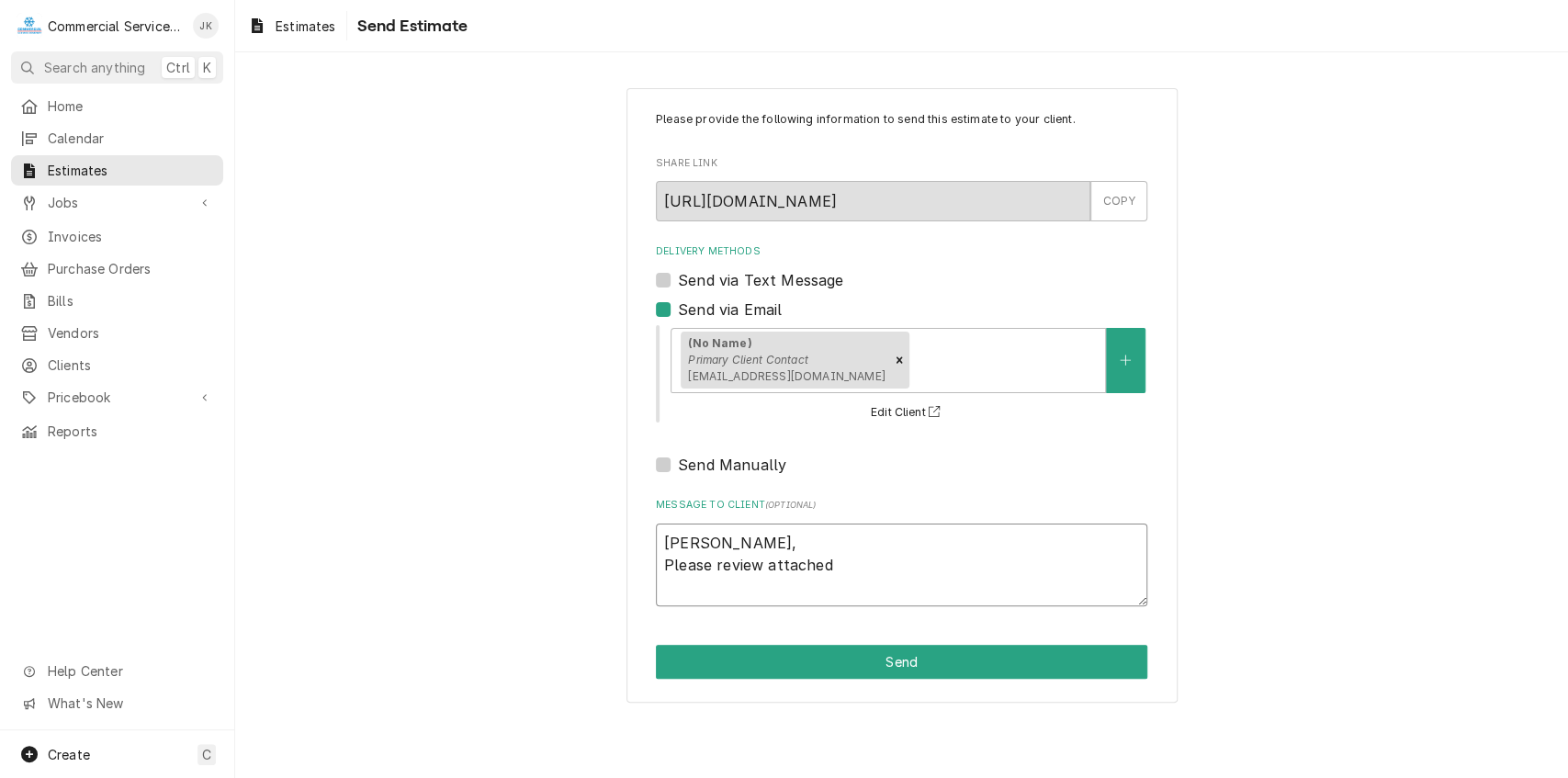
type textarea "Juan, Please review attached e"
type textarea "x"
type textarea "Juan, Please review attached es"
type textarea "x"
type textarea "Juan, Please review attached est"
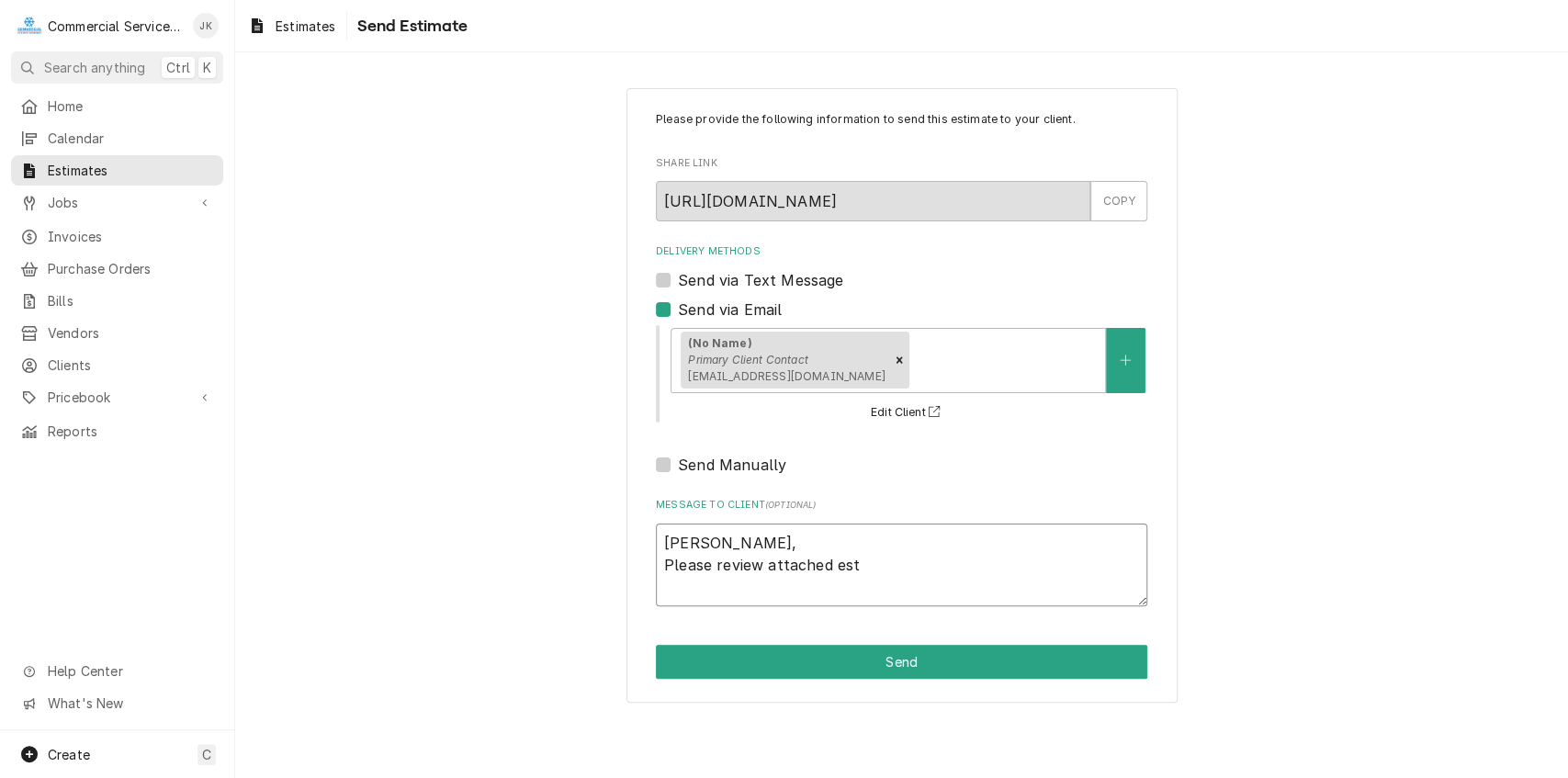
type textarea "x"
type textarea "Juan, Please review attached esti"
type textarea "x"
type textarea "Juan, Please review attached estim"
type textarea "x"
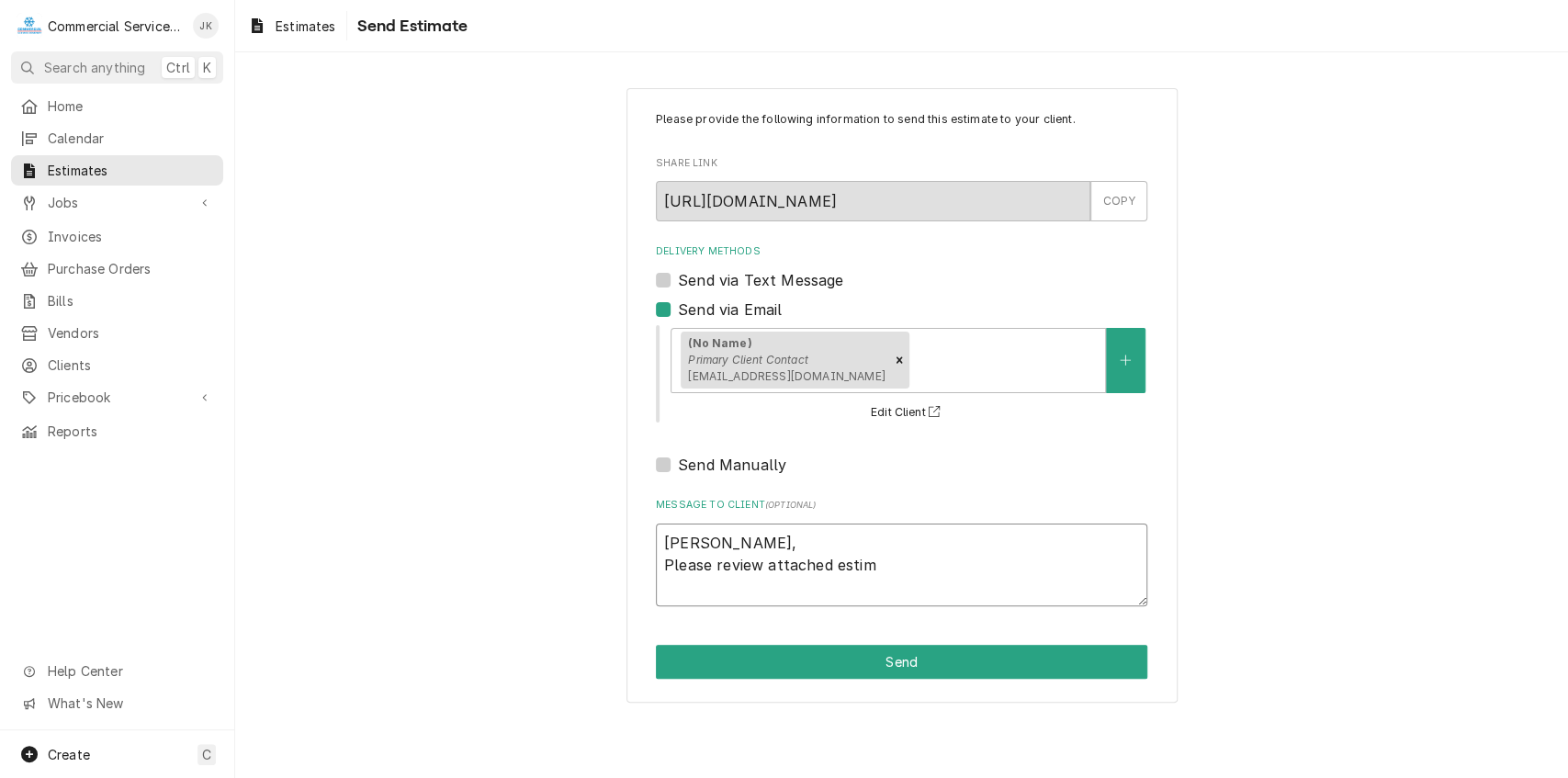
type textarea "Juan, Please review attached estima"
type textarea "x"
type textarea "Juan, Please review attached estimat"
type textarea "x"
type textarea "Juan, Please review attached estimate"
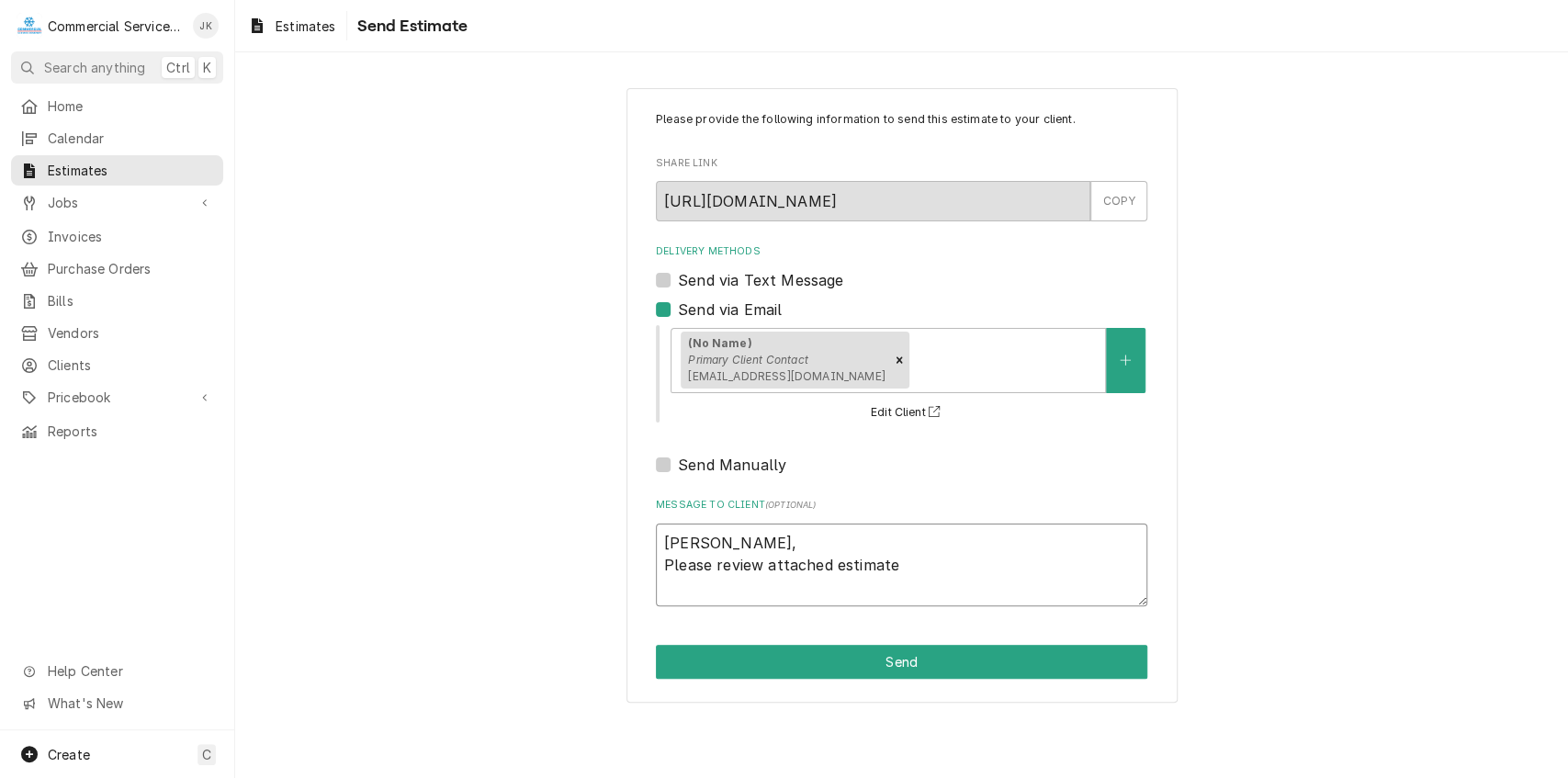
type textarea "x"
type textarea "Juan, Please review attached estimate"
type textarea "x"
type textarea "Juan, Please review attached estimate a"
type textarea "x"
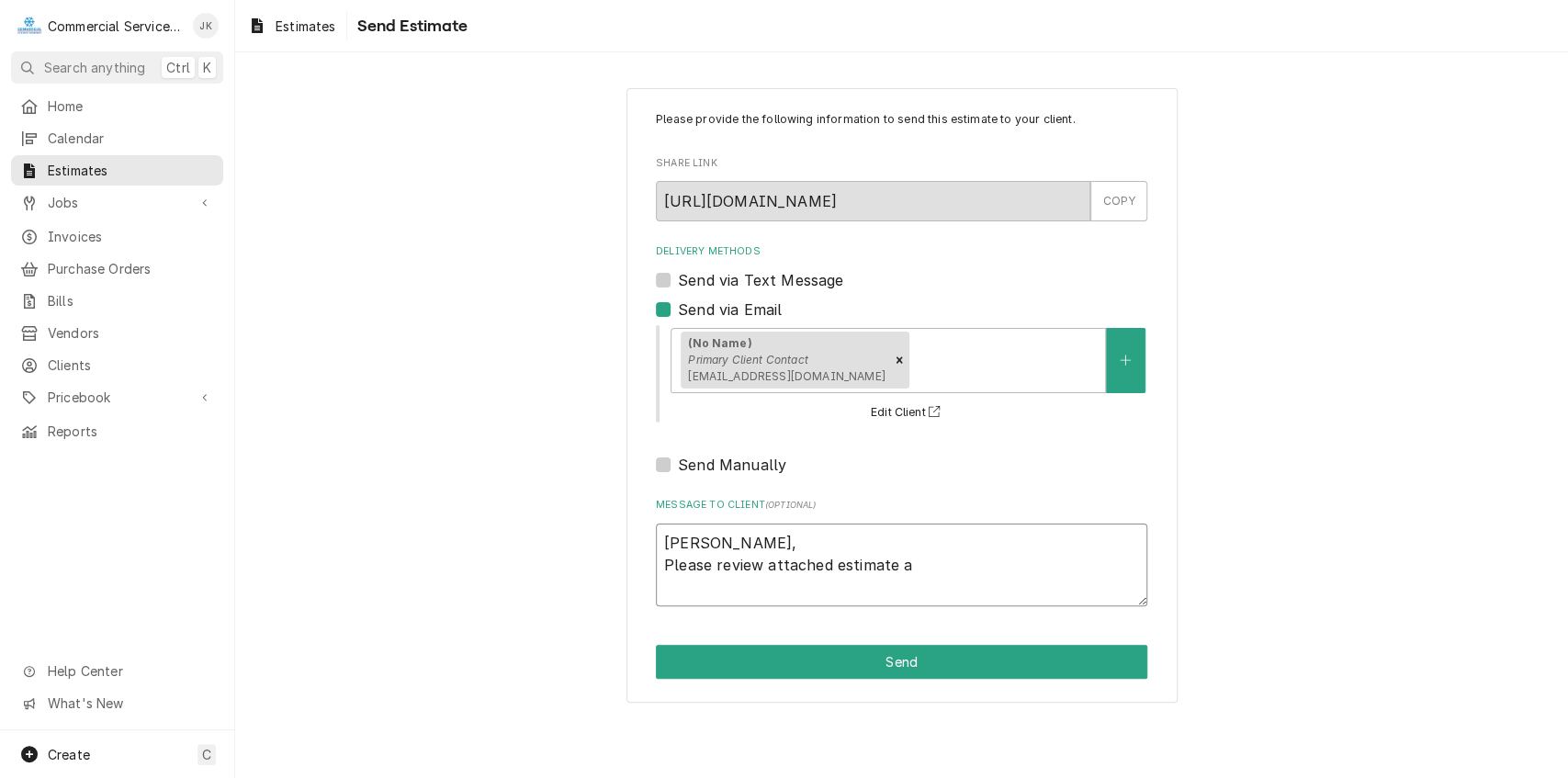
type textarea "Juan, Please review attached estimate an"
type textarea "x"
type textarea "Juan, Please review attached estimate any"
click at [890, 566] on textarea "Juan, Please review attached estimate any" at bounding box center [901, 565] width 491 height 84
type textarea "x"
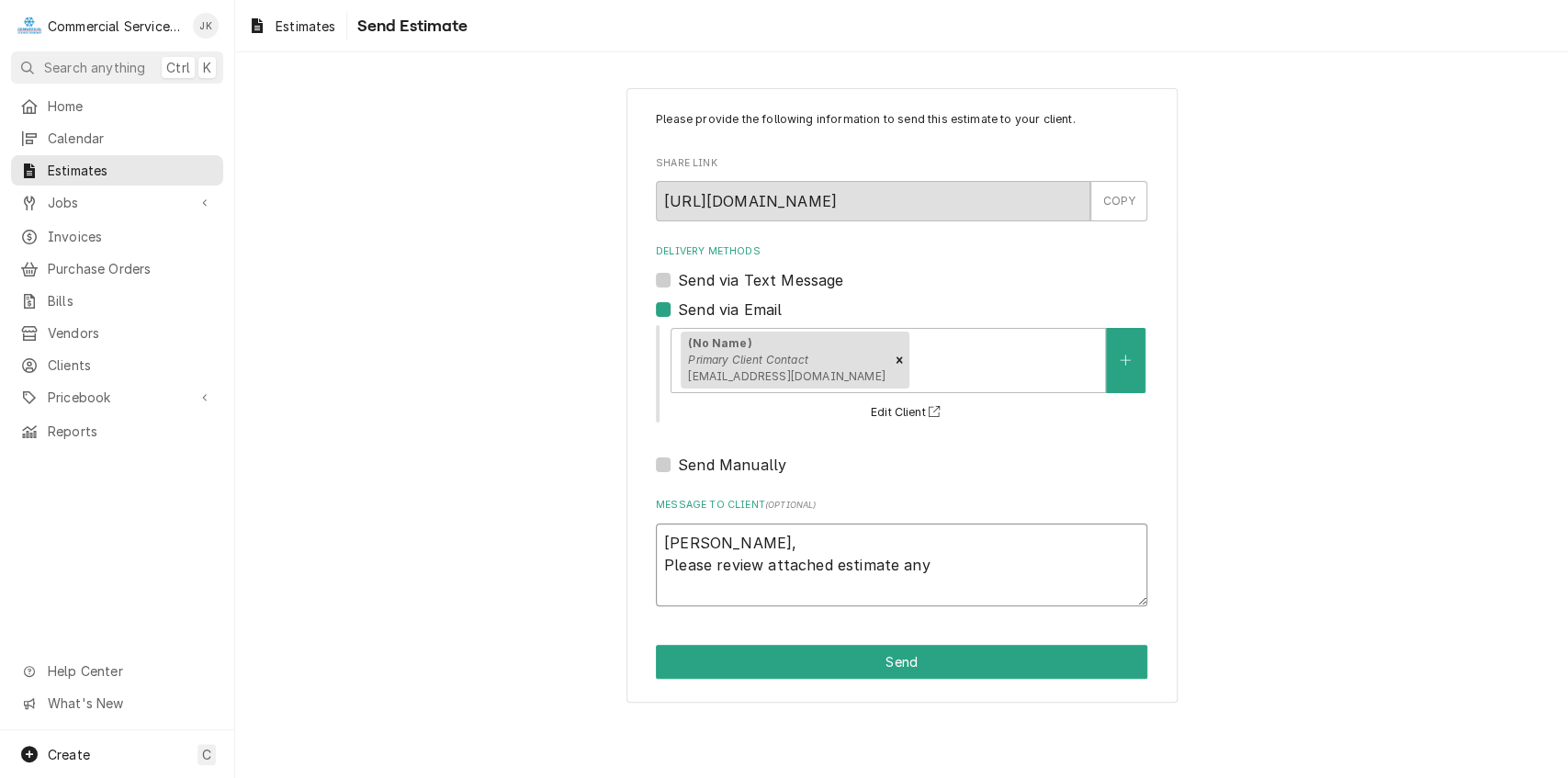
type textarea "Juan, Please review attached estimate, any"
click at [926, 566] on textarea "Juan, Please review attached estimate, any" at bounding box center [901, 565] width 491 height 84
type textarea "x"
type textarea "Juan, Please review attached estimate, any"
type textarea "x"
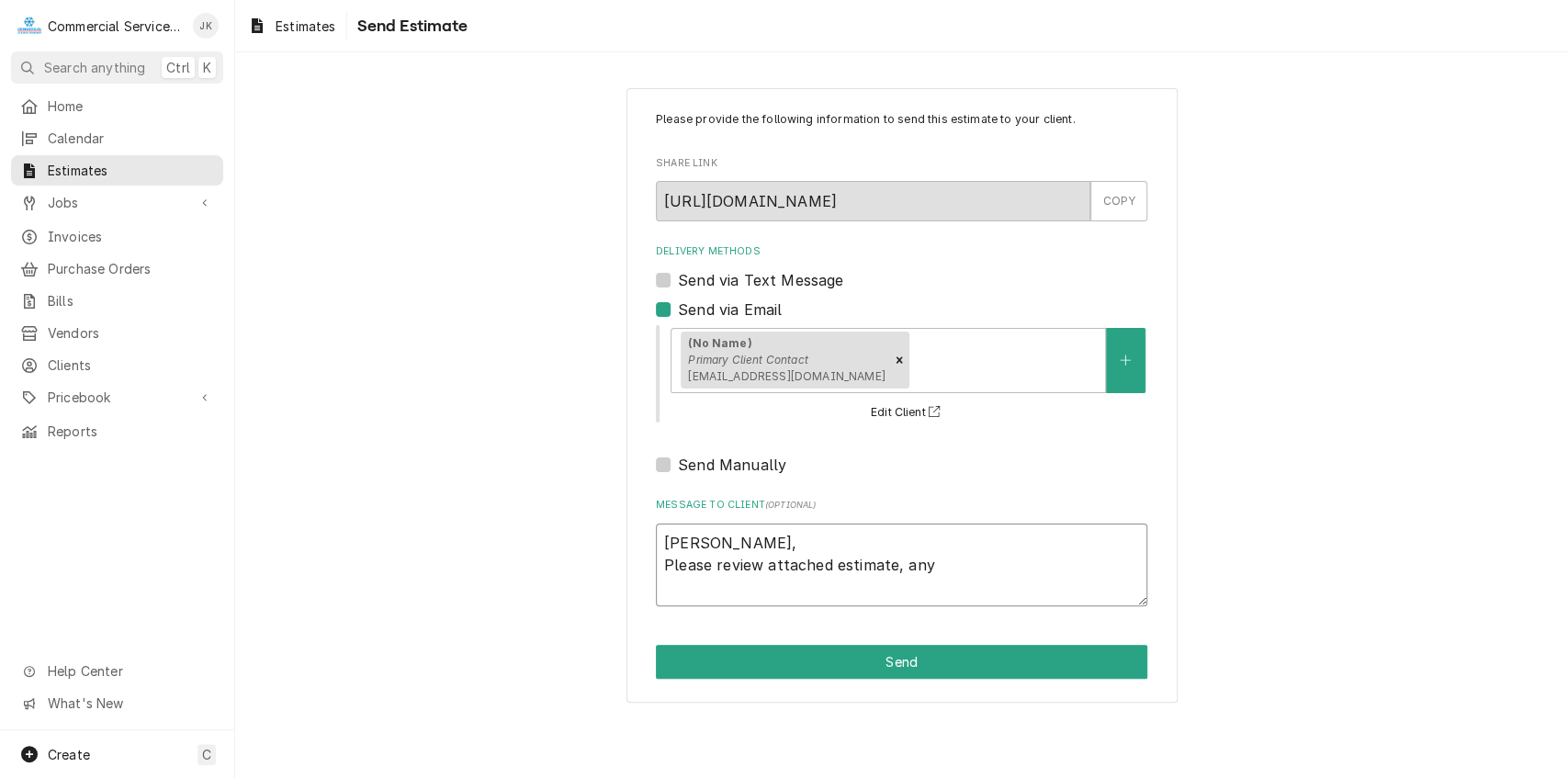
type textarea "Juan, Please review attached estimate, any q"
type textarea "x"
type textarea "Juan, Please review attached estimate, any qy"
type textarea "x"
type textarea "Juan, Please review attached estimate, any q"
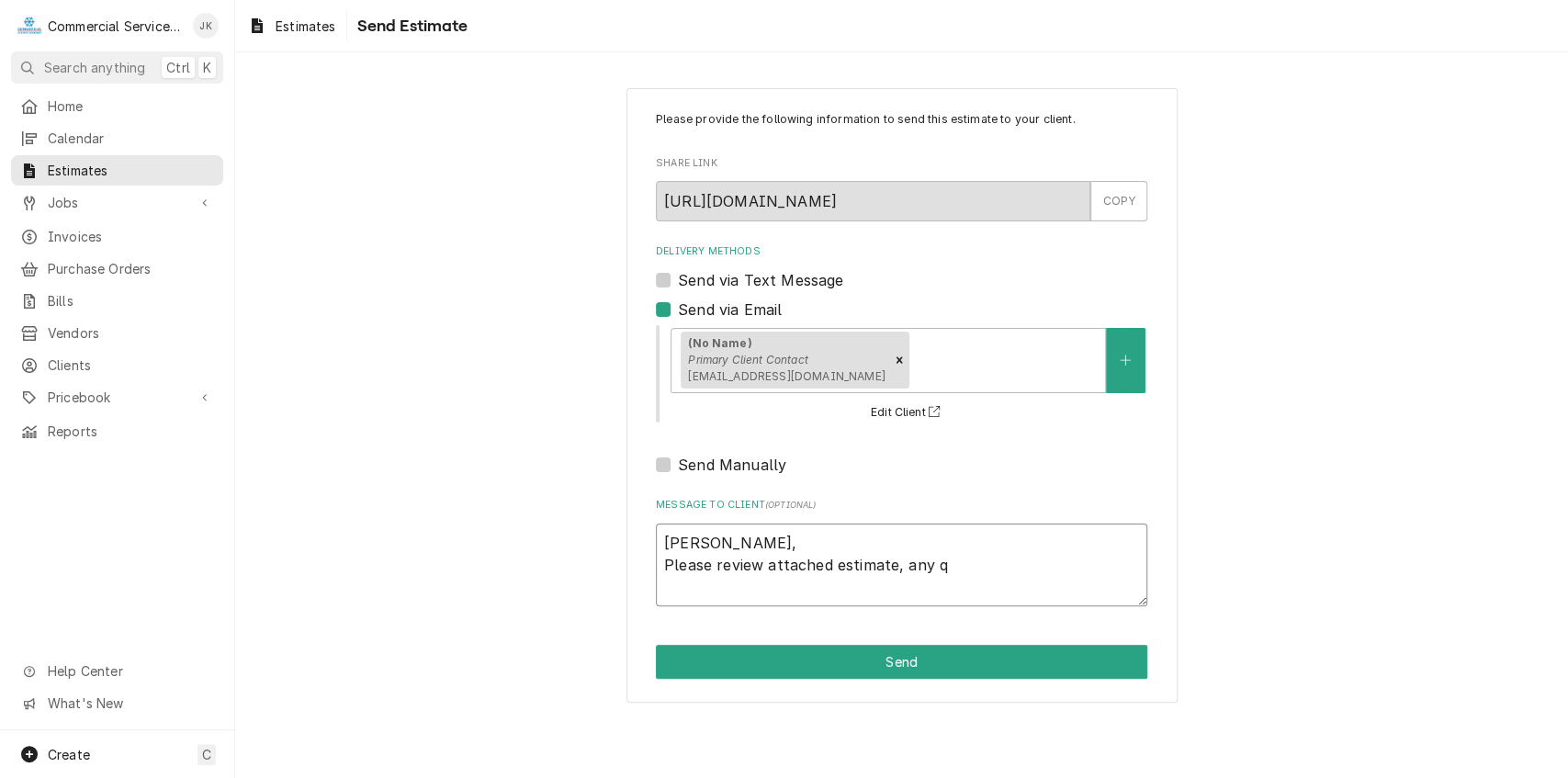
type textarea "x"
type textarea "Juan, Please review attached estimate, any qu"
type textarea "x"
type textarea "Juan, Please review attached estimate, any que"
type textarea "x"
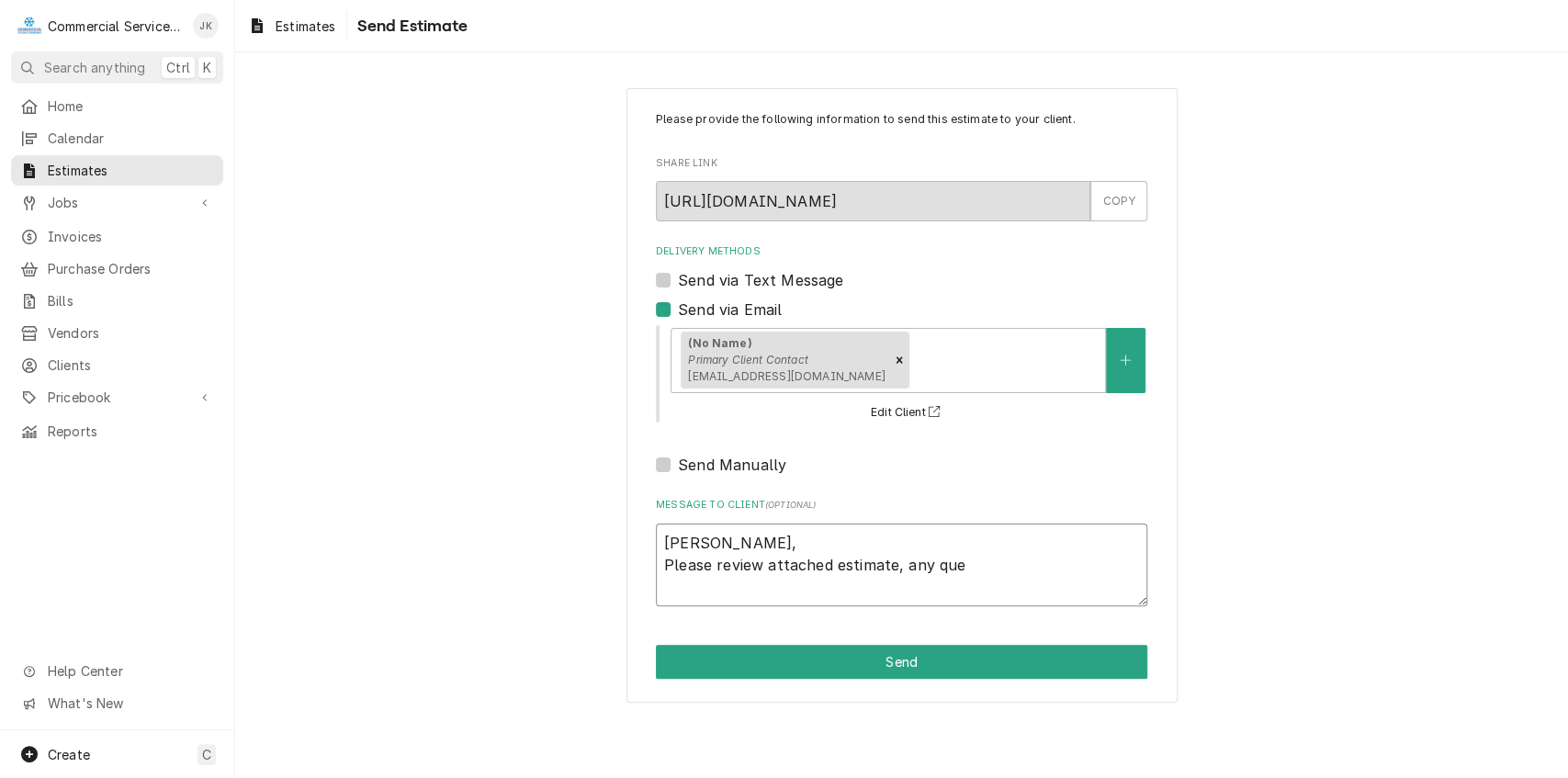
type textarea "Juan, Please review attached estimate, any ques"
type textarea "x"
type textarea "Juan, Please review attached estimate, any quest"
type textarea "x"
type textarea "Juan, Please review attached estimate, any questi"
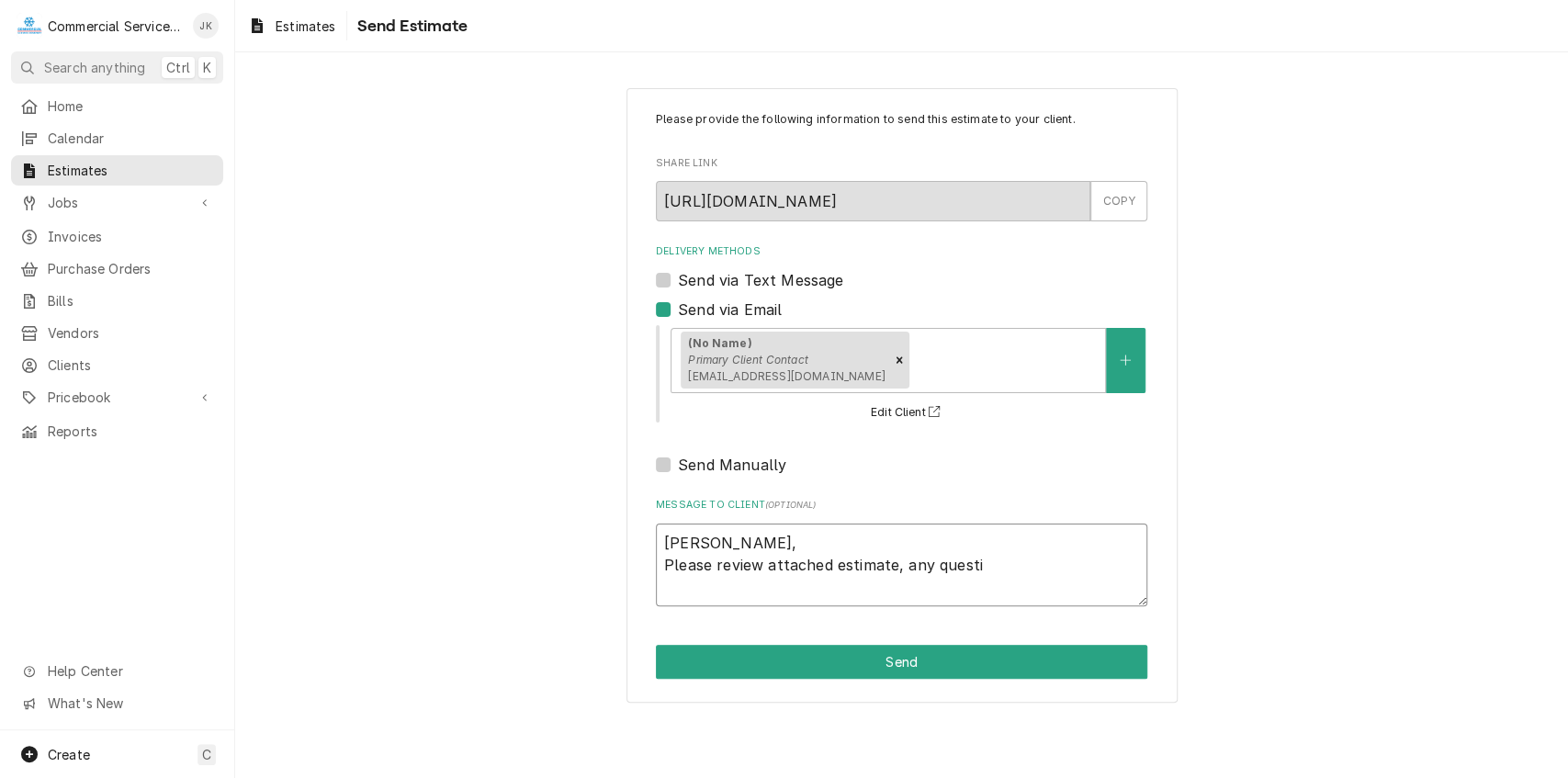
type textarea "x"
type textarea "Juan, Please review attached estimate, any questio"
type textarea "x"
type textarea "Juan, Please review attached estimate, any question"
type textarea "x"
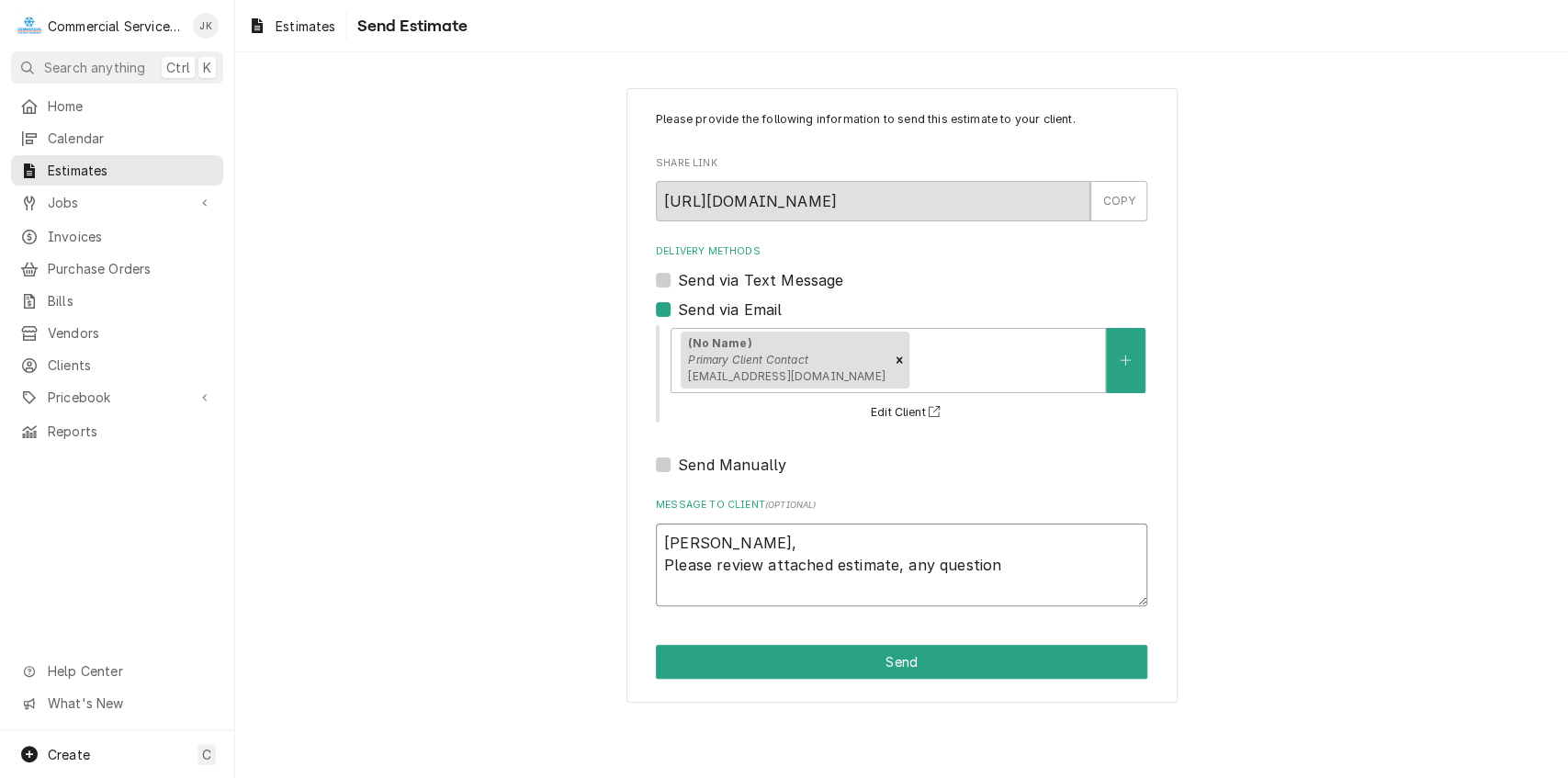
type textarea "Juan, Please review attached estimate, any questions"
type textarea "x"
type textarea "Juan, Please review attached estimate, any questions"
type textarea "x"
type textarea "Juan, Please review attached estimate, any questions o"
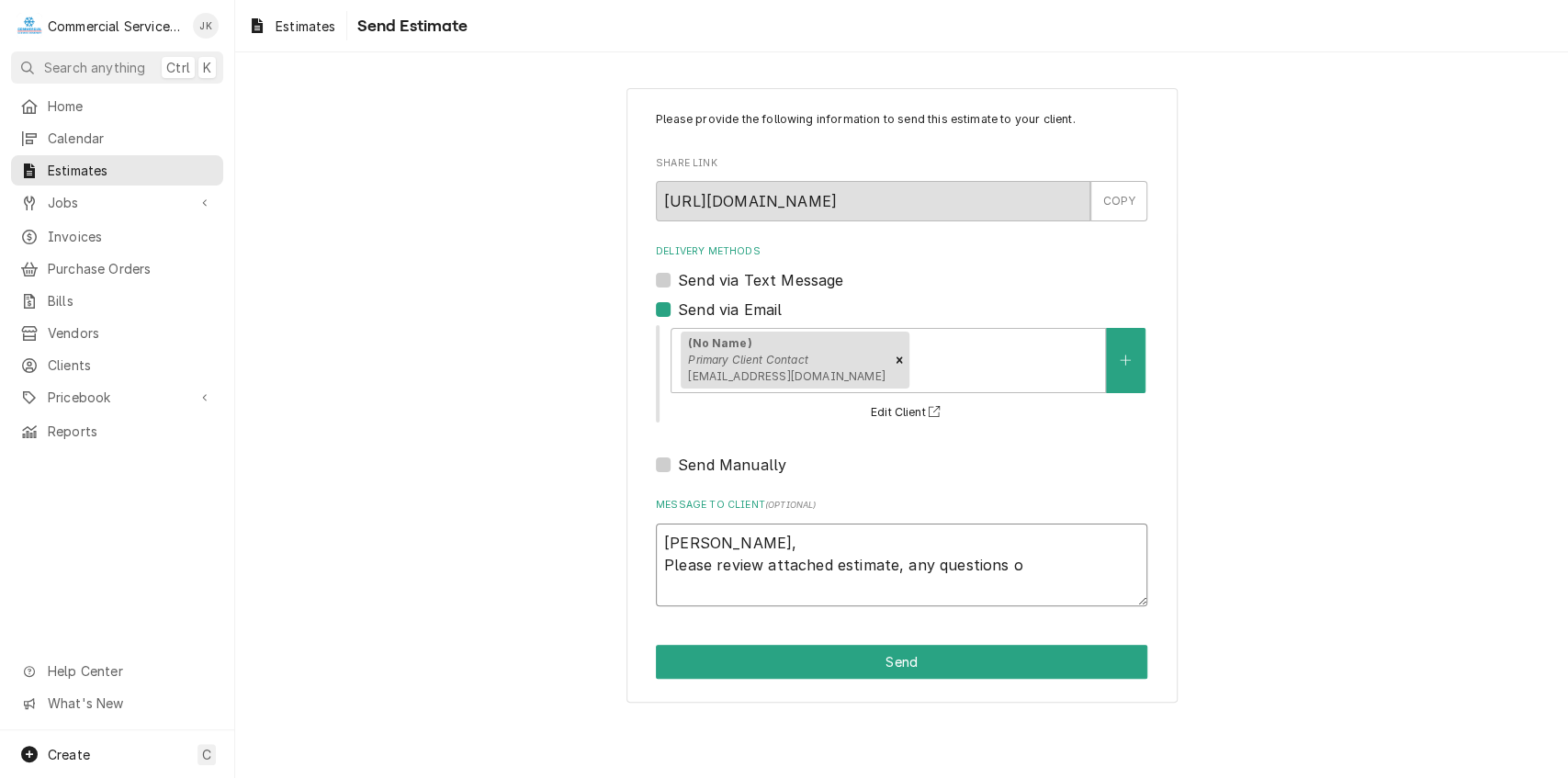
type textarea "x"
type textarea "Juan, Please review attached estimate, any questions or"
type textarea "x"
type textarea "Juan, Please review attached estimate, any questions or"
type textarea "x"
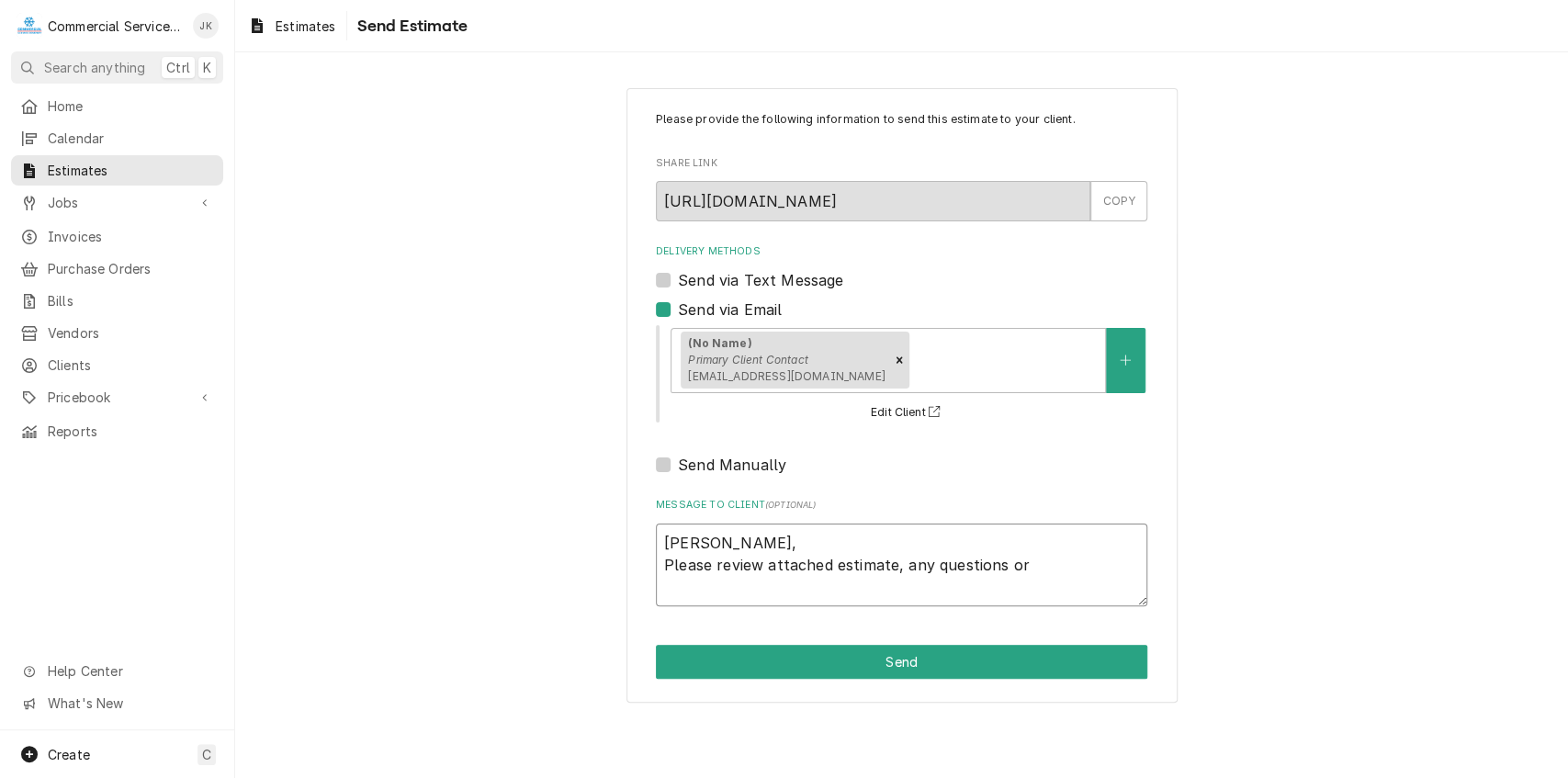
type textarea "Juan, Please review attached estimate, any questions or c"
type textarea "x"
type textarea "Juan, Please review attached estimate, any questions or co"
type textarea "x"
type textarea "Juan, Please review attached estimate, any questions or con"
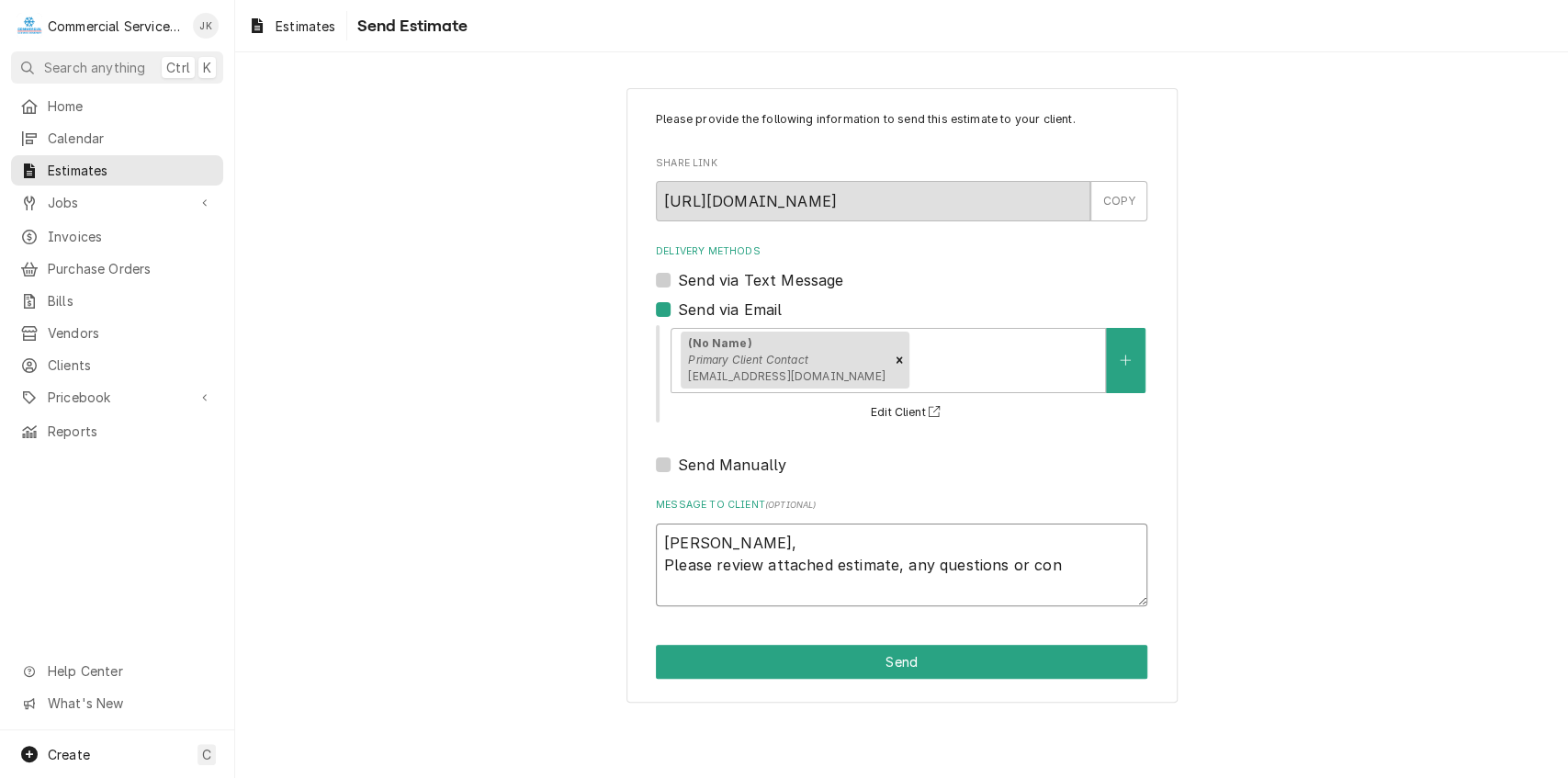
type textarea "x"
type textarea "Juan, Please review attached estimate, any questions or conc"
type textarea "x"
type textarea "Juan, Please review attached estimate, any questions or conce"
type textarea "x"
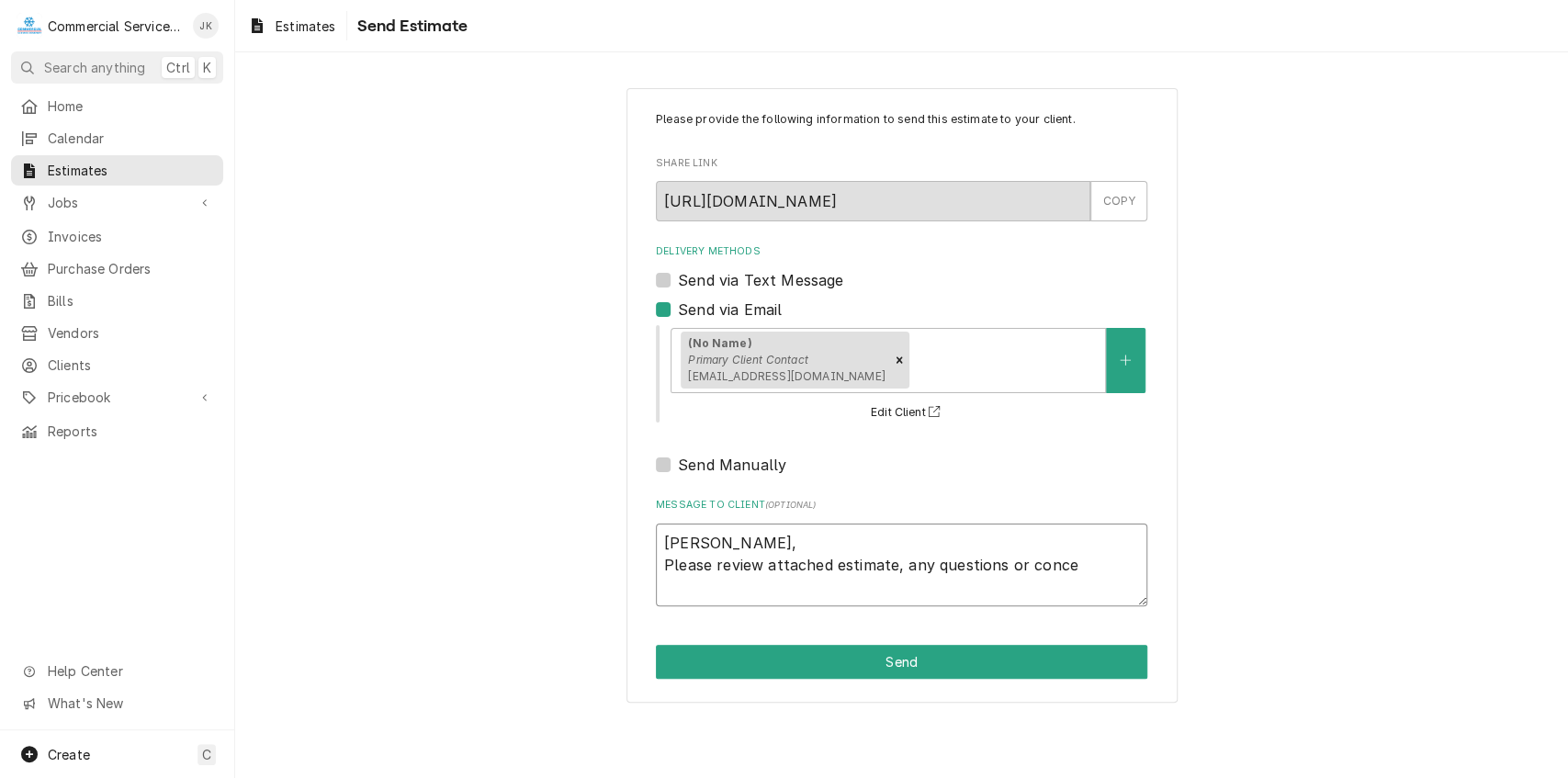
type textarea "Juan, Please review attached estimate, any questions or concer"
type textarea "x"
type textarea "Juan, Please review attached estimate, any questions or concern"
type textarea "x"
type textarea "Juan, Please review attached estimate, any questions or concerns"
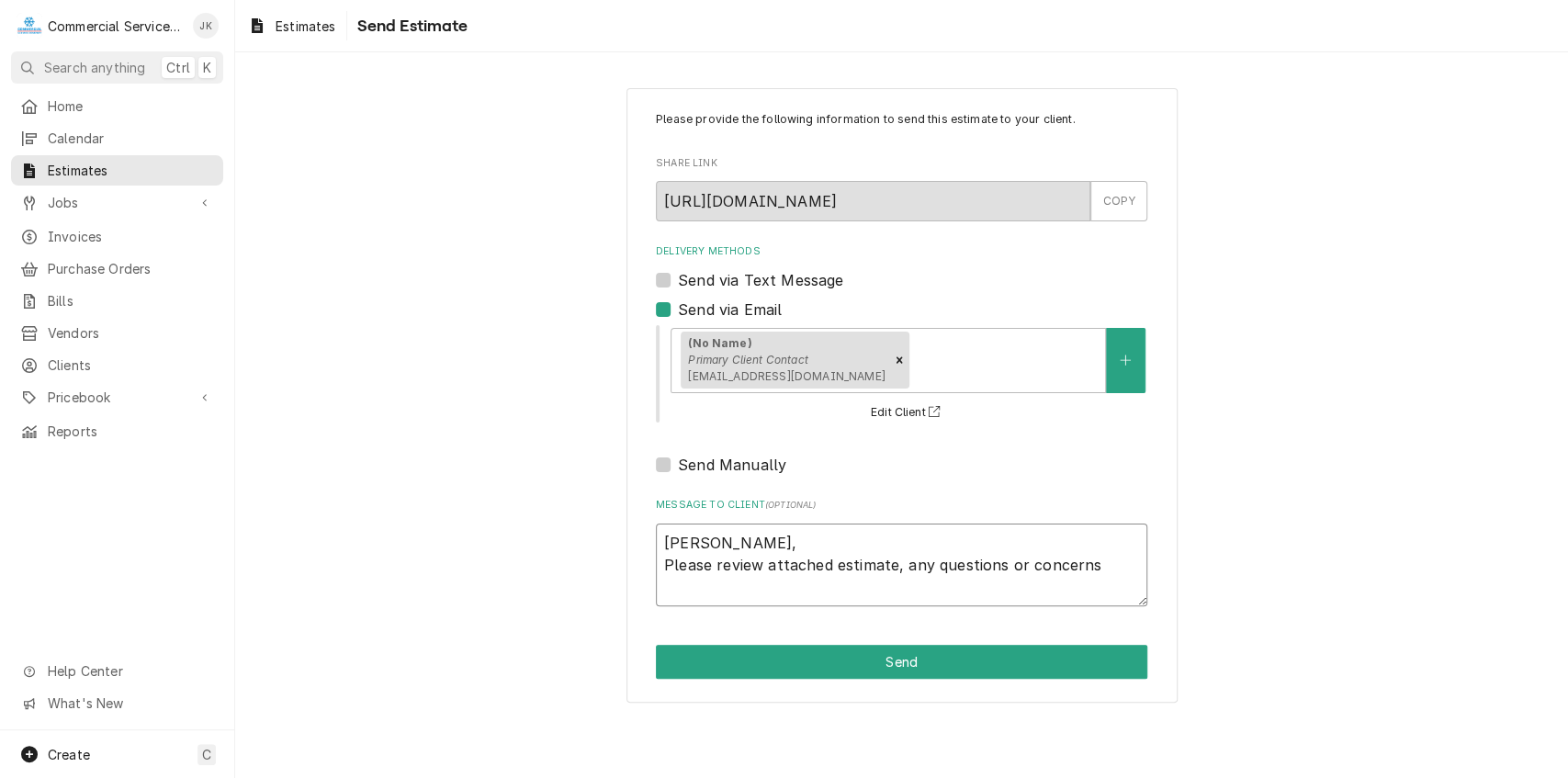
type textarea "x"
type textarea "Juan, Please review attached estimate, any questions or concerns"
type textarea "x"
type textarea "Juan, Please review attached estimate, any questions or concerns c"
type textarea "x"
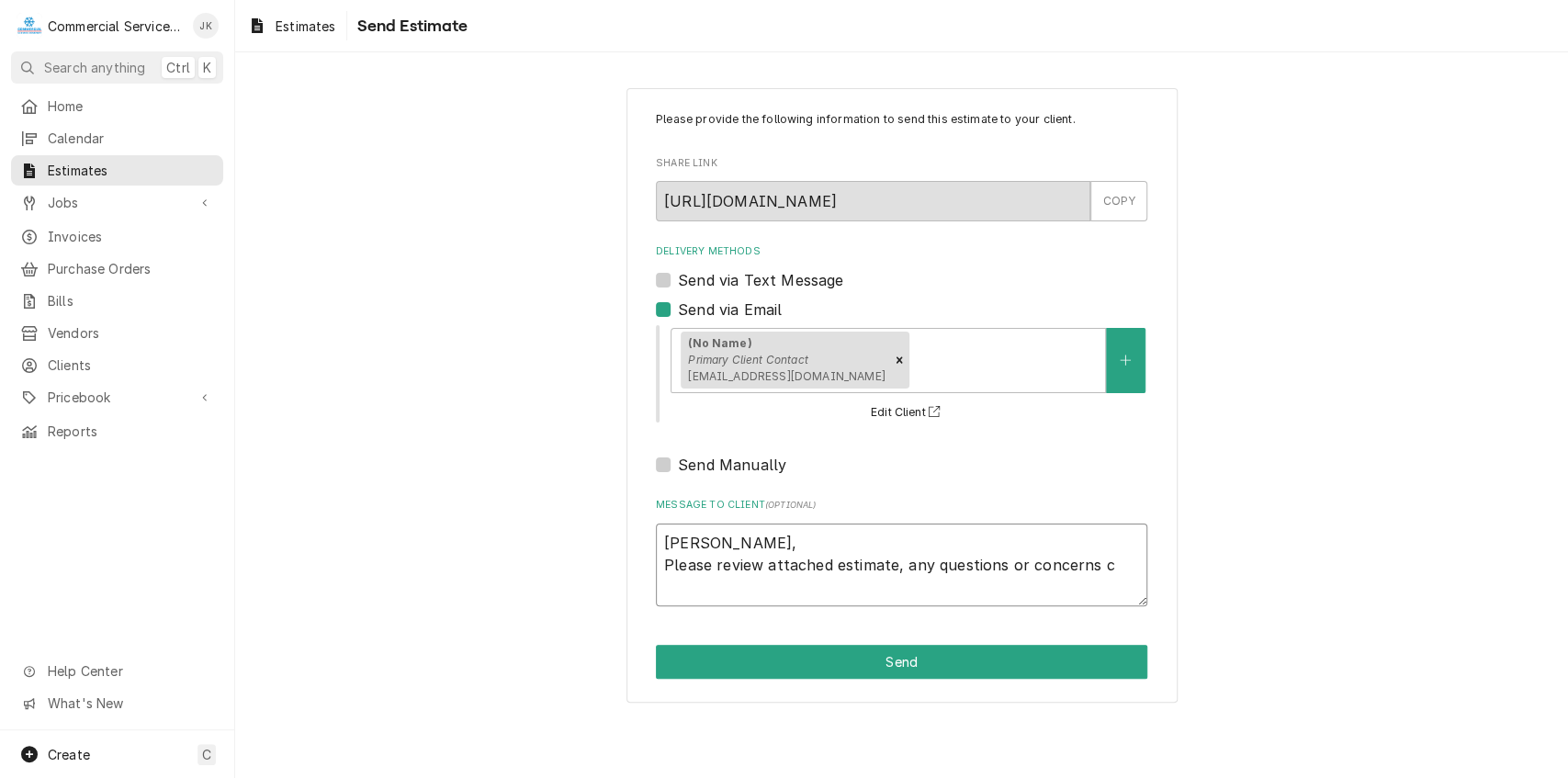
type textarea "Juan, Please review attached estimate, any questions or concerns co"
type textarea "x"
type textarea "Juan, Please review attached estimate, any questions or concerns con"
type textarea "x"
type textarea "Juan, Please review attached estimate, any questions or concerns cont"
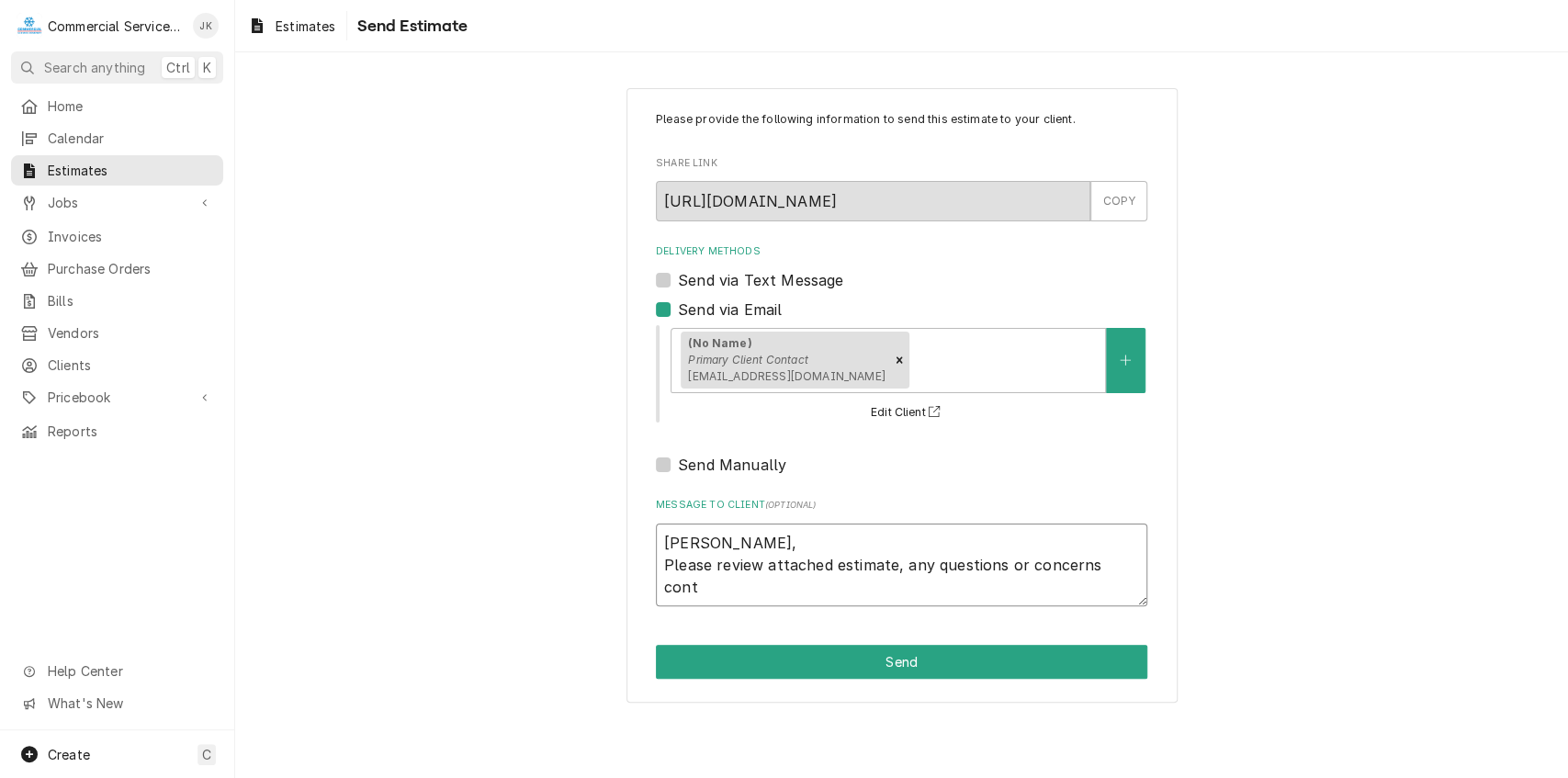
type textarea "x"
type textarea "Juan, Please review attached estimate, any questions or concerns conta"
type textarea "x"
type textarea "Juan, Please review attached estimate, any questions or concerns contac"
type textarea "x"
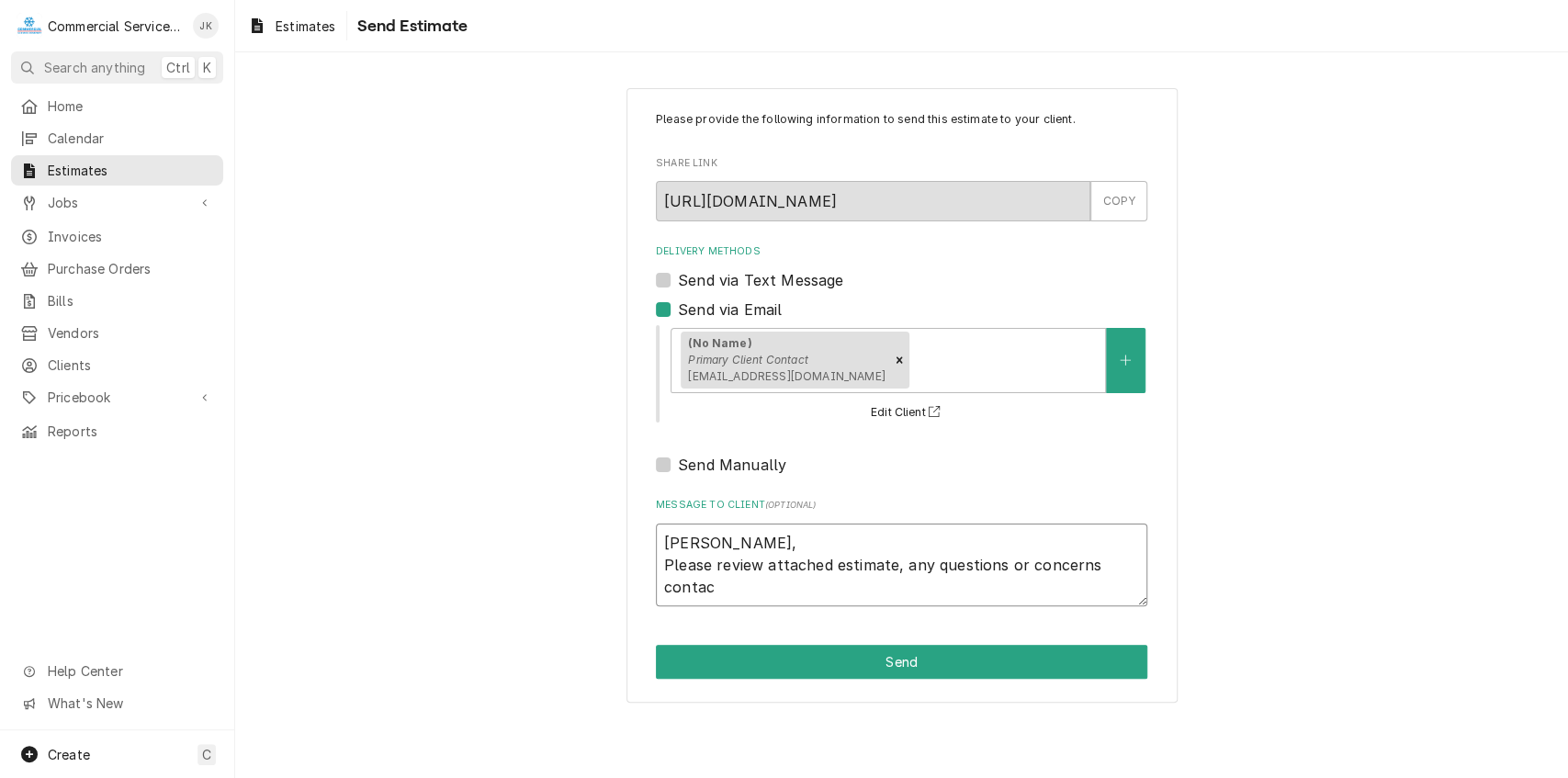
type textarea "Juan, Please review attached estimate, any questions or concerns contact"
type textarea "x"
type textarea "Juan, Please review attached estimate, any questions or concerns contact"
type textarea "x"
type textarea "Juan, Please review attached estimate, any questions or concerns contact u"
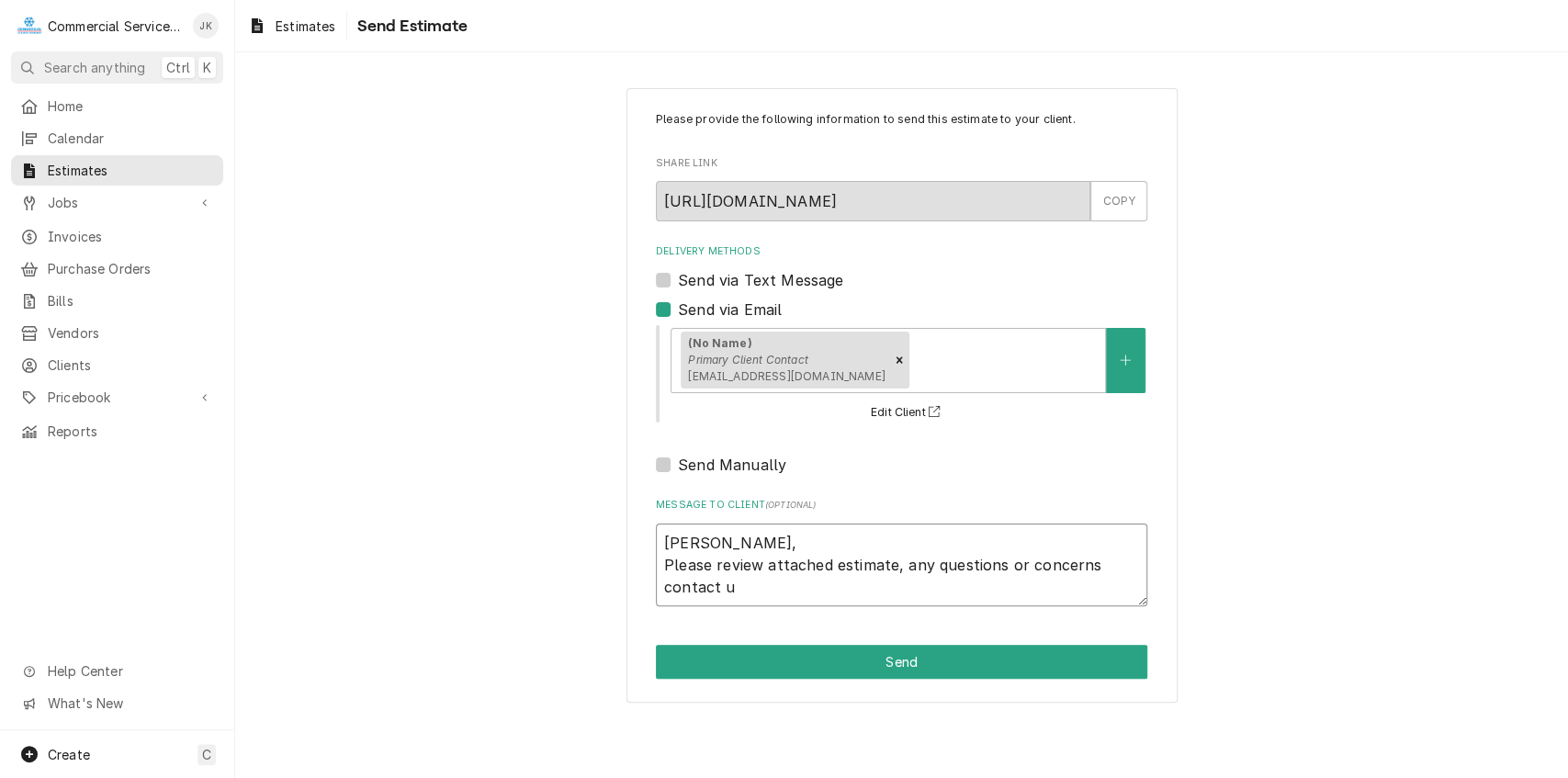
type textarea "x"
type textarea "Juan, Please review attached estimate, any questions or concerns contact us"
type textarea "x"
type textarea "Juan, Please review attached estimate, any questions or concerns contact us"
type textarea "x"
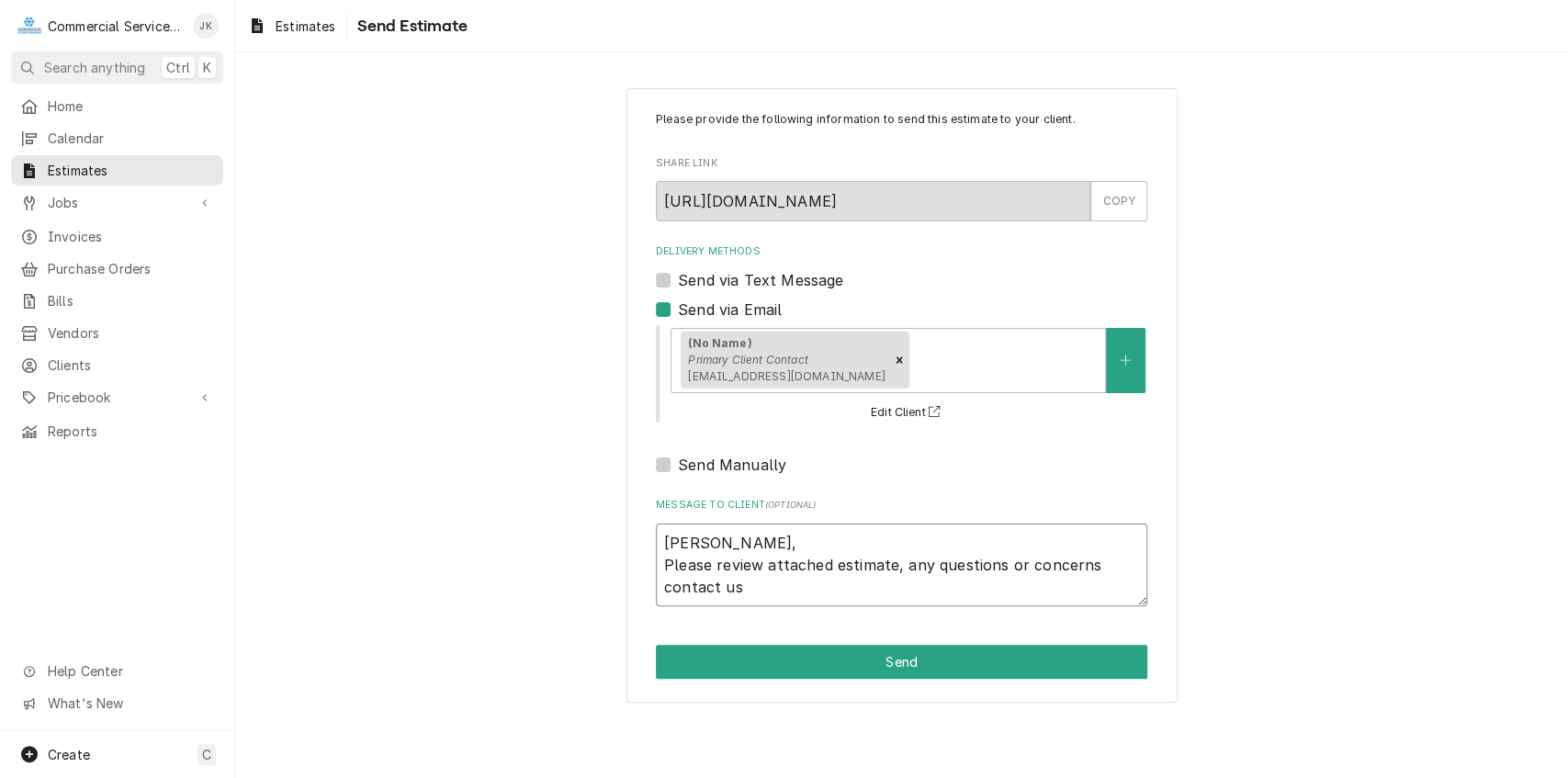
type textarea "Juan, Please review attached estimate, any questions or concerns contact us a"
type textarea "x"
type textarea "Juan, Please review attached estimate, any questions or concerns contact us at"
type textarea "x"
type textarea "Juan, Please review attached estimate, any questions or concerns contact us at"
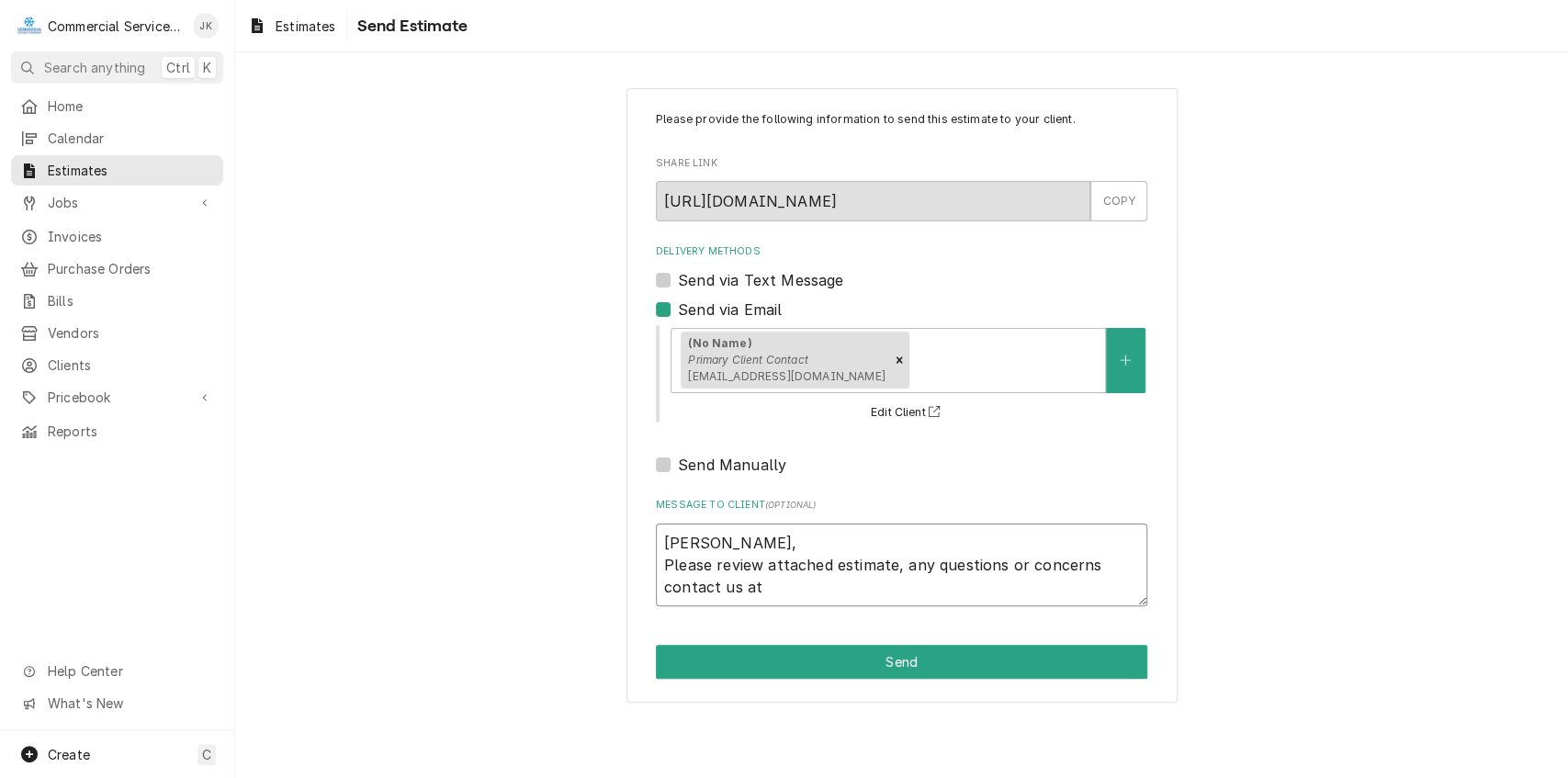
type textarea "x"
type textarea "Juan, Please review attached estimate, any questions or concerns contact us at y"
type textarea "x"
type textarea "Juan, Please review attached estimate, any questions or concerns contact us at …"
type textarea "x"
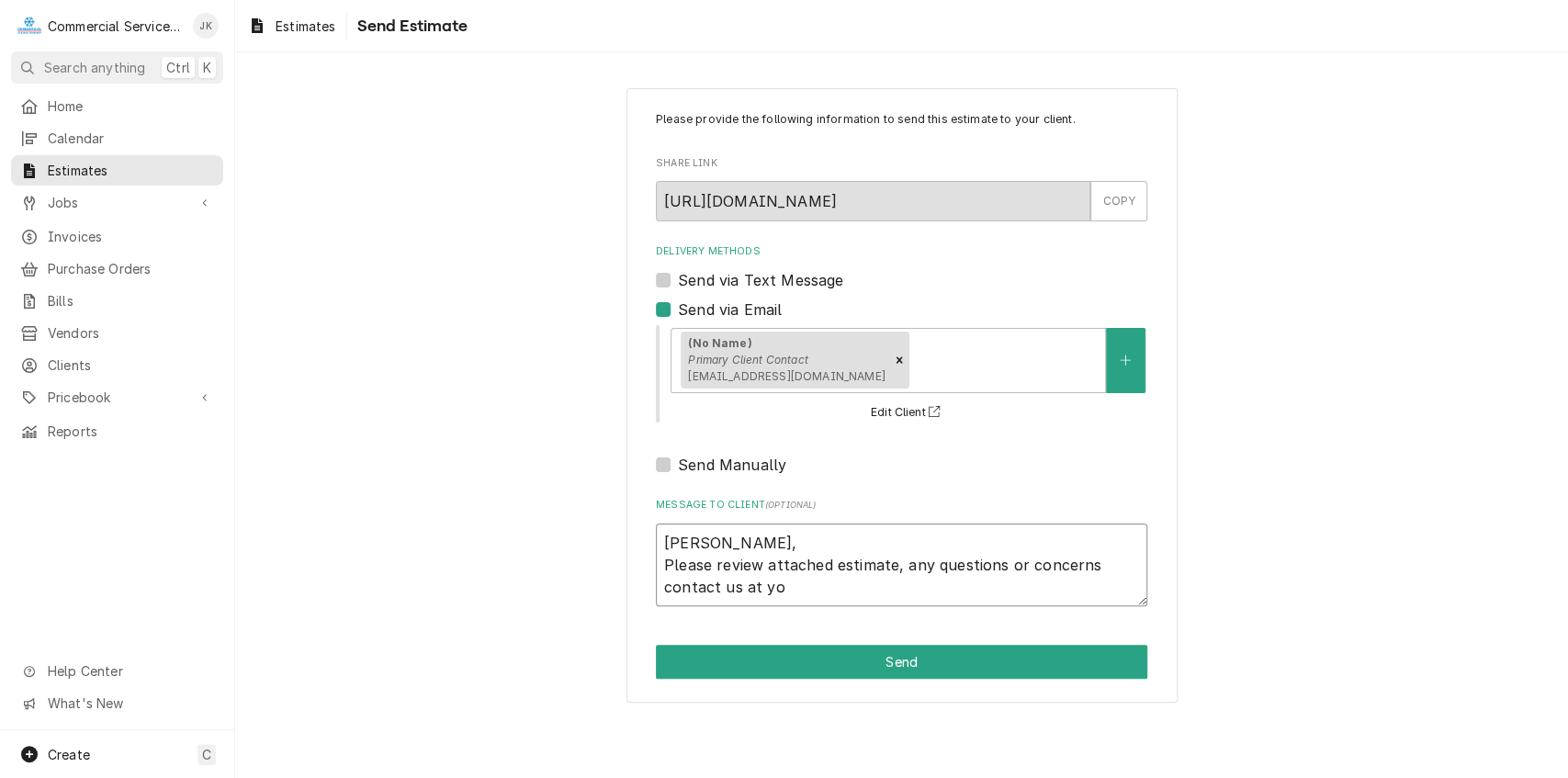
type textarea "Juan, Please review attached estimate, any questions or concerns contact us at …"
type textarea "x"
type textarea "Juan, Please review attached estimate, any questions or concerns contact us at …"
type textarea "x"
type textarea "Juan, Please review attached estimate, any questions or concerns contact us at …"
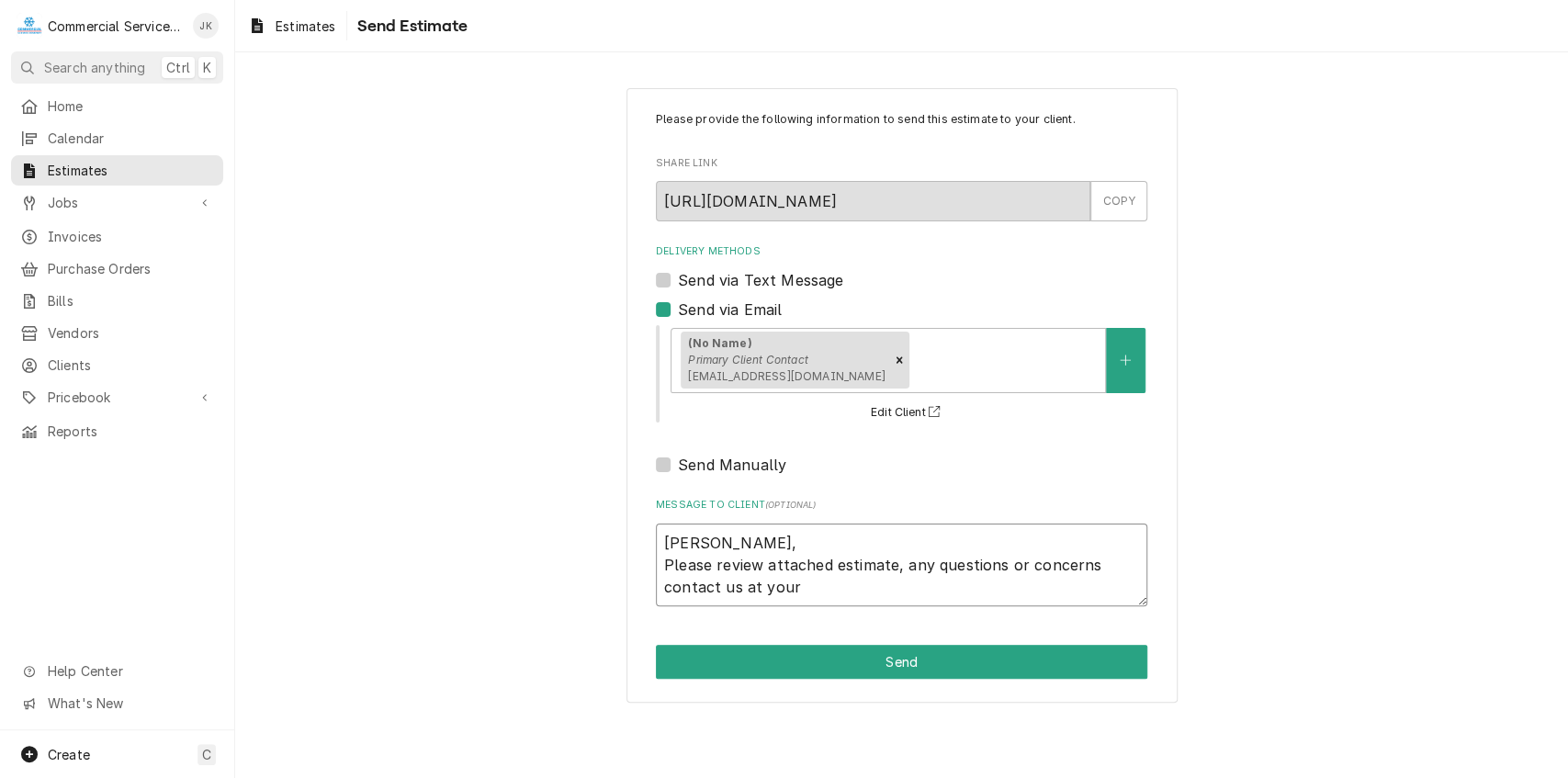
type textarea "x"
type textarea "Juan, Please review attached estimate, any questions or concerns contact us at …"
type textarea "x"
type textarea "Juan, Please review attached estimate, any questions or concerns contact us at …"
type textarea "x"
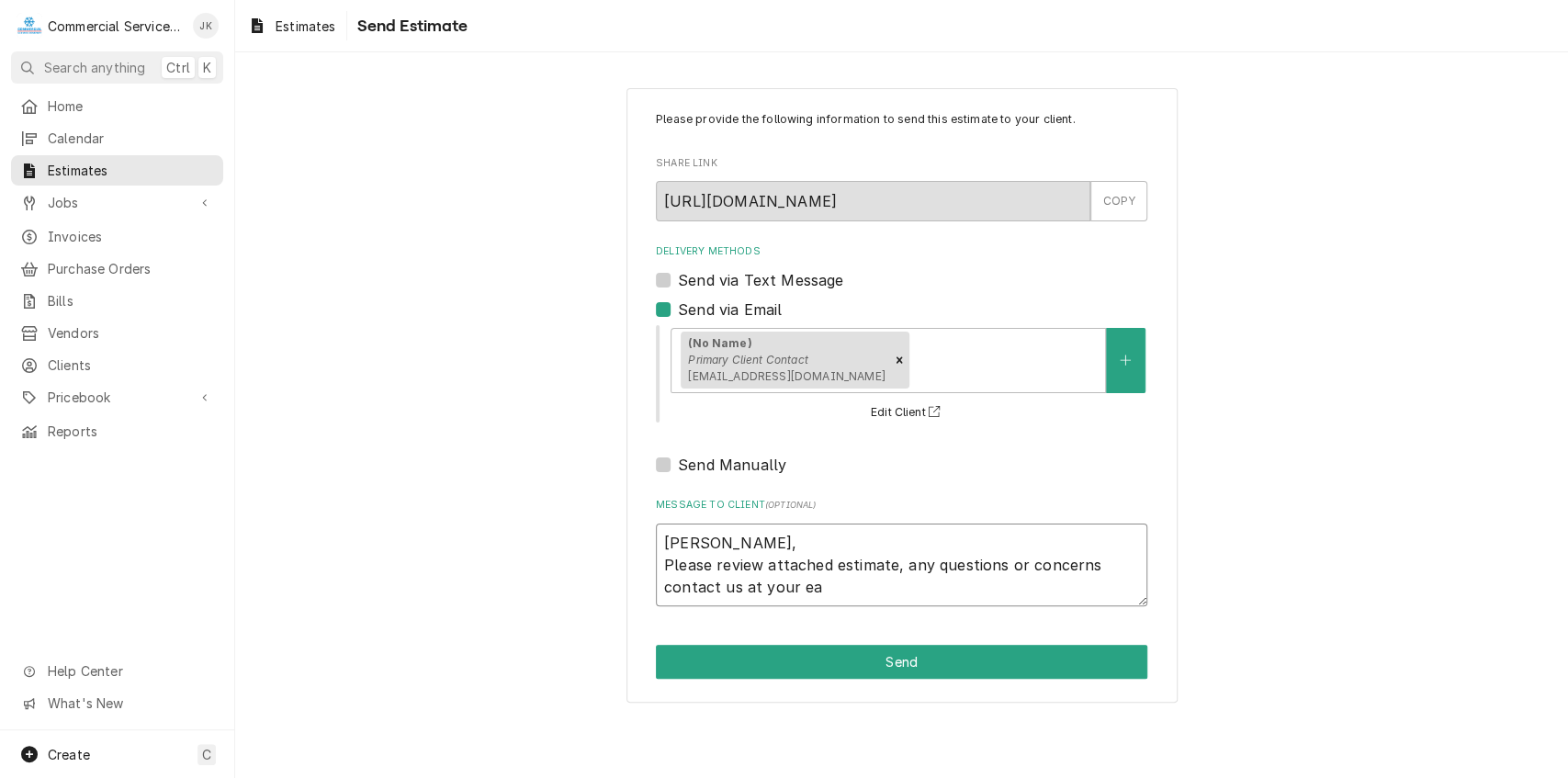
type textarea "Juan, Please review attached estimate, any questions or concerns contact us at …"
type textarea "x"
type textarea "Juan, Please review attached estimate, any questions or concerns contact us at …"
type textarea "x"
type textarea "Juan, Please review attached estimate, any questions or concerns contact us at …"
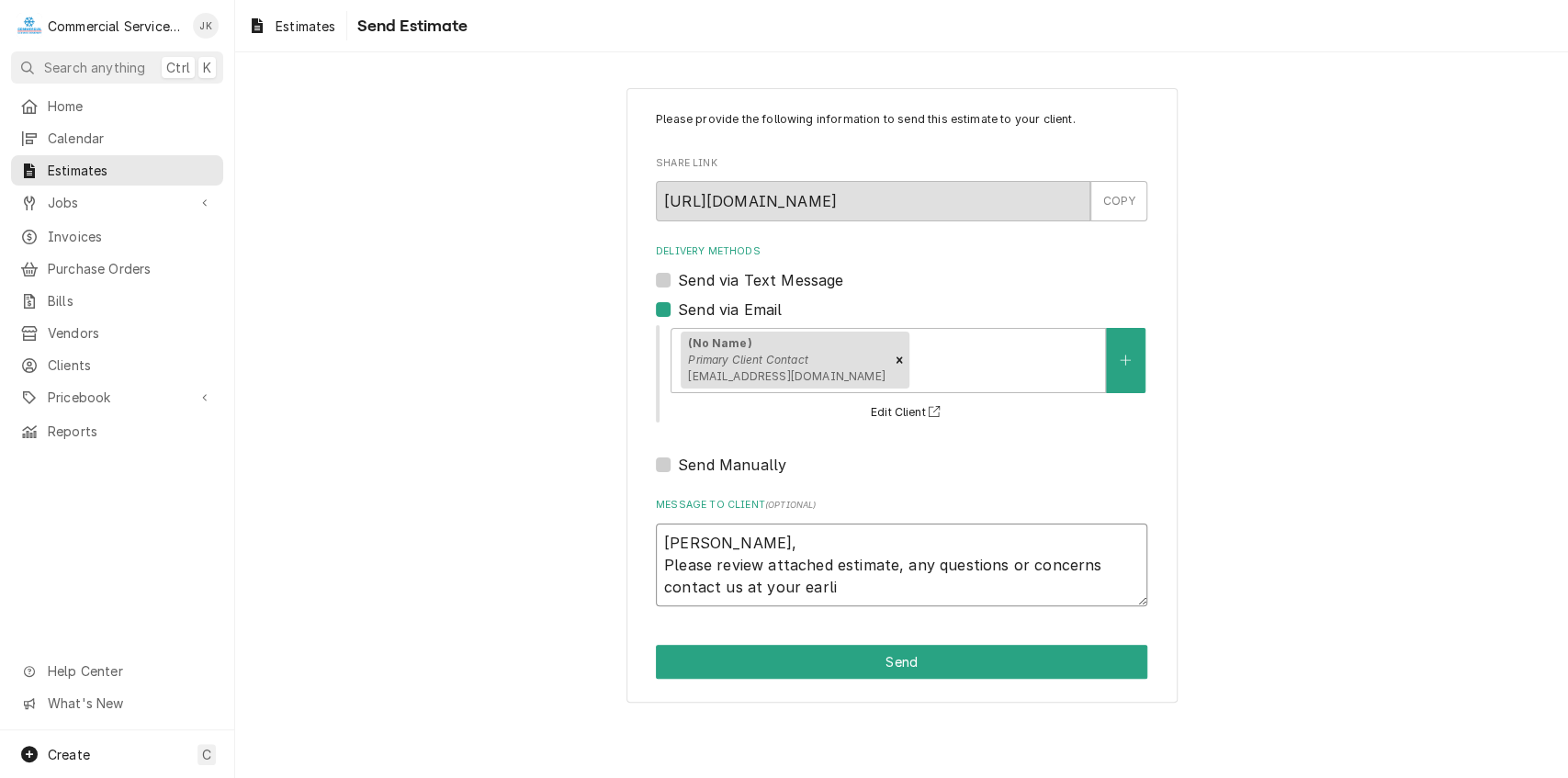
type textarea "x"
type textarea "Juan, Please review attached estimate, any questions or concerns contact us at …"
type textarea "x"
type textarea "Juan, Please review attached estimate, any questions or concerns contact us at …"
type textarea "x"
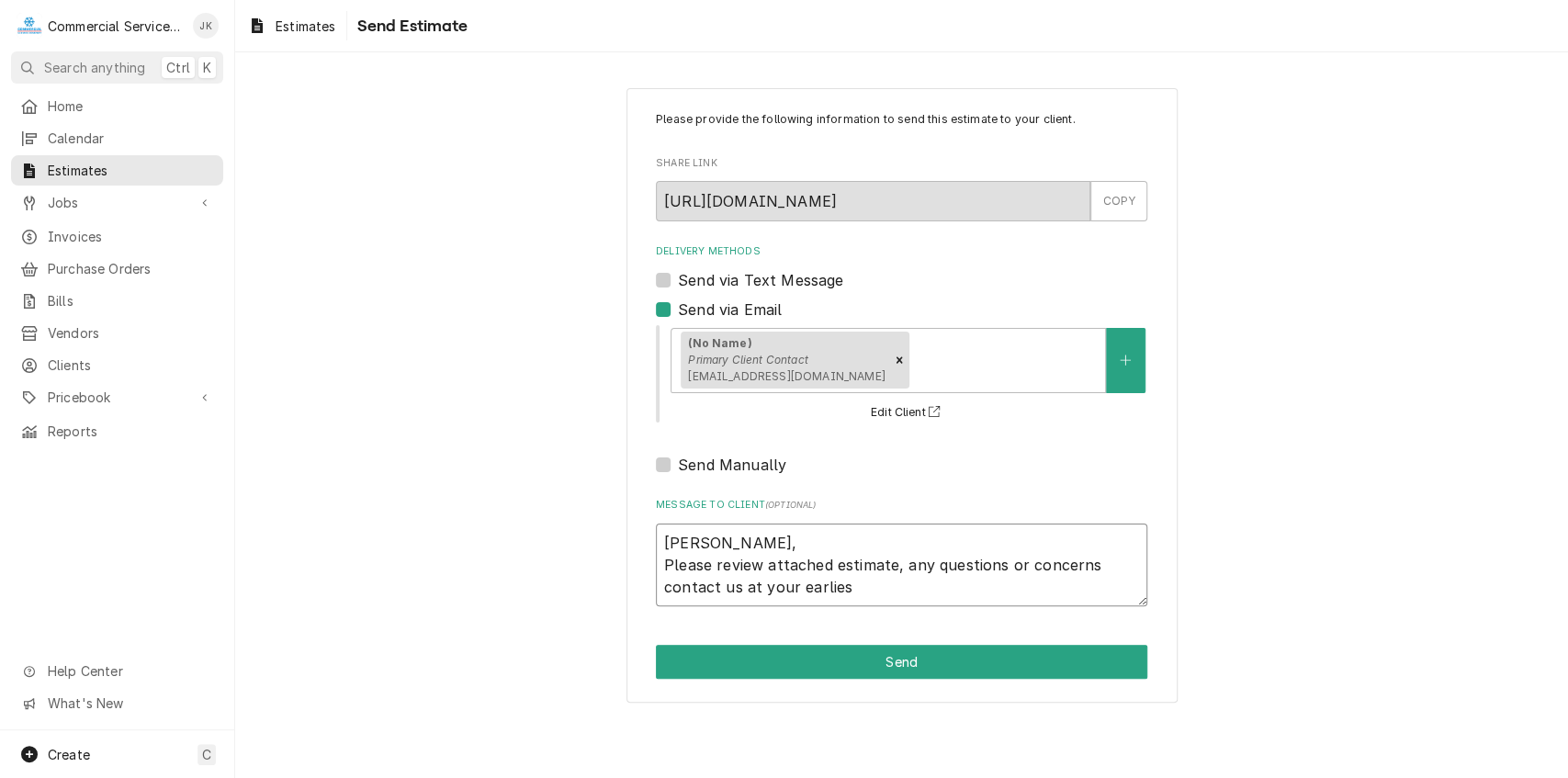
type textarea "Juan, Please review attached estimate, any questions or concerns contact us at …"
type textarea "x"
type textarea "Juan, Please review attached estimate, any questions or concerns contact us at …"
type textarea "x"
type textarea "Juan, Please review attached estimate, any questions or concerns contact us at …"
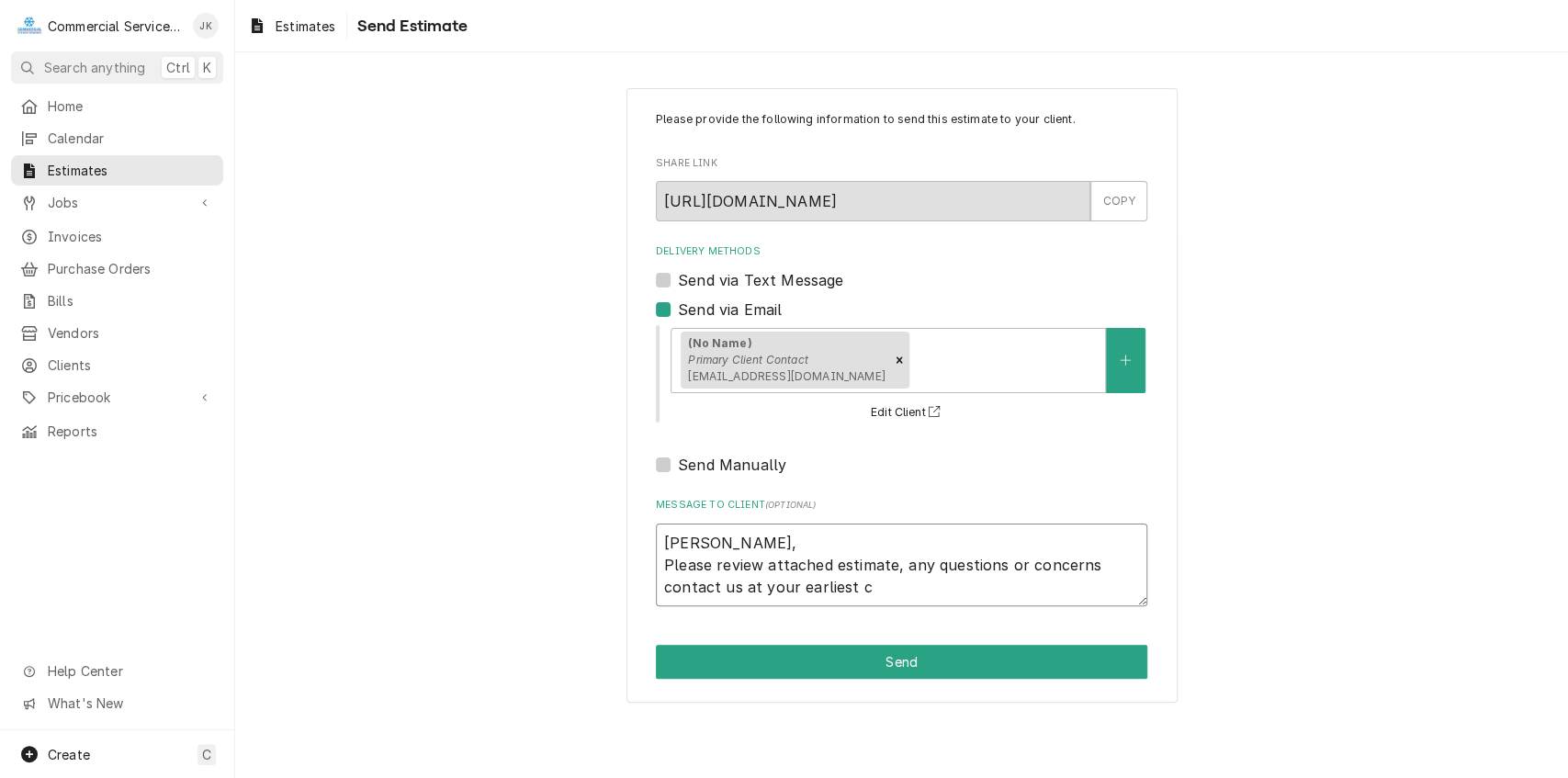
type textarea "x"
type textarea "Juan, Please review attached estimate, any questions or concerns contact us at …"
type textarea "x"
type textarea "Juan, Please review attached estimate, any questions or concerns contact us at …"
type textarea "x"
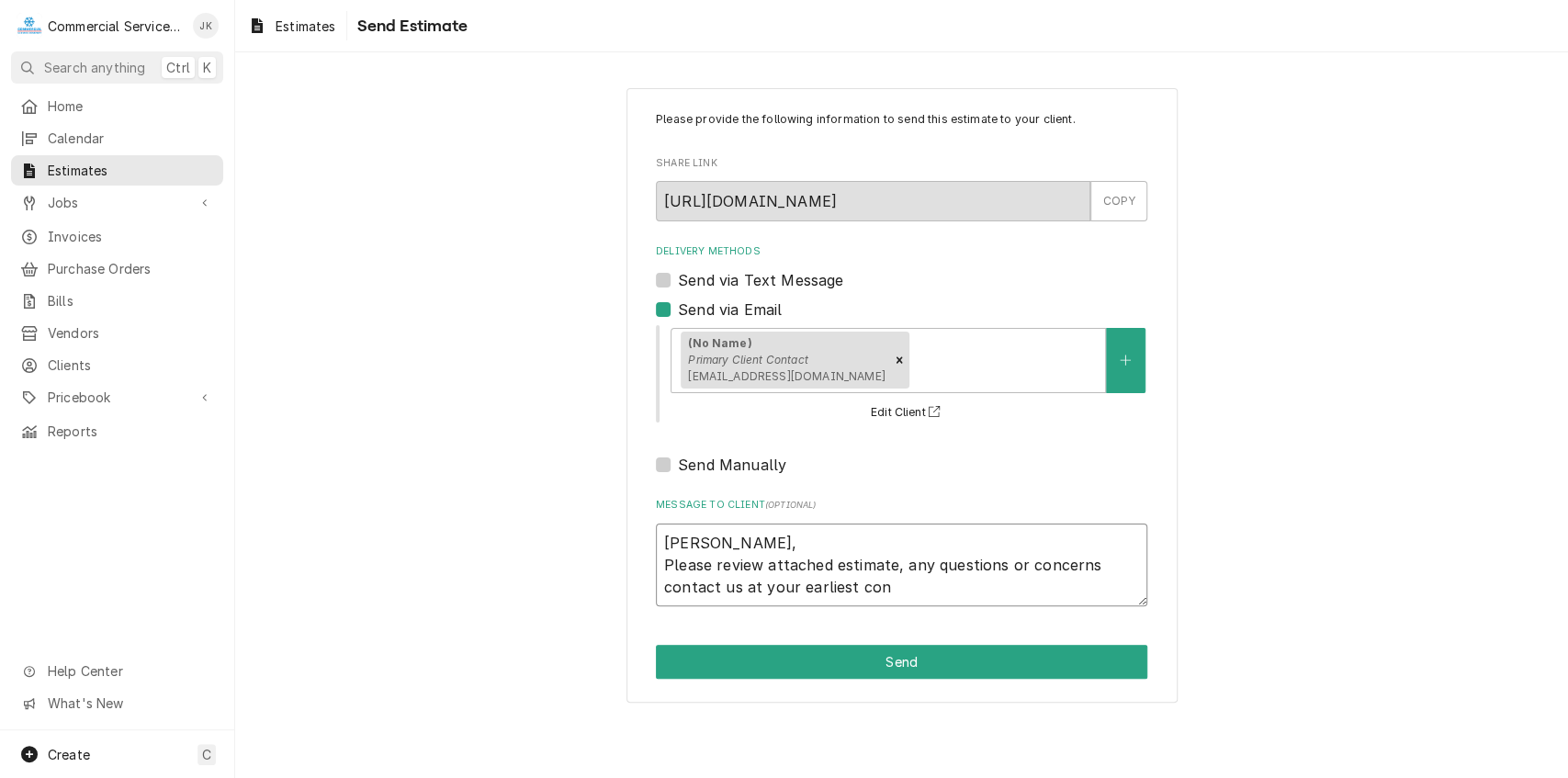
type textarea "Juan, Please review attached estimate, any questions or concerns contact us at …"
type textarea "x"
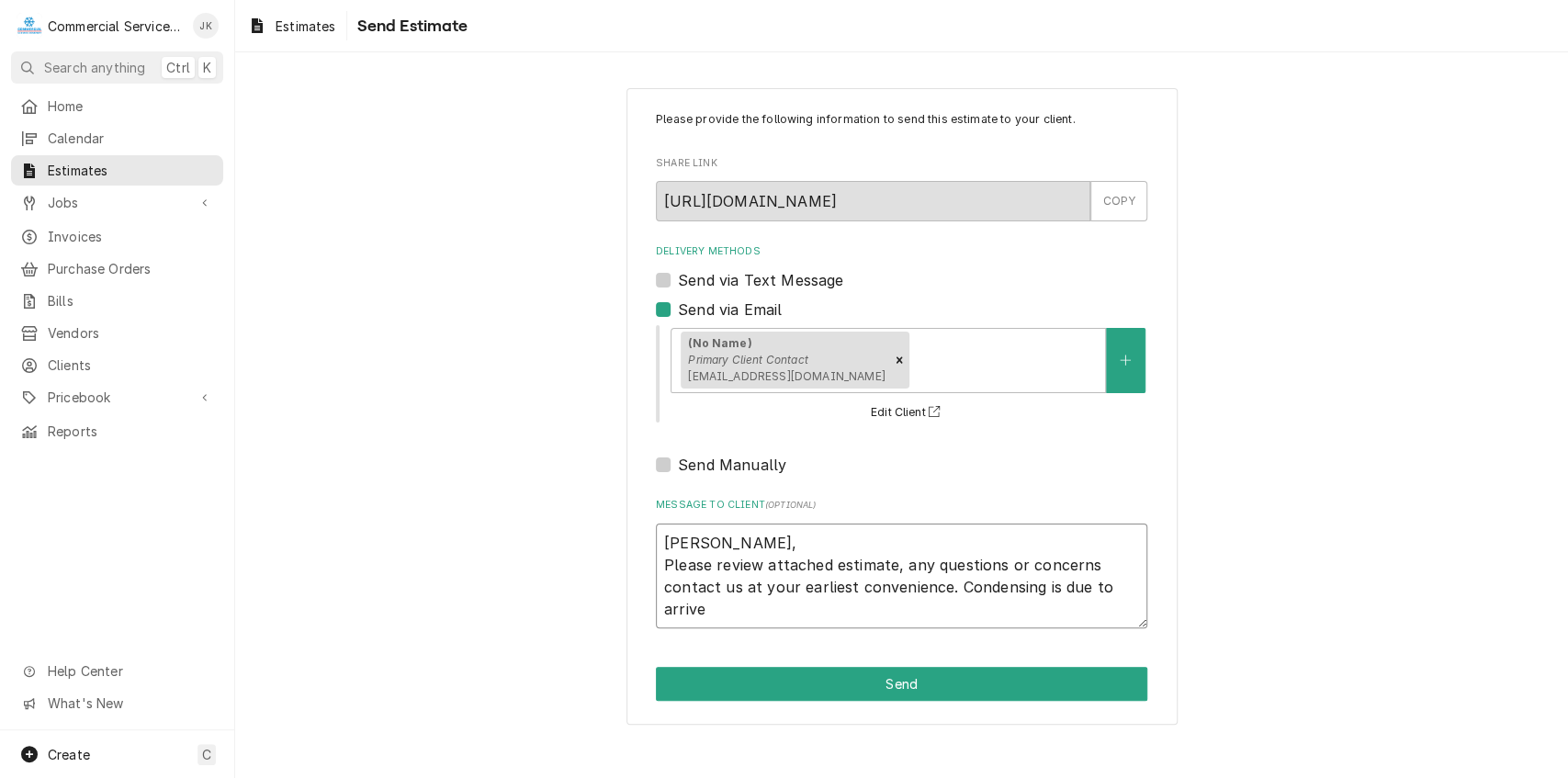
click at [1039, 582] on textarea "Juan, Please review attached estimate, any questions or concerns contact us at …" at bounding box center [901, 576] width 491 height 106
click at [704, 608] on textarea "Juan, Please review attached estimate, any questions or concerns contact us at …" at bounding box center [901, 576] width 491 height 106
click at [819, 610] on textarea "Juan, Please review attached estimate, any questions or concerns contact us at …" at bounding box center [901, 576] width 491 height 106
click at [1002, 602] on textarea "Juan, Please review attached estimate, any questions or concerns contact us at …" at bounding box center [901, 576] width 491 height 106
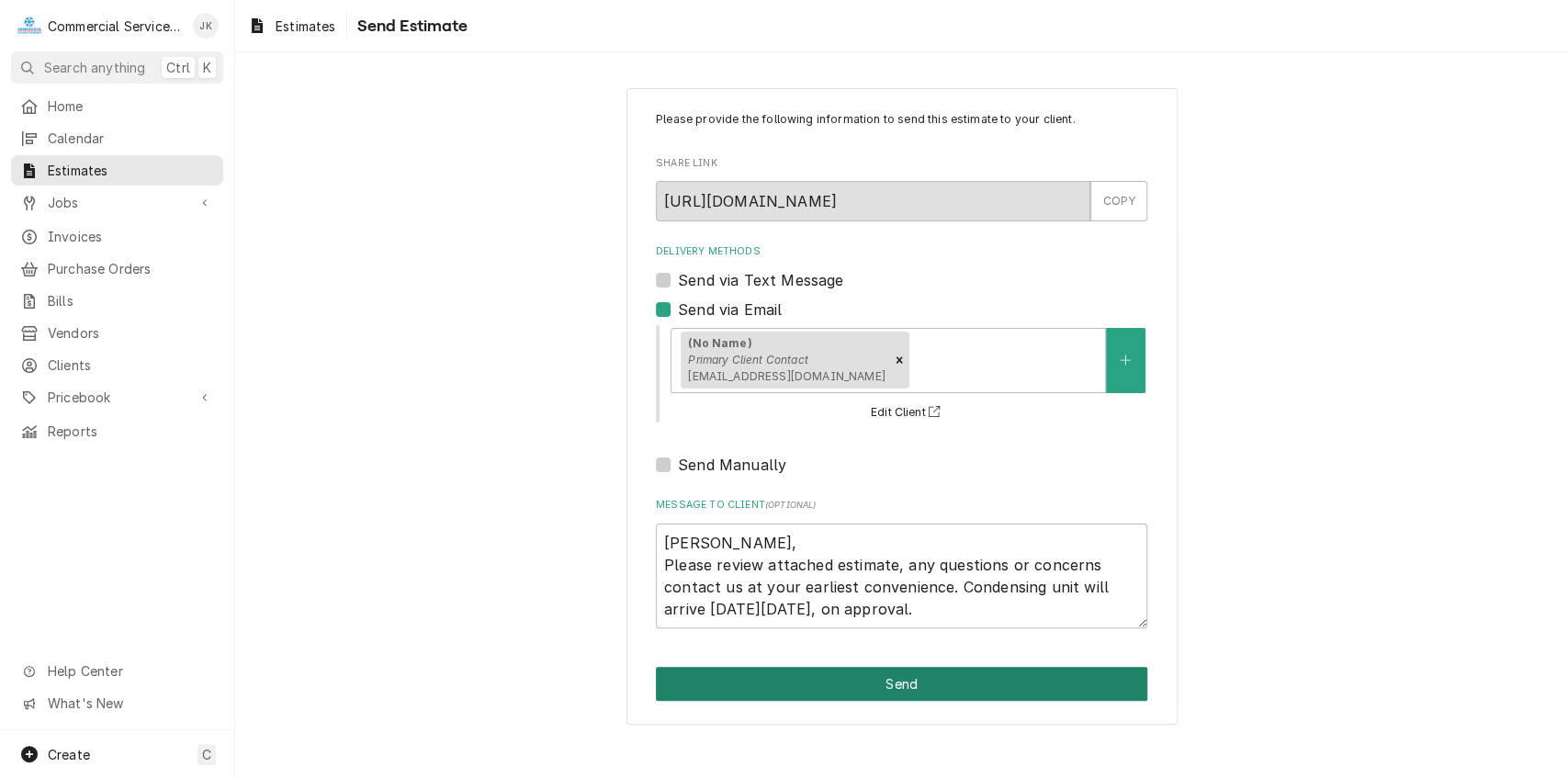
click at [914, 679] on button "Send" at bounding box center [901, 683] width 491 height 34
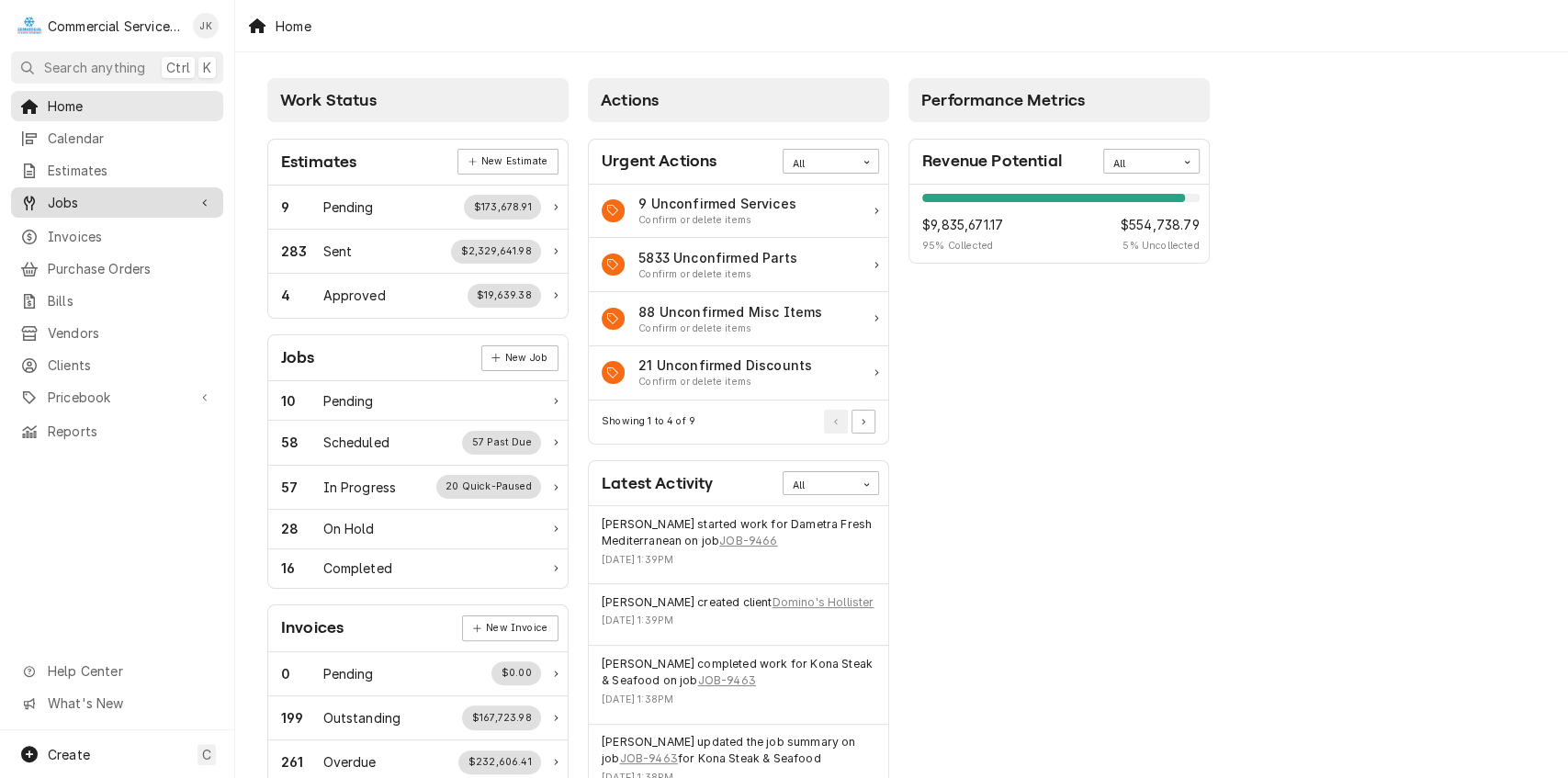
click at [138, 196] on span "Jobs" at bounding box center [117, 202] width 139 height 20
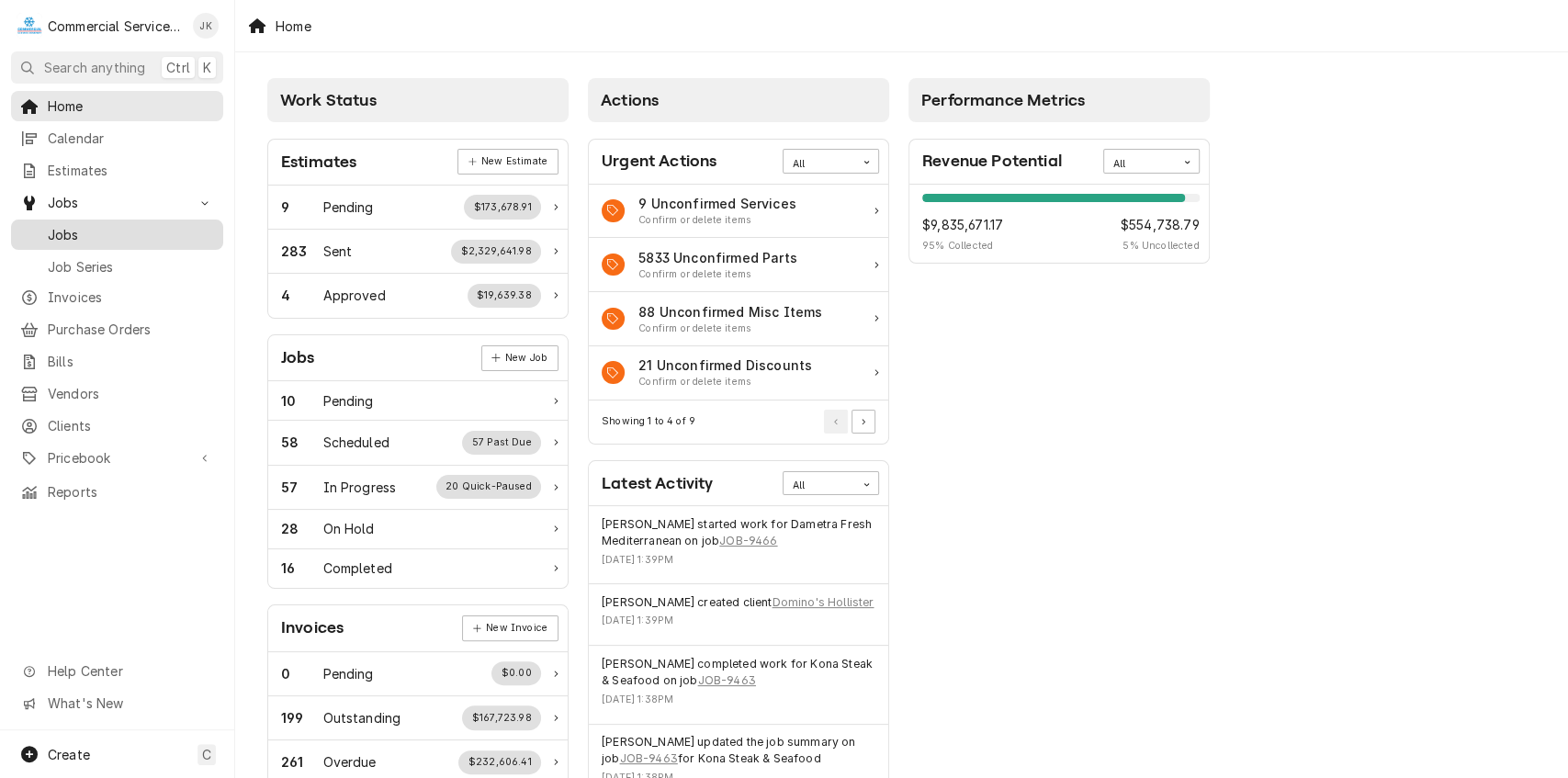
click at [75, 225] on span "Jobs" at bounding box center [131, 235] width 166 height 20
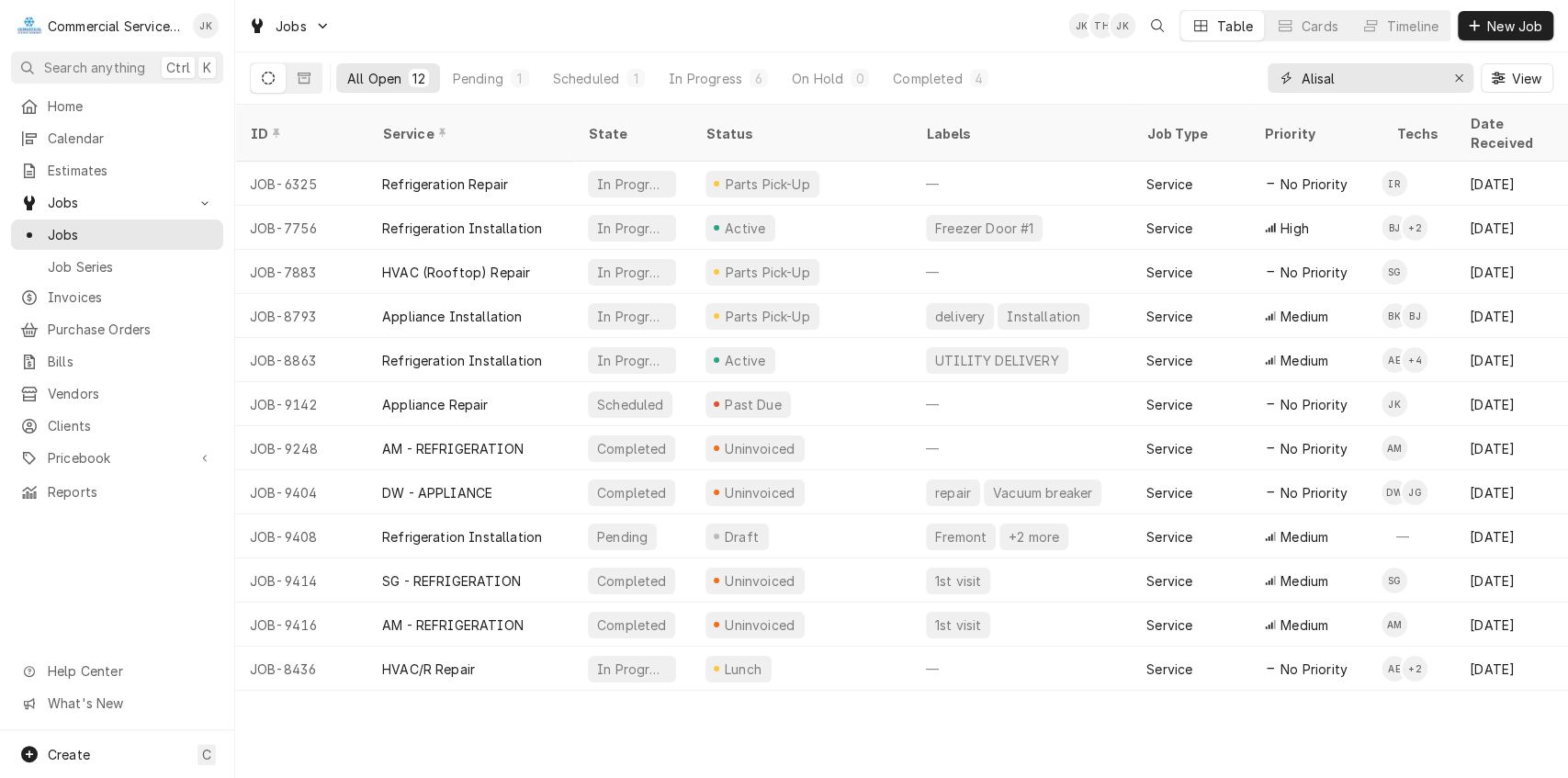
click at [1346, 76] on input "Alisal" at bounding box center [1369, 78] width 138 height 29
type input "A"
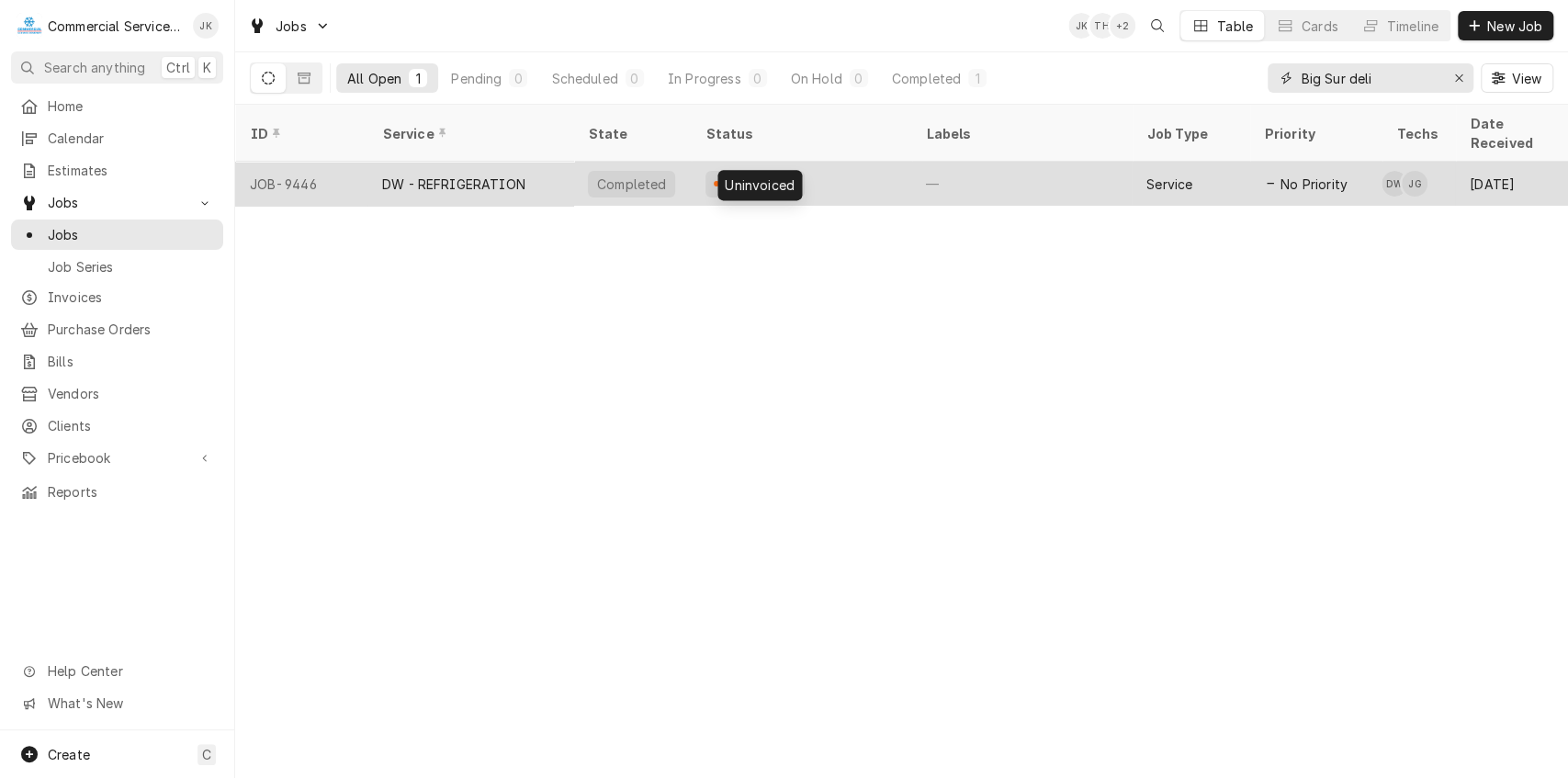
type input "Big Sur deli"
click at [765, 175] on div "Uninvoiced" at bounding box center [760, 184] width 74 height 20
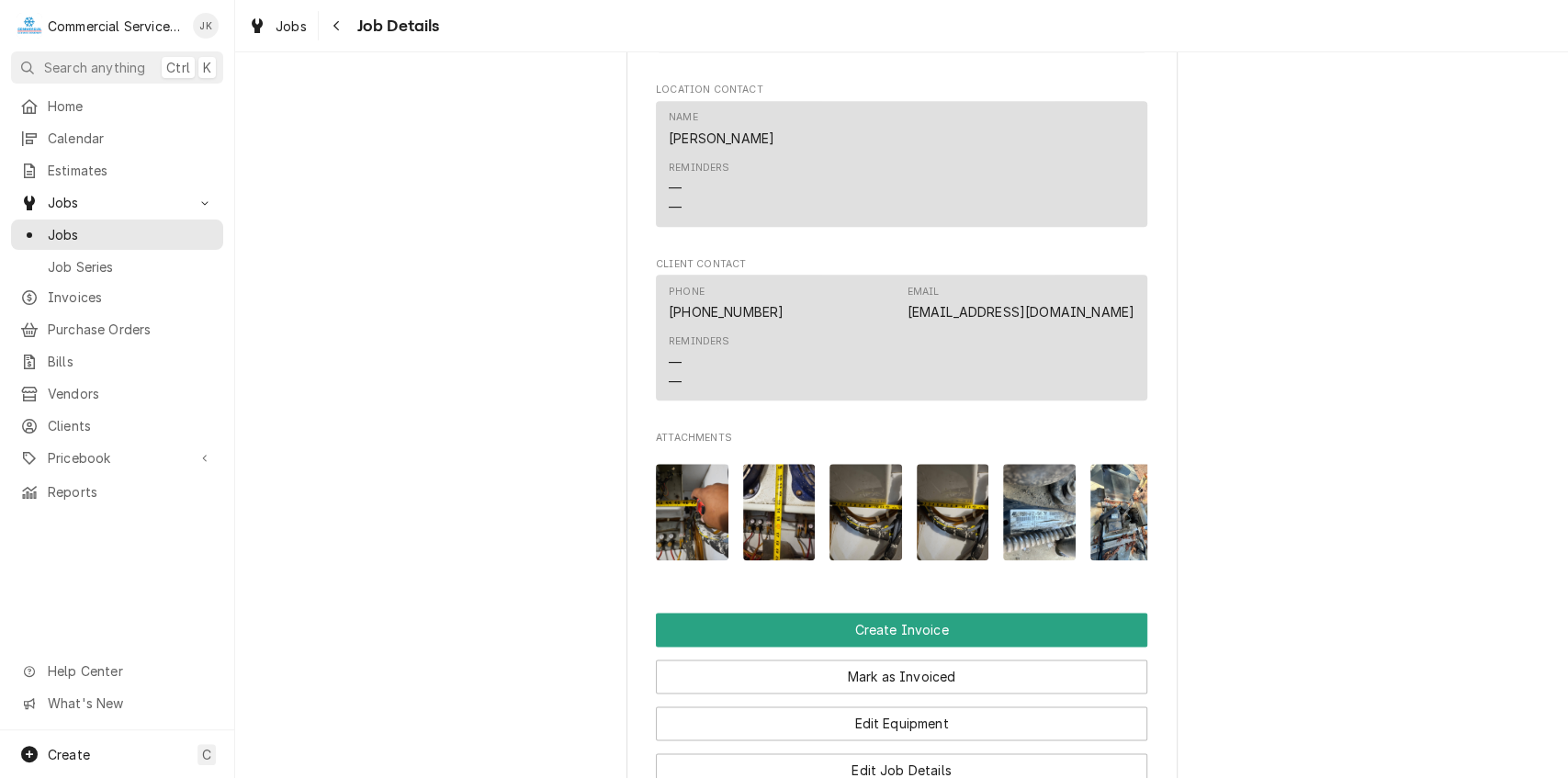
scroll to position [1283, 0]
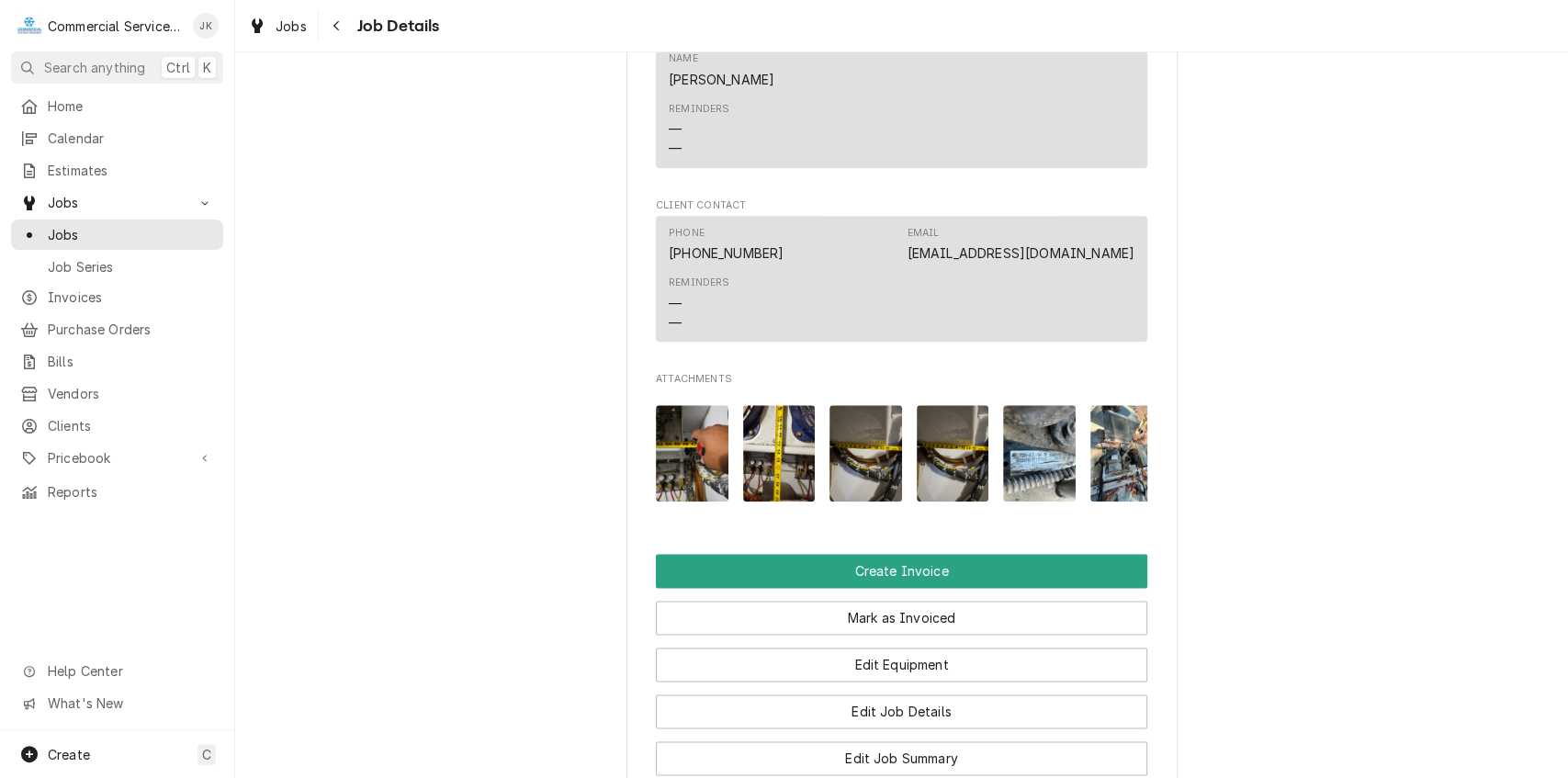
click at [1034, 450] on img "Attachments" at bounding box center [1038, 452] width 72 height 97
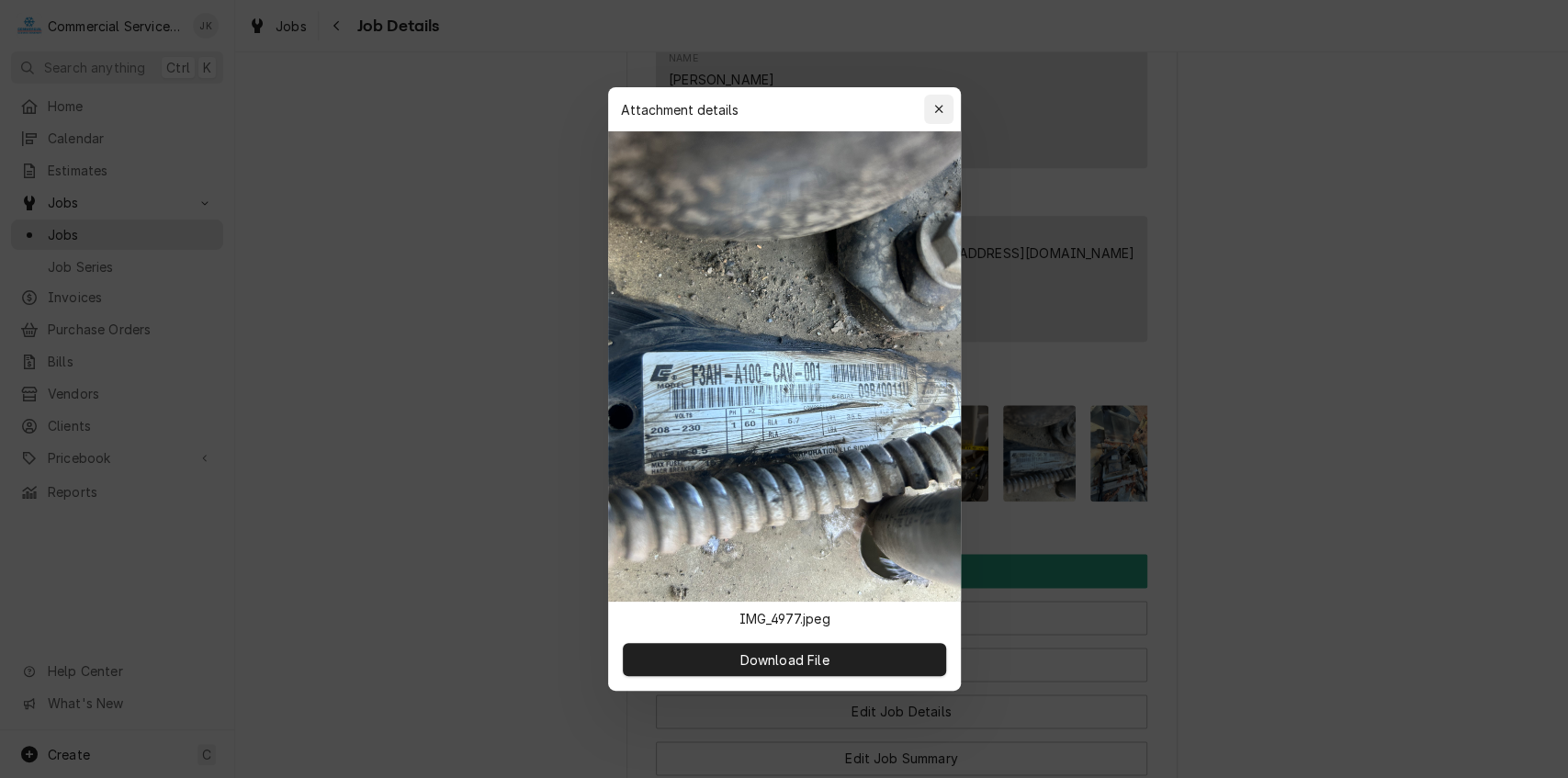
click at [935, 105] on icon "button" at bounding box center [938, 110] width 10 height 13
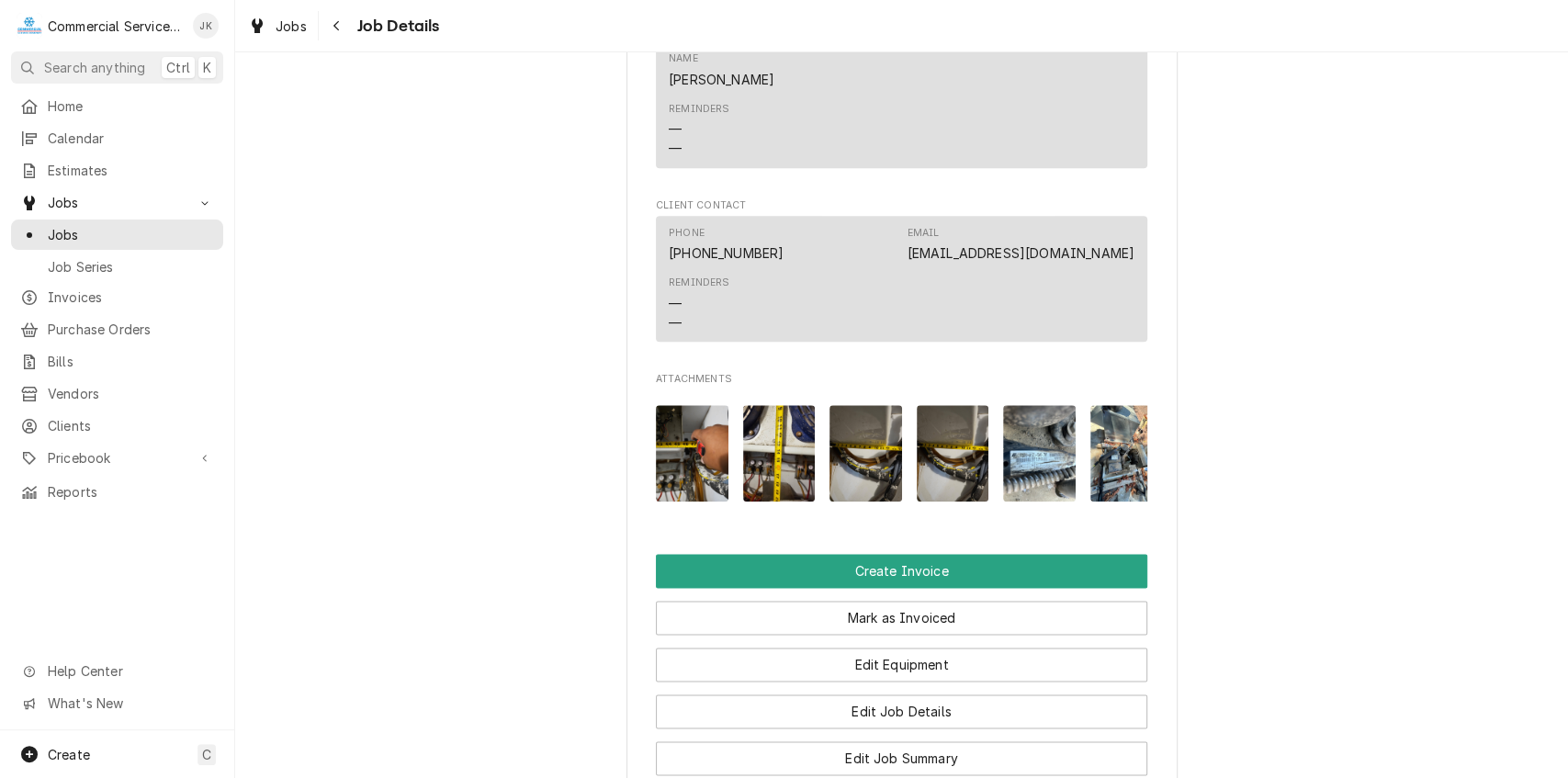
click at [1129, 459] on img "Attachments" at bounding box center [1126, 452] width 72 height 97
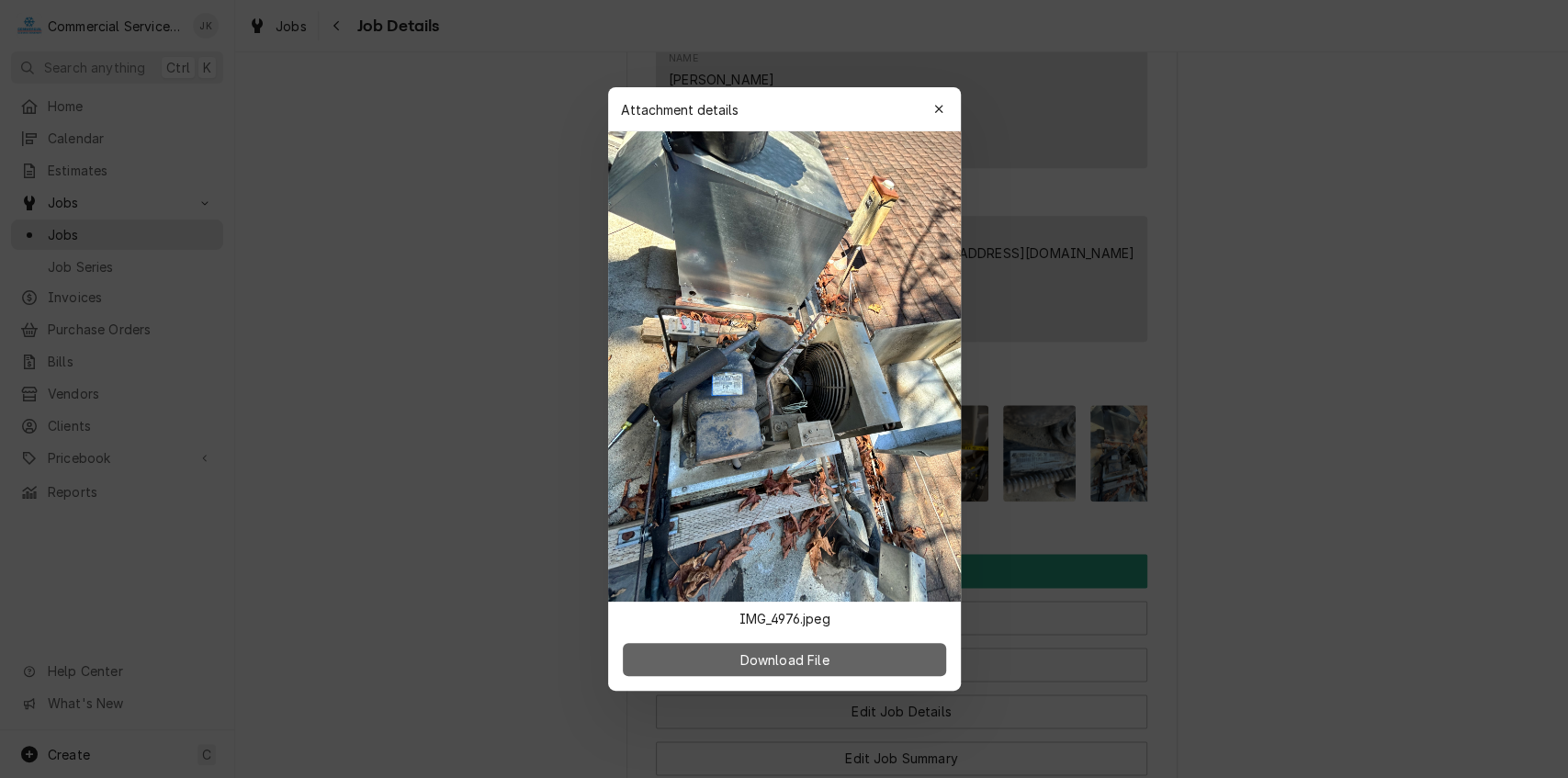
click at [801, 664] on span "Download File" at bounding box center [784, 660] width 97 height 20
click at [934, 108] on icon "button" at bounding box center [938, 110] width 10 height 13
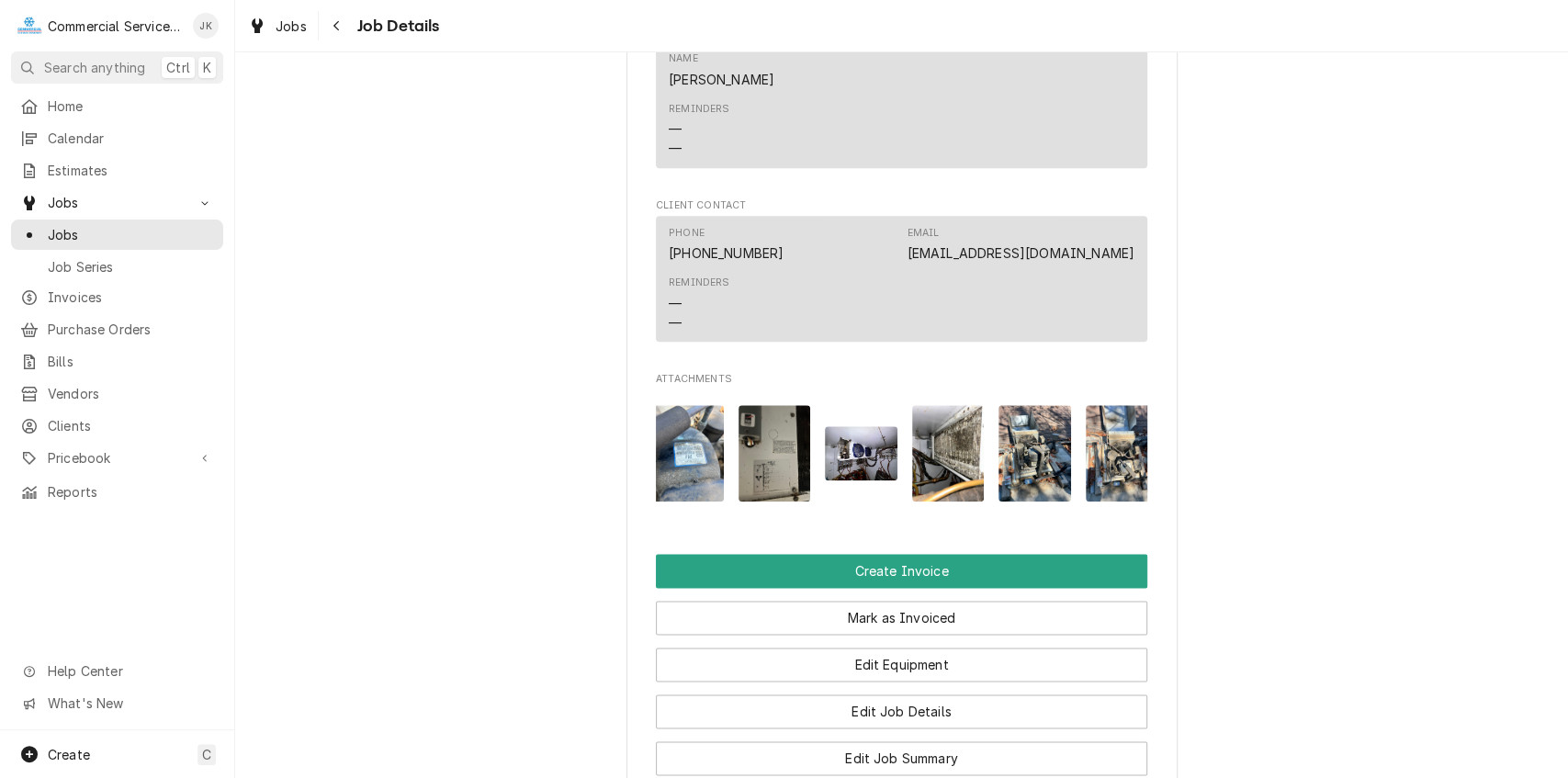
scroll to position [0, 509]
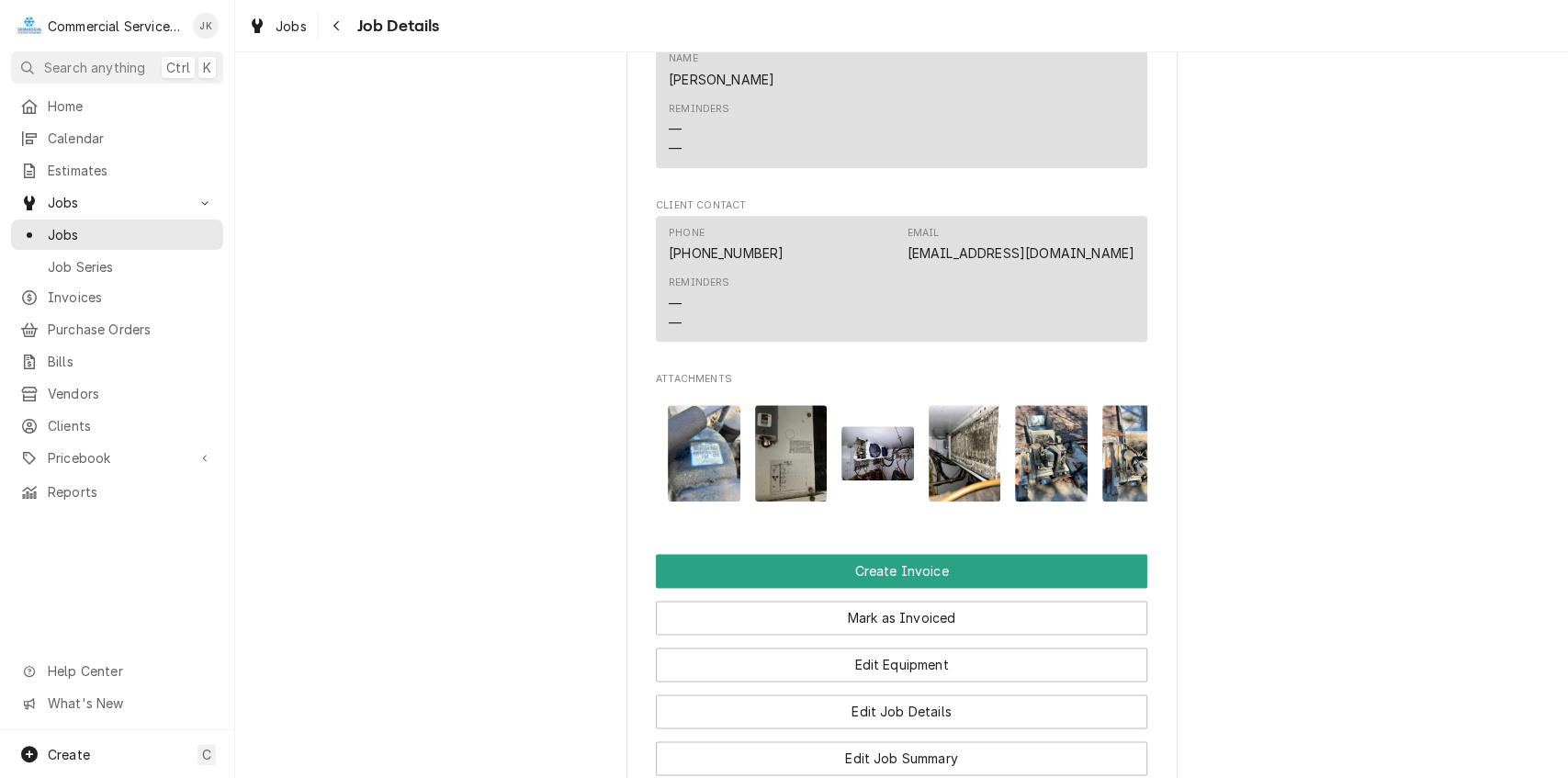
click at [700, 442] on img "Attachments" at bounding box center [703, 452] width 72 height 97
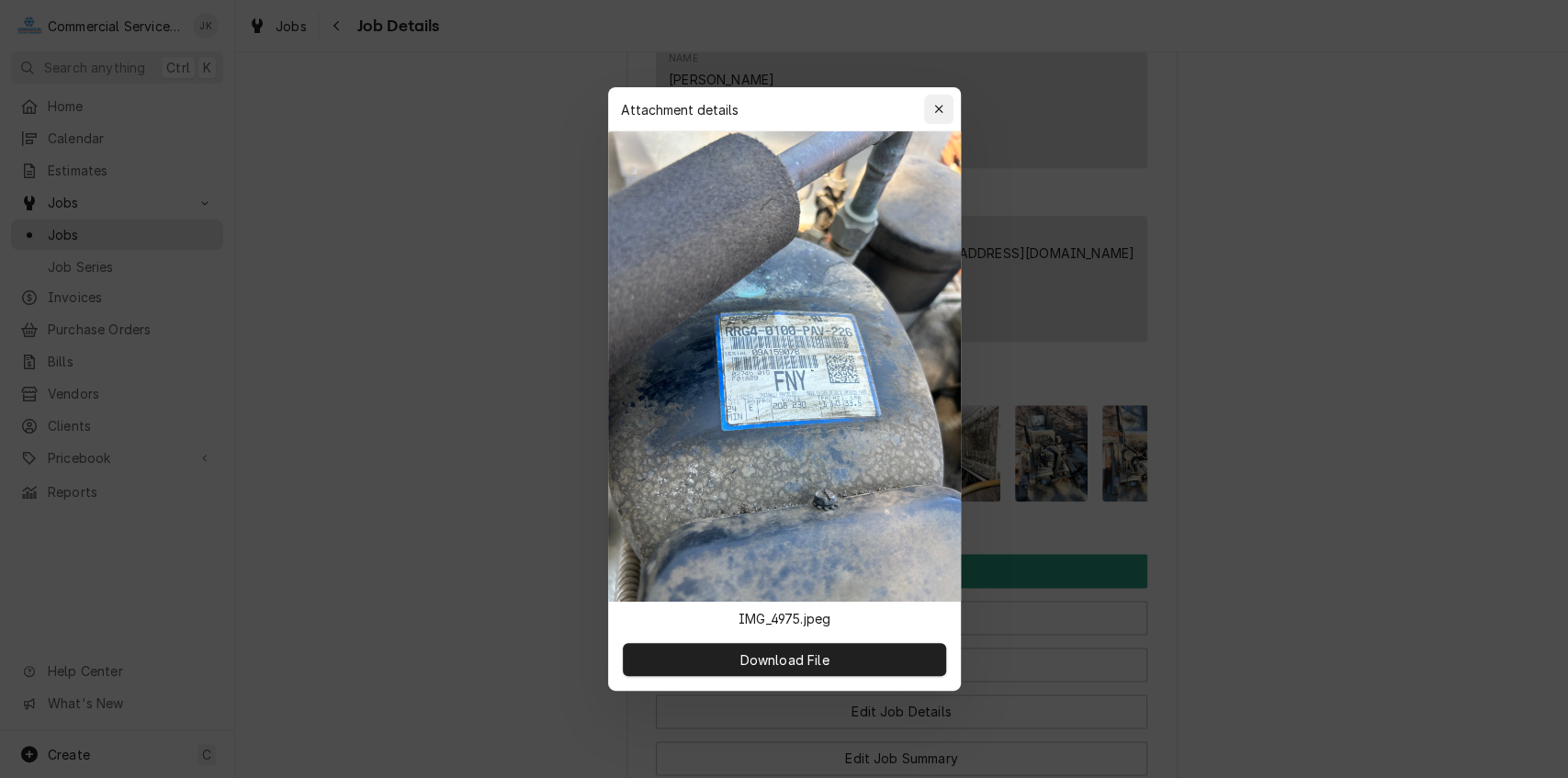
click at [940, 109] on icon "button" at bounding box center [938, 110] width 10 height 13
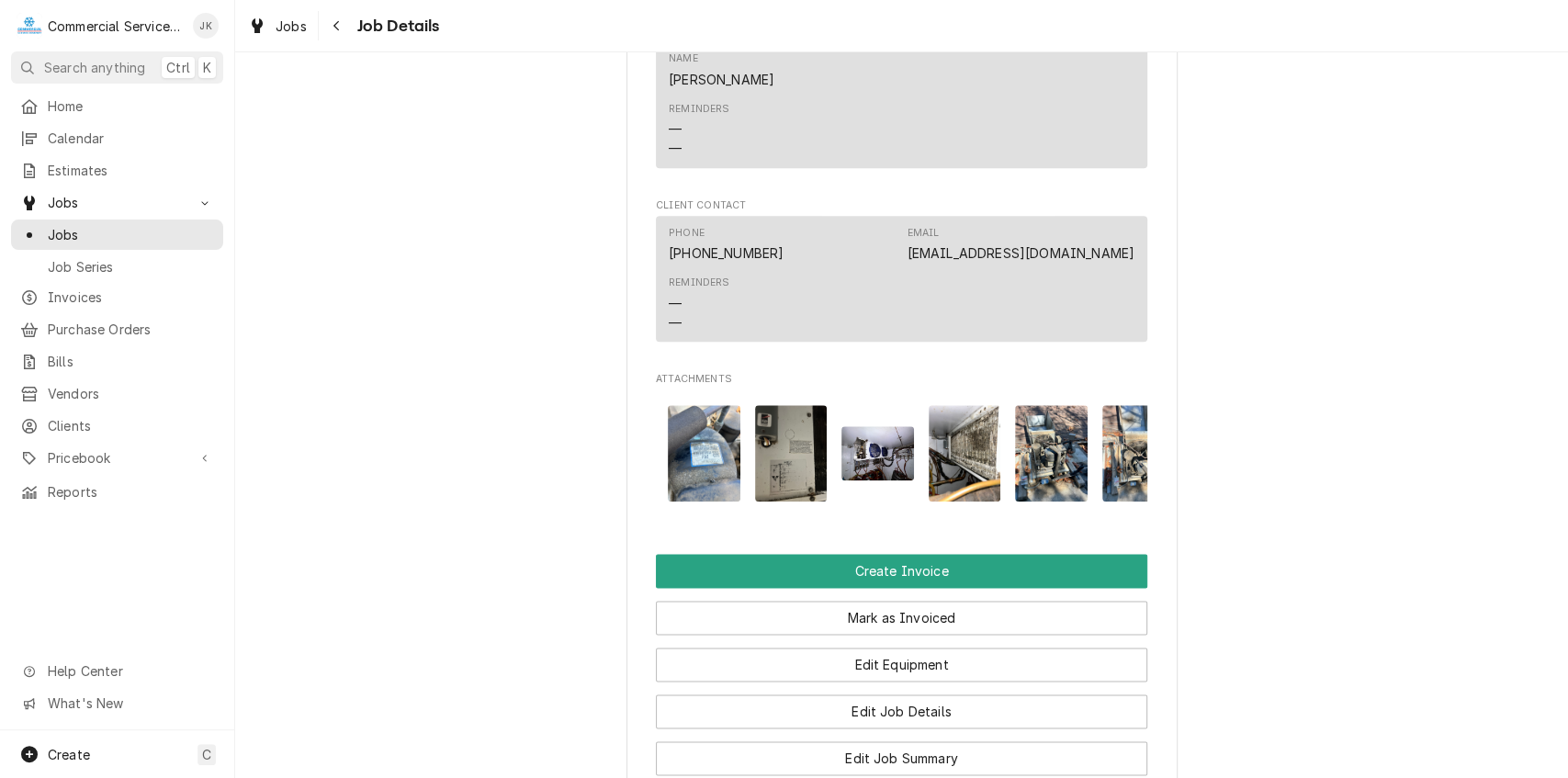
click at [858, 449] on img "Attachments" at bounding box center [877, 453] width 72 height 54
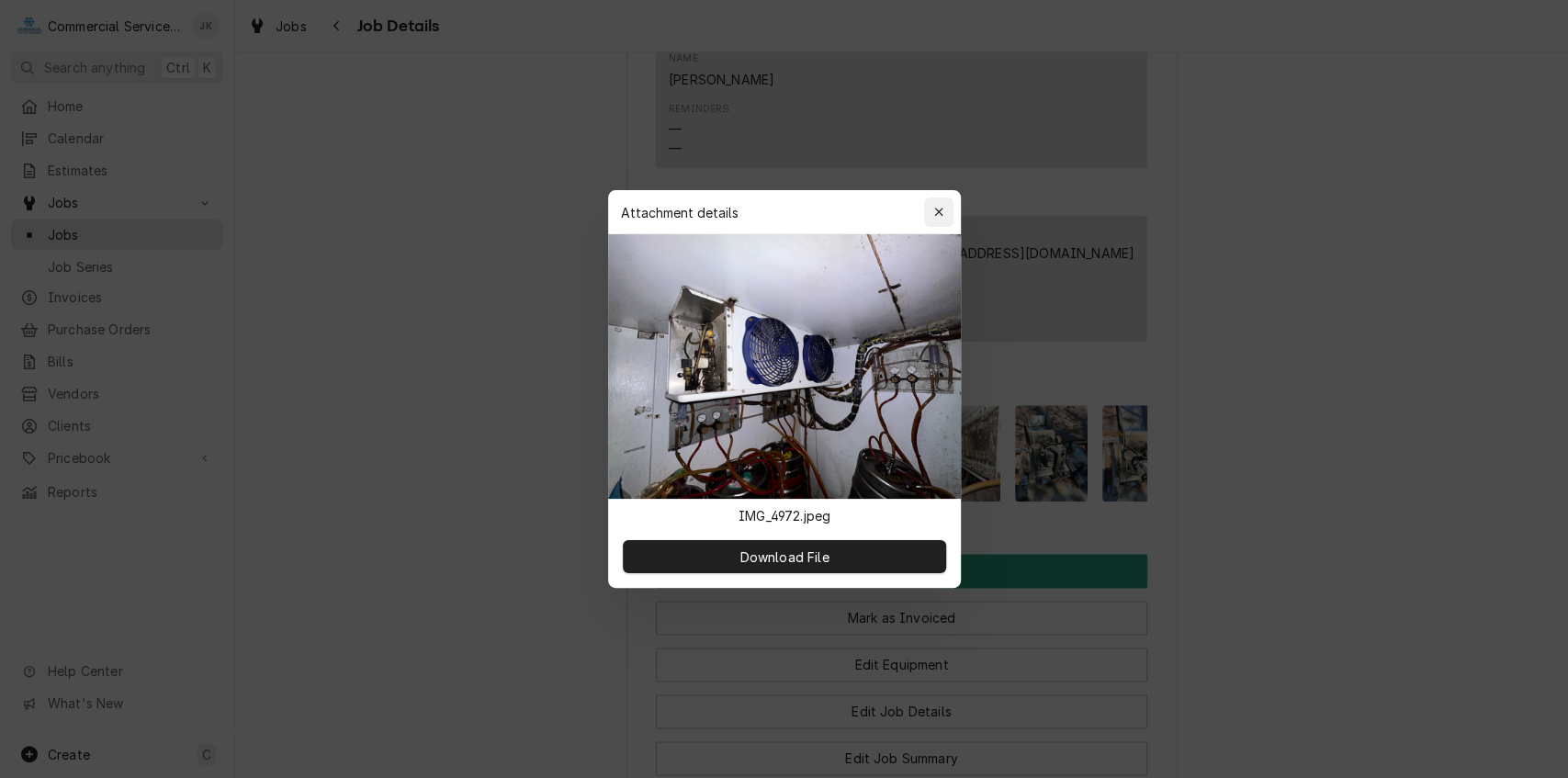
click at [940, 214] on icon "button" at bounding box center [938, 211] width 8 height 8
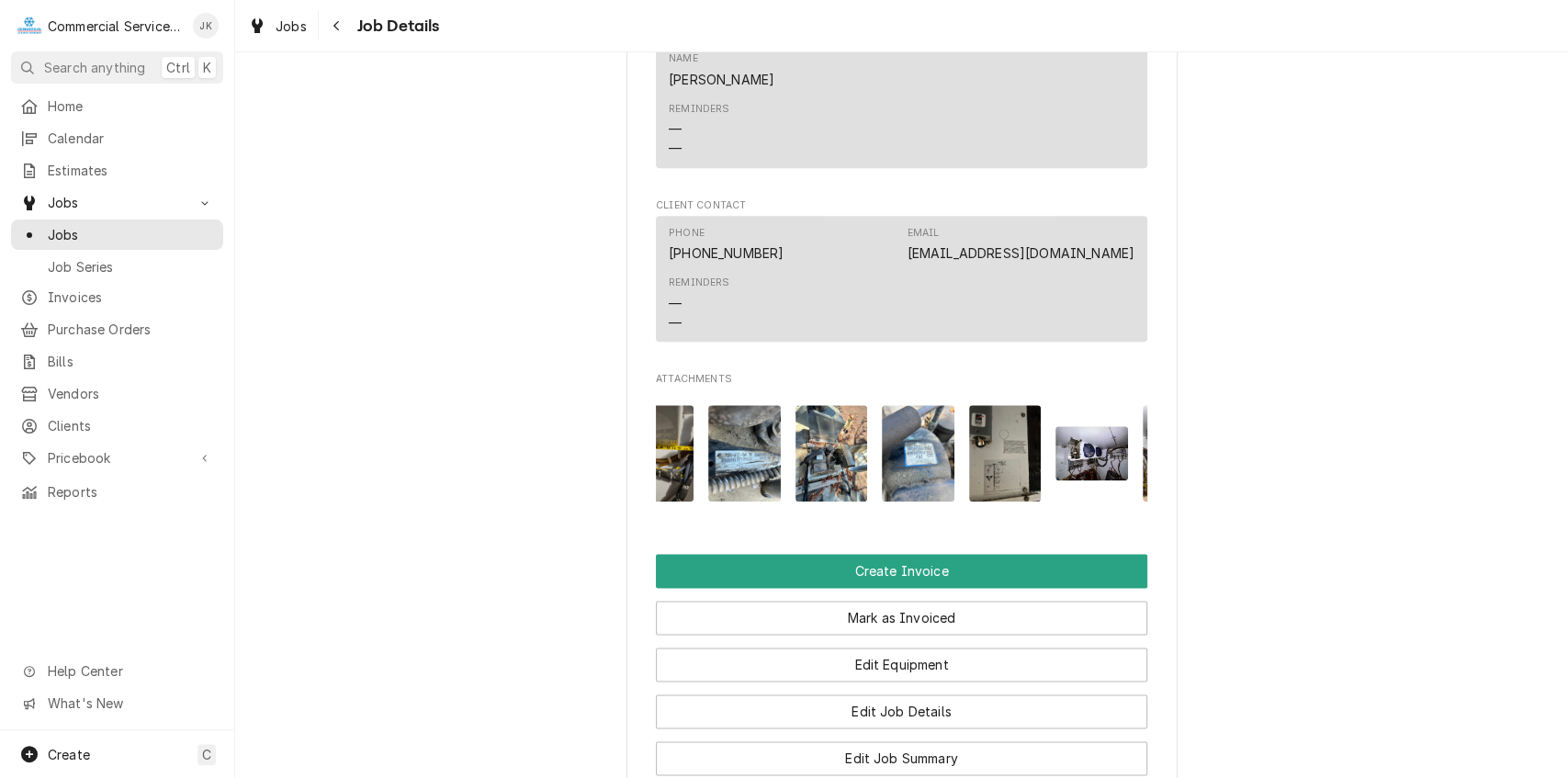
scroll to position [0, 294]
click at [742, 448] on img "Attachments" at bounding box center [745, 452] width 72 height 97
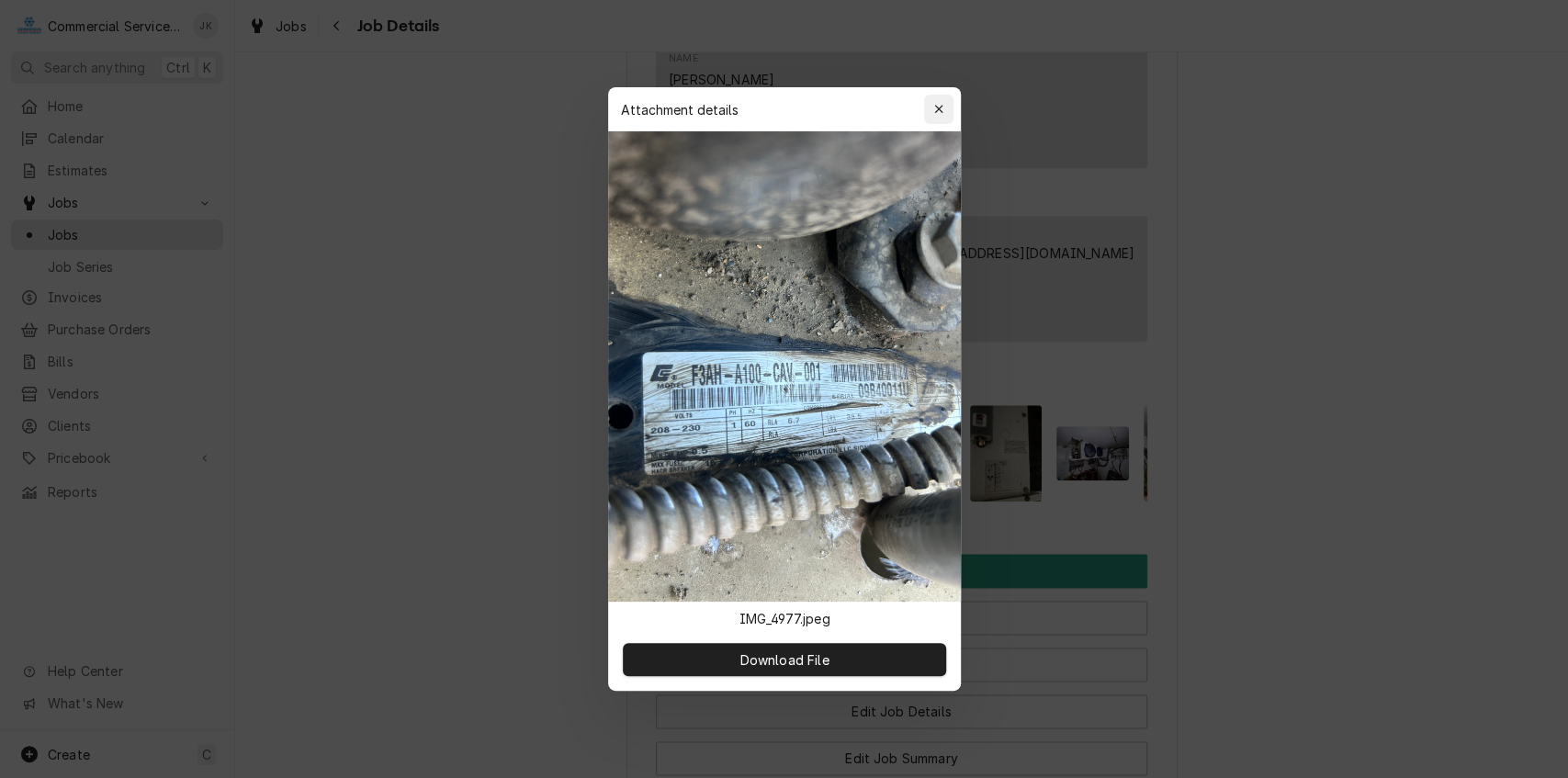
click at [945, 108] on div "button" at bounding box center [939, 110] width 19 height 19
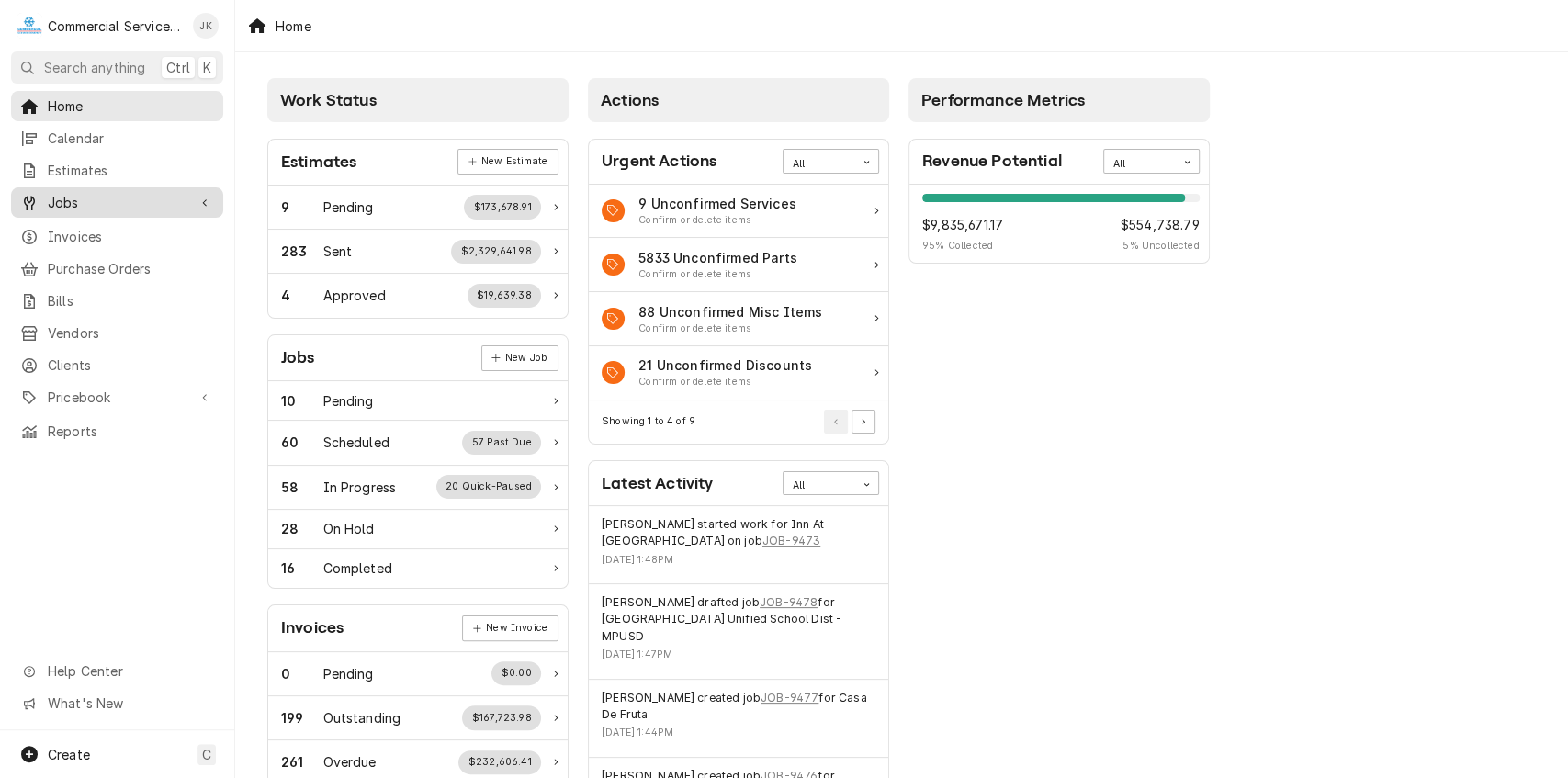
click at [178, 193] on span "Jobs" at bounding box center [117, 202] width 139 height 20
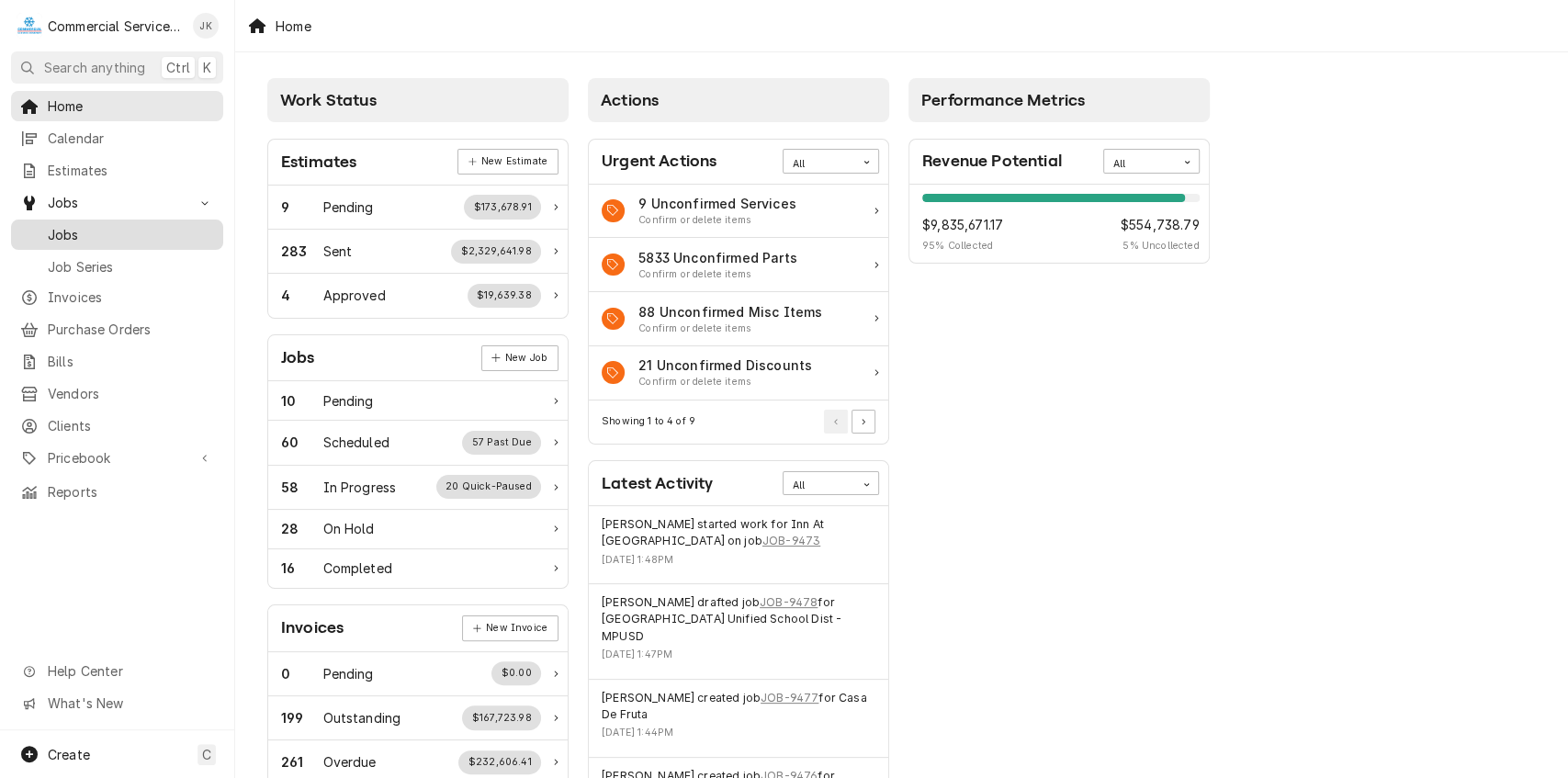
click at [131, 231] on span "Jobs" at bounding box center [131, 235] width 166 height 20
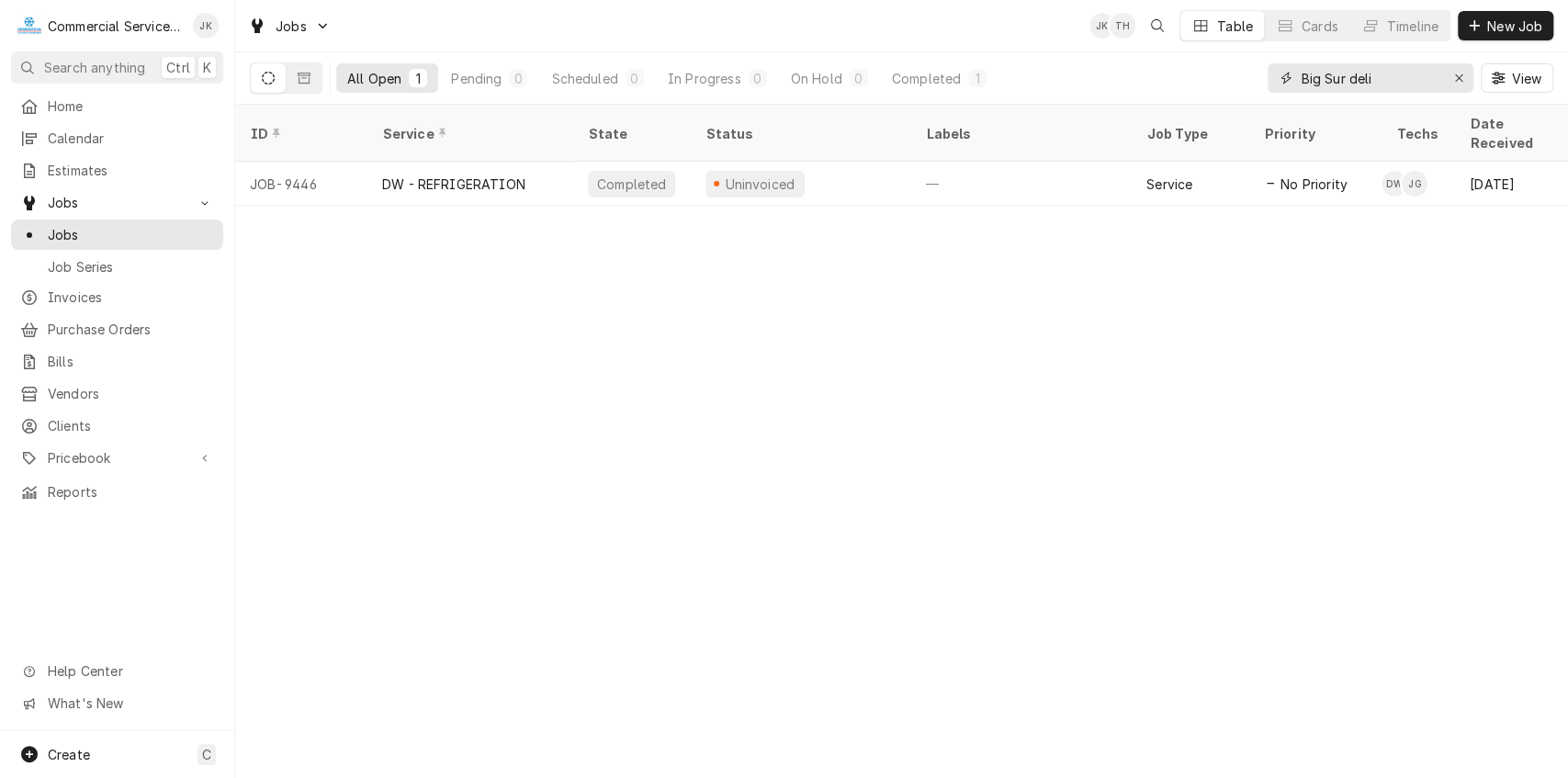
click at [1385, 68] on input "Big Sur deli" at bounding box center [1369, 78] width 138 height 29
type input "B"
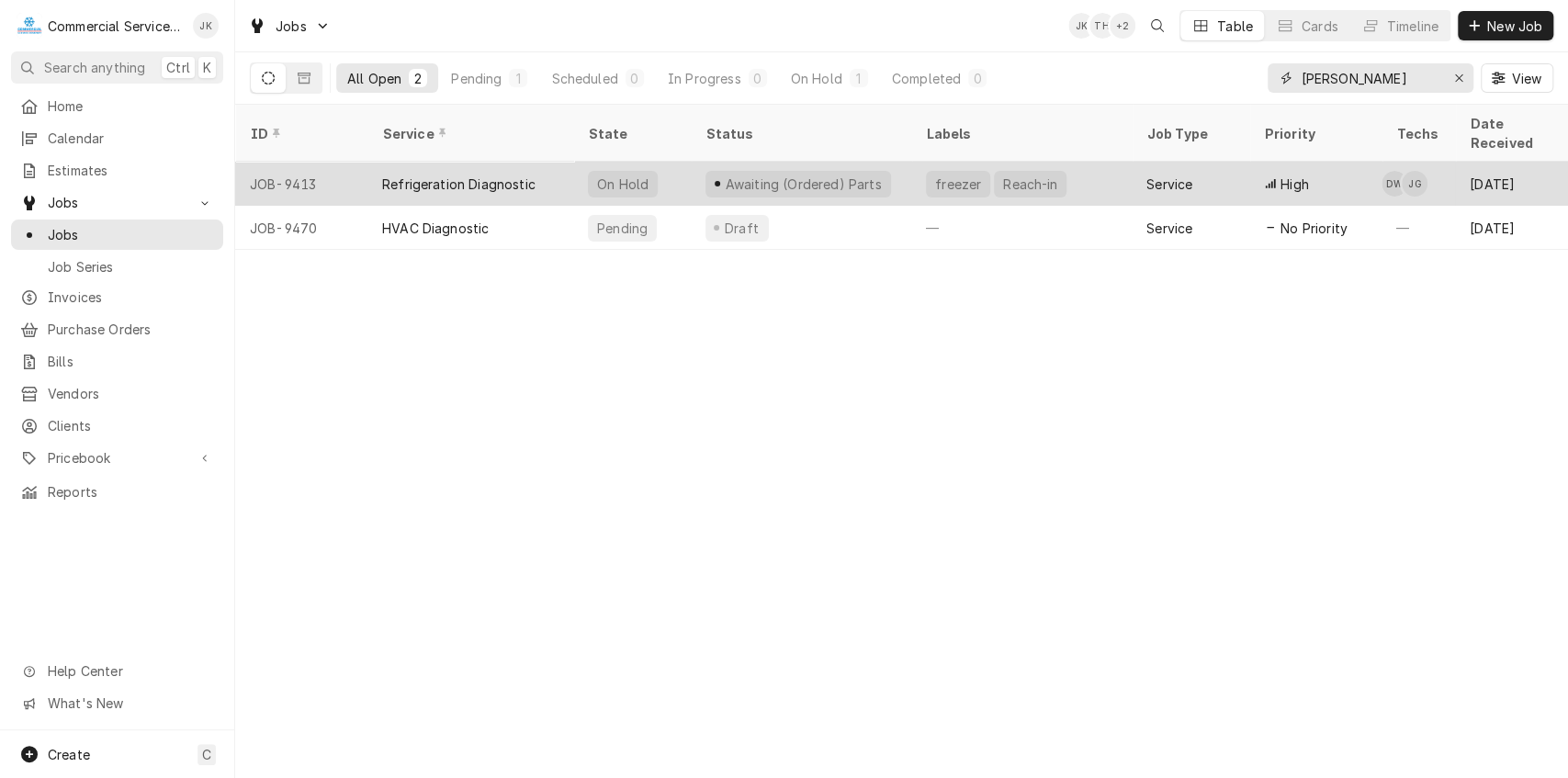
type input "[PERSON_NAME]"
click at [795, 171] on div "Awaiting (Ordered) Parts" at bounding box center [798, 184] width 186 height 26
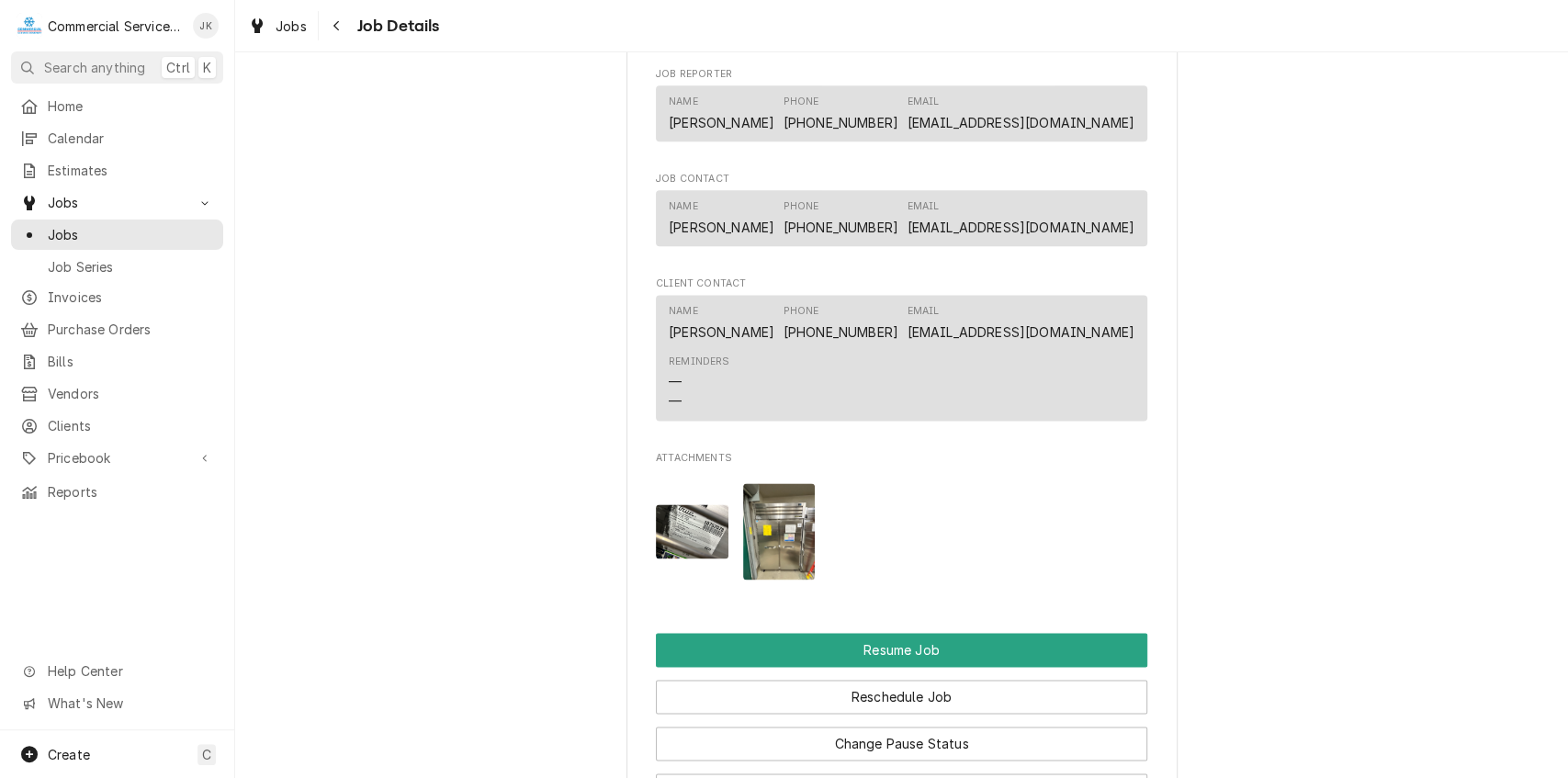
scroll to position [1548, 0]
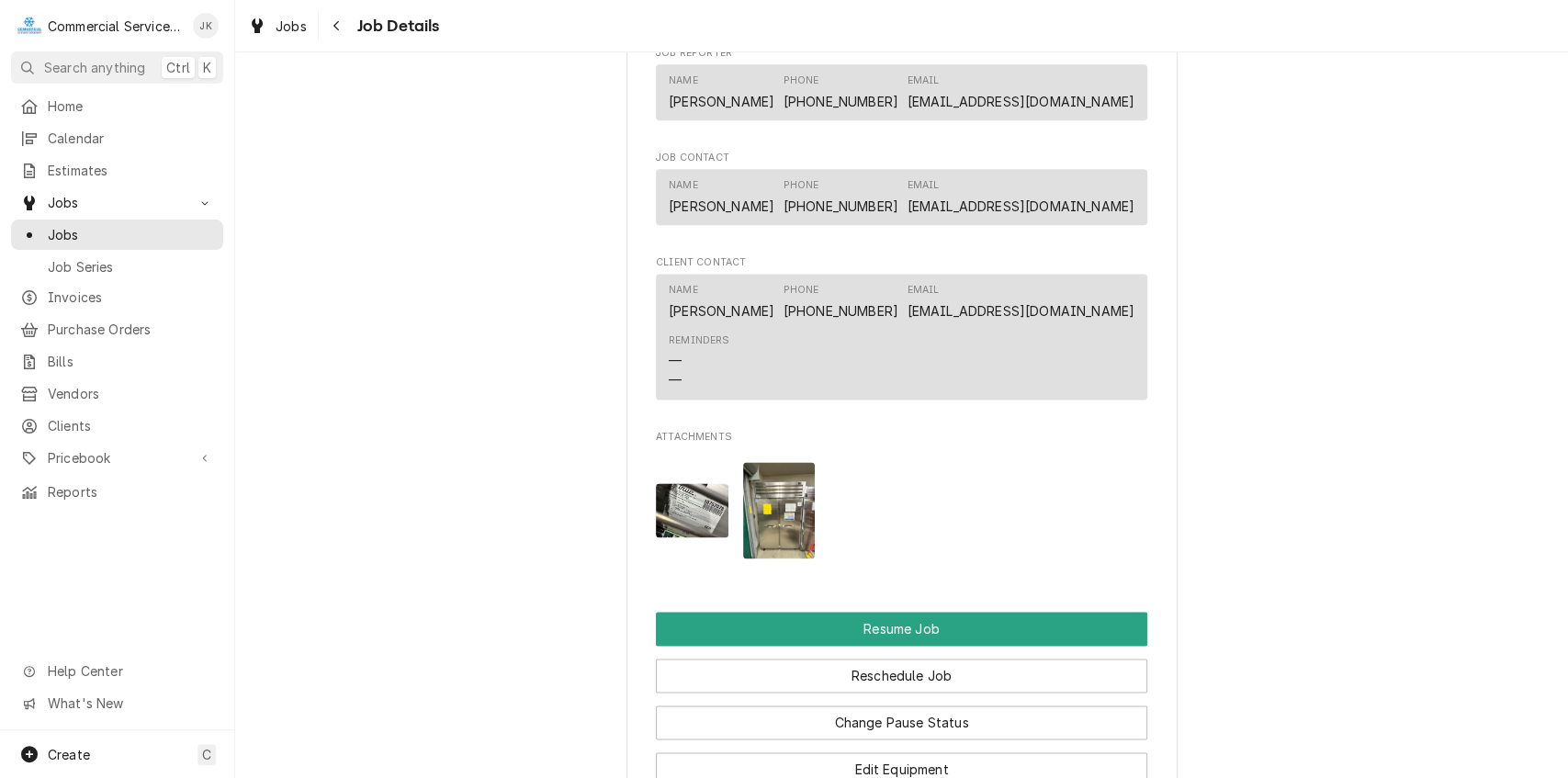
click at [690, 519] on img "Attachments" at bounding box center [692, 511] width 72 height 54
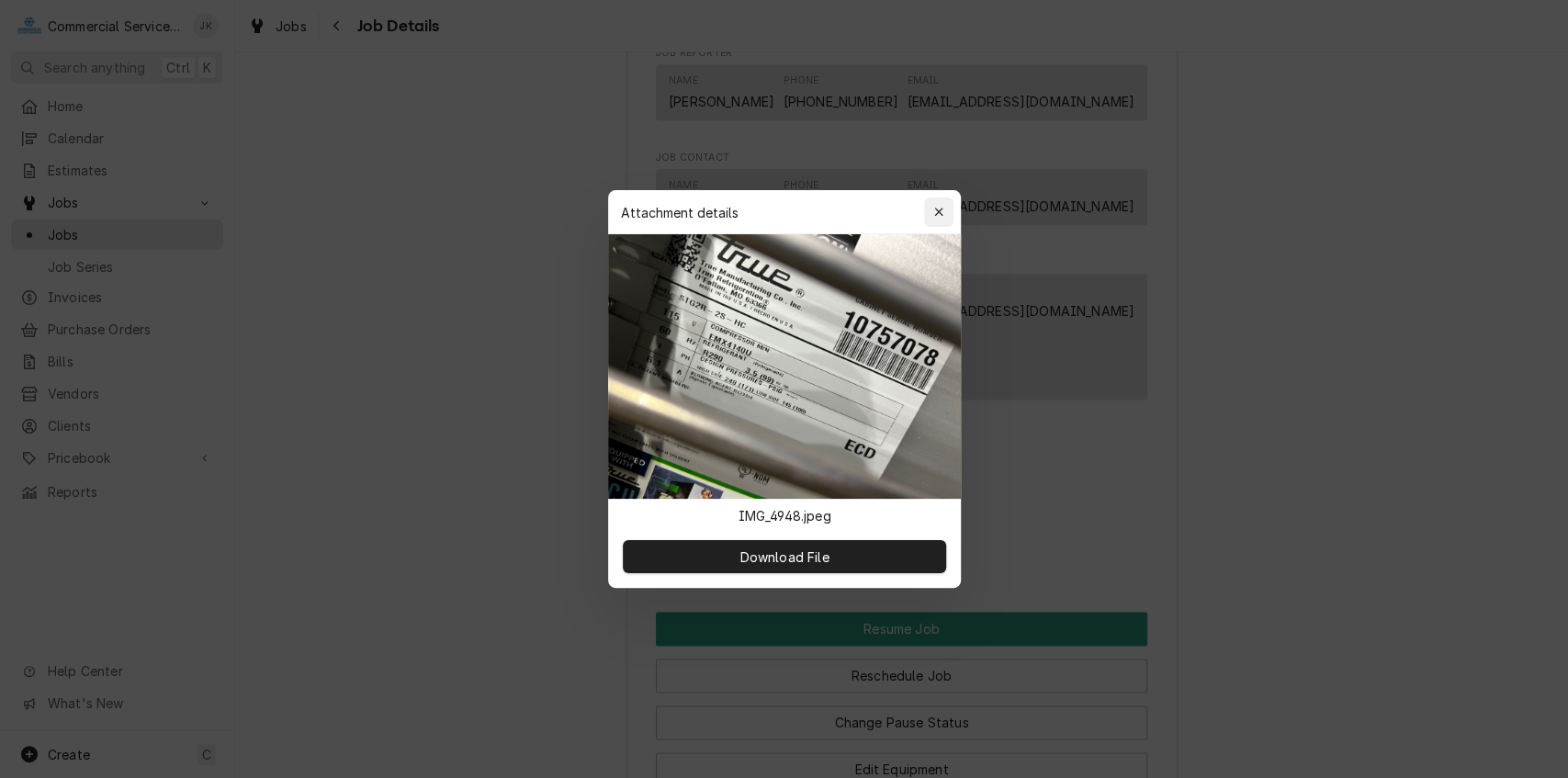
click at [932, 210] on div "button" at bounding box center [939, 212] width 19 height 19
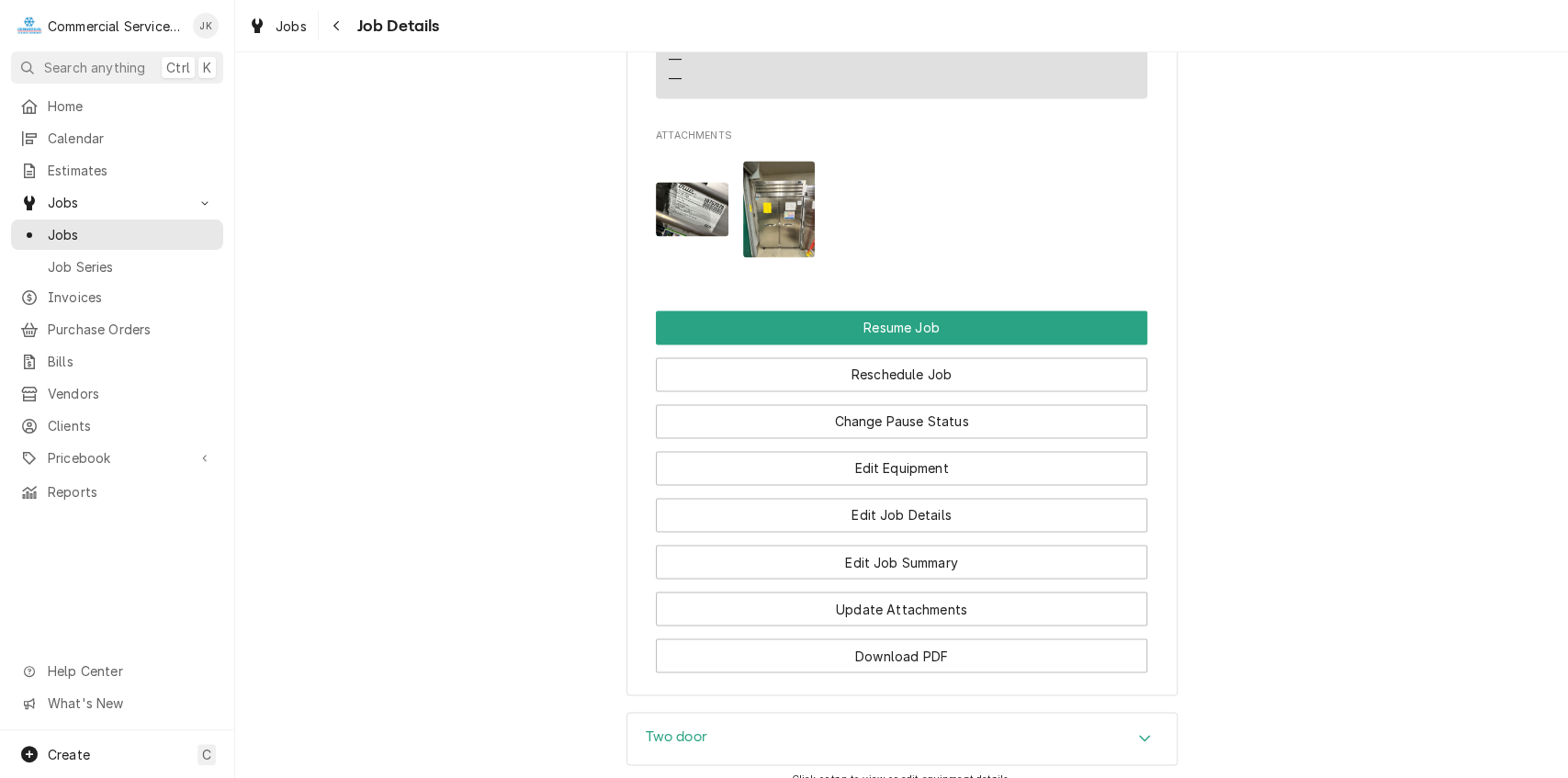
scroll to position [1881, 0]
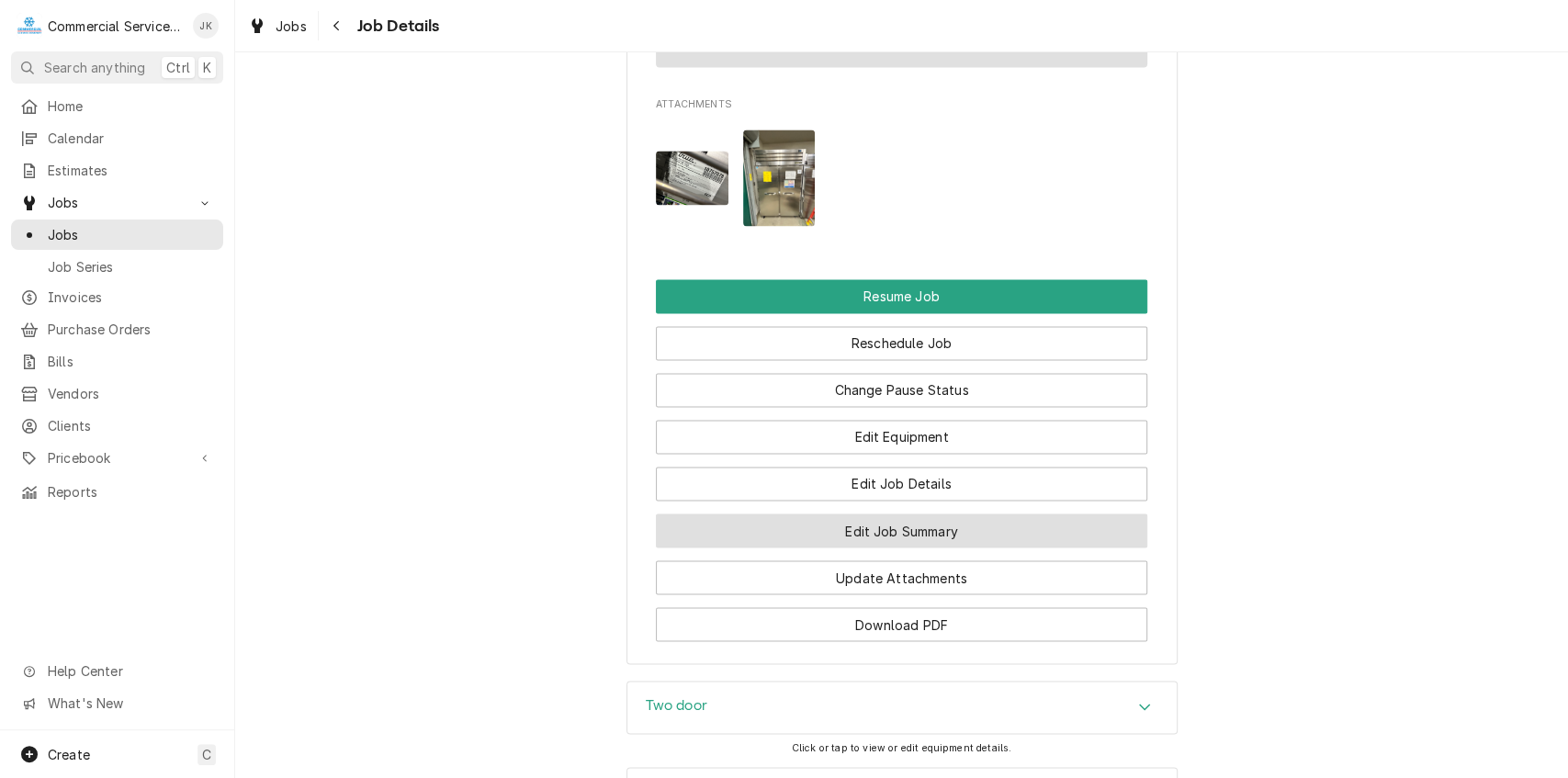
click at [854, 547] on button "Edit Job Summary" at bounding box center [901, 530] width 491 height 34
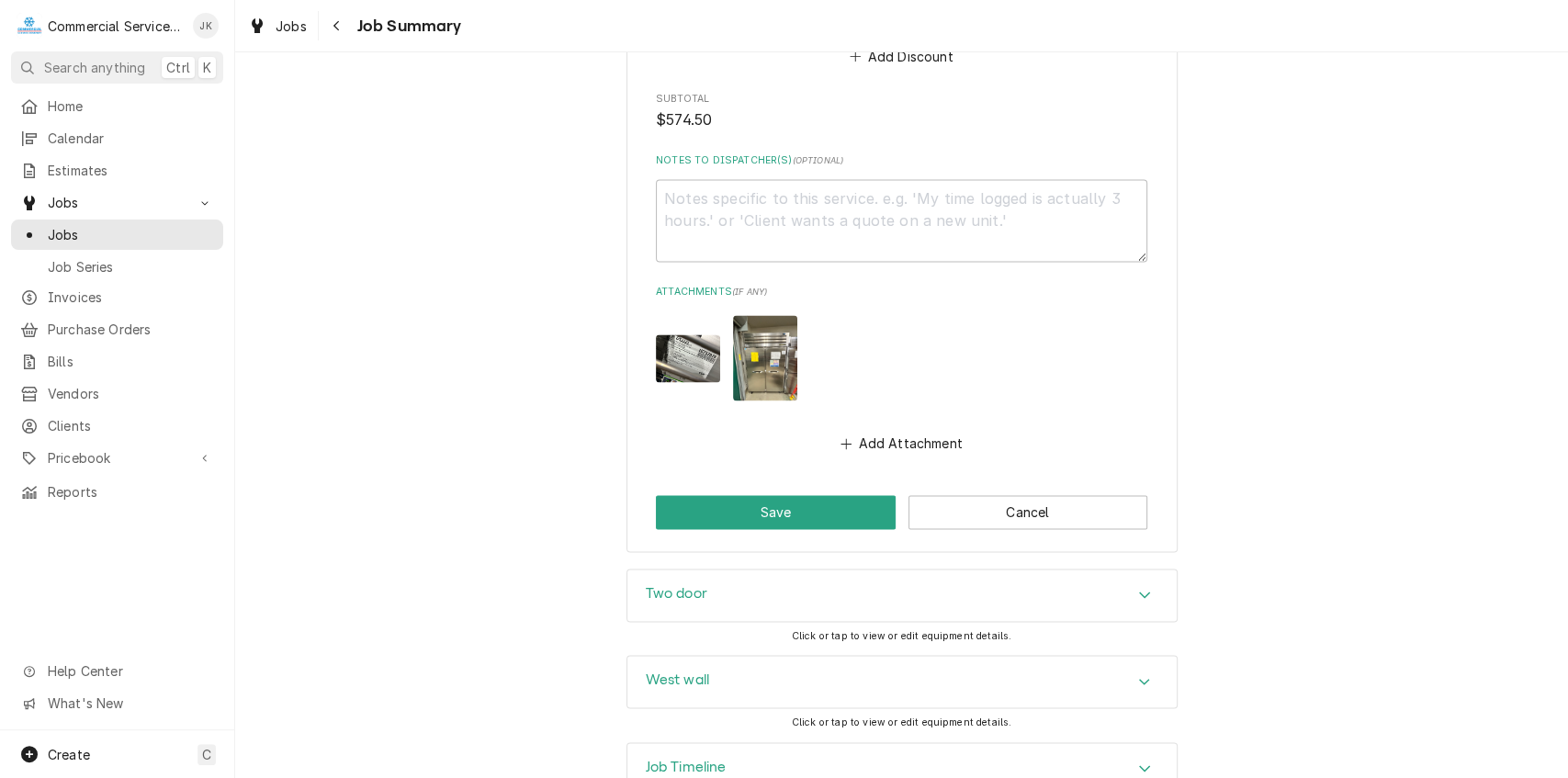
scroll to position [1894, 0]
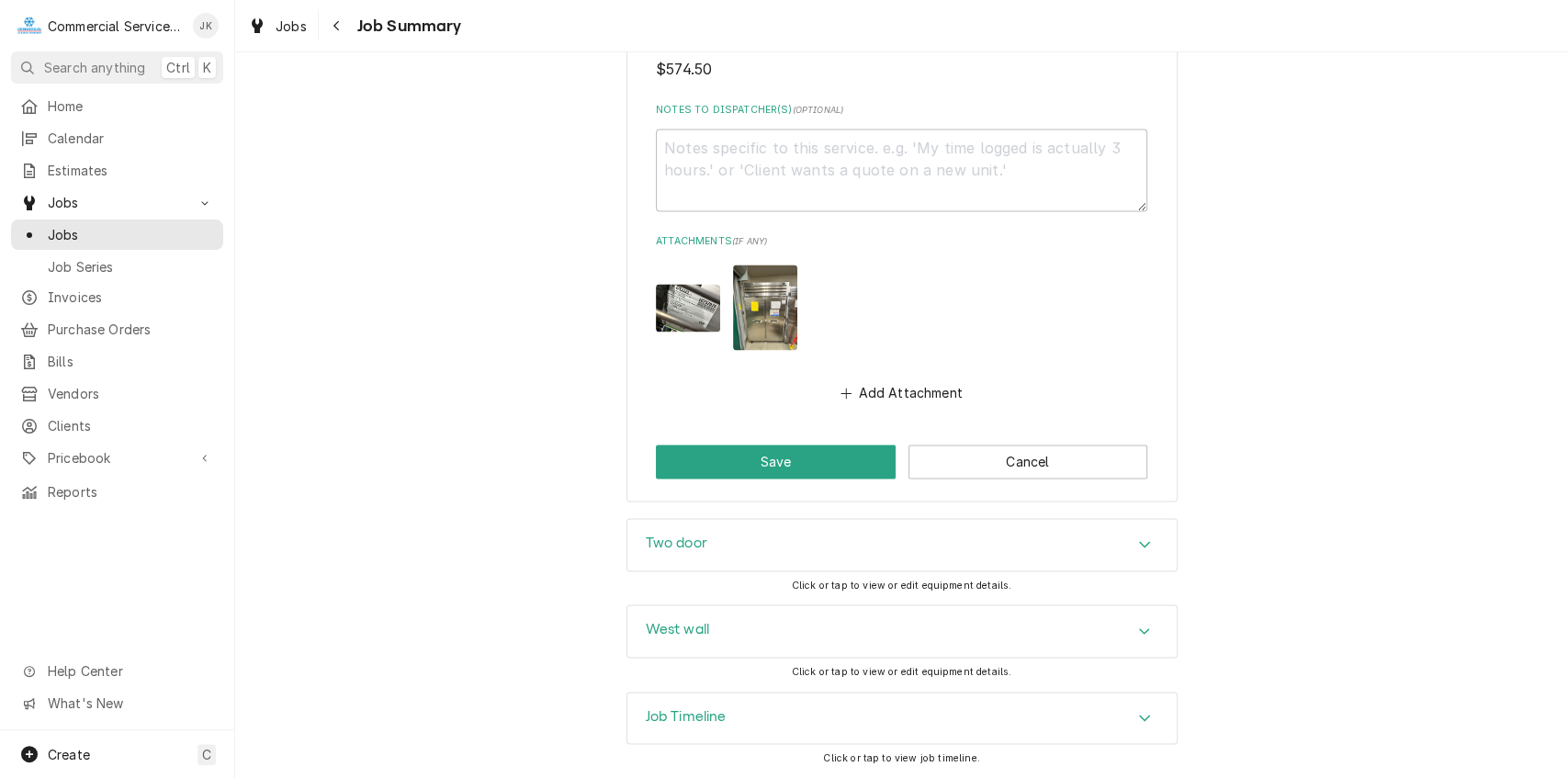
click at [799, 547] on div "Two door" at bounding box center [901, 544] width 549 height 52
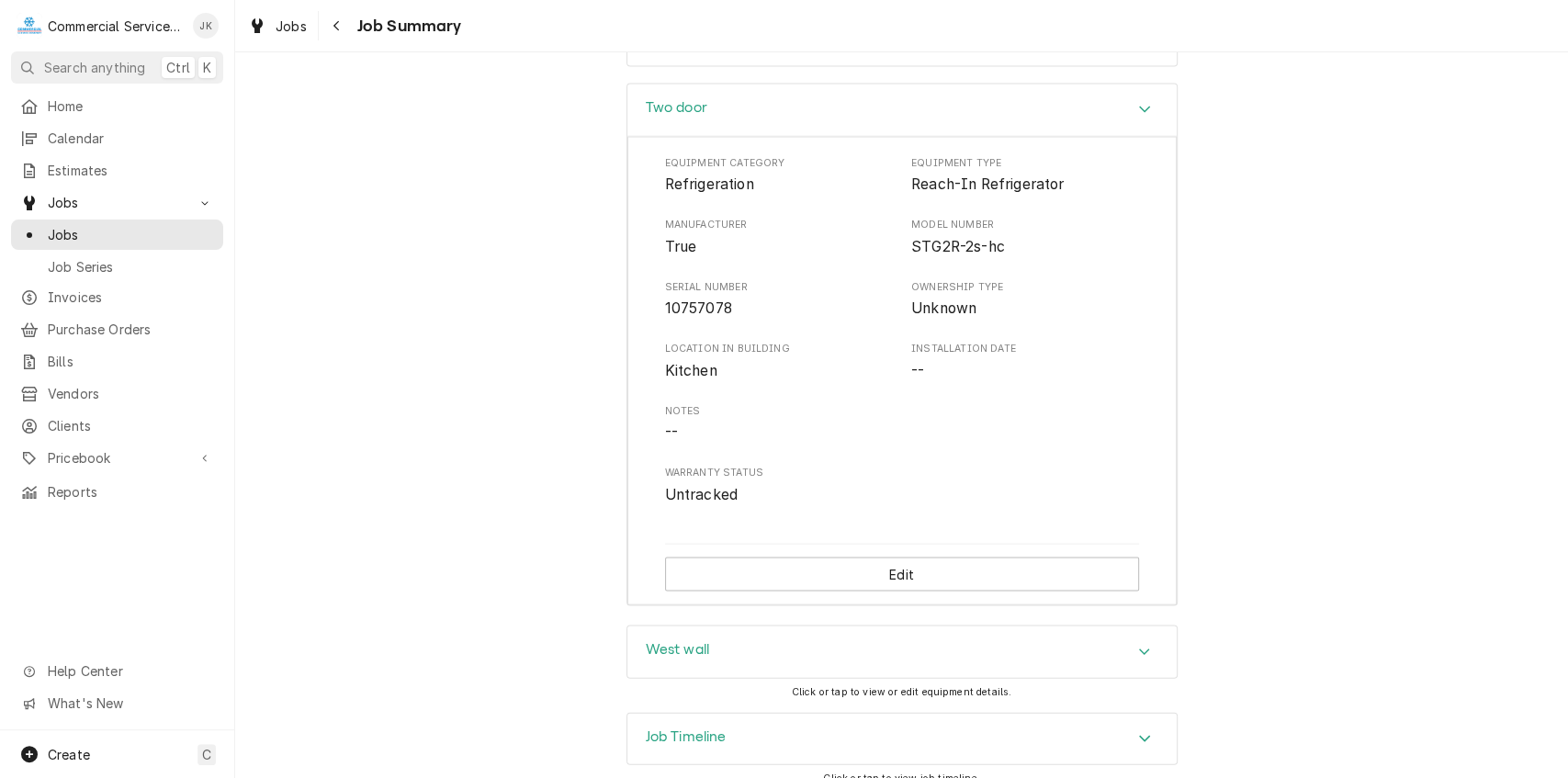
scroll to position [2348, 0]
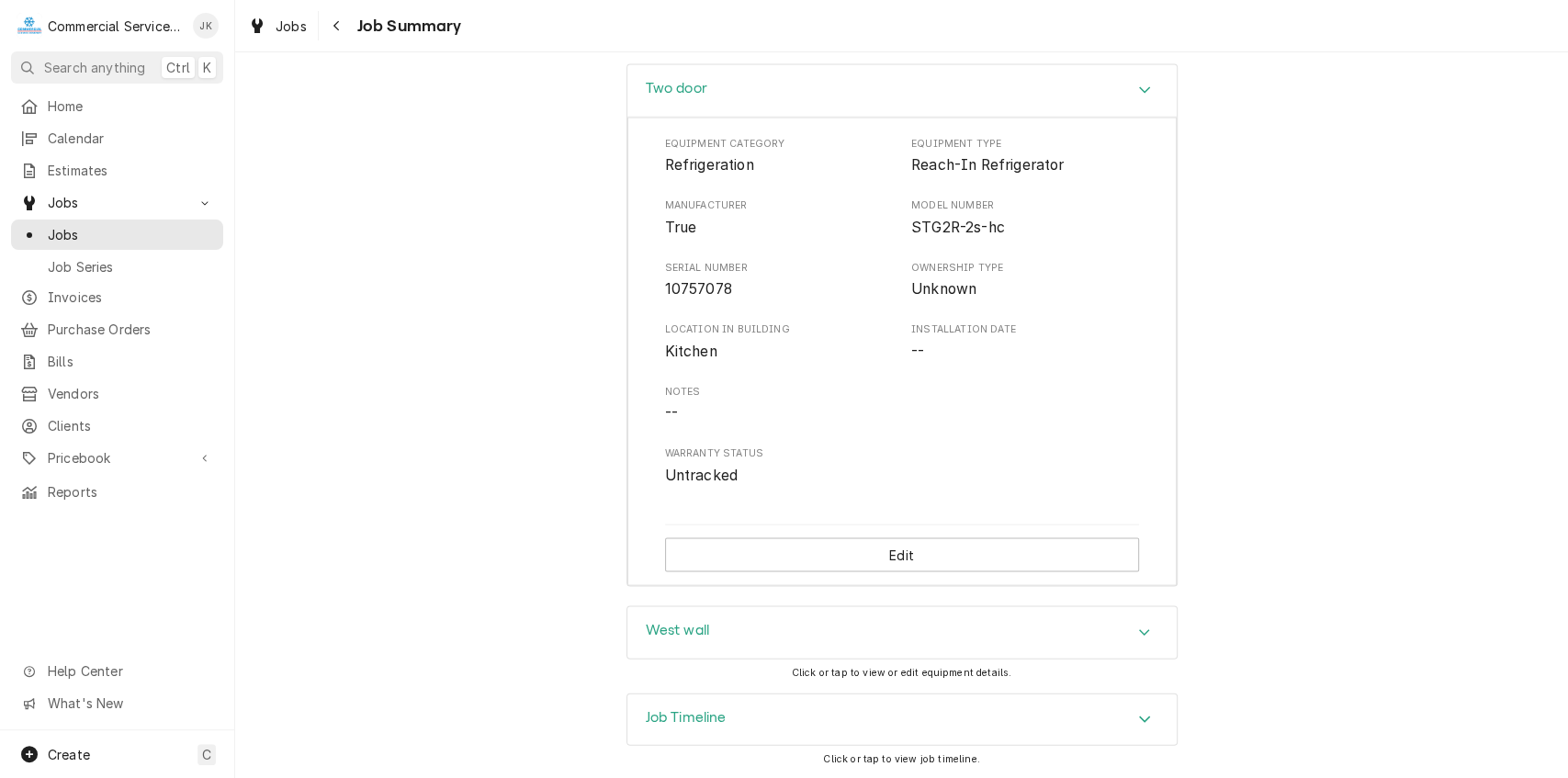
click at [888, 631] on div "West wall" at bounding box center [901, 632] width 549 height 52
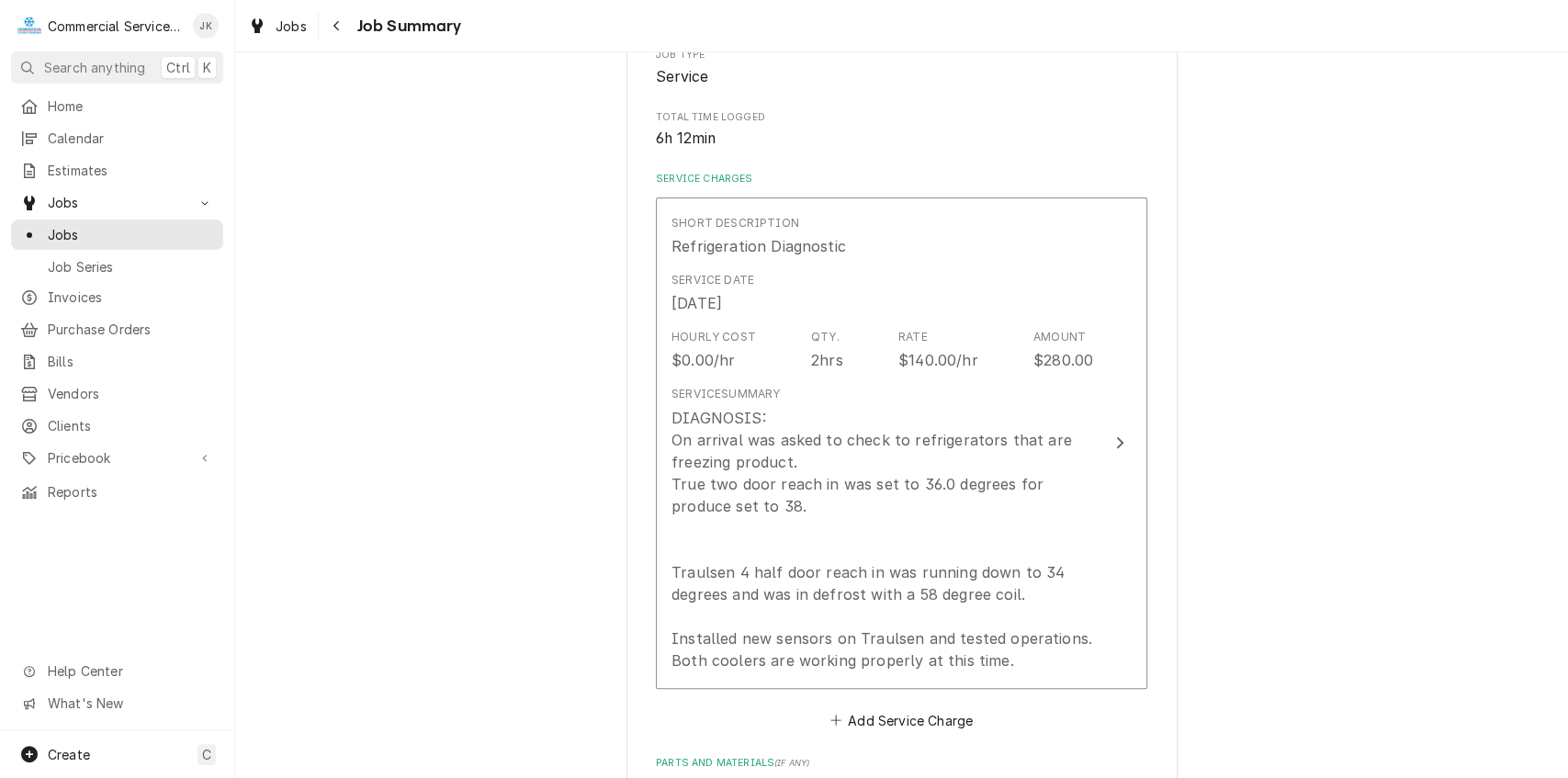
scroll to position [92, 0]
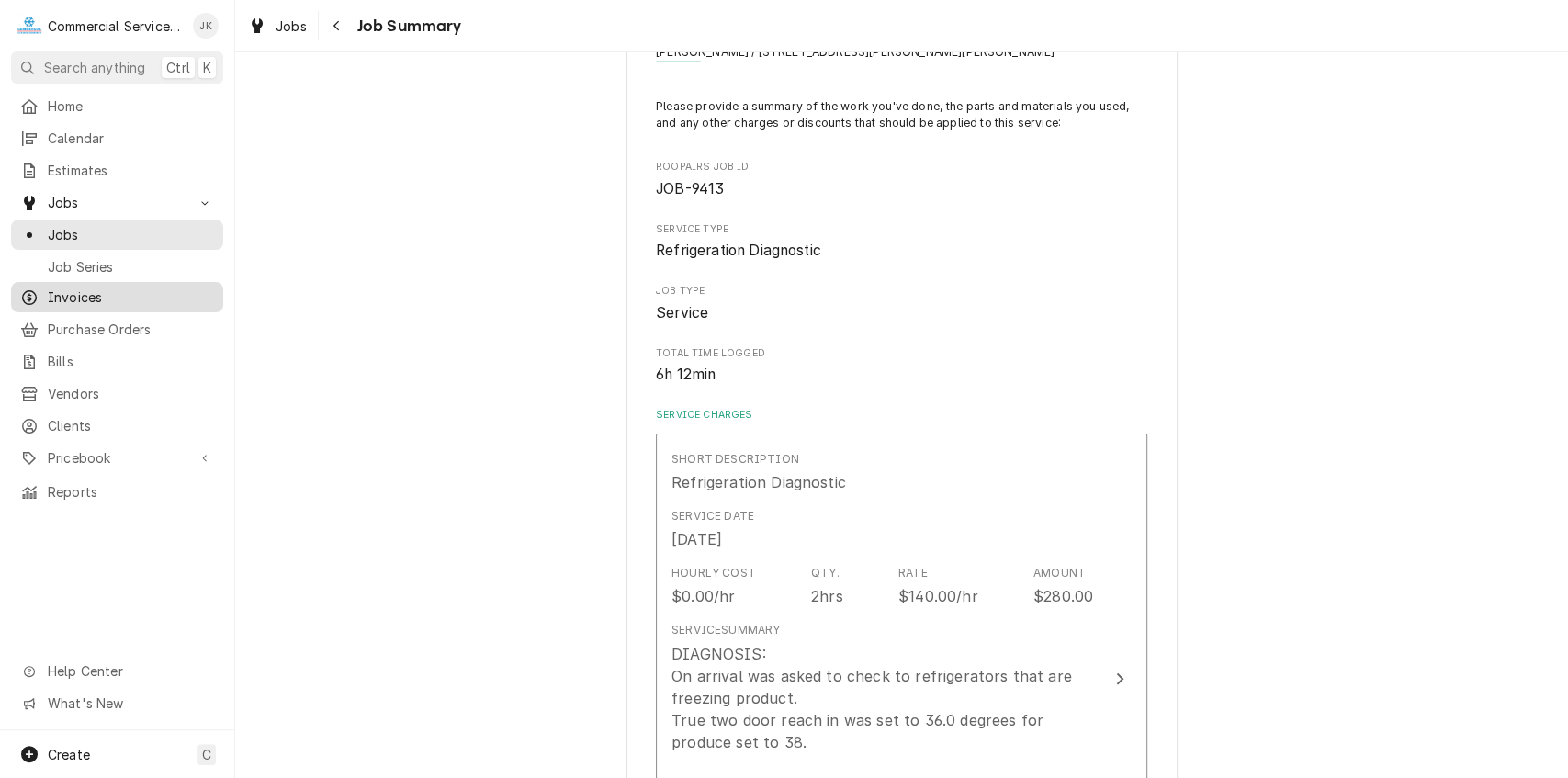
click at [103, 287] on span "Invoices" at bounding box center [131, 297] width 166 height 20
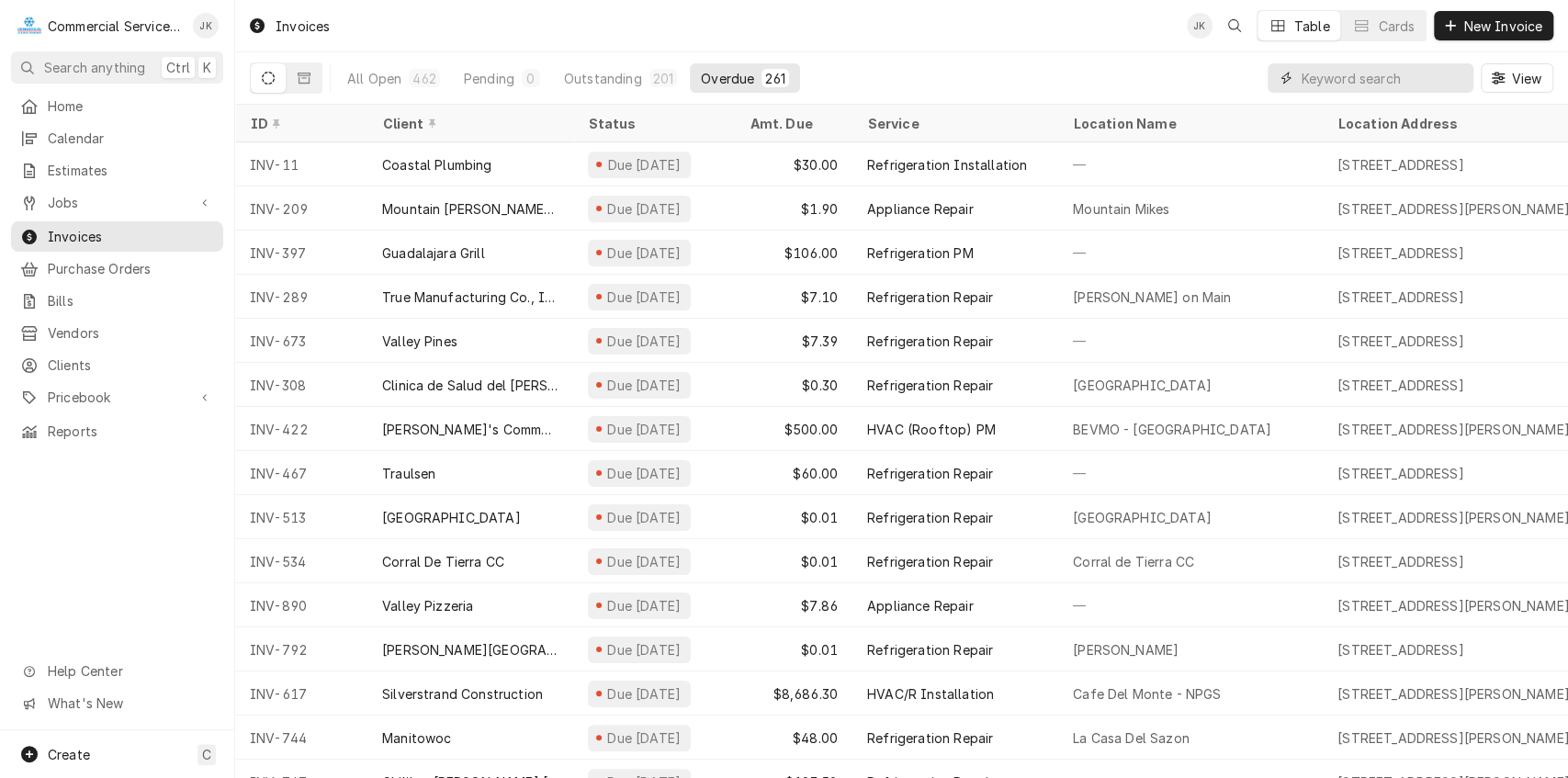
click at [1417, 86] on input "Dynamic Content Wrapper" at bounding box center [1382, 78] width 163 height 29
click at [1402, 80] on input "Dynamic Content Wrapper" at bounding box center [1382, 78] width 163 height 29
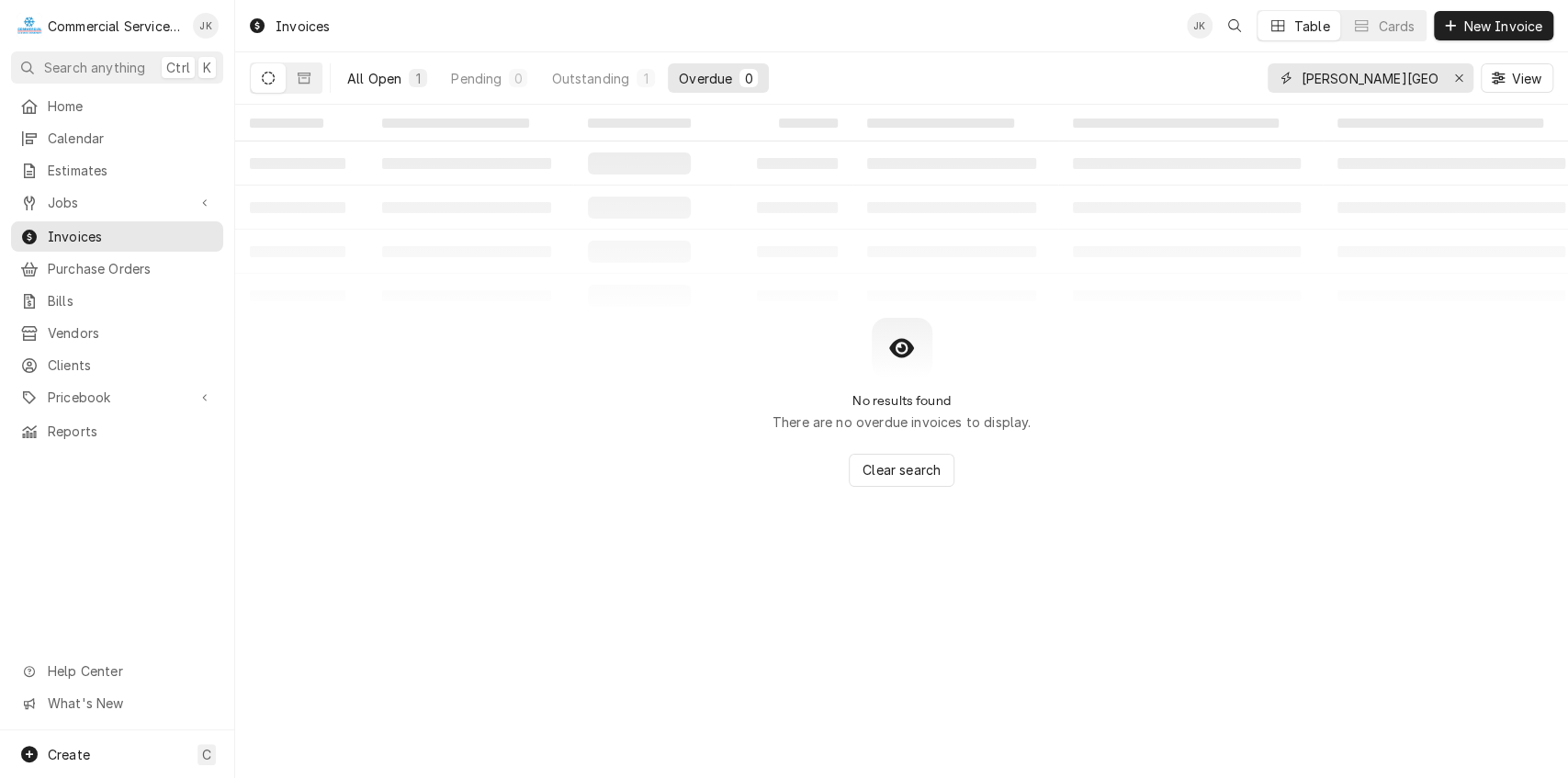
type input "[PERSON_NAME][GEOGRAPHIC_DATA]"
click at [415, 72] on div "1" at bounding box center [418, 78] width 11 height 20
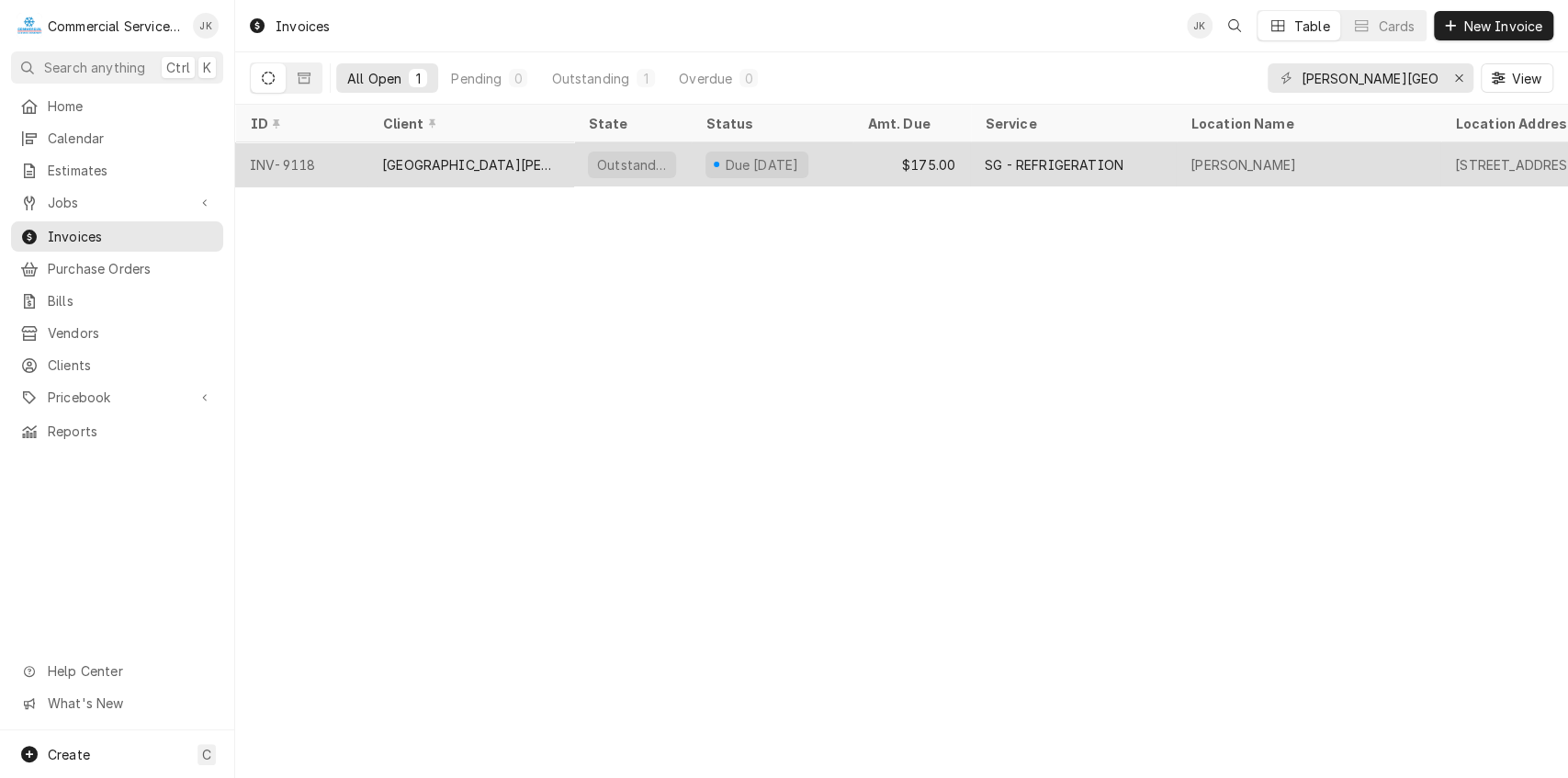
click at [754, 163] on div "Due [DATE]" at bounding box center [761, 164] width 78 height 20
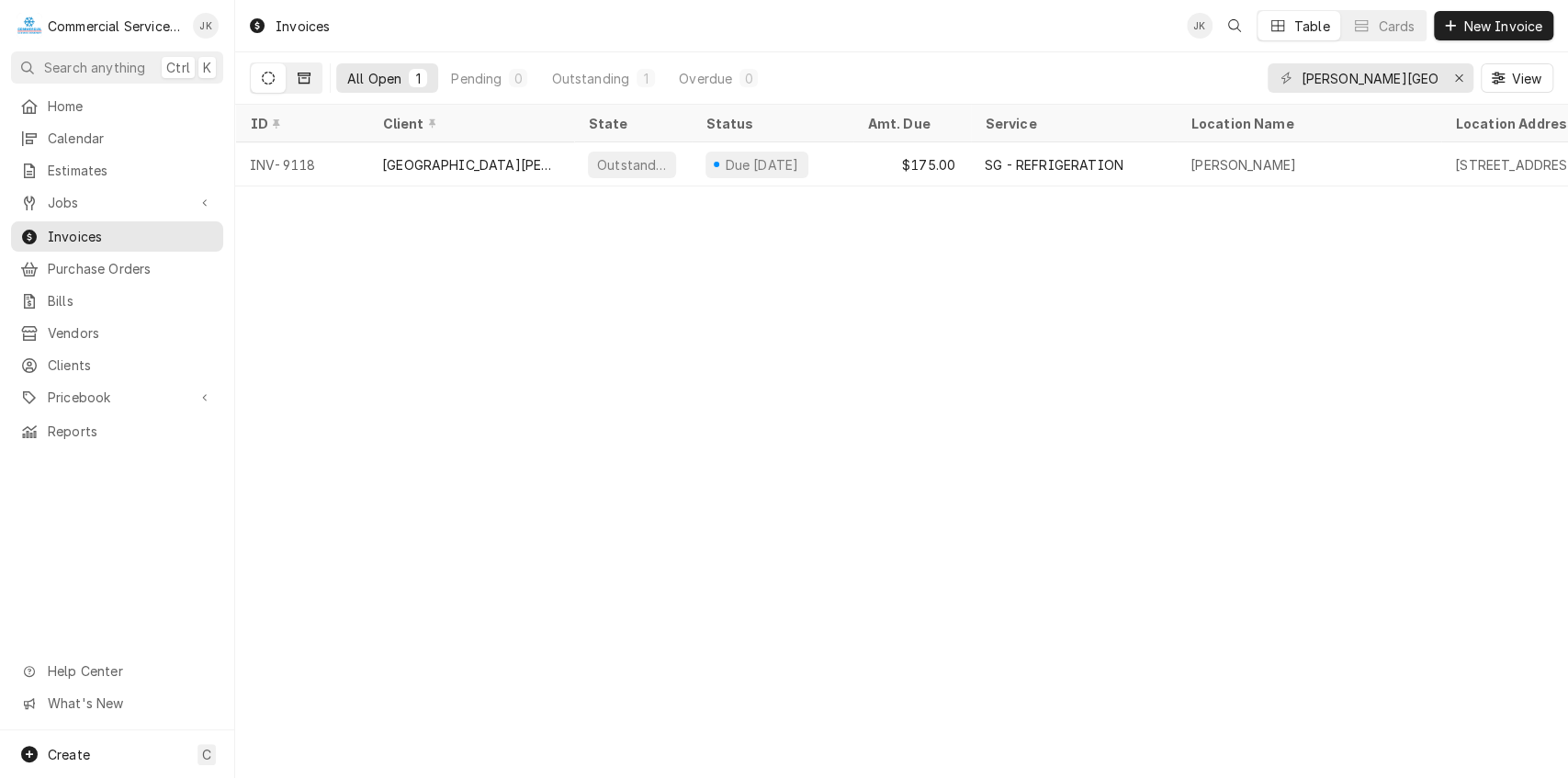
click at [303, 73] on icon "Dynamic Content Wrapper" at bounding box center [304, 78] width 13 height 13
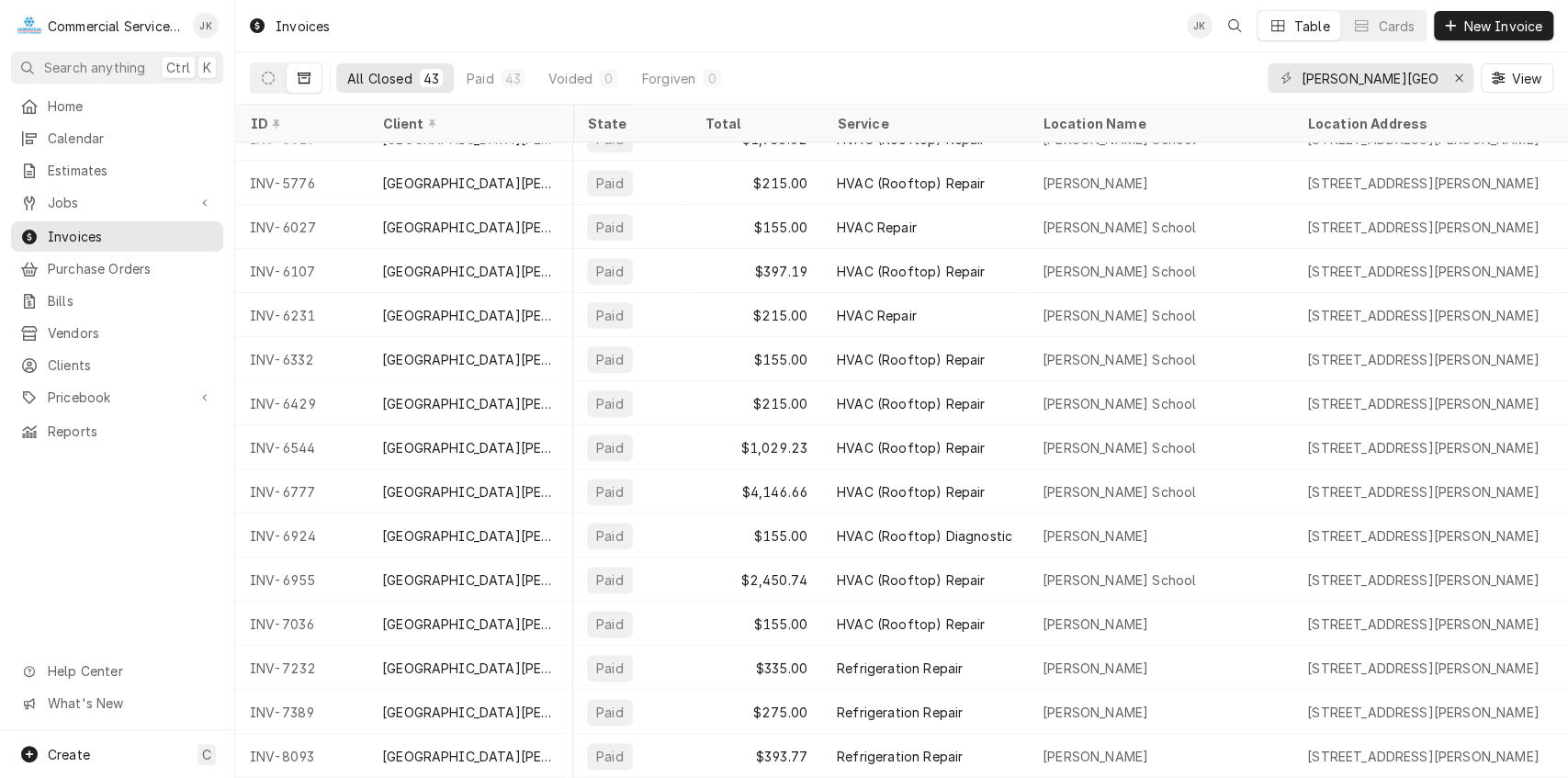
scroll to position [1265, 0]
click at [270, 71] on icon "Dynamic Content Wrapper" at bounding box center [269, 78] width 13 height 13
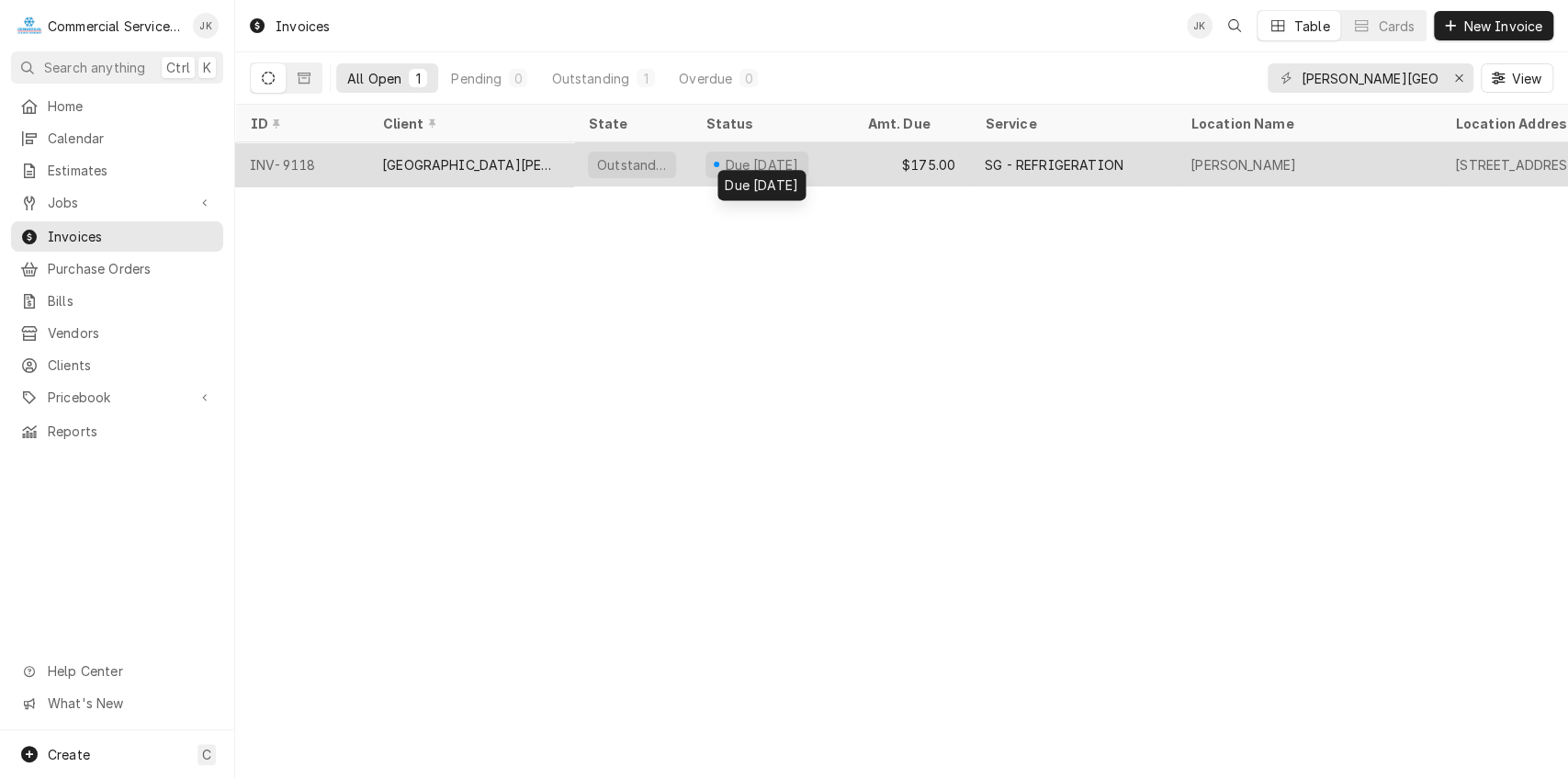
click at [733, 156] on div "Due in 18 days" at bounding box center [761, 164] width 78 height 20
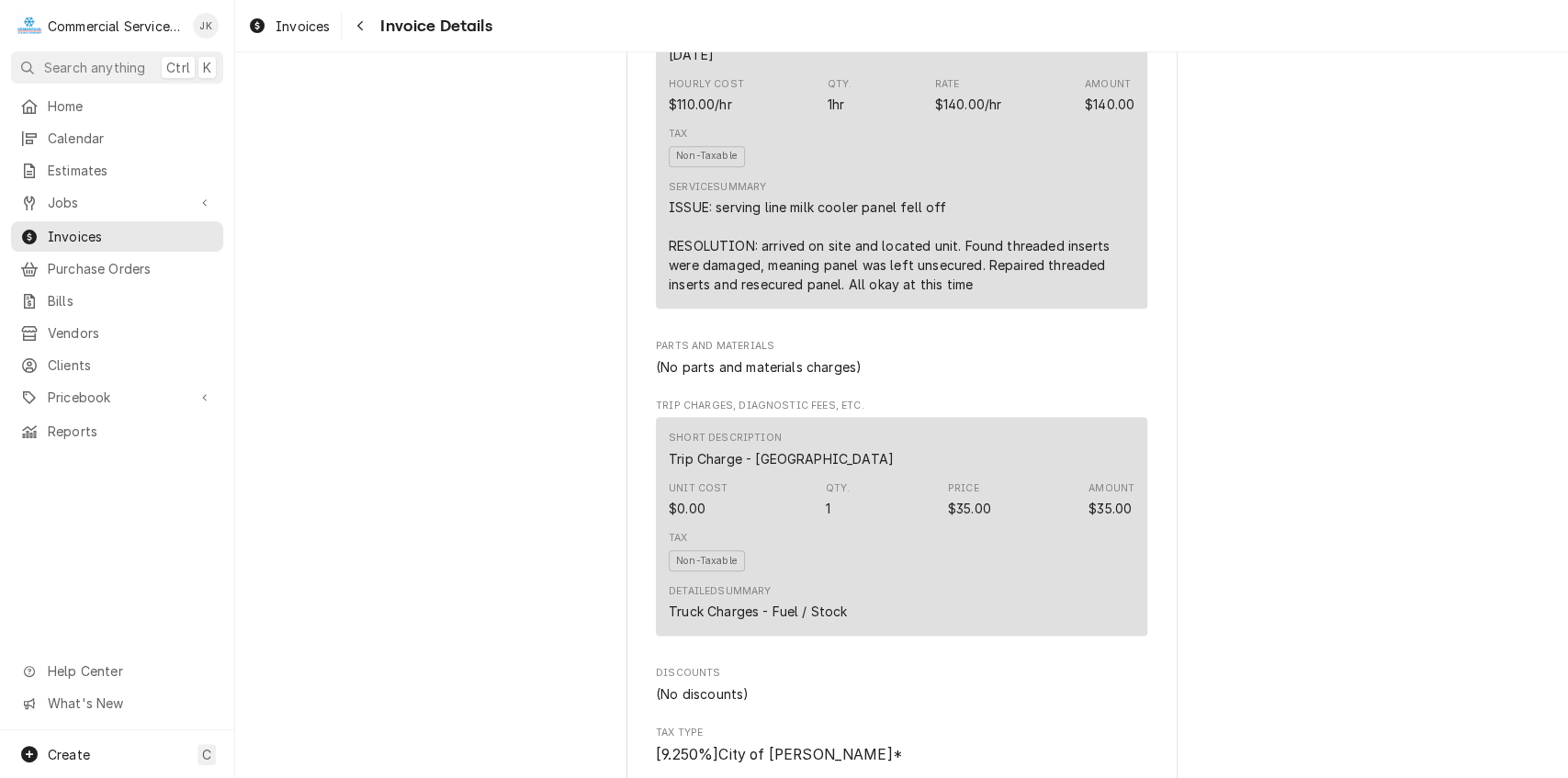
scroll to position [1251, 0]
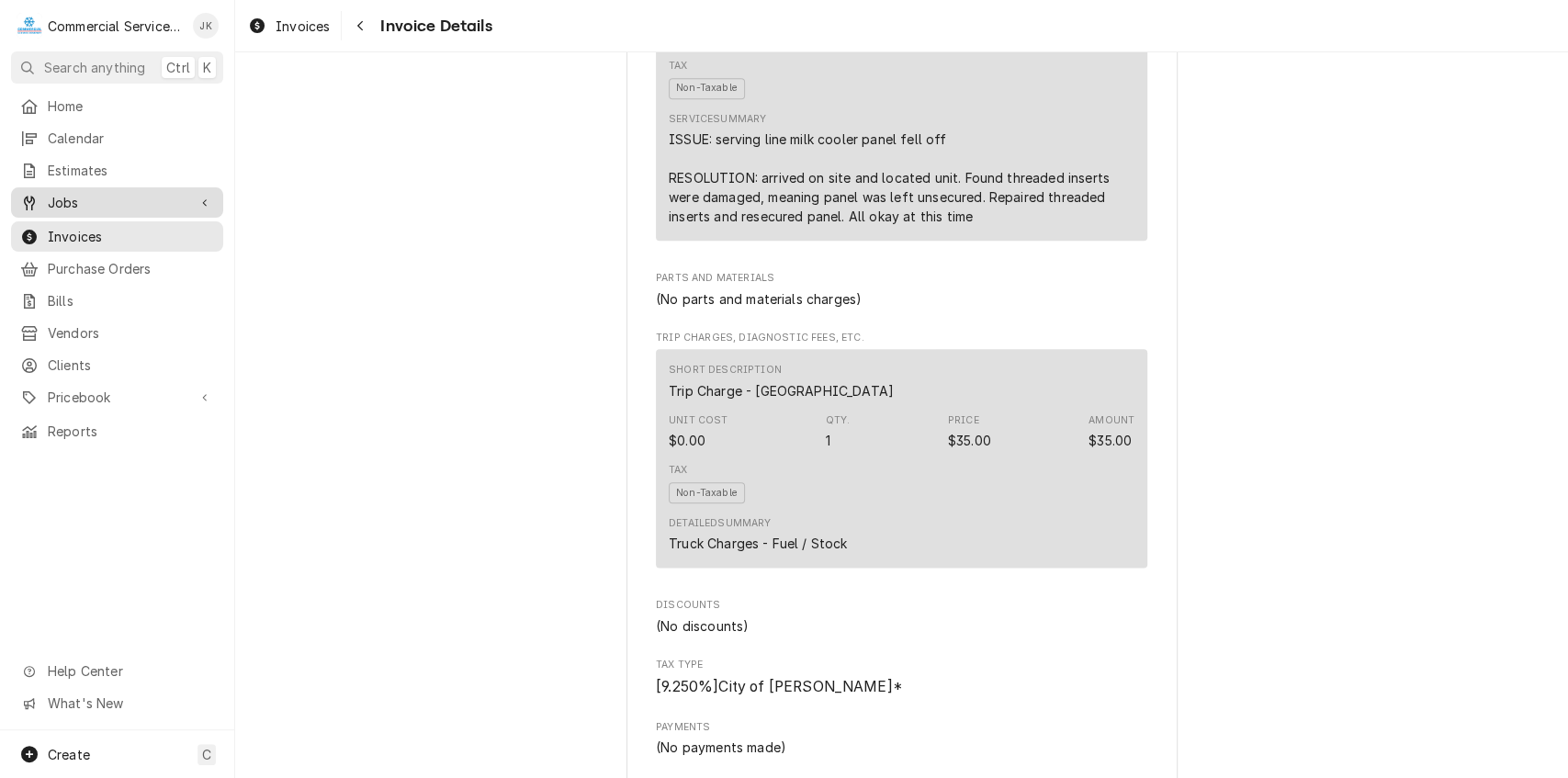
click at [109, 194] on span "Jobs" at bounding box center [117, 202] width 139 height 20
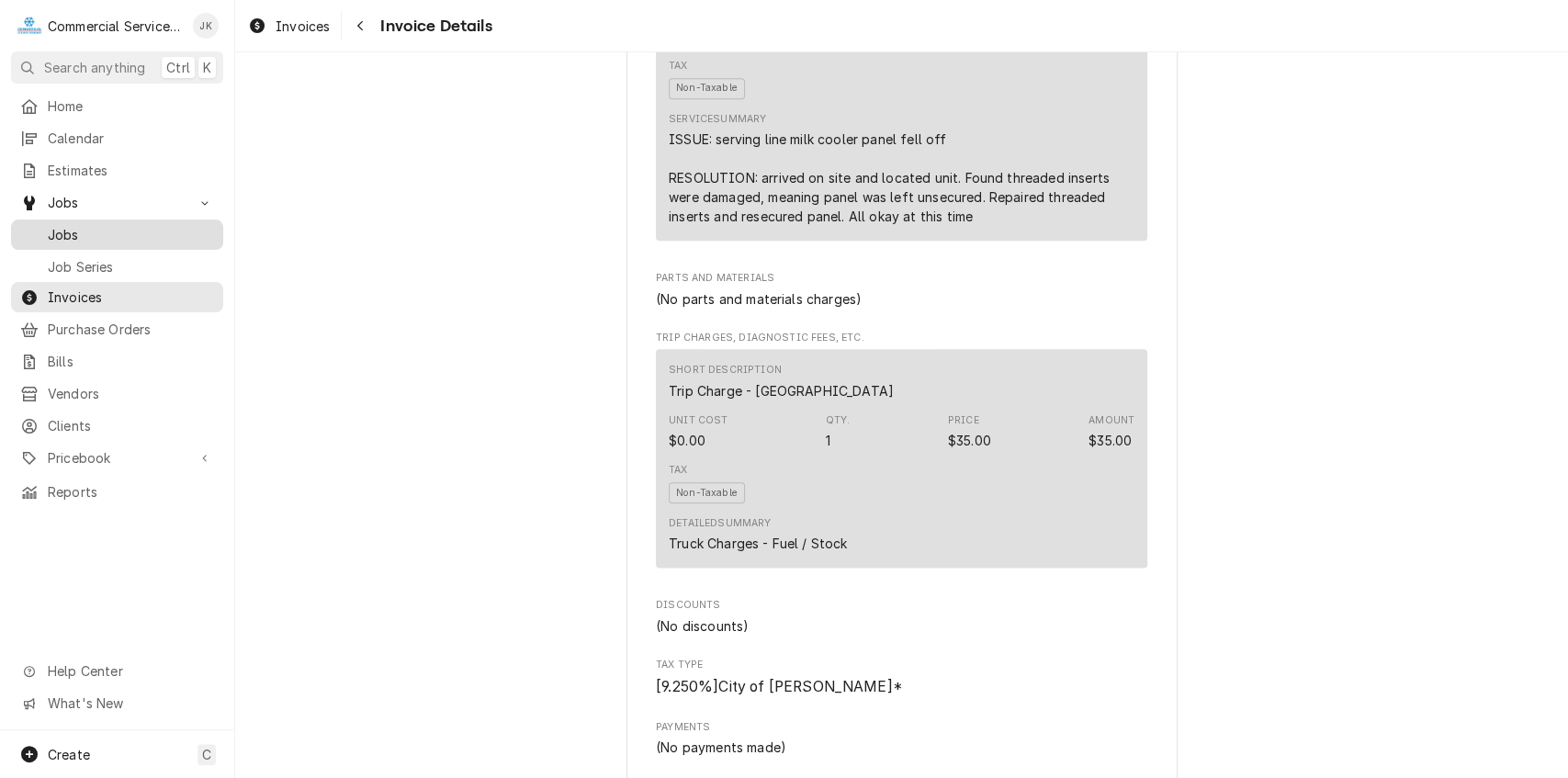
click at [135, 225] on span "Jobs" at bounding box center [131, 235] width 166 height 20
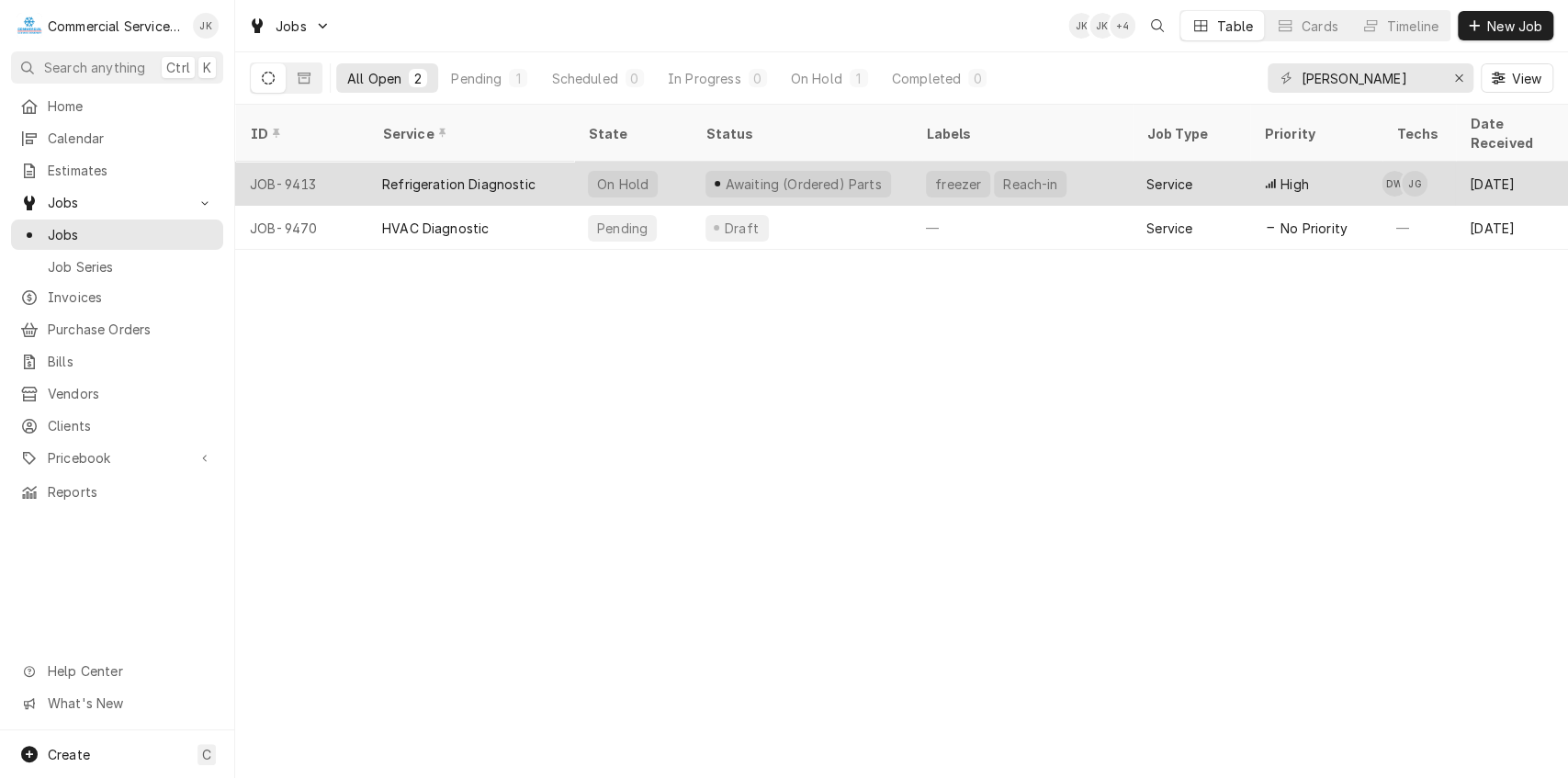
click at [858, 175] on div "Awaiting (Ordered) Parts" at bounding box center [803, 184] width 160 height 20
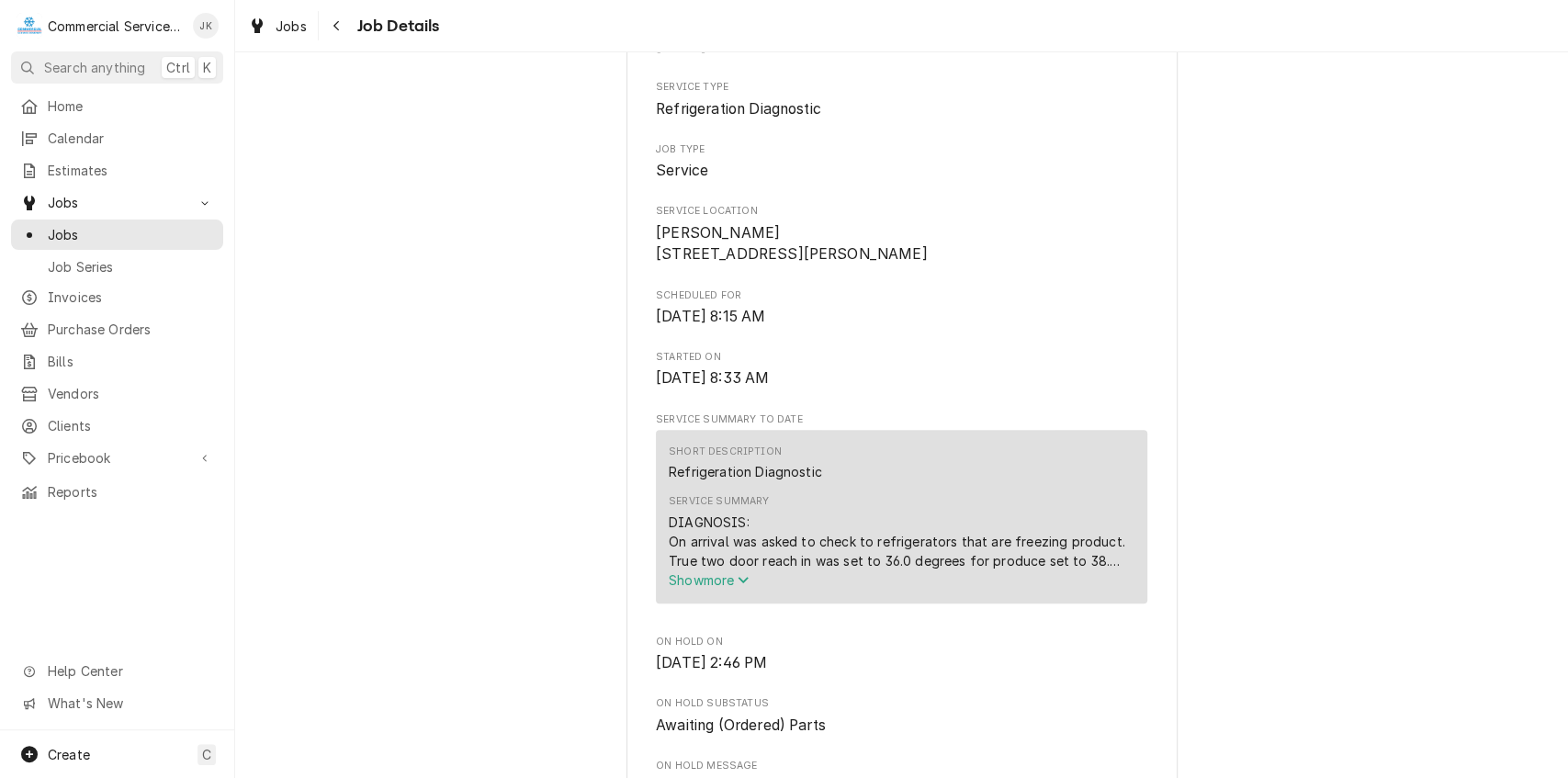
scroll to position [332, 0]
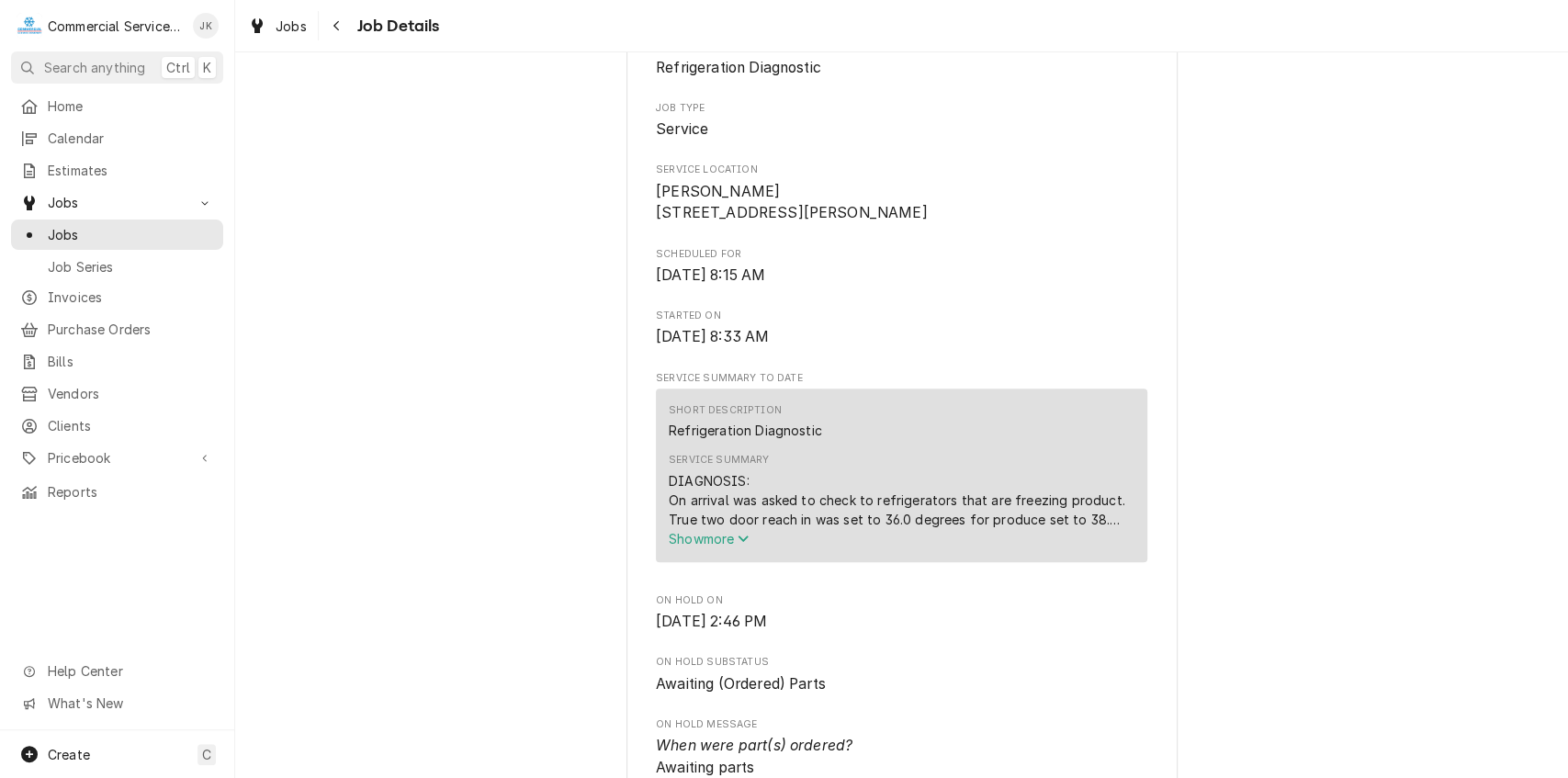
click at [715, 546] on span "Show more" at bounding box center [709, 539] width 81 height 16
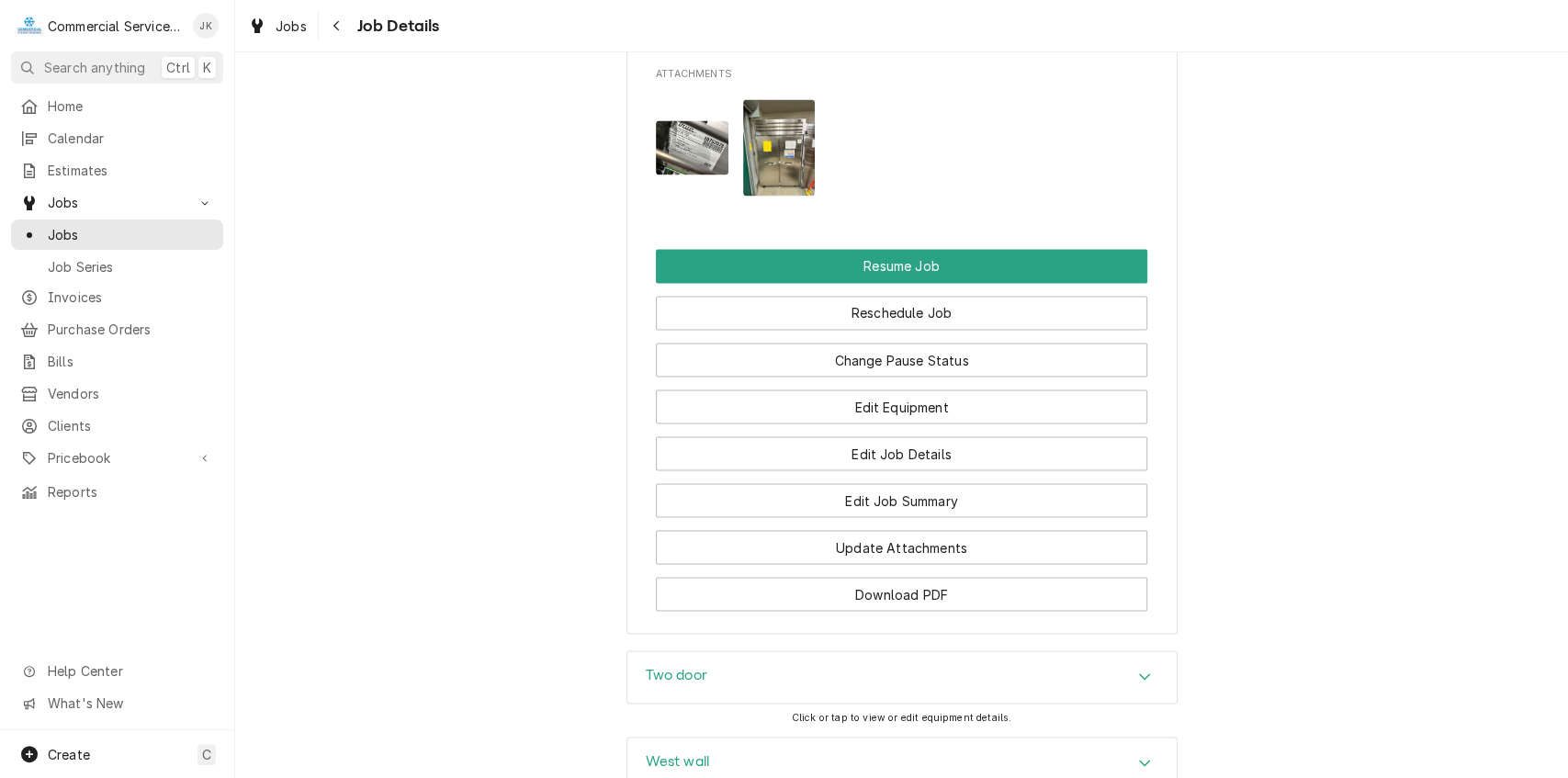
scroll to position [2052, 0]
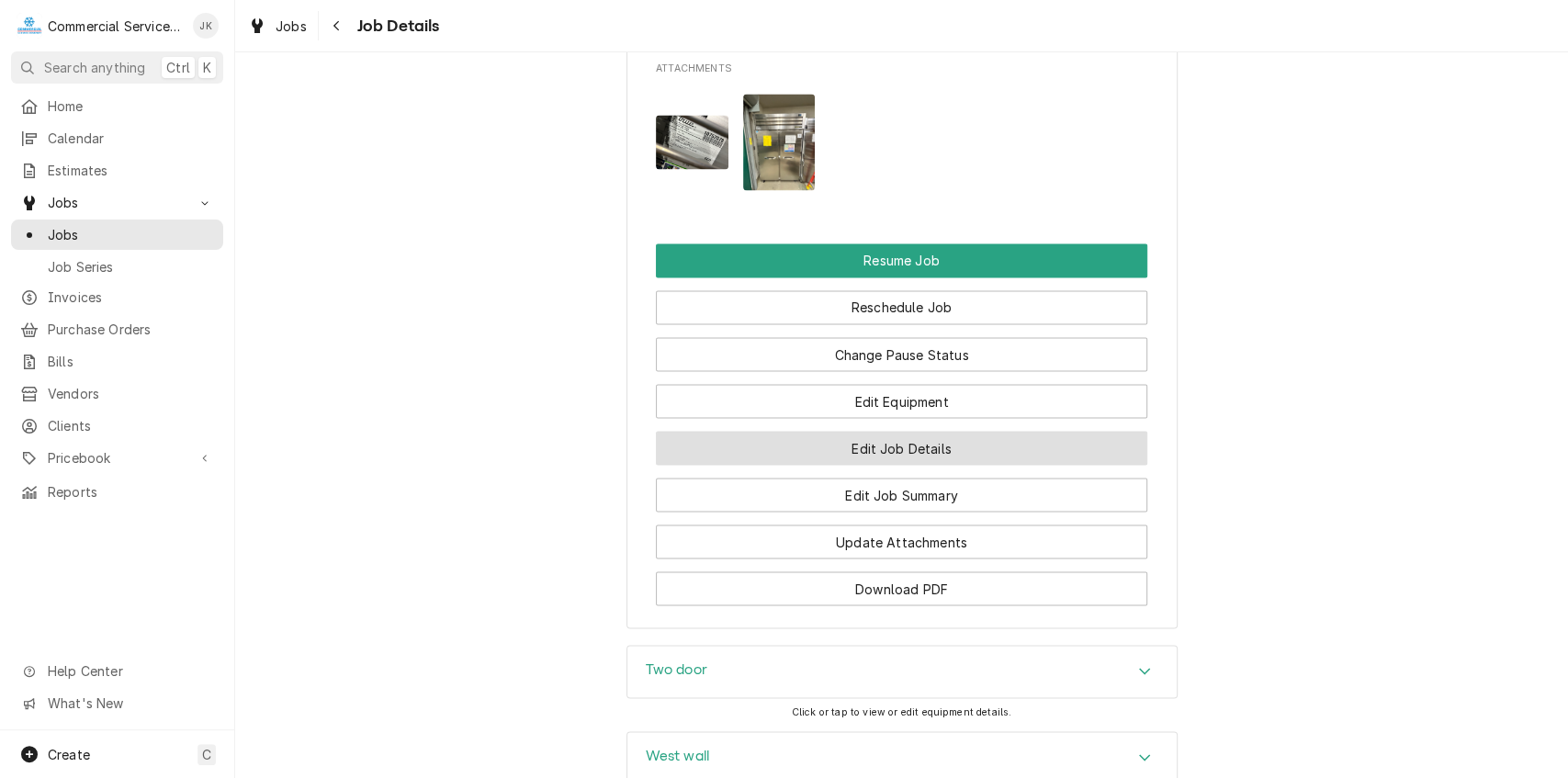
click at [892, 465] on button "Edit Job Details" at bounding box center [901, 448] width 491 height 34
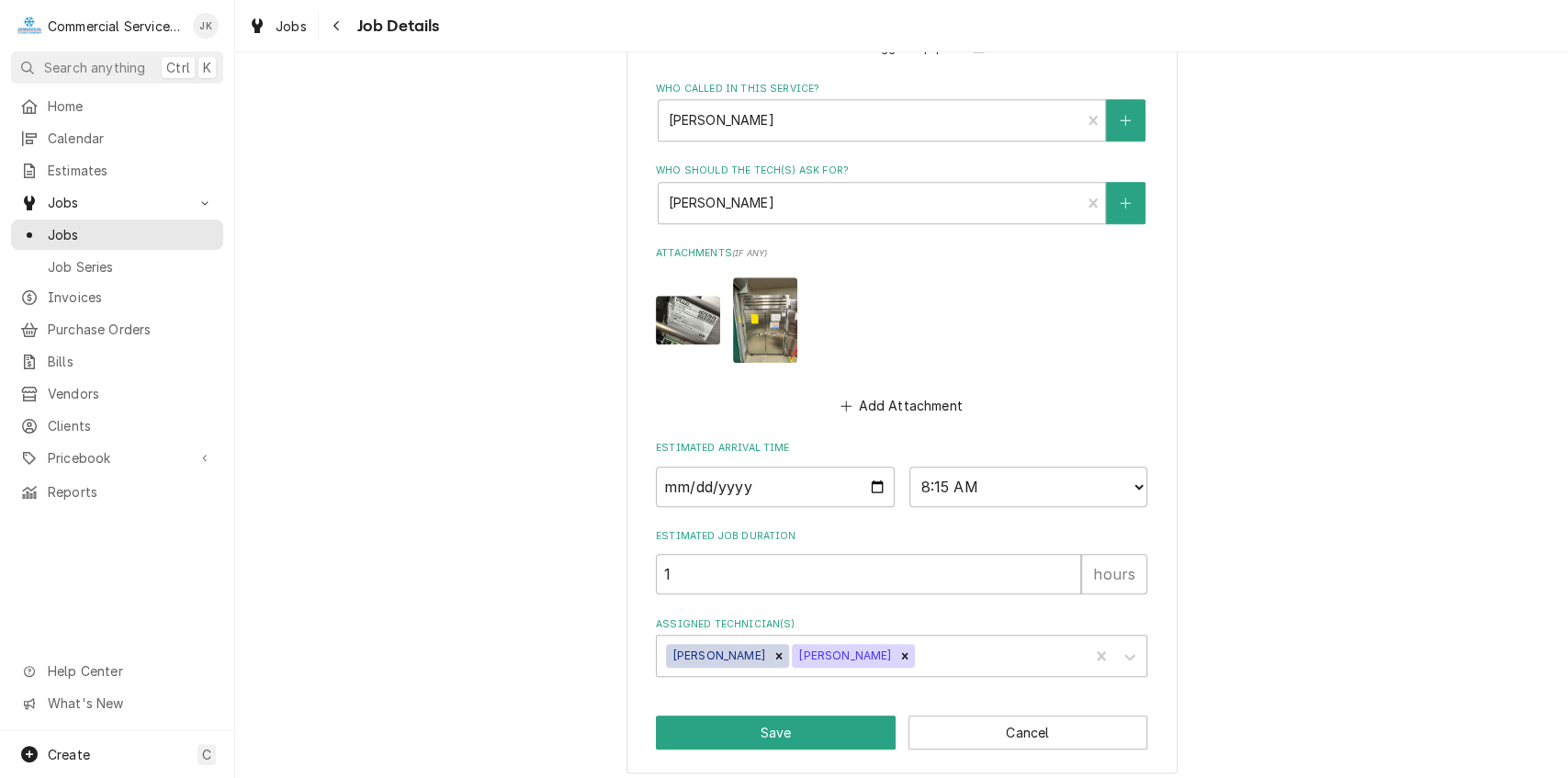
scroll to position [1014, 0]
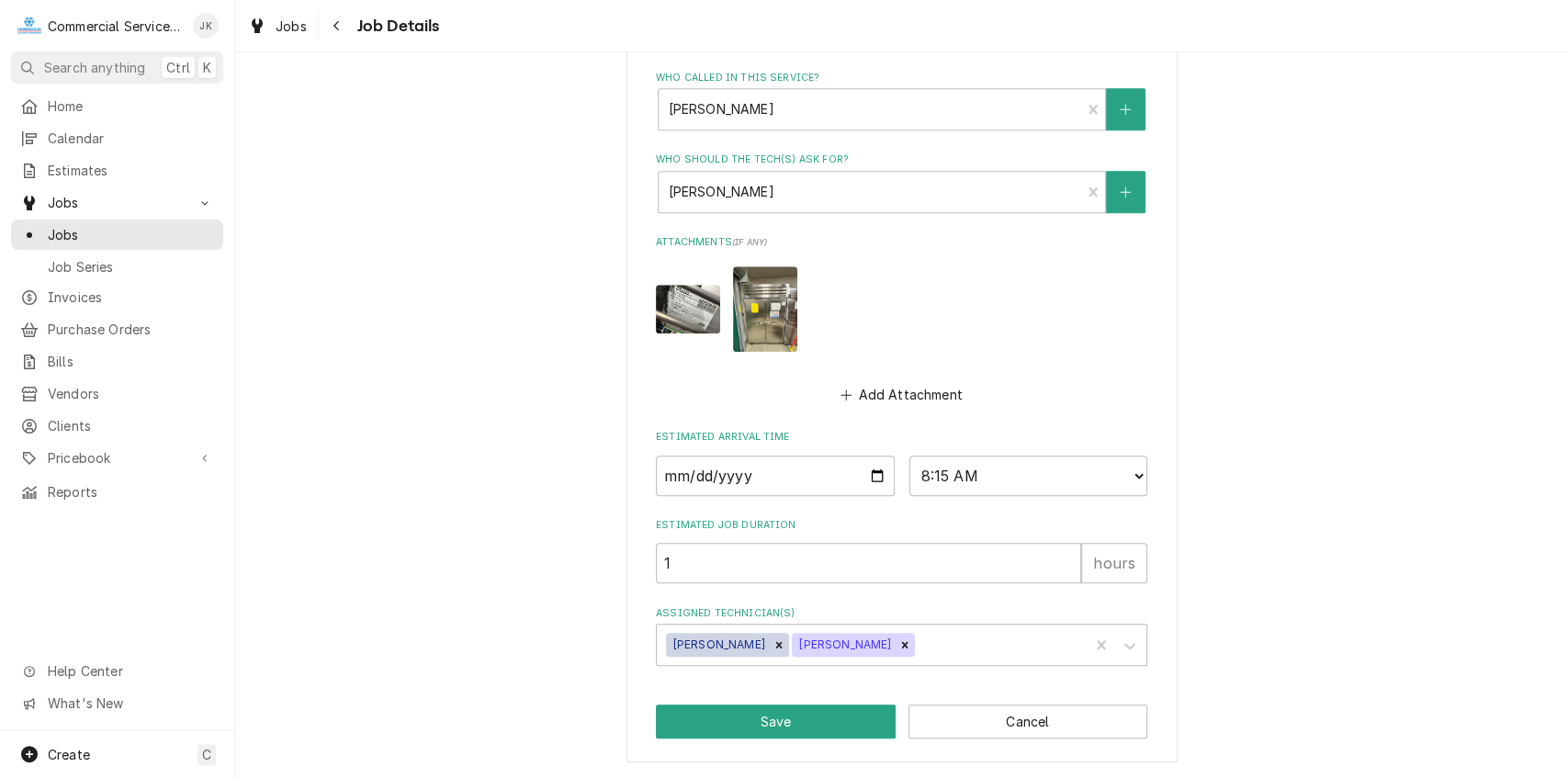
click at [774, 297] on img "Attachments" at bounding box center [765, 309] width 64 height 85
type textarea "x"
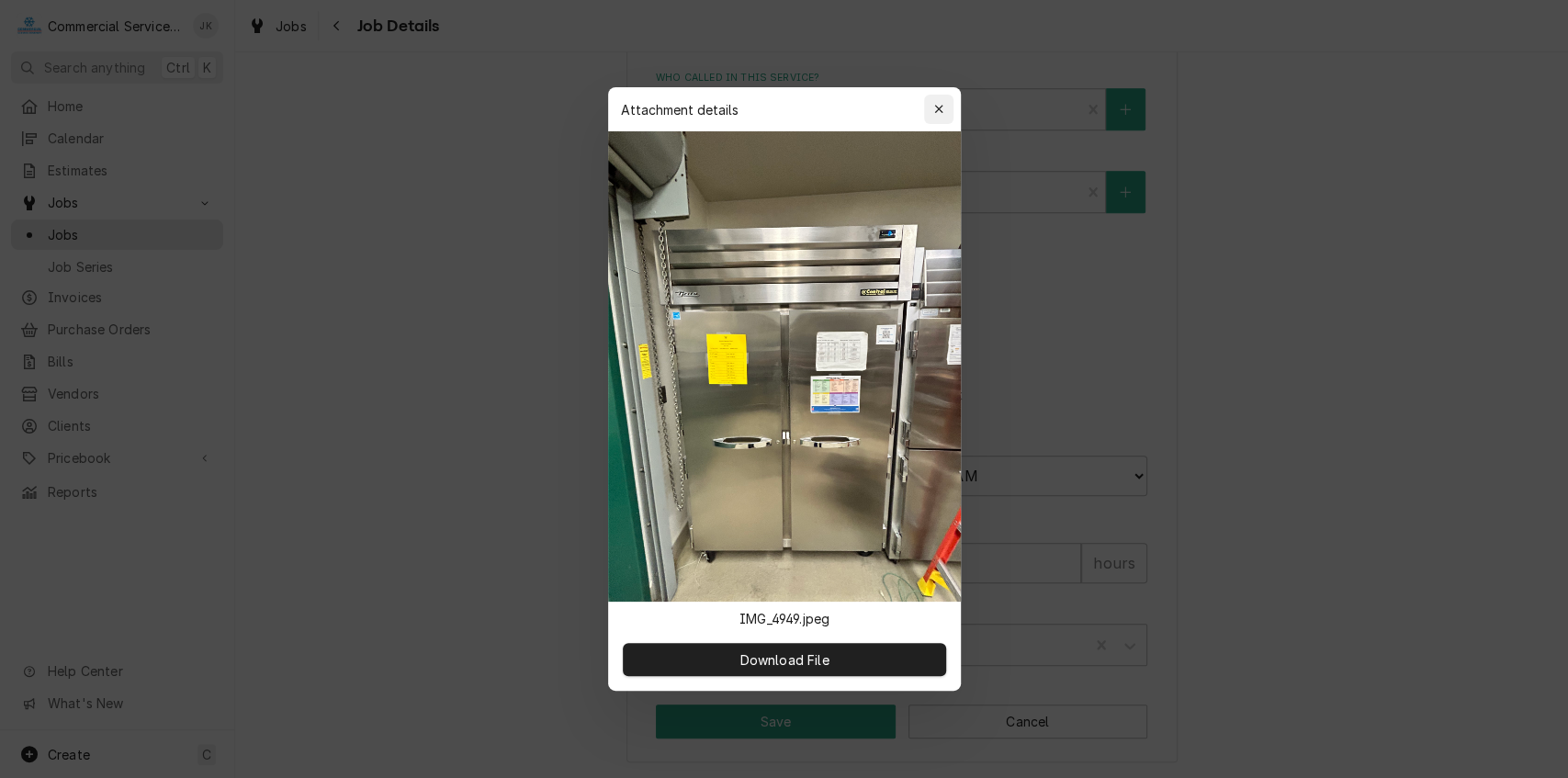
click at [941, 112] on icon "button" at bounding box center [938, 109] width 8 height 8
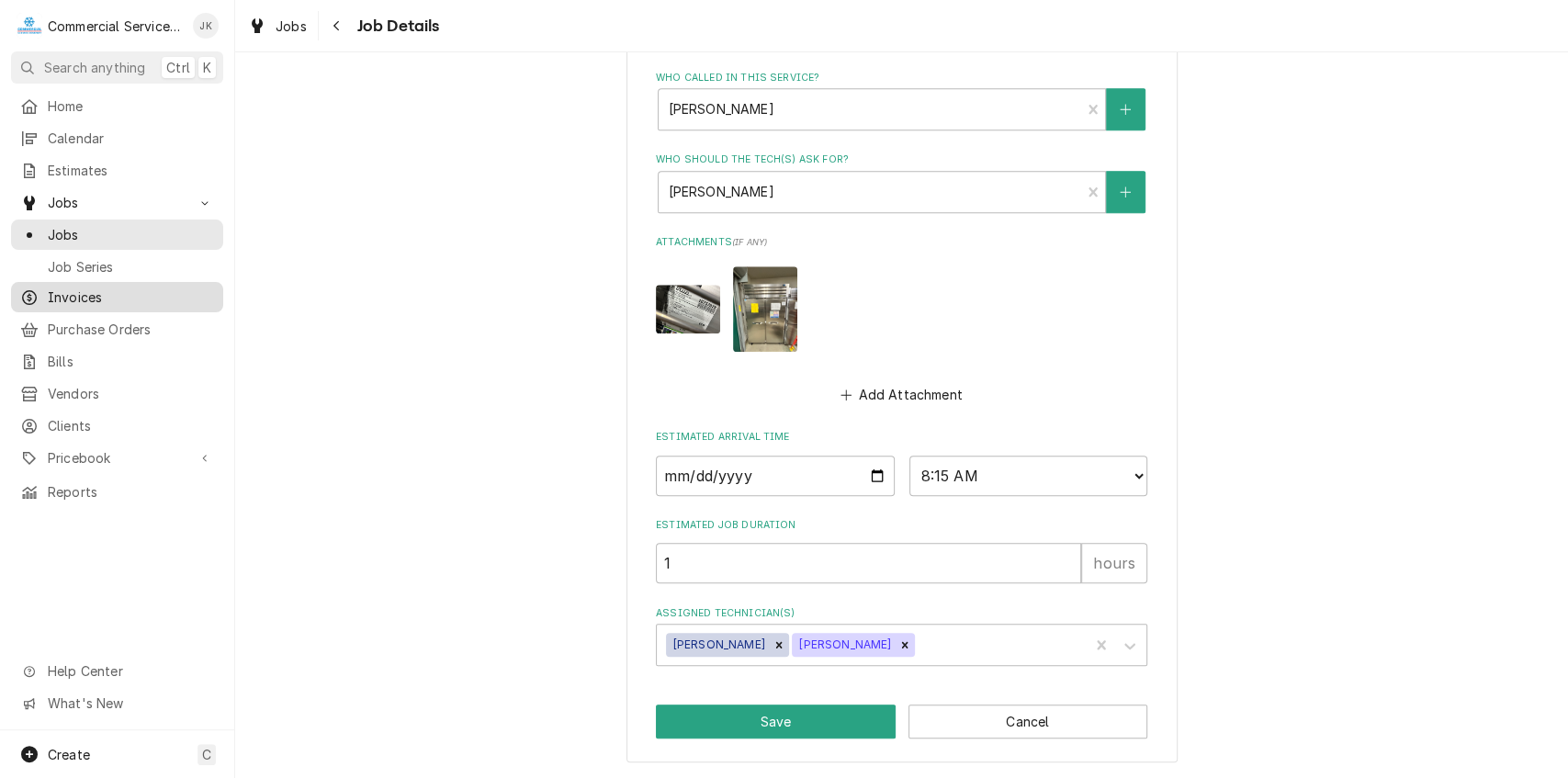
click at [146, 290] on span "Invoices" at bounding box center [131, 297] width 166 height 20
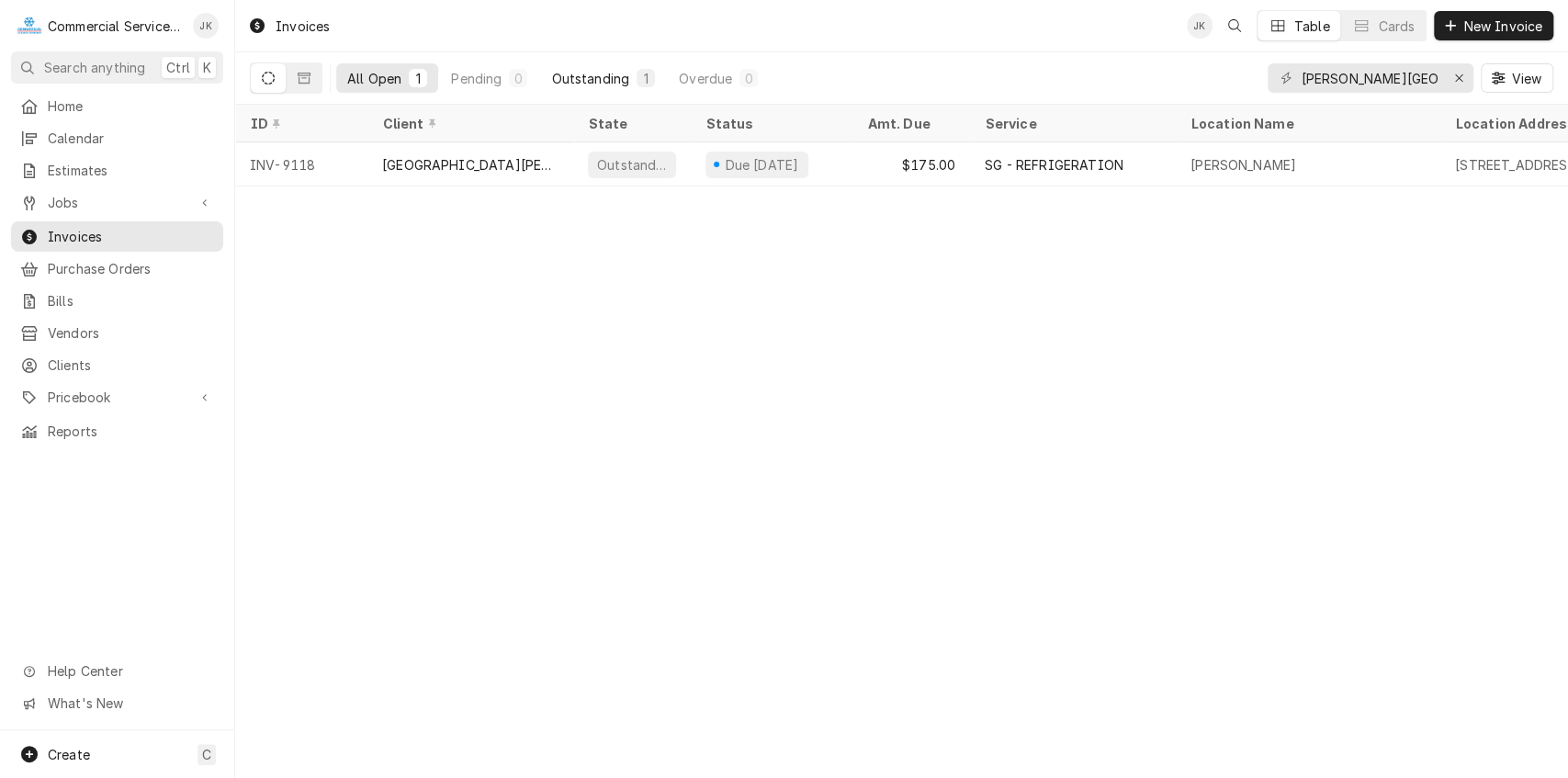
click at [619, 69] on div "Outstanding" at bounding box center [590, 78] width 78 height 20
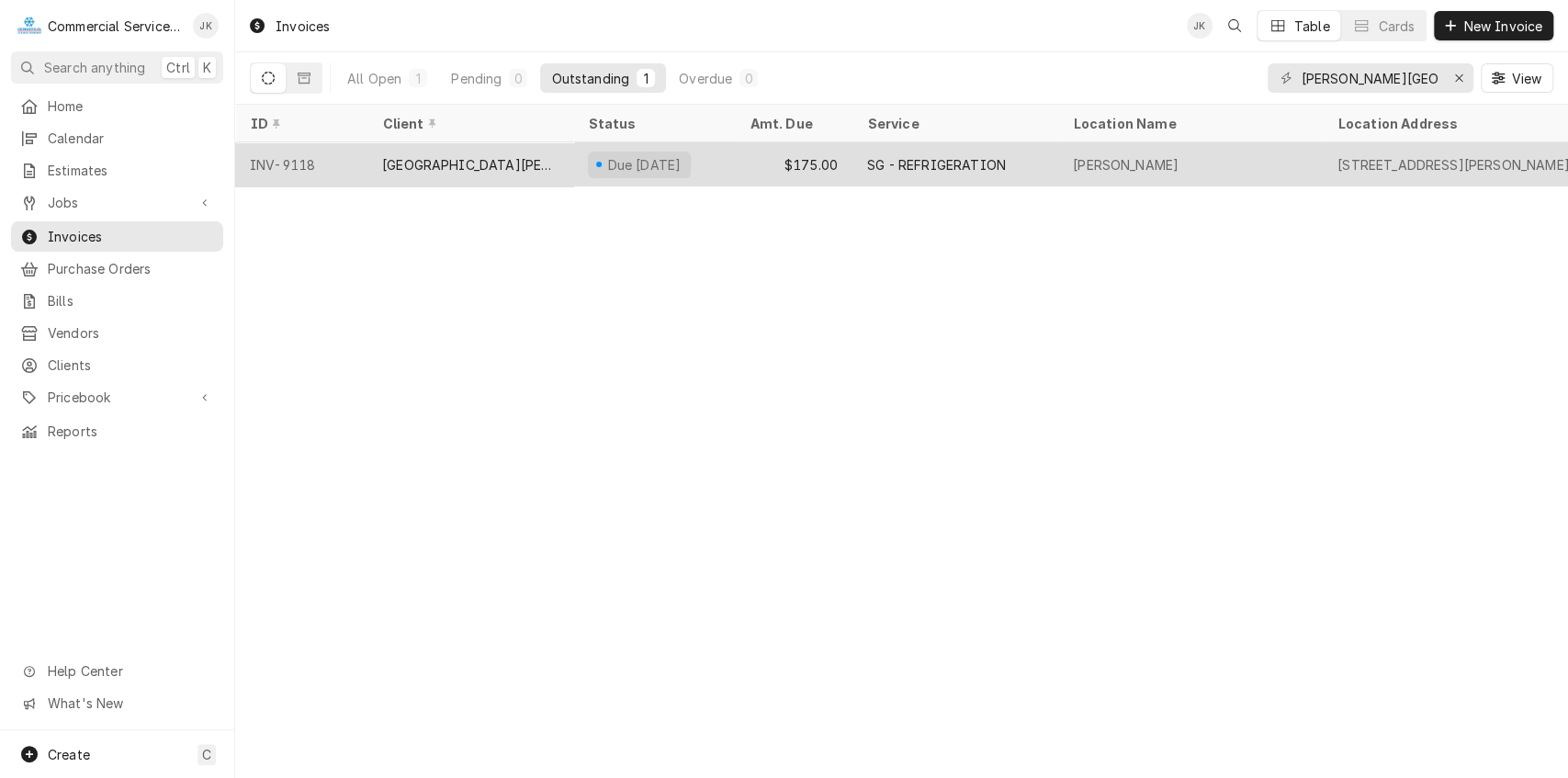
click at [884, 165] on div "SG - REFRIGERATION" at bounding box center [937, 164] width 139 height 20
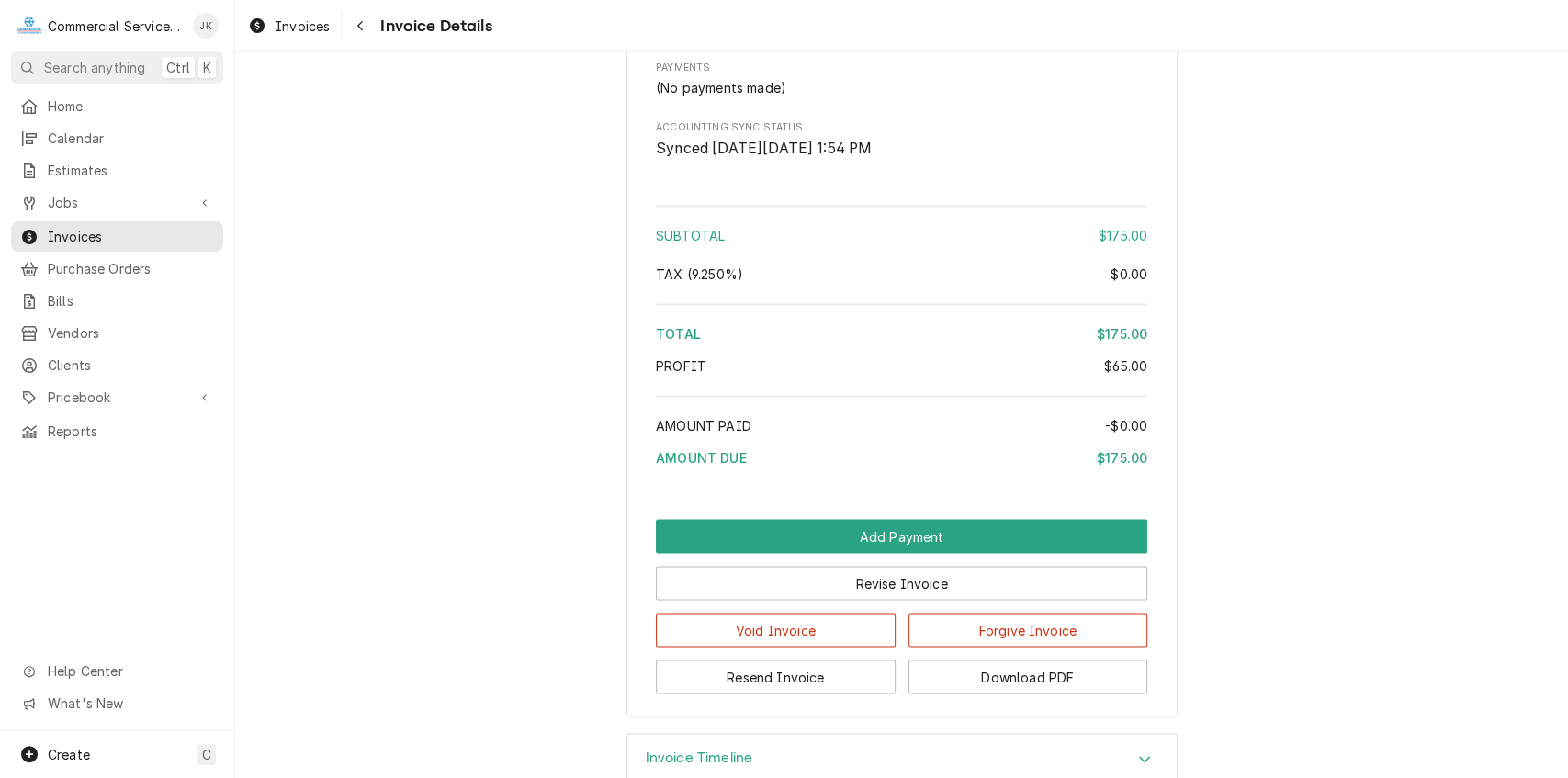
scroll to position [1922, 0]
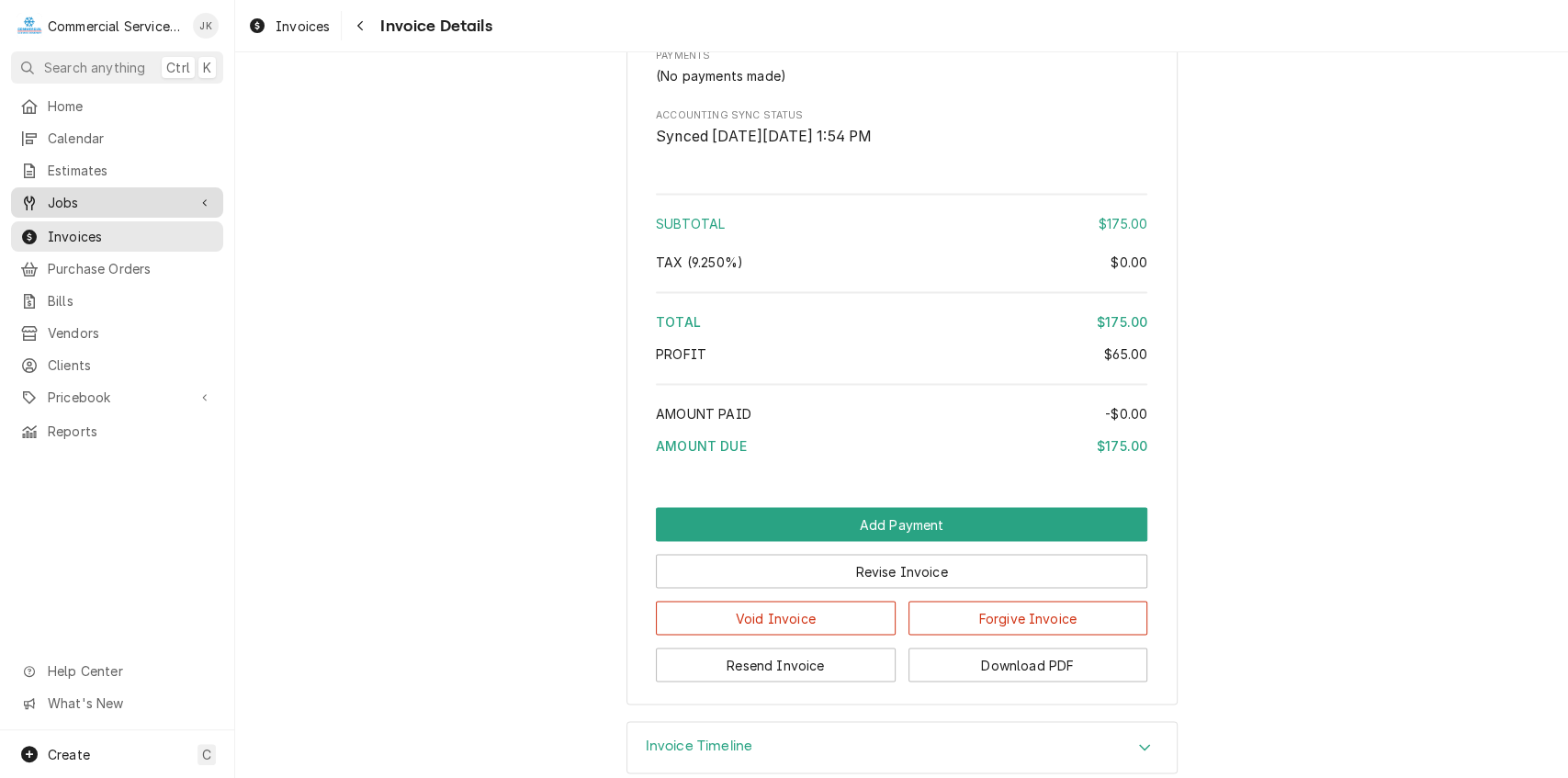
click at [121, 198] on span "Jobs" at bounding box center [117, 202] width 139 height 20
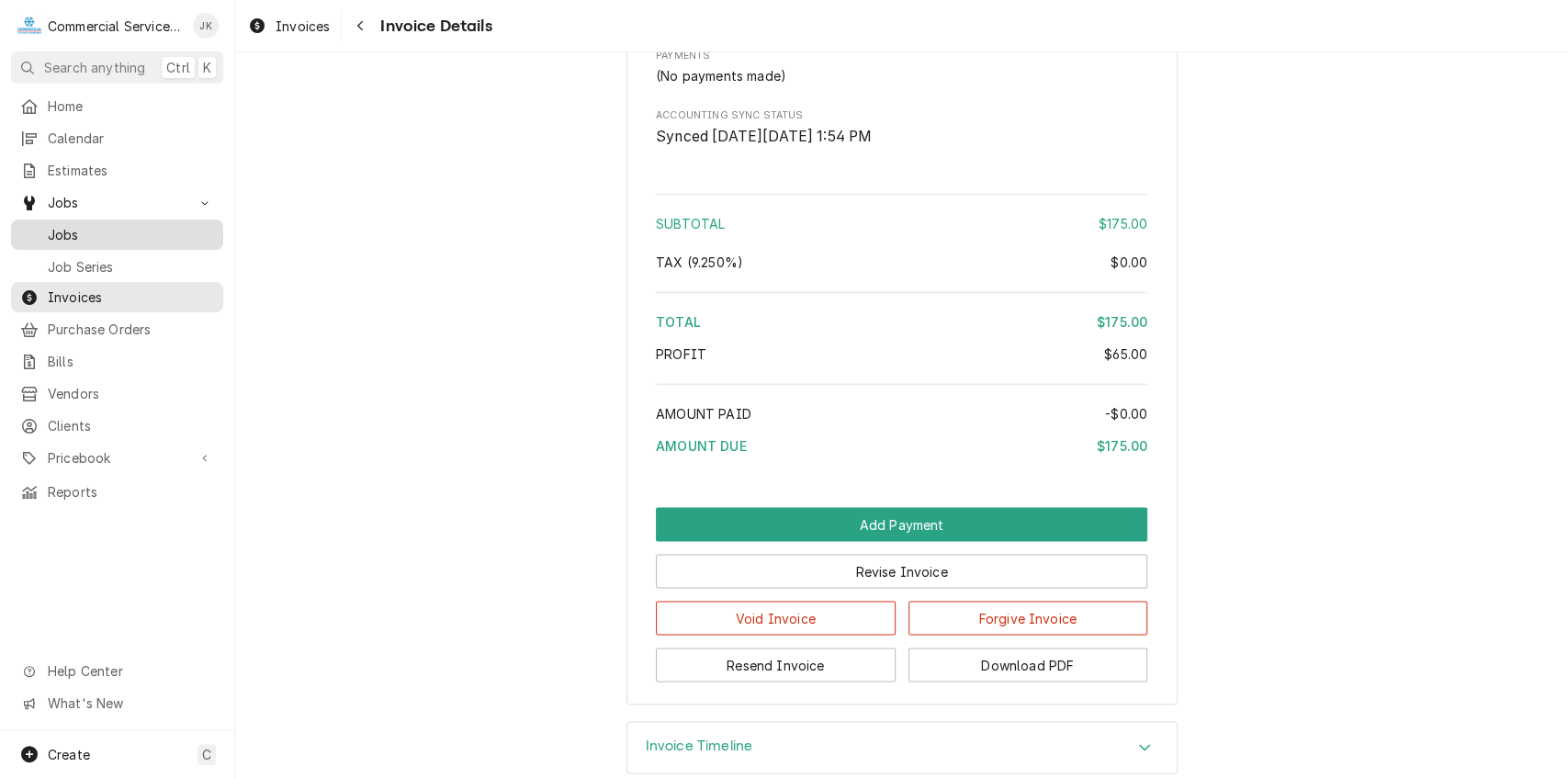
click at [161, 235] on span "Jobs" at bounding box center [131, 235] width 166 height 20
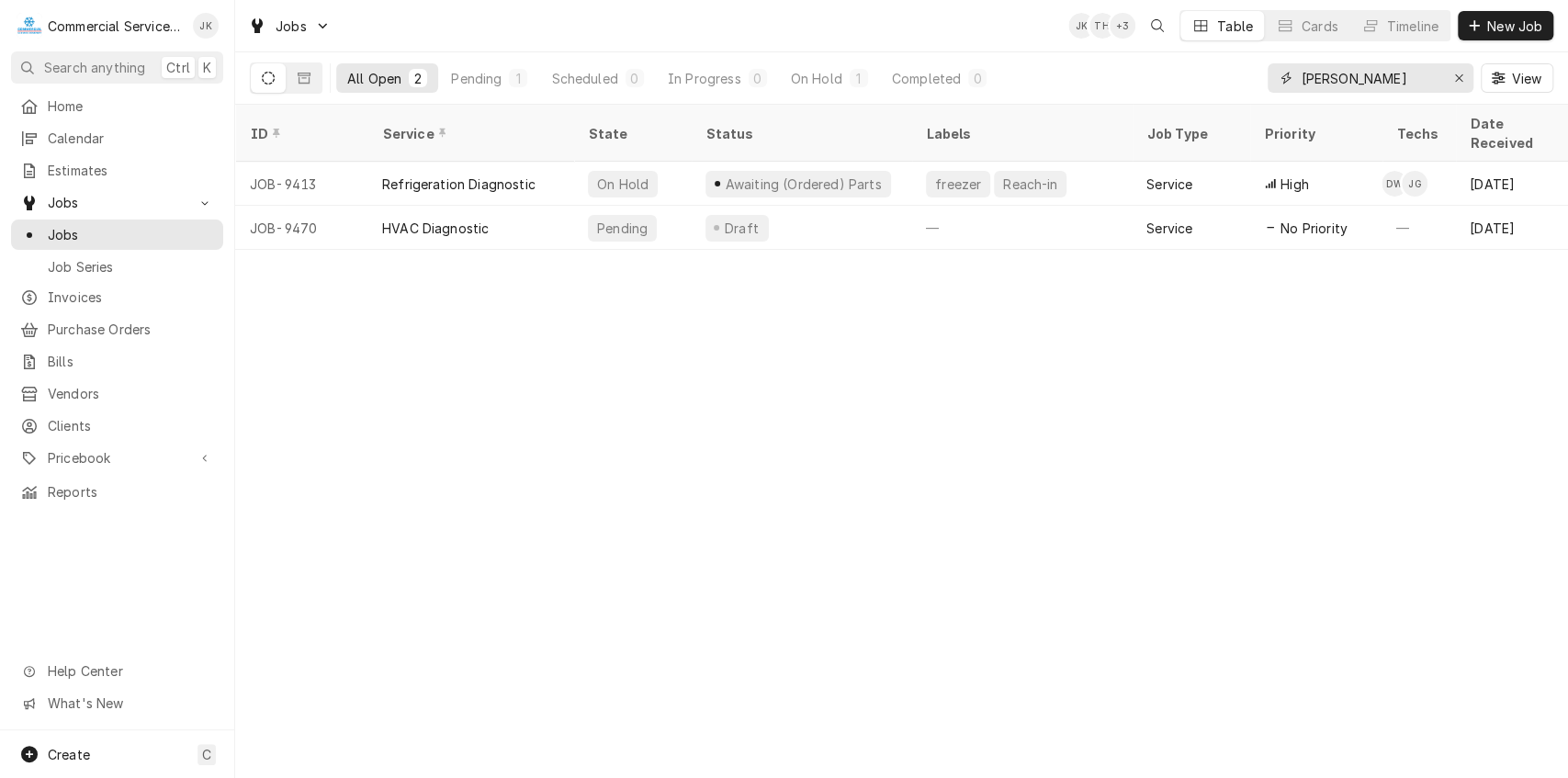
click at [1385, 79] on input "[PERSON_NAME]" at bounding box center [1369, 78] width 138 height 29
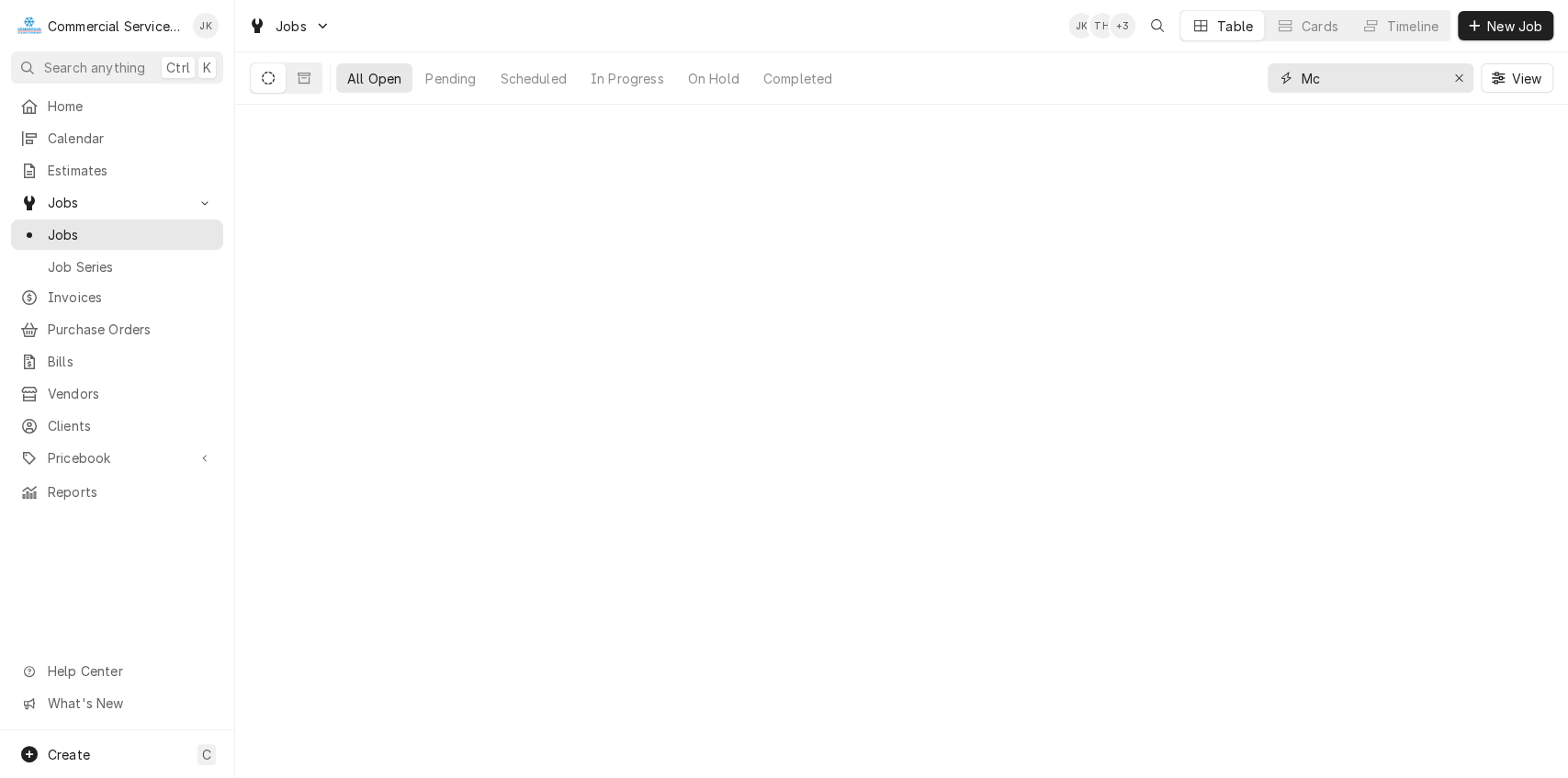
type input "M"
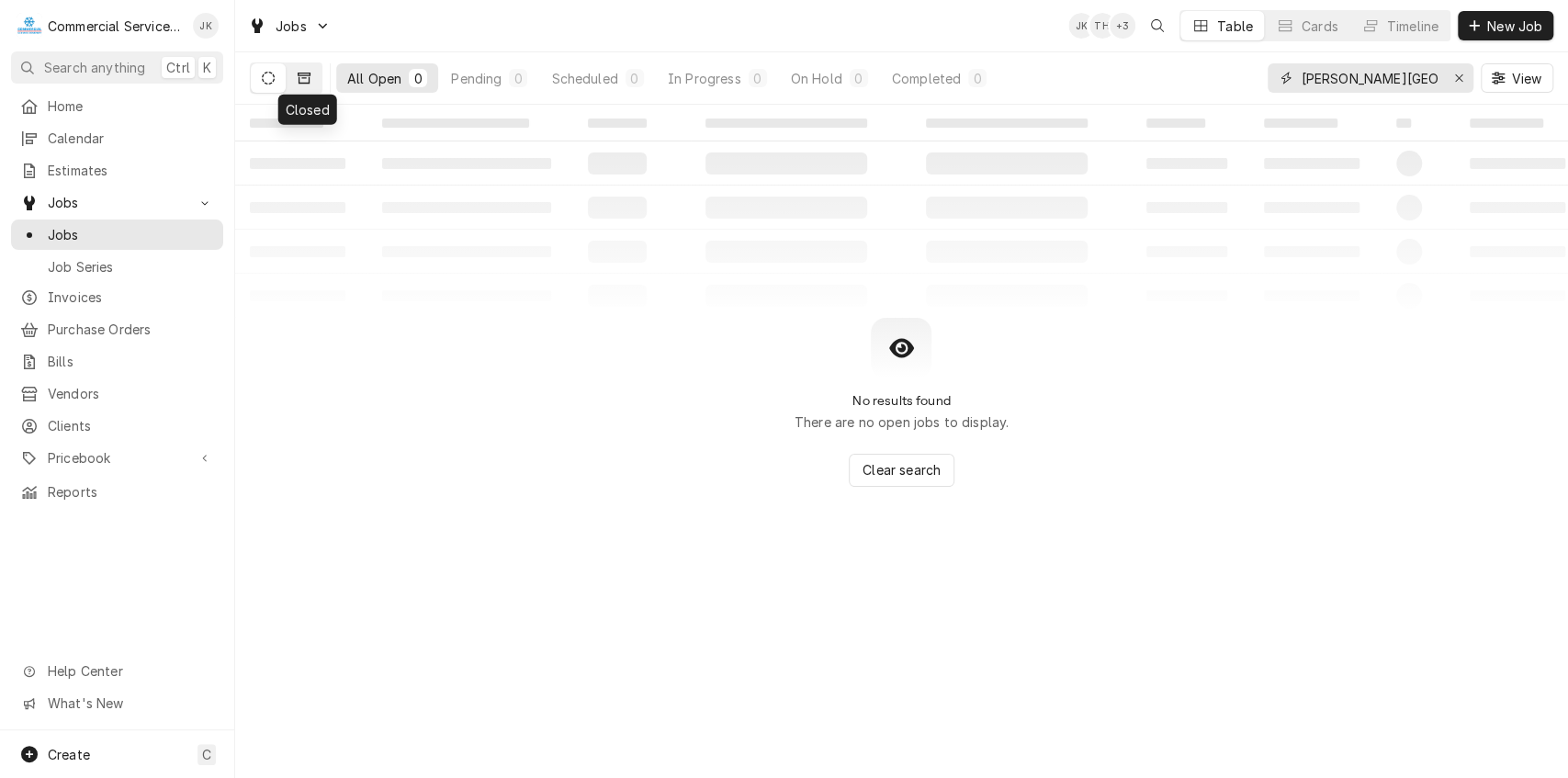
type input "[PERSON_NAME][GEOGRAPHIC_DATA]"
click at [299, 73] on icon "Dynamic Content Wrapper" at bounding box center [304, 78] width 13 height 13
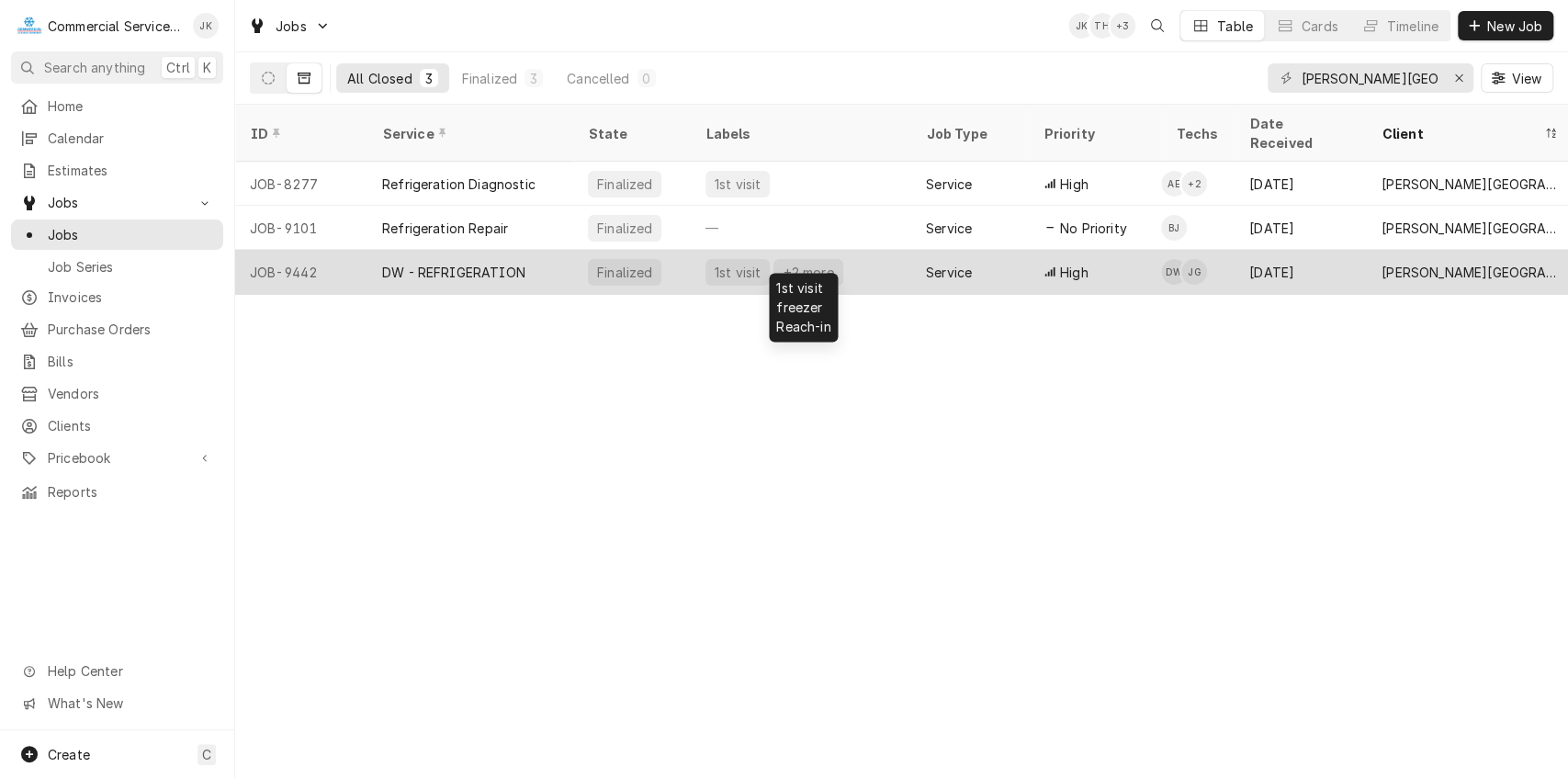
click at [745, 263] on div "1st visit" at bounding box center [737, 272] width 50 height 20
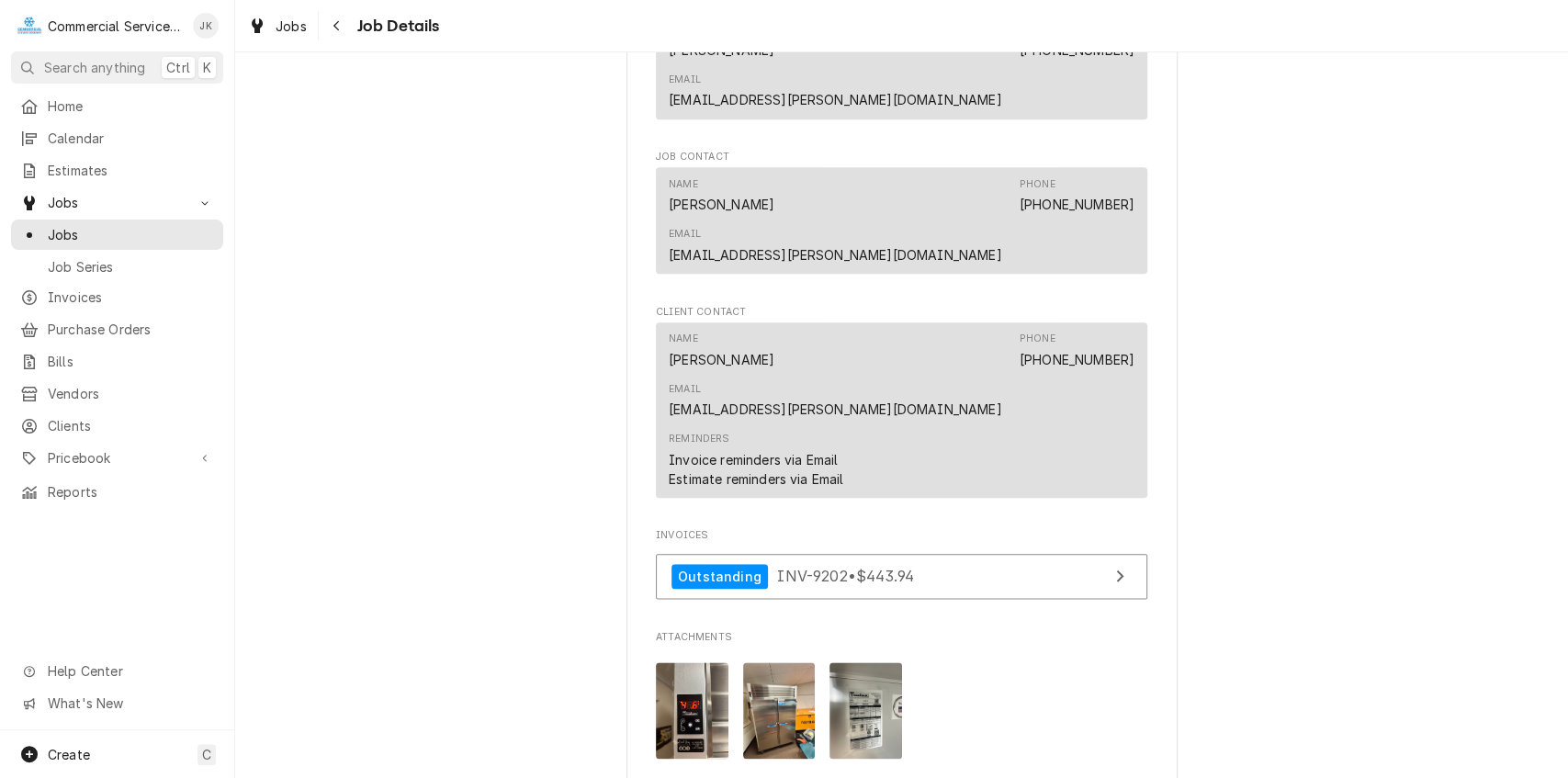
scroll to position [1284, 0]
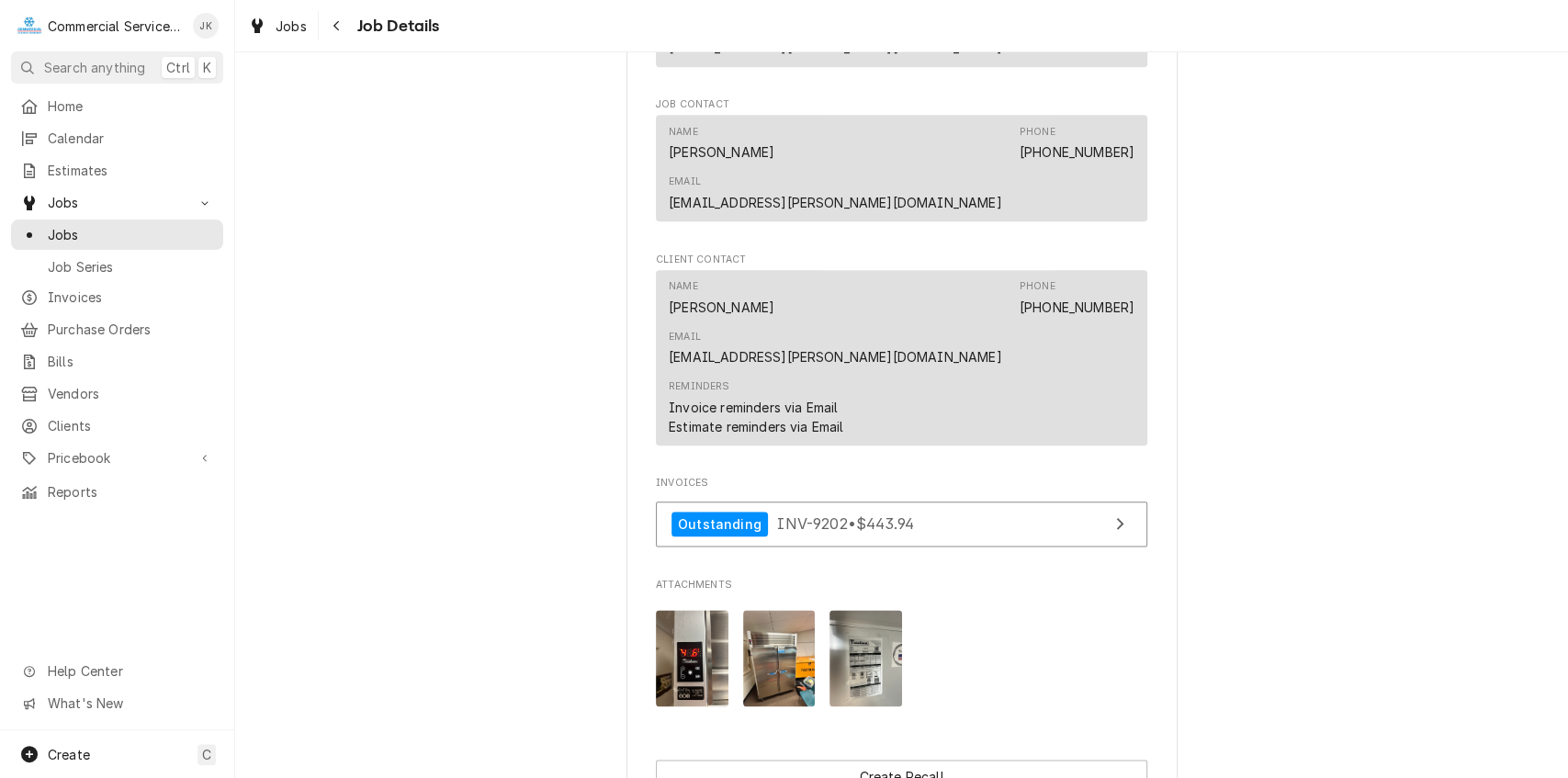
click at [859, 610] on img "Attachments" at bounding box center [866, 658] width 72 height 97
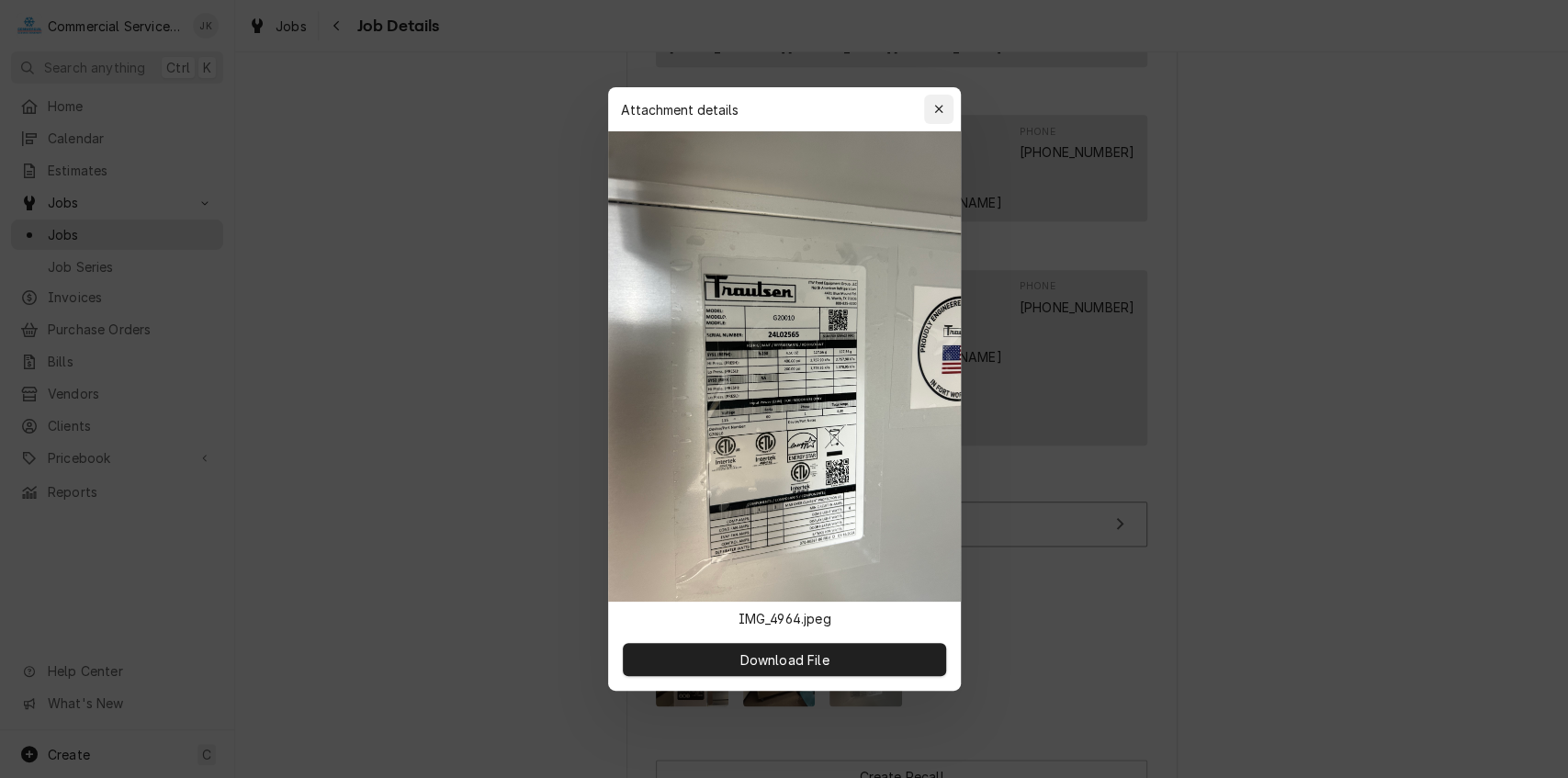
click at [937, 108] on icon "button" at bounding box center [938, 109] width 8 height 8
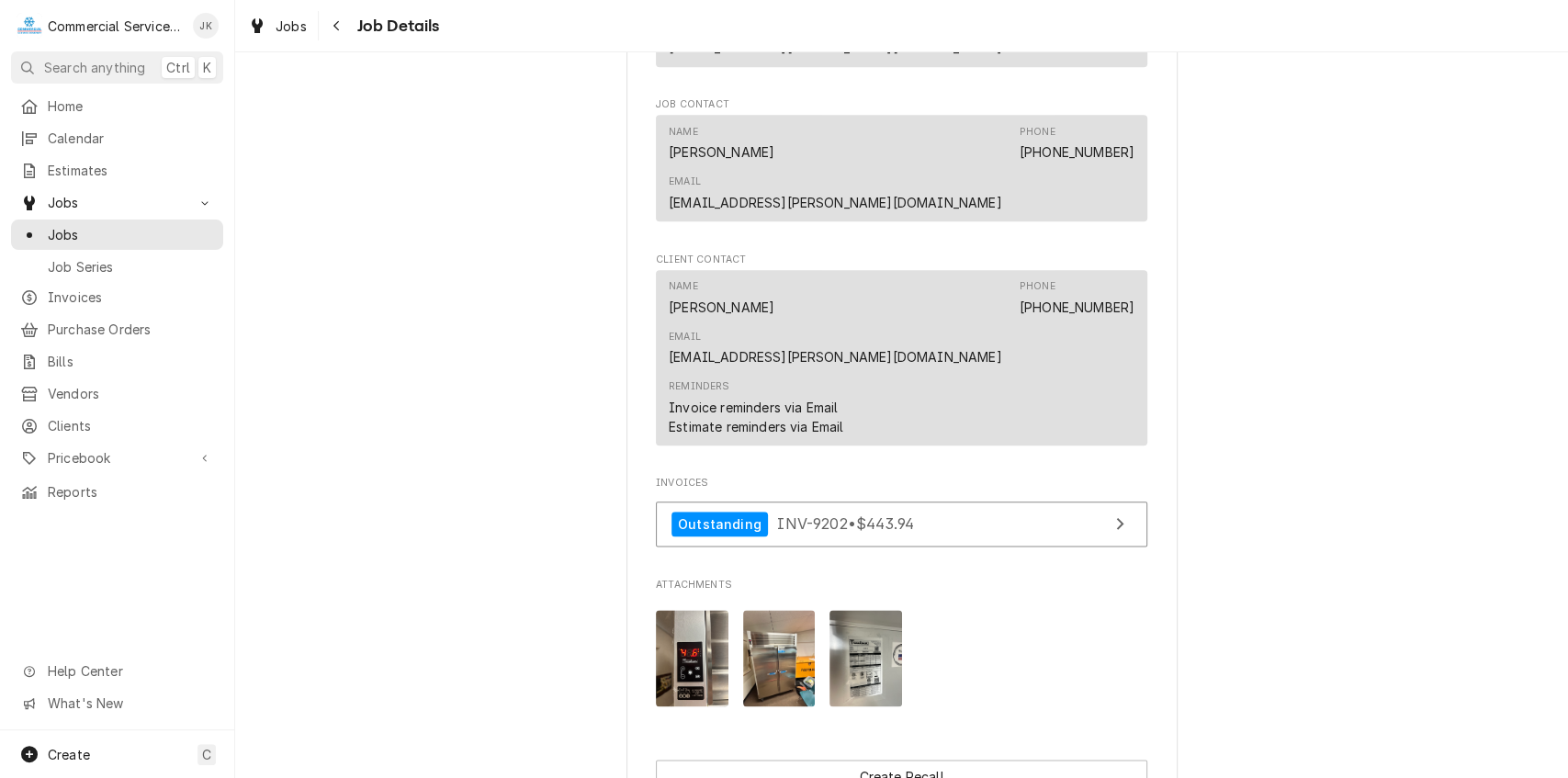
click at [687, 610] on img "Attachments" at bounding box center [692, 658] width 72 height 97
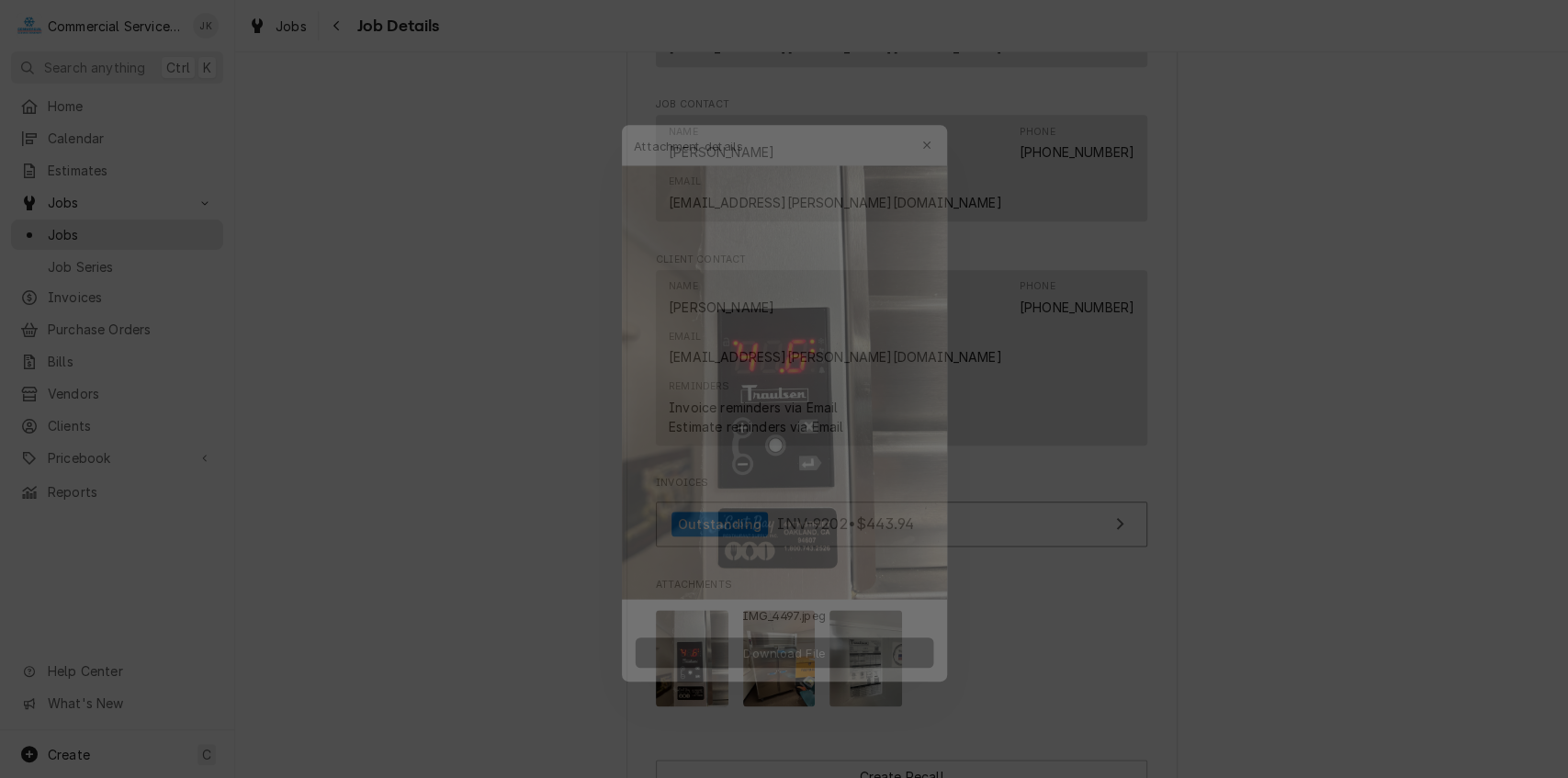
click at [788, 660] on span "Download File" at bounding box center [784, 660] width 97 height 20
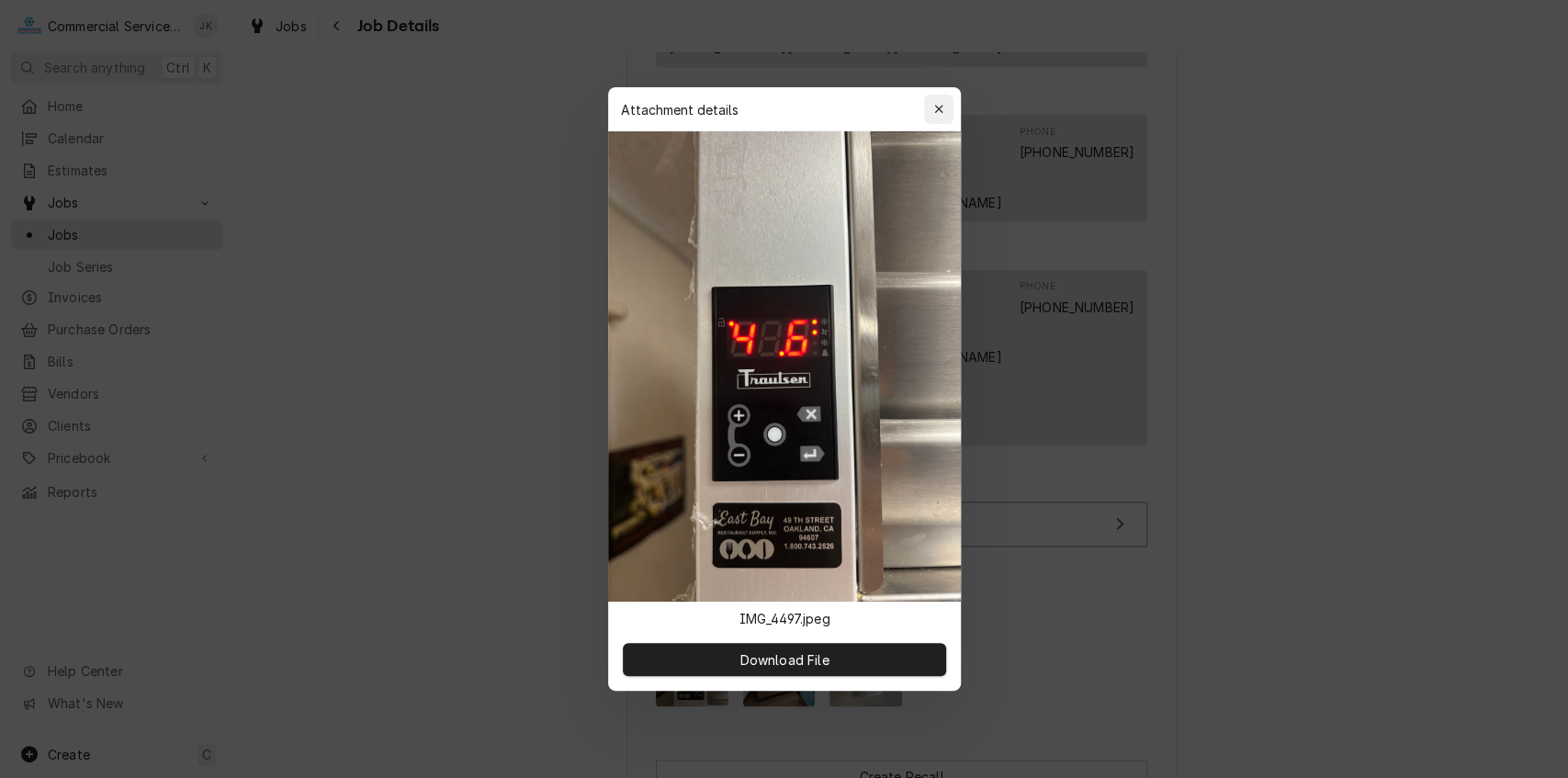
click at [943, 106] on icon "button" at bounding box center [938, 110] width 10 height 13
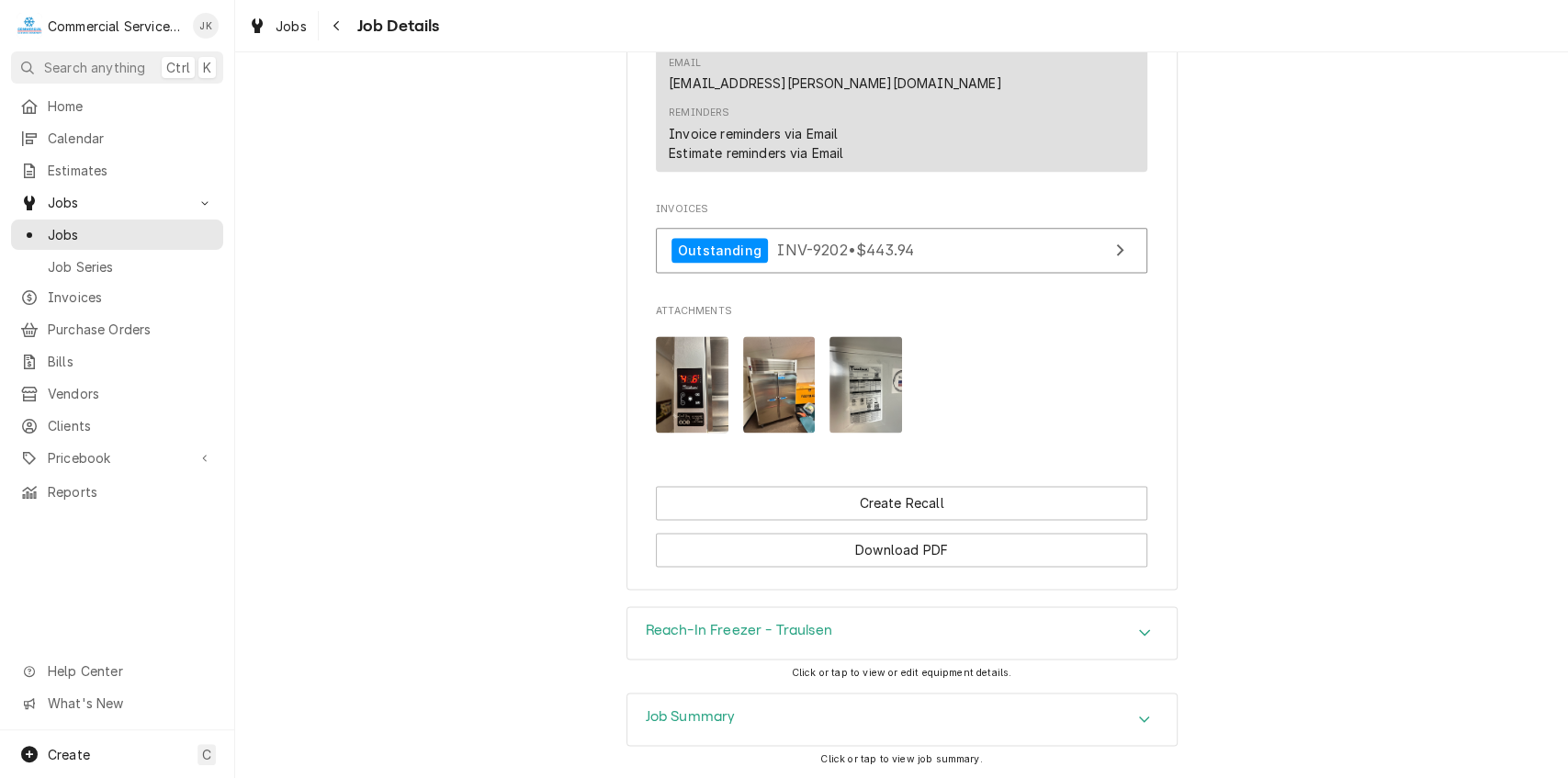
scroll to position [1600, 0]
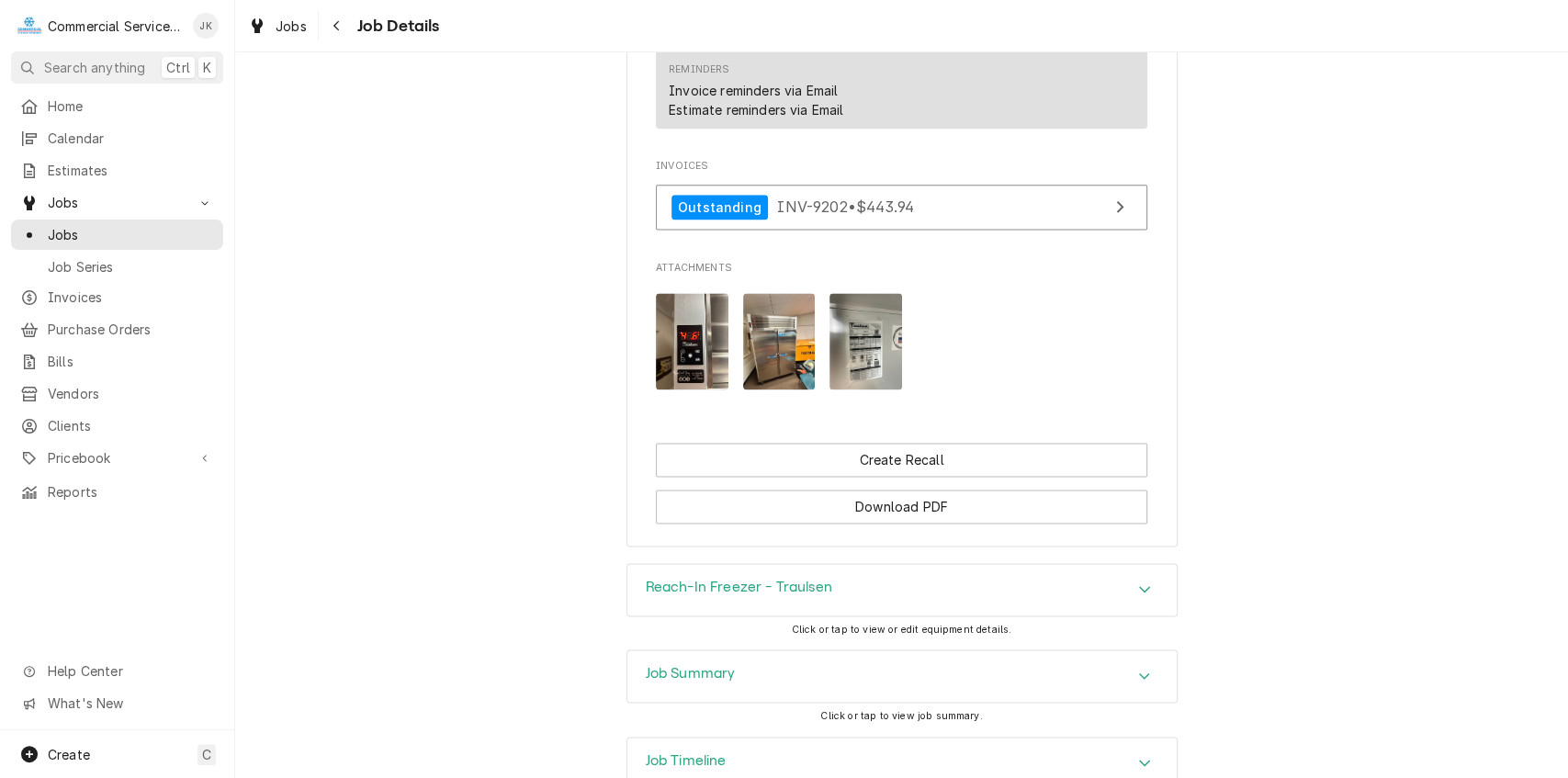
click at [704, 664] on h3 "Job Summary" at bounding box center [691, 673] width 90 height 18
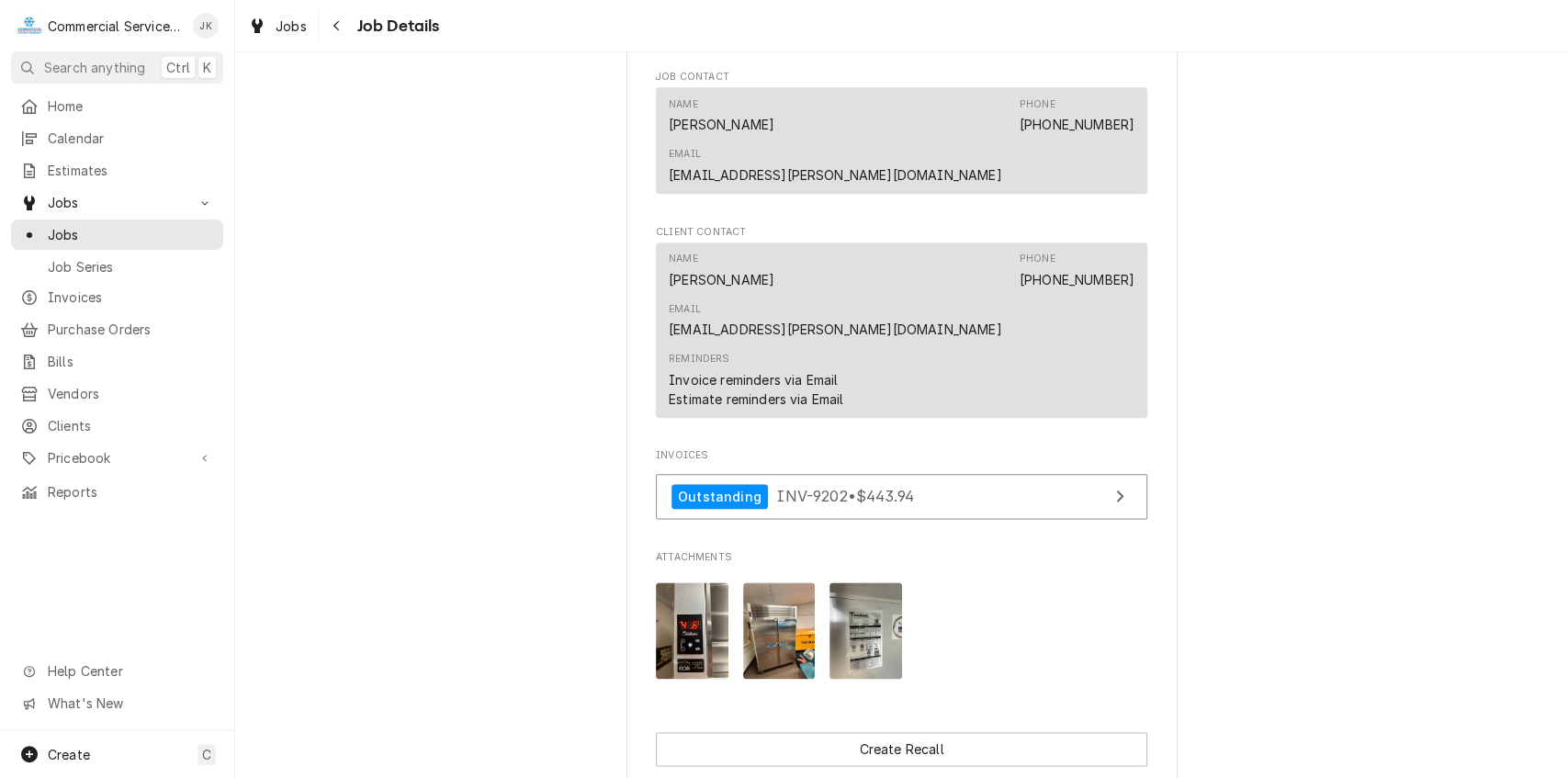
scroll to position [1370, 0]
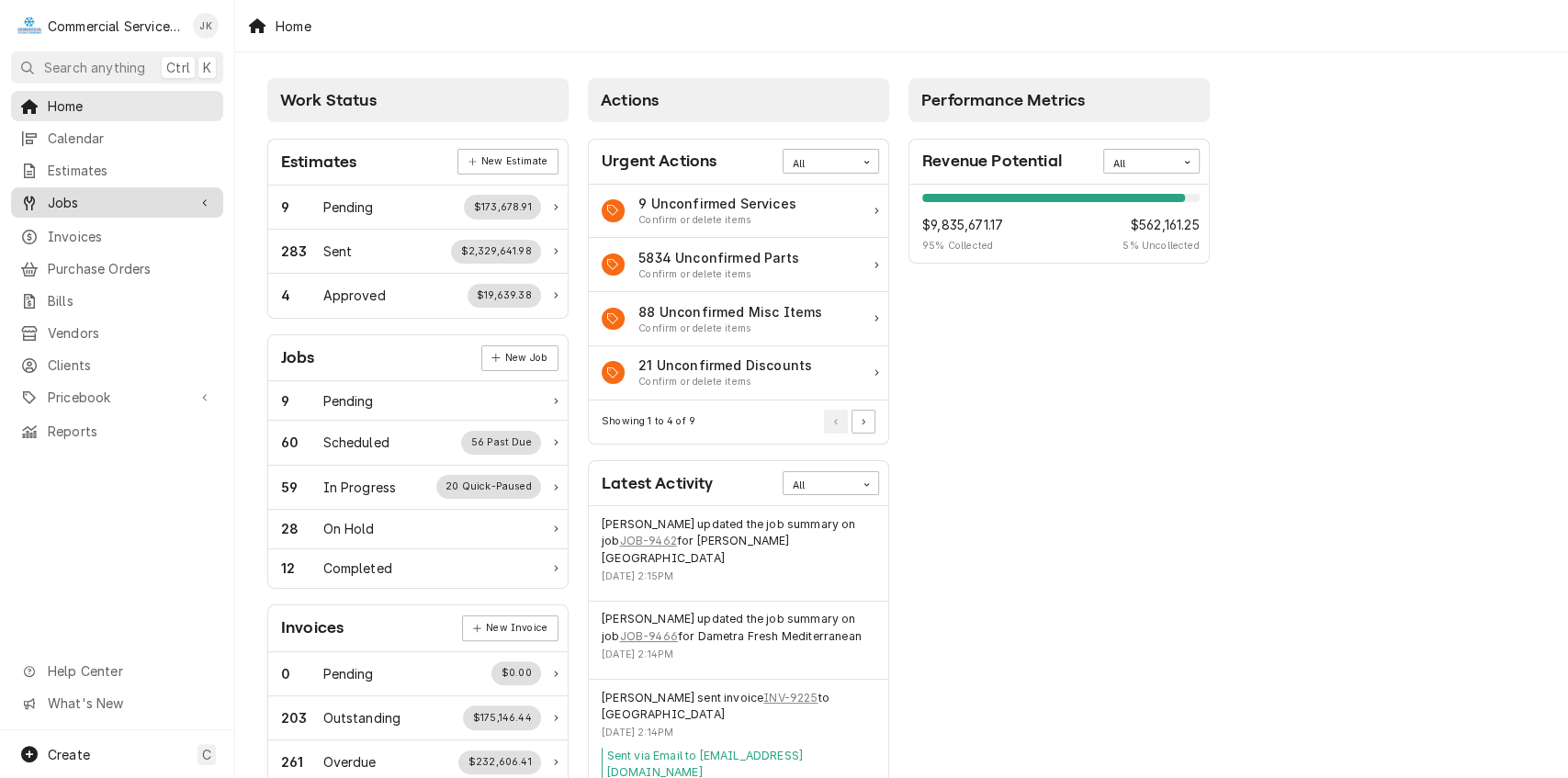
click at [139, 192] on span "Jobs" at bounding box center [117, 202] width 139 height 20
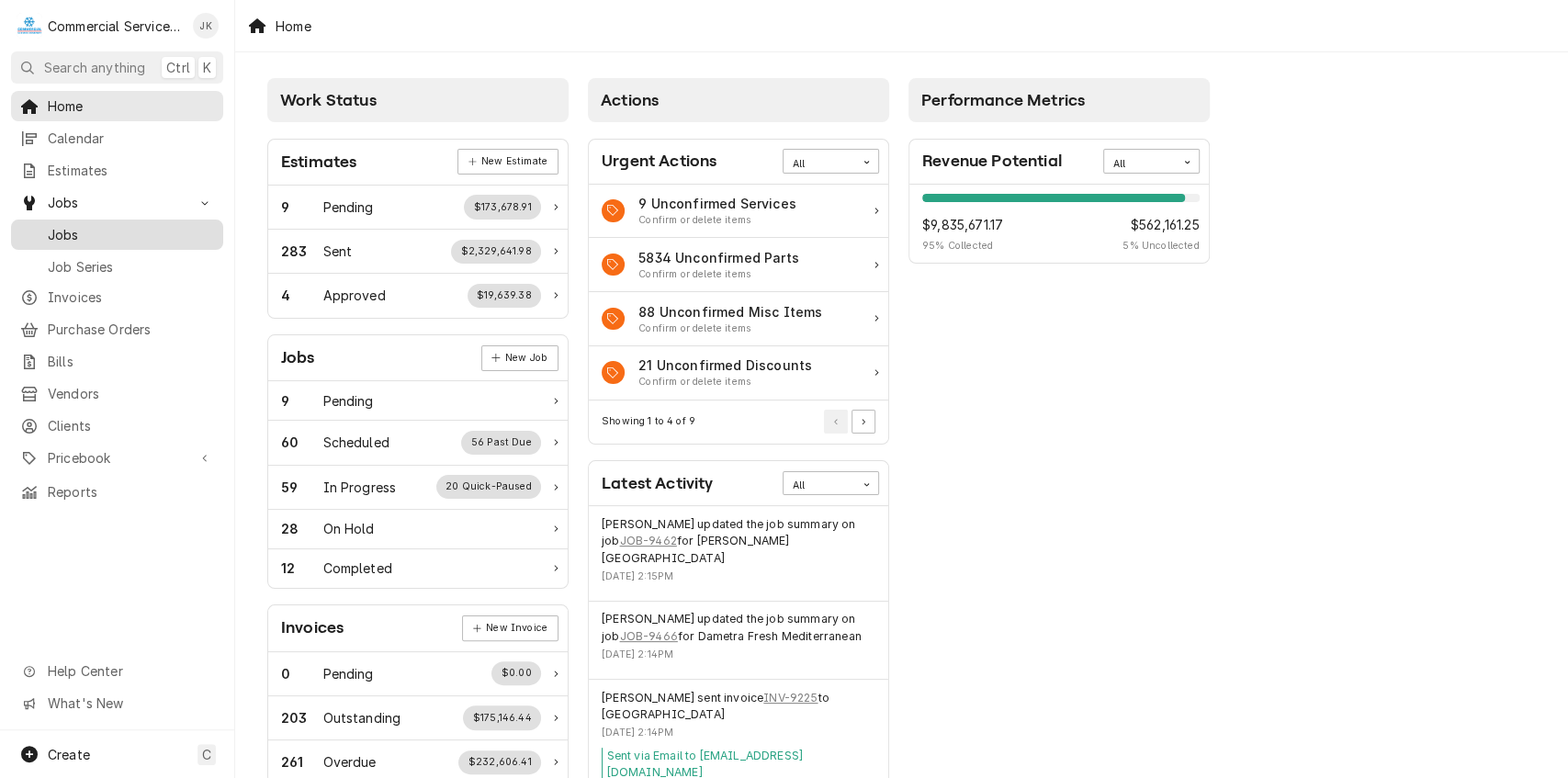
click at [109, 225] on span "Jobs" at bounding box center [131, 235] width 166 height 20
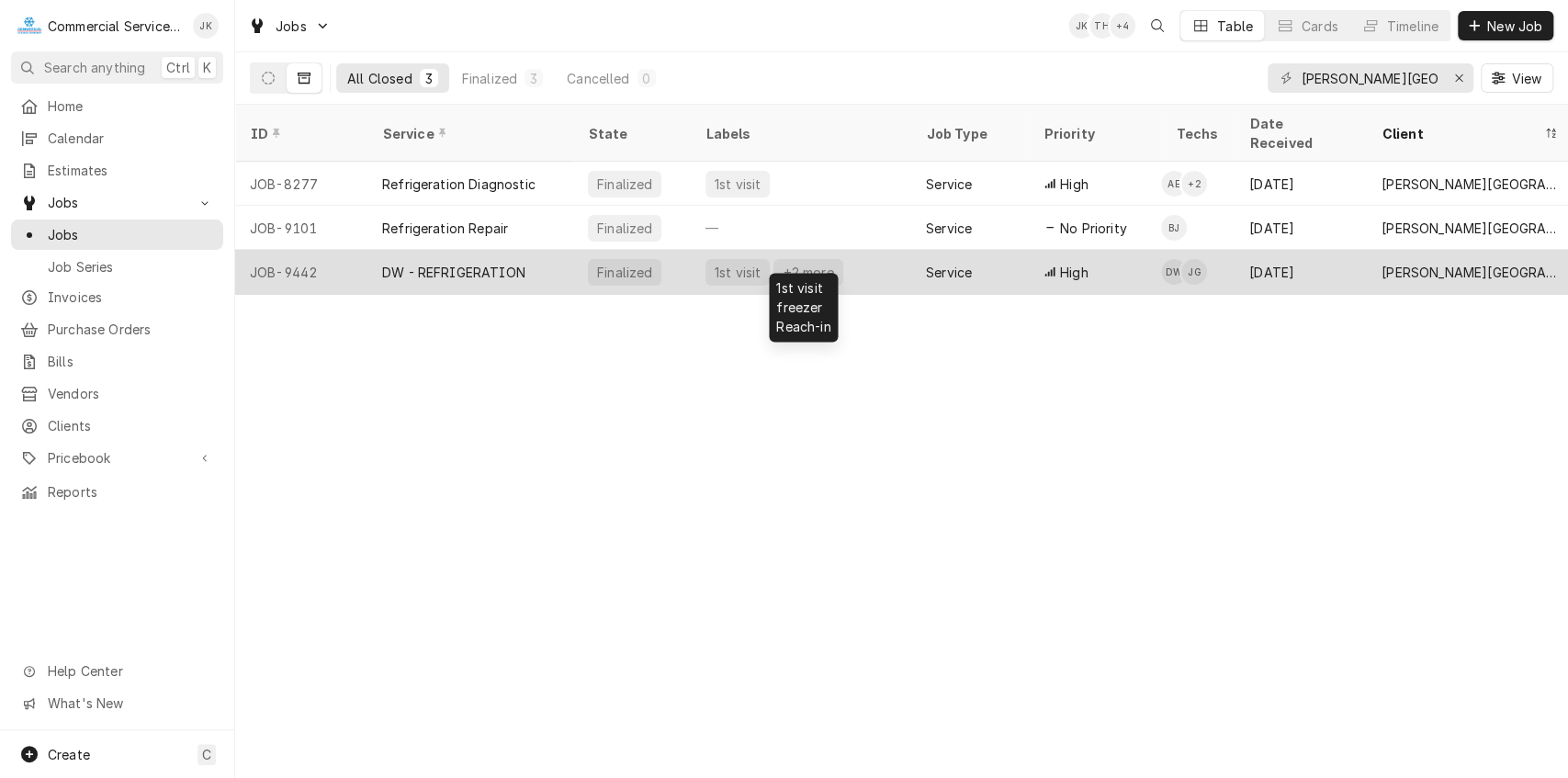
click at [839, 250] on div "1st visit +2 more" at bounding box center [801, 271] width 221 height 44
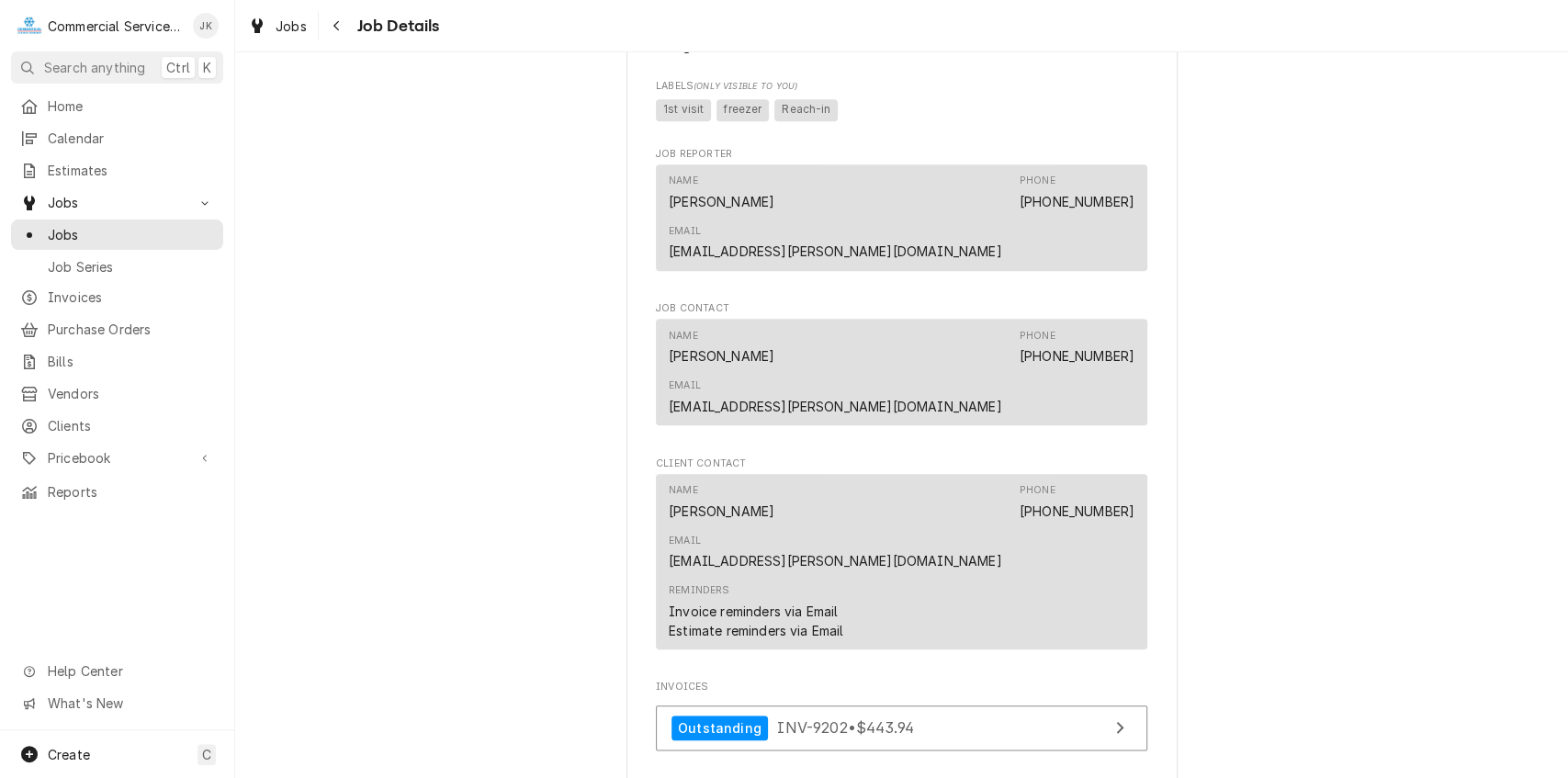
scroll to position [1151, 0]
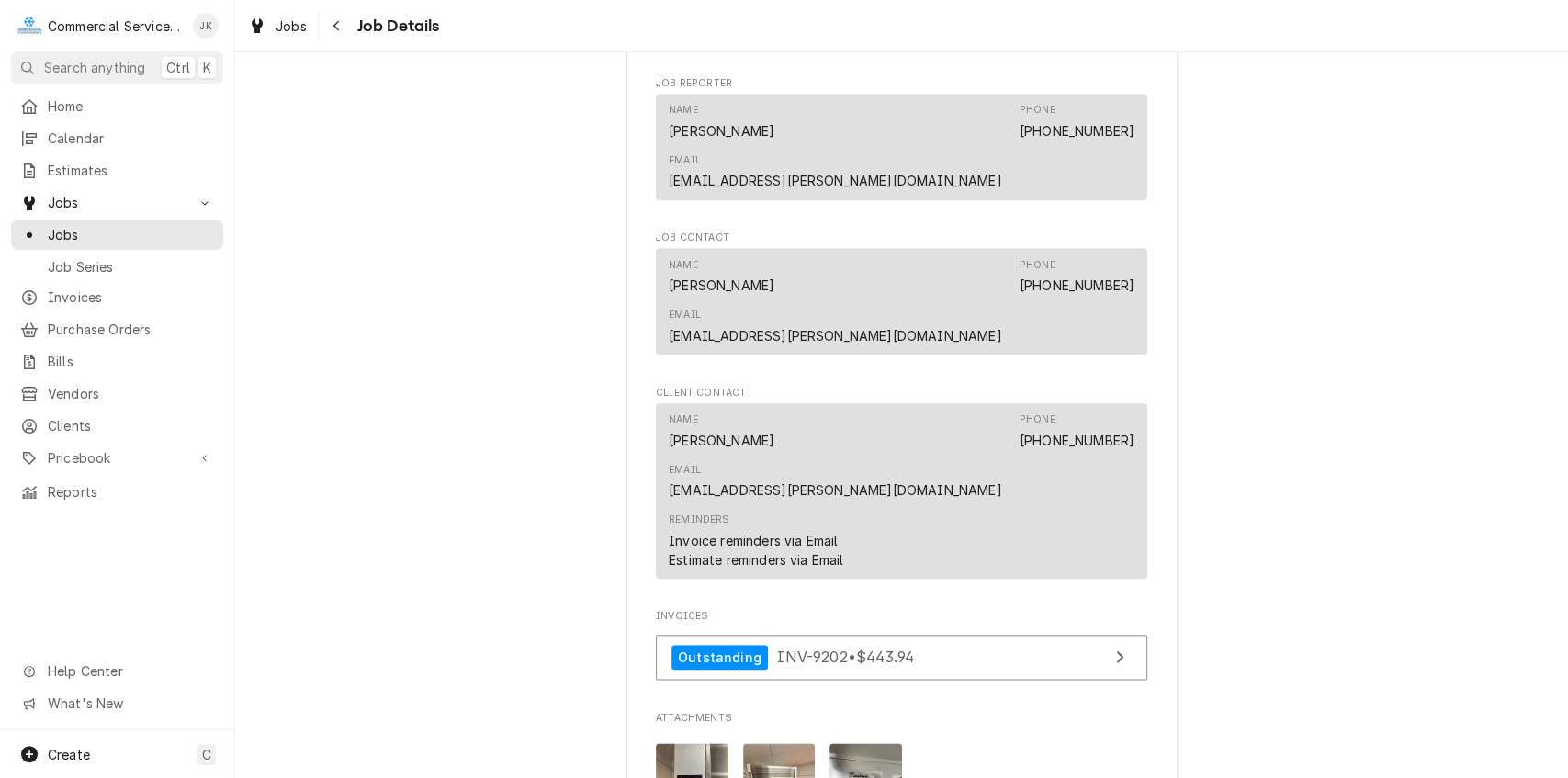
click at [853, 743] on img "Attachments" at bounding box center [866, 791] width 72 height 97
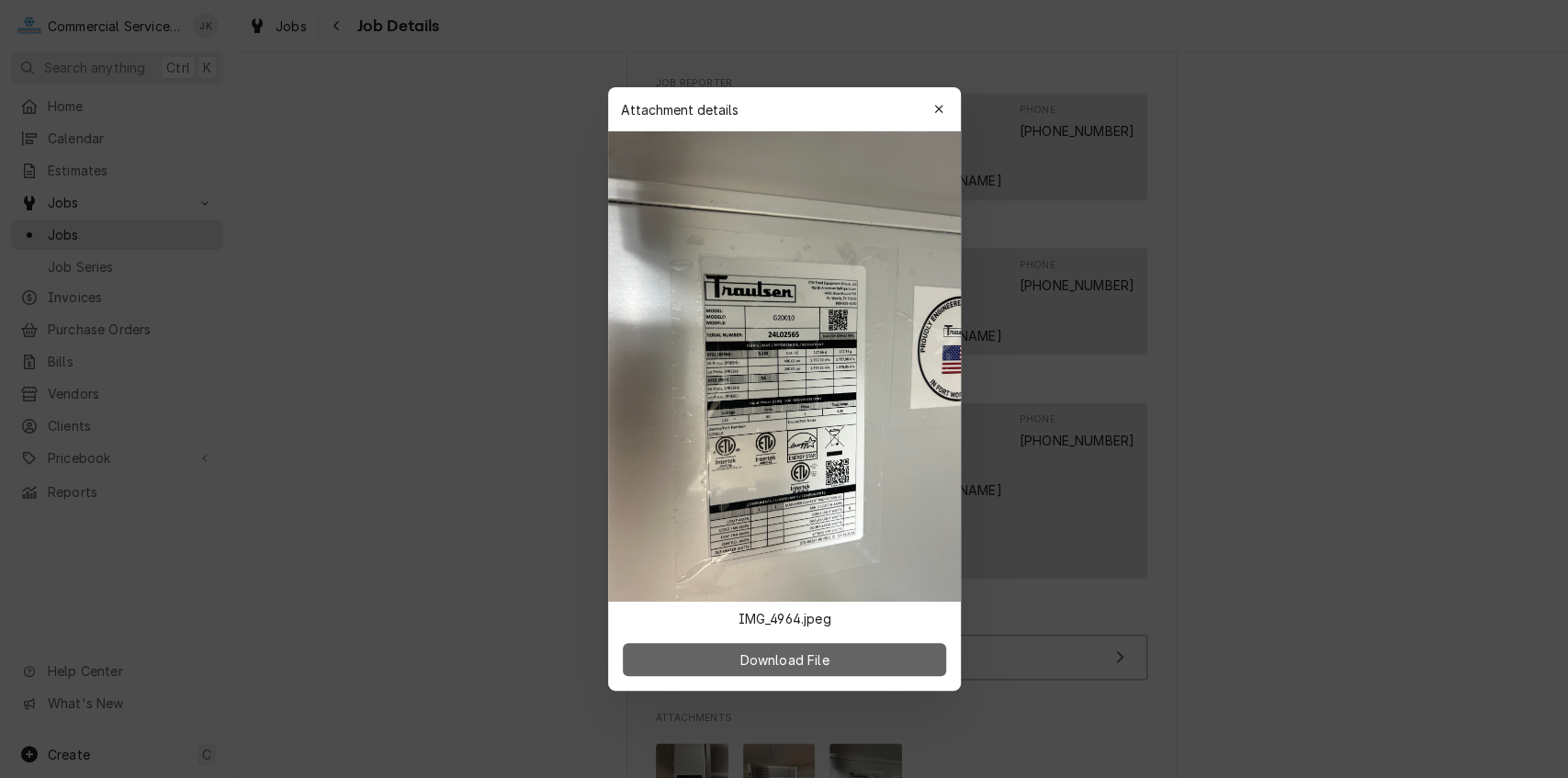
click at [818, 662] on span "Download File" at bounding box center [784, 660] width 97 height 20
